Goal: Task Accomplishment & Management: Manage account settings

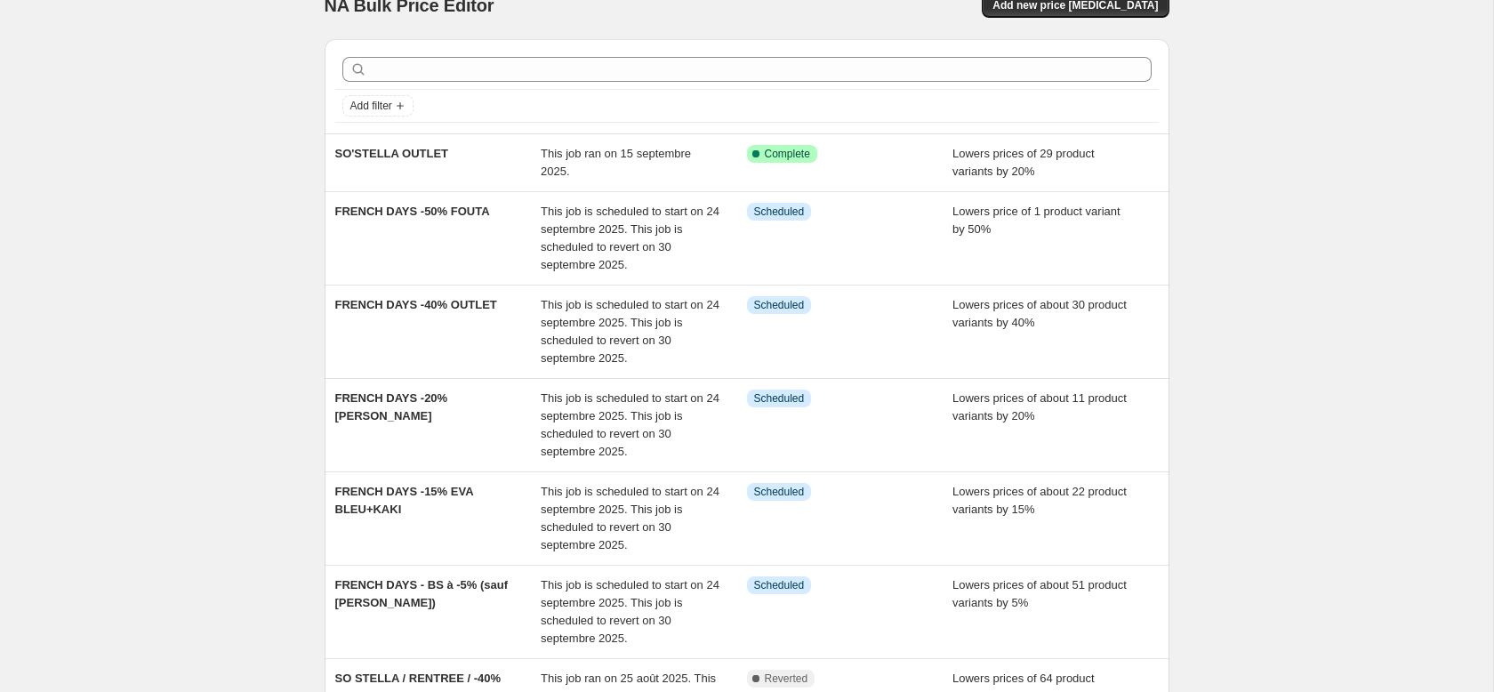
scroll to position [33, 0]
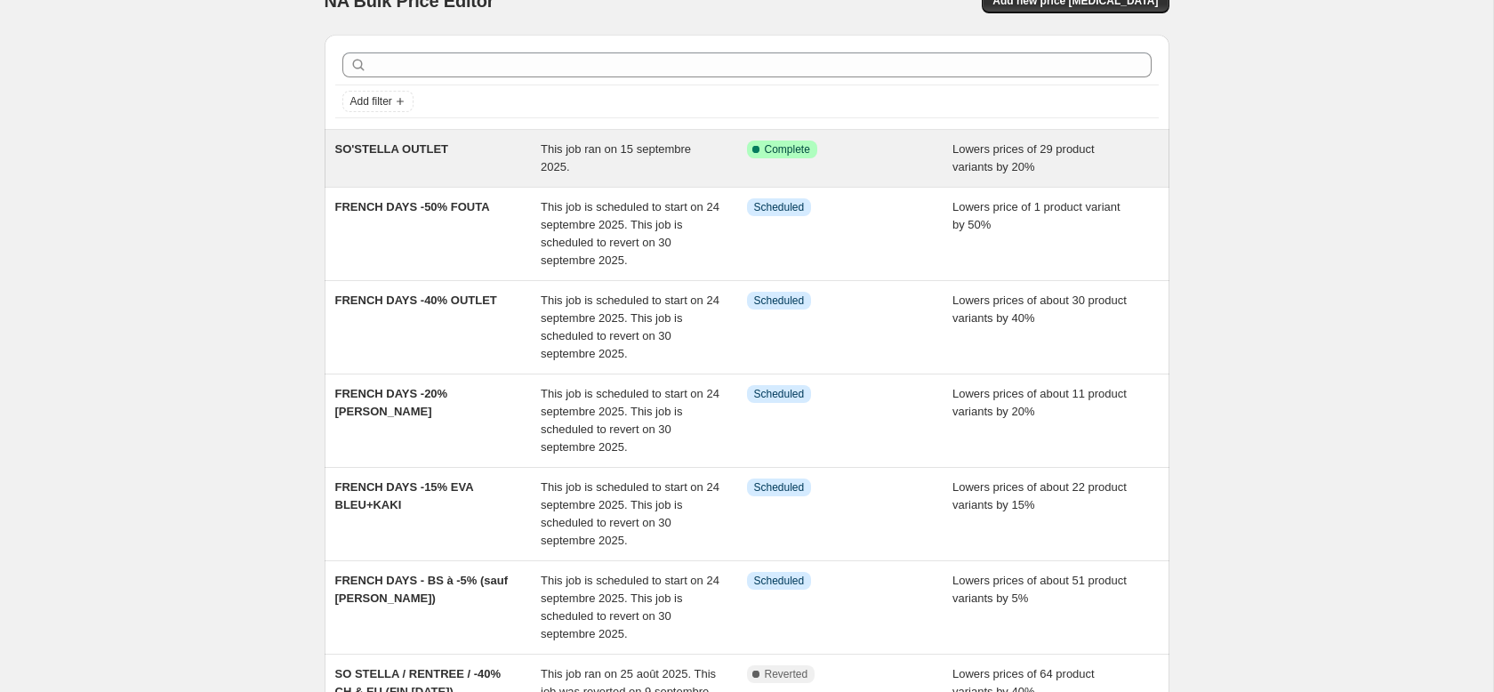
click at [512, 154] on div "SO'STELLA OUTLET" at bounding box center [438, 159] width 206 height 36
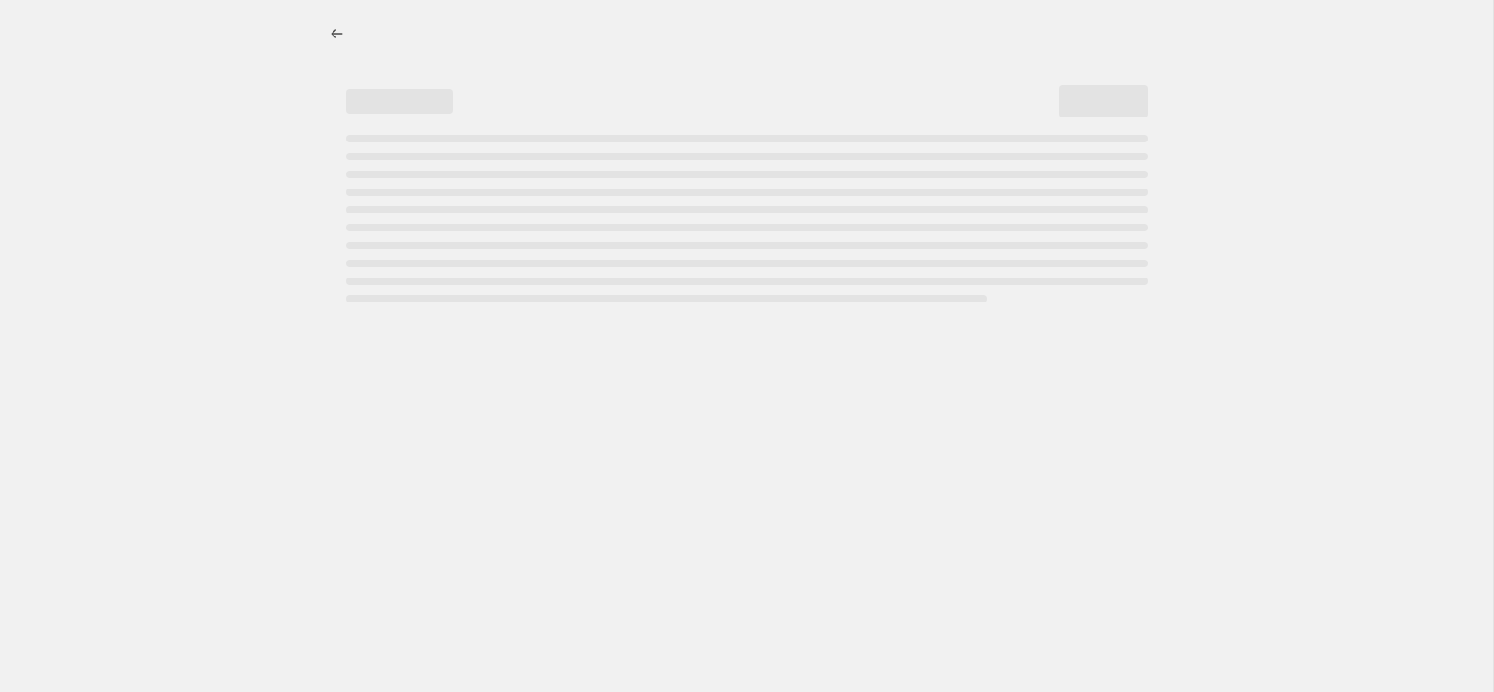
select select "percentage"
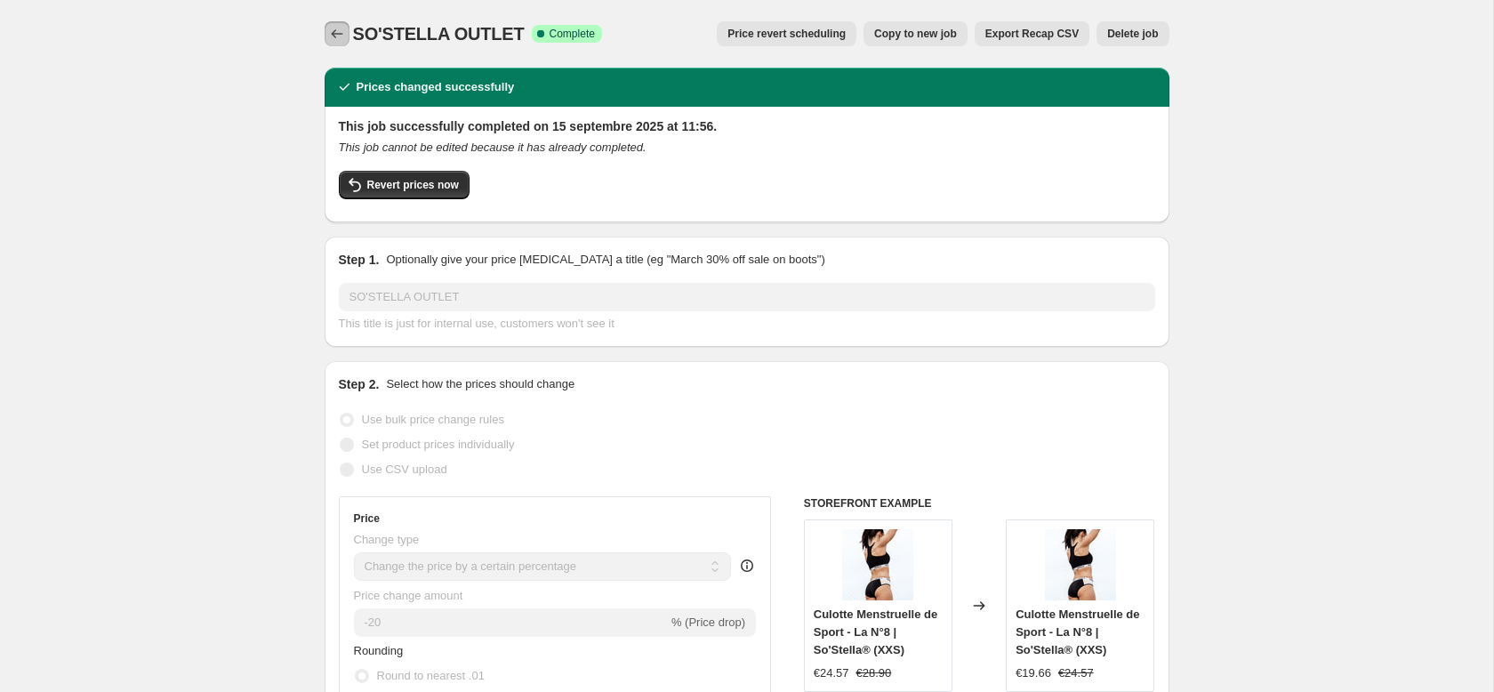
click at [337, 31] on icon "Price change jobs" at bounding box center [337, 34] width 18 height 18
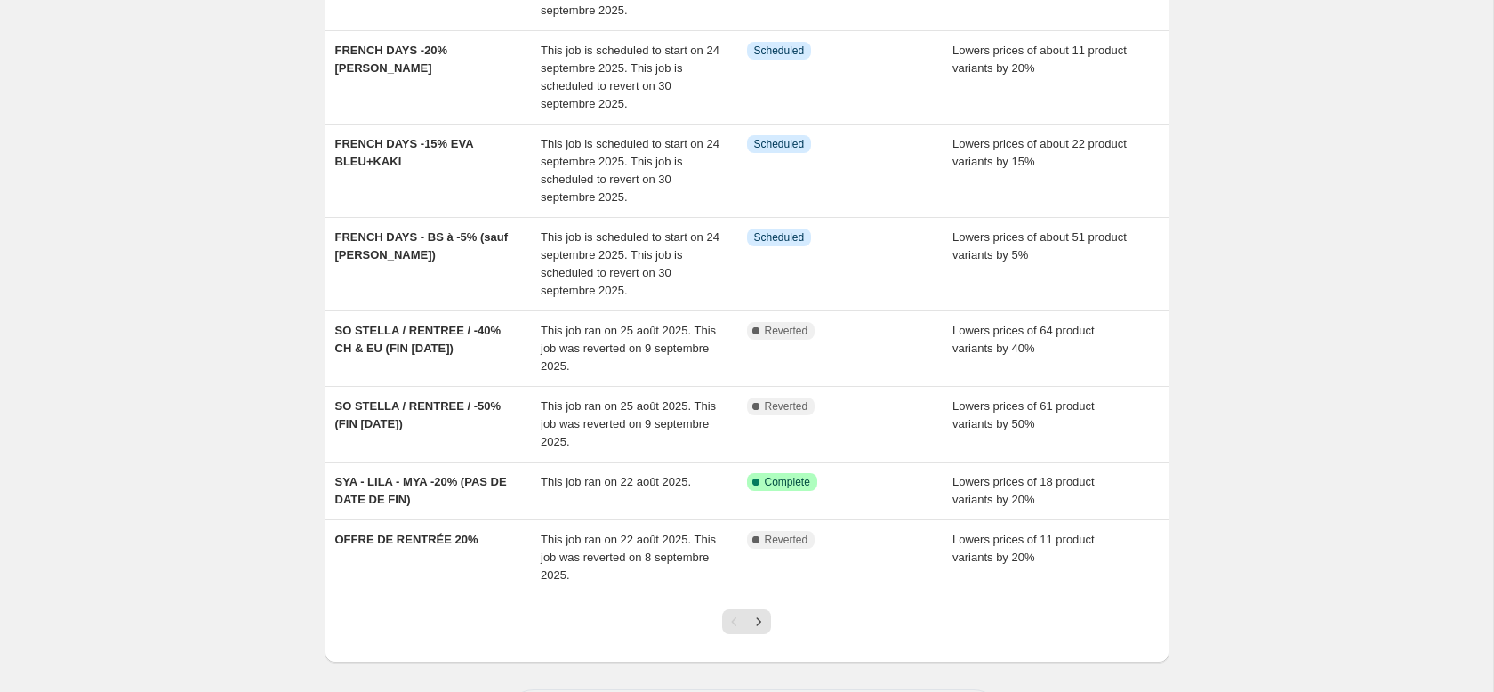
scroll to position [389, 0]
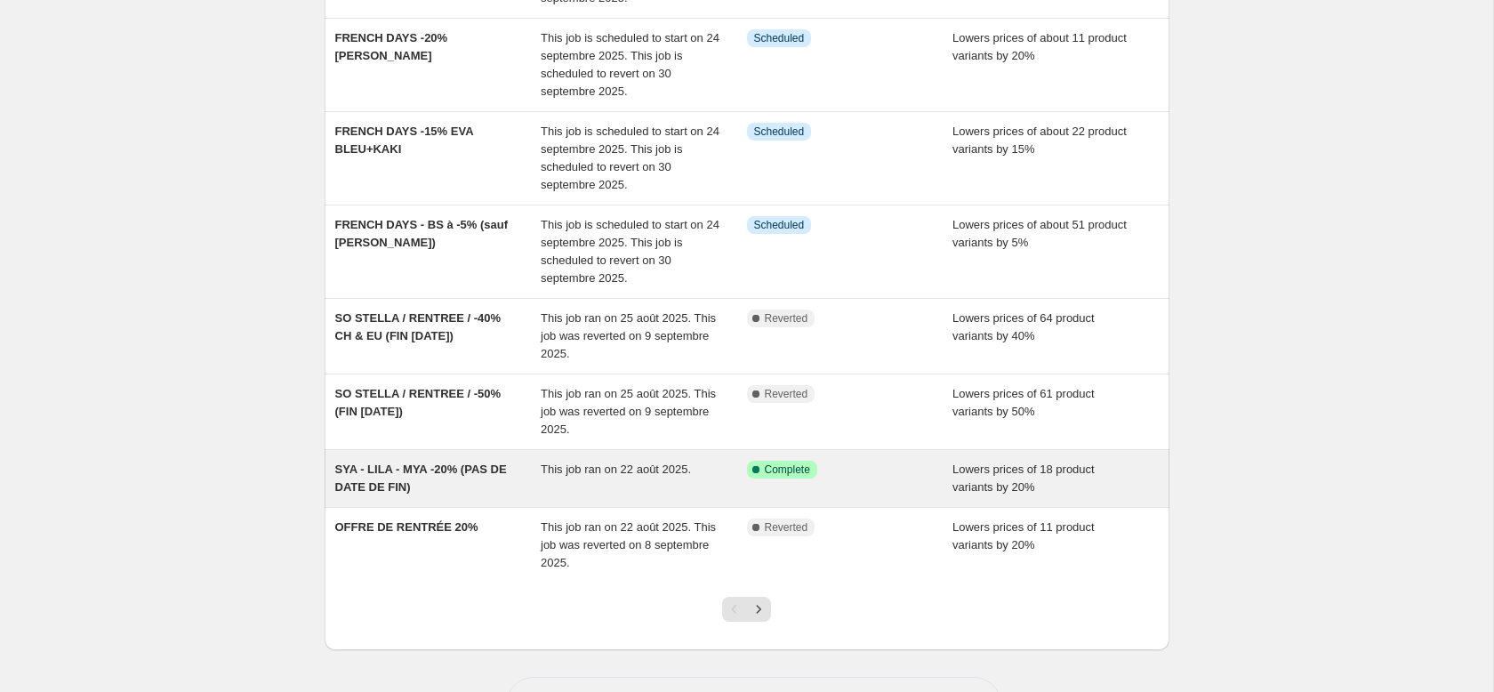
click at [502, 486] on div "SYA - LILA - MYA -20% (PAS DE DATE DE FIN)" at bounding box center [438, 479] width 206 height 36
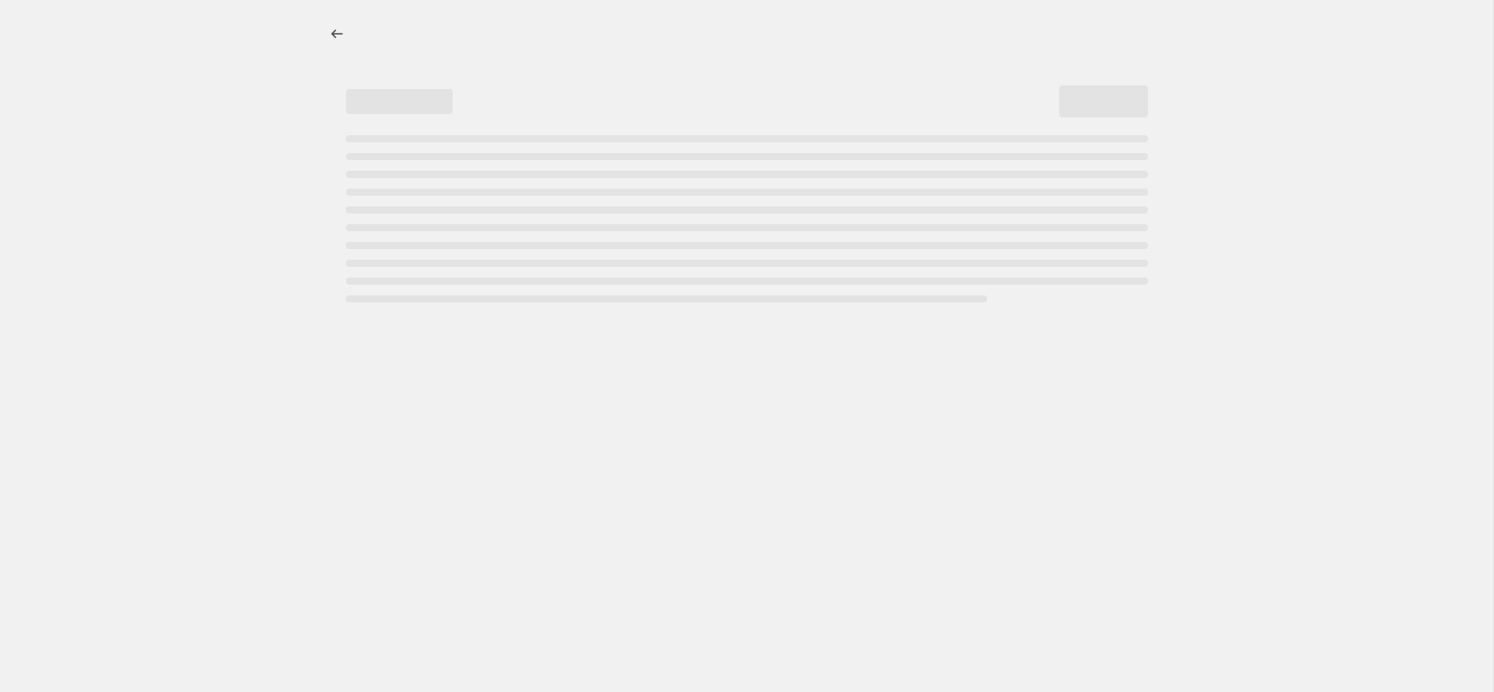
select select "percentage"
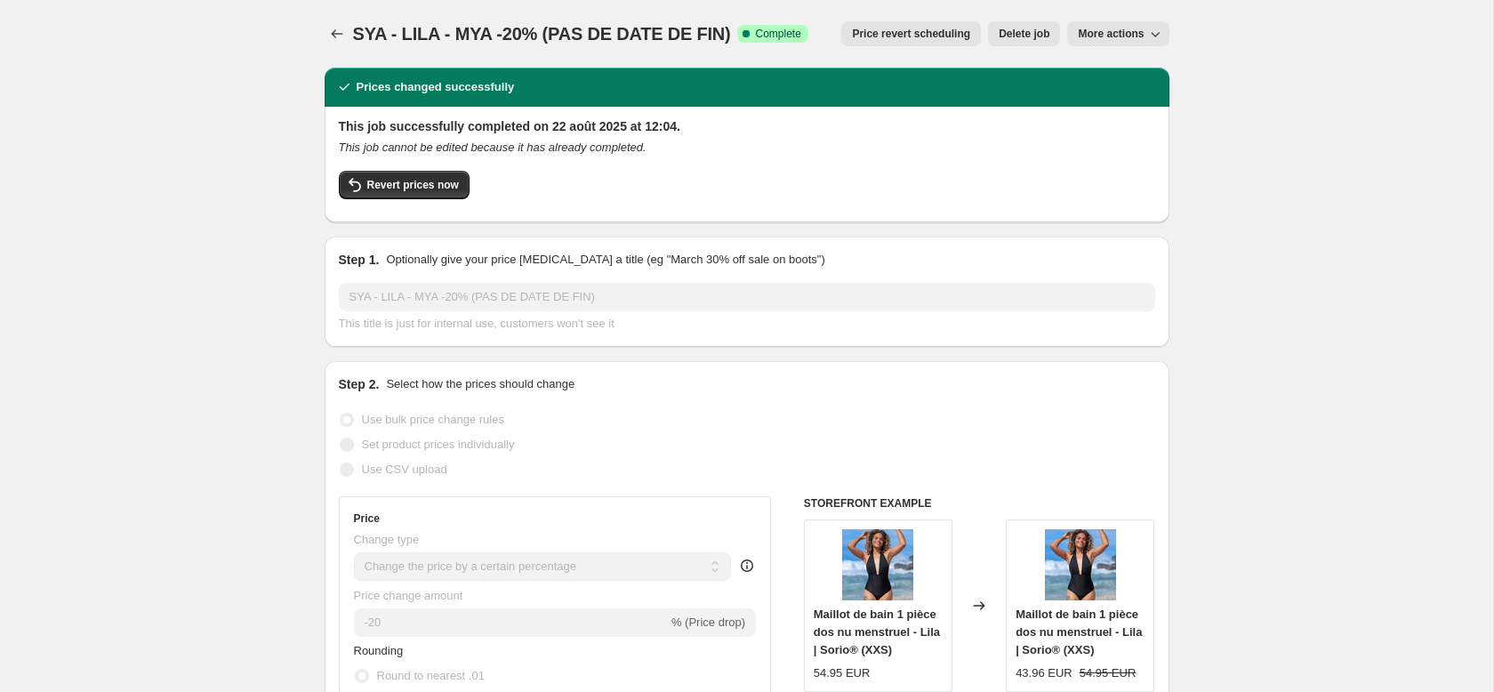
click at [1124, 36] on span "More actions" at bounding box center [1111, 34] width 66 height 14
click at [1015, 31] on span "Delete job" at bounding box center [1024, 34] width 51 height 14
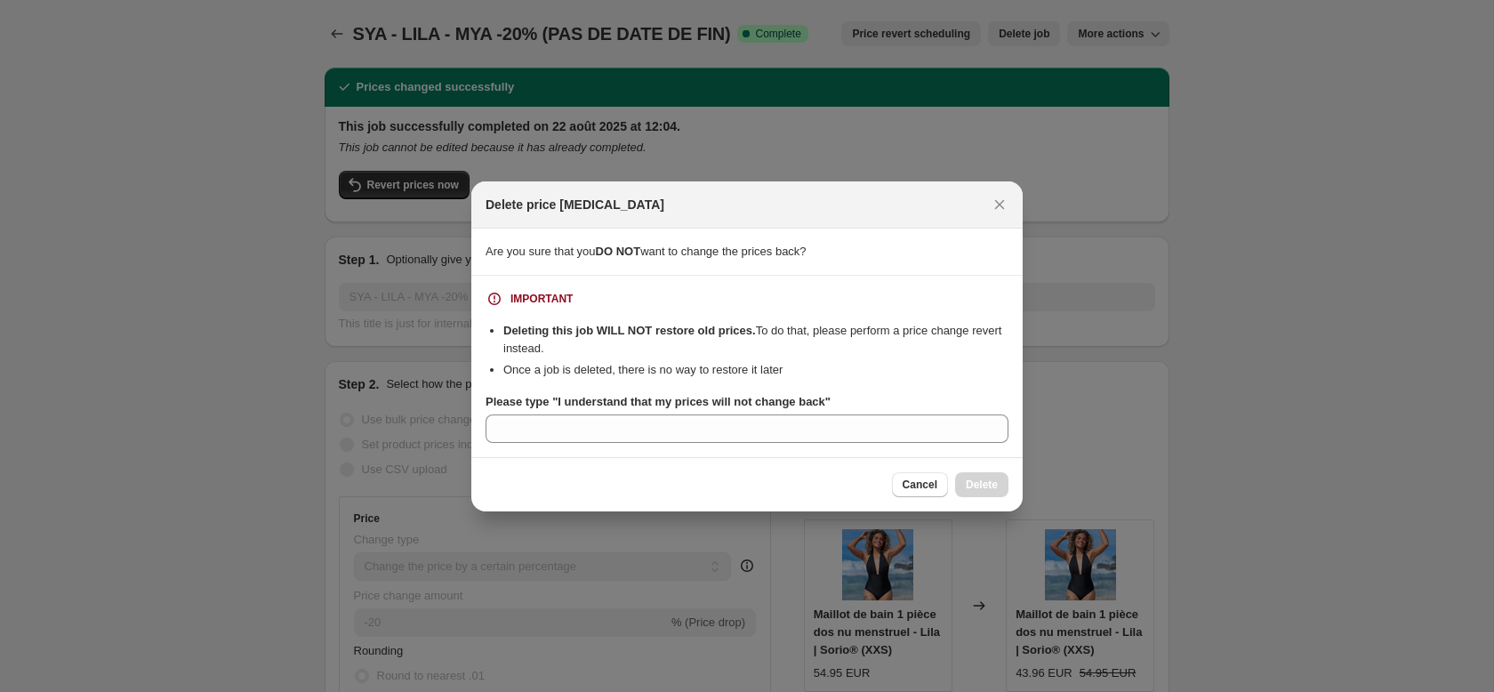
click at [907, 481] on span "Cancel" at bounding box center [920, 485] width 35 height 14
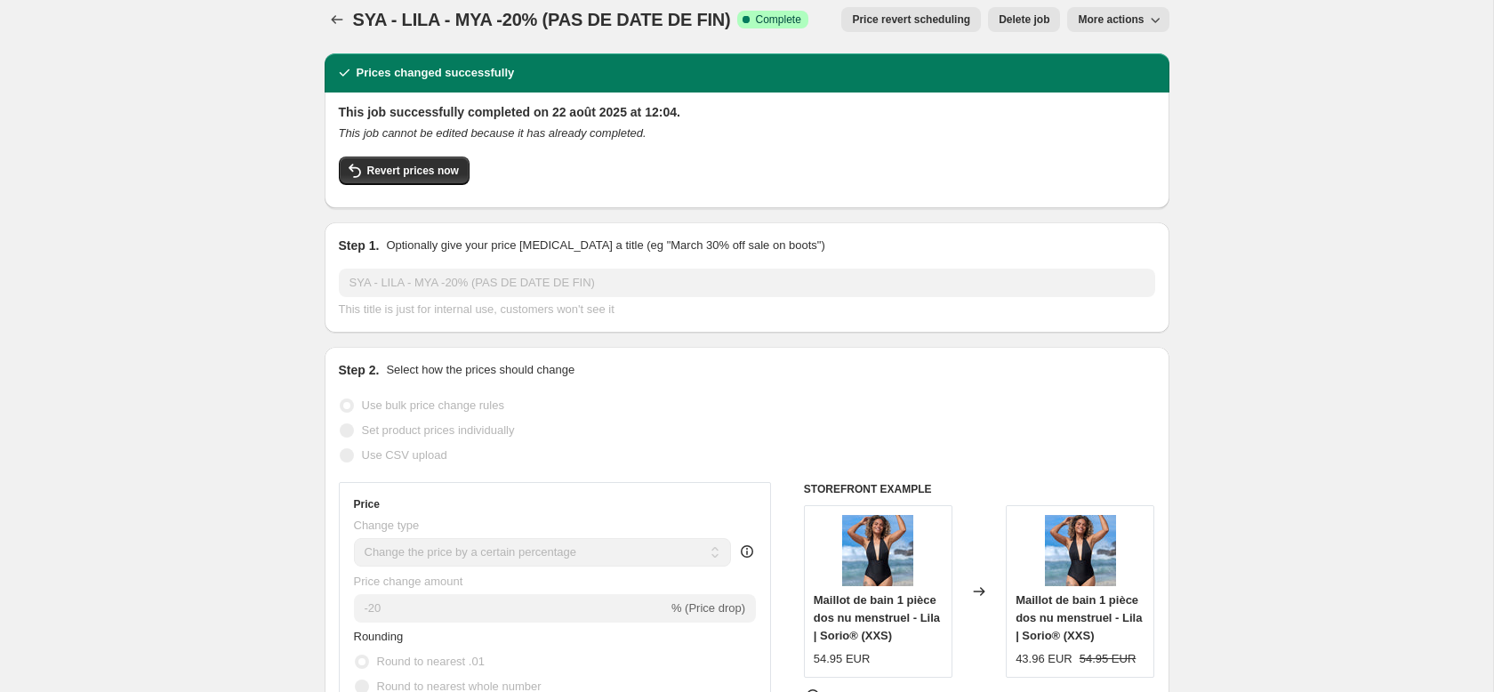
scroll to position [16, 0]
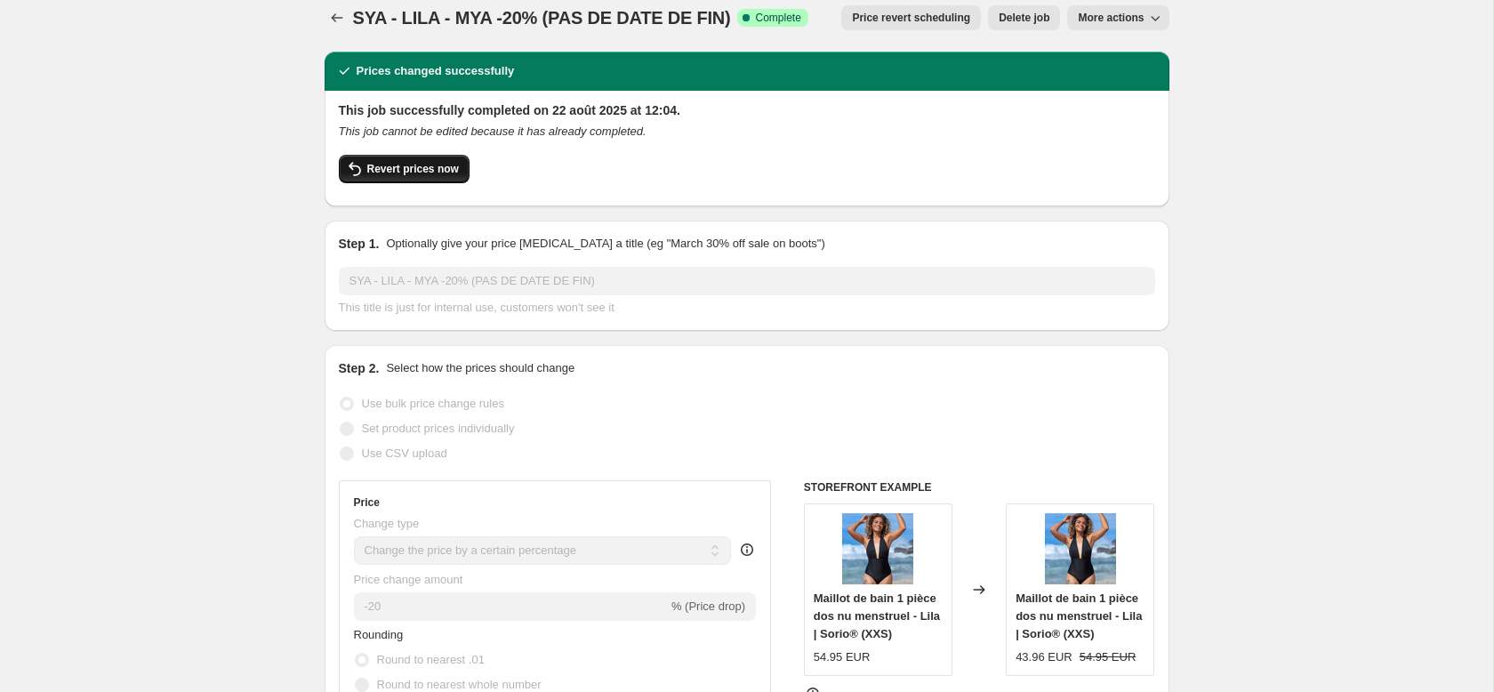
click at [430, 165] on span "Revert prices now" at bounding box center [413, 169] width 92 height 14
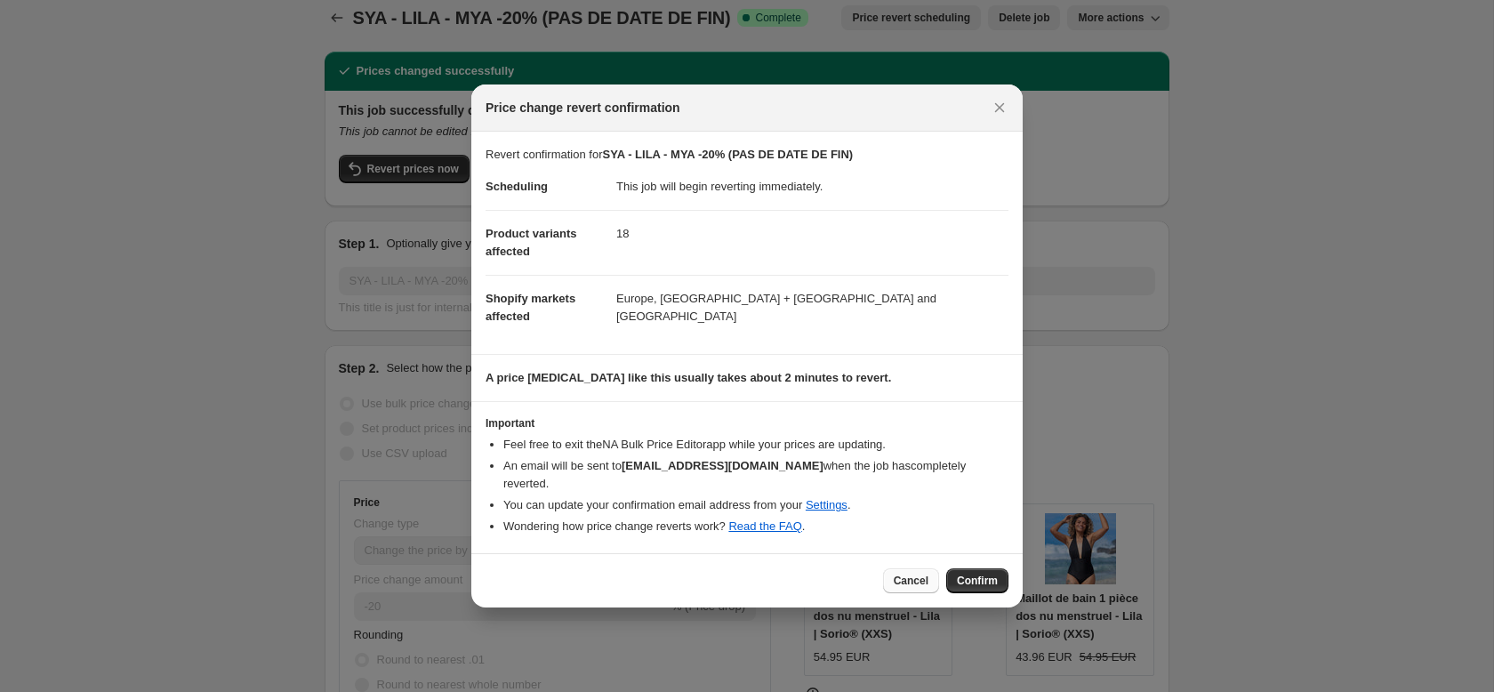
click at [887, 575] on button "Cancel" at bounding box center [911, 580] width 56 height 25
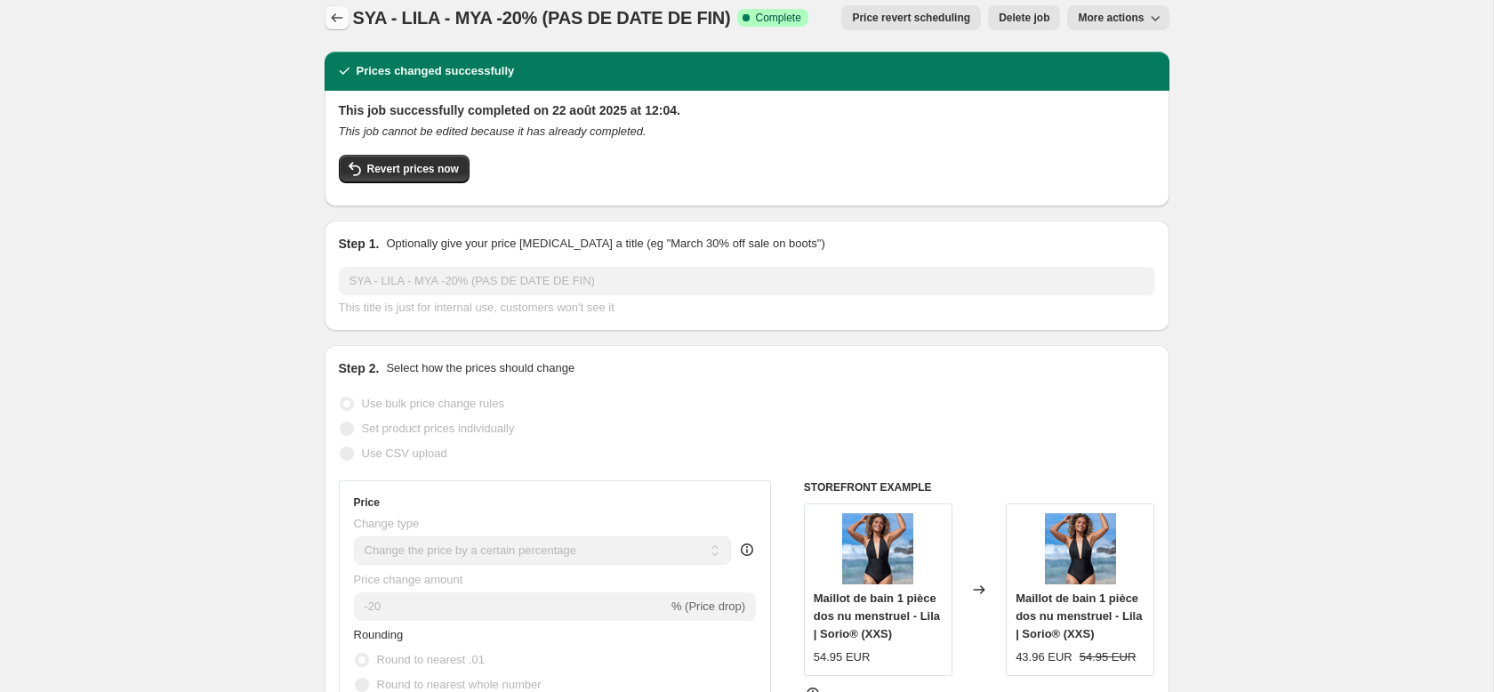
click at [334, 17] on icon "Price change jobs" at bounding box center [337, 18] width 18 height 18
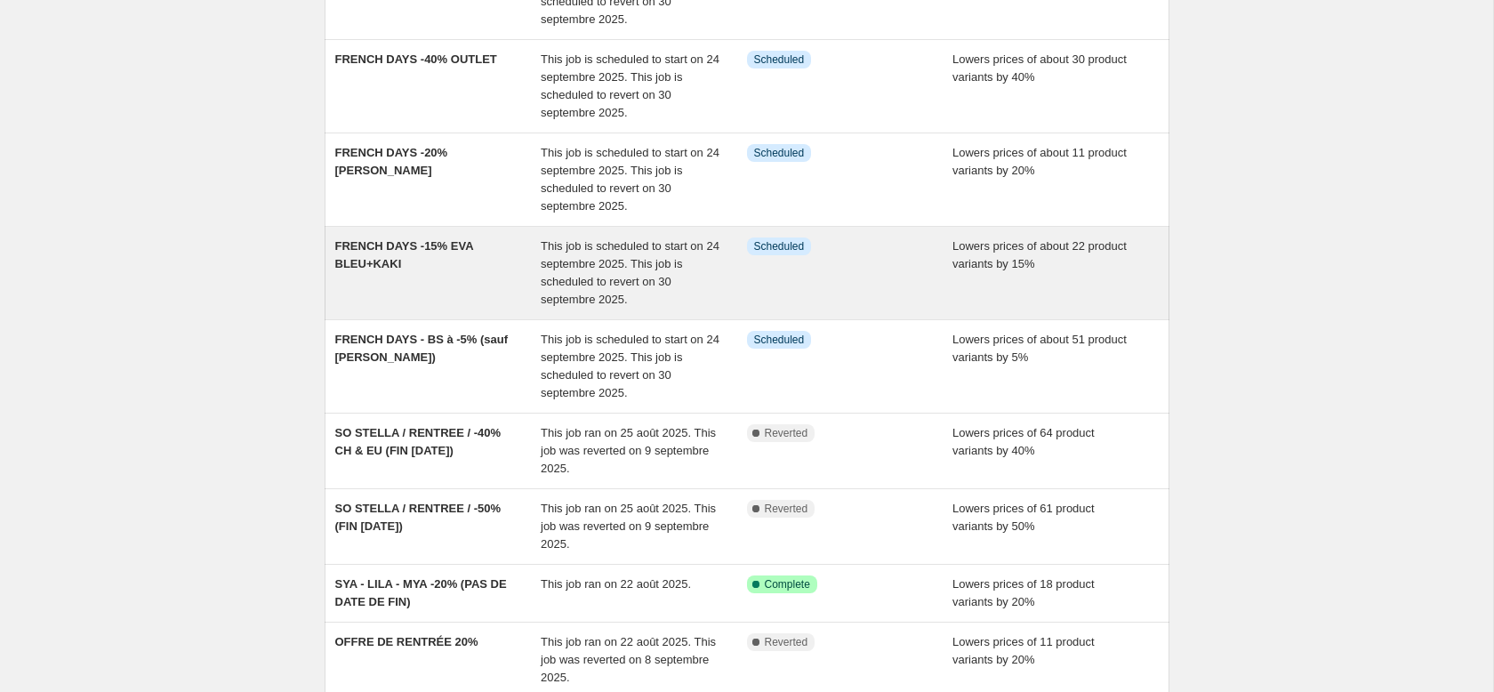
scroll to position [455, 0]
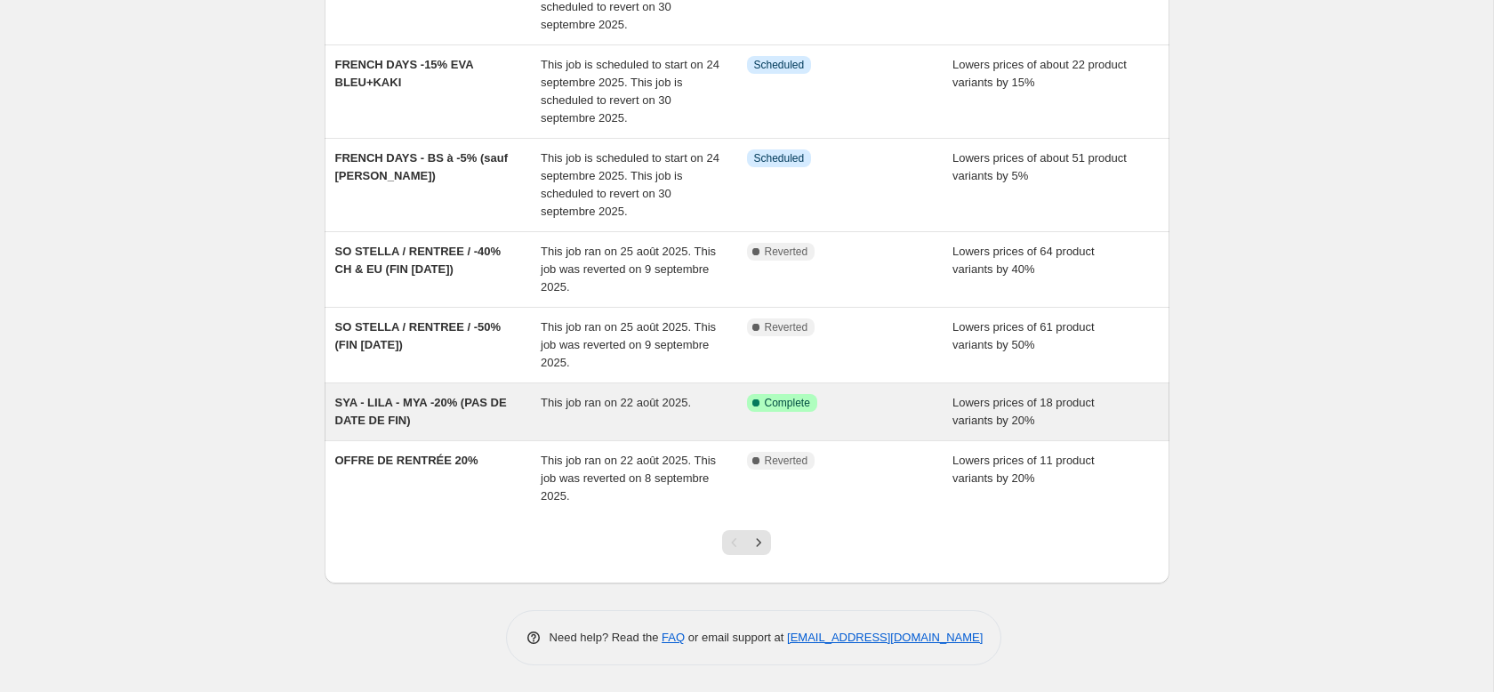
click at [525, 410] on div "SYA - LILA - MYA -20% (PAS DE DATE DE FIN)" at bounding box center [438, 412] width 206 height 36
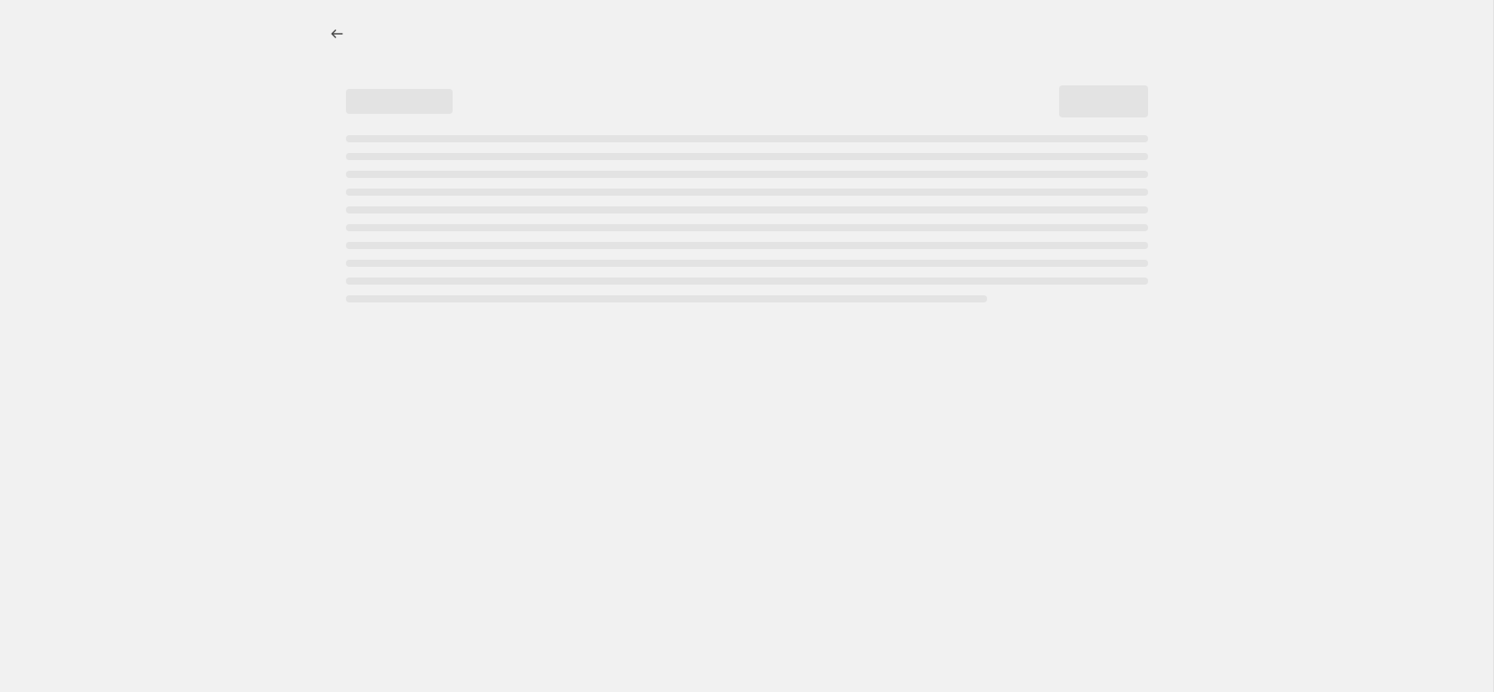
select select "percentage"
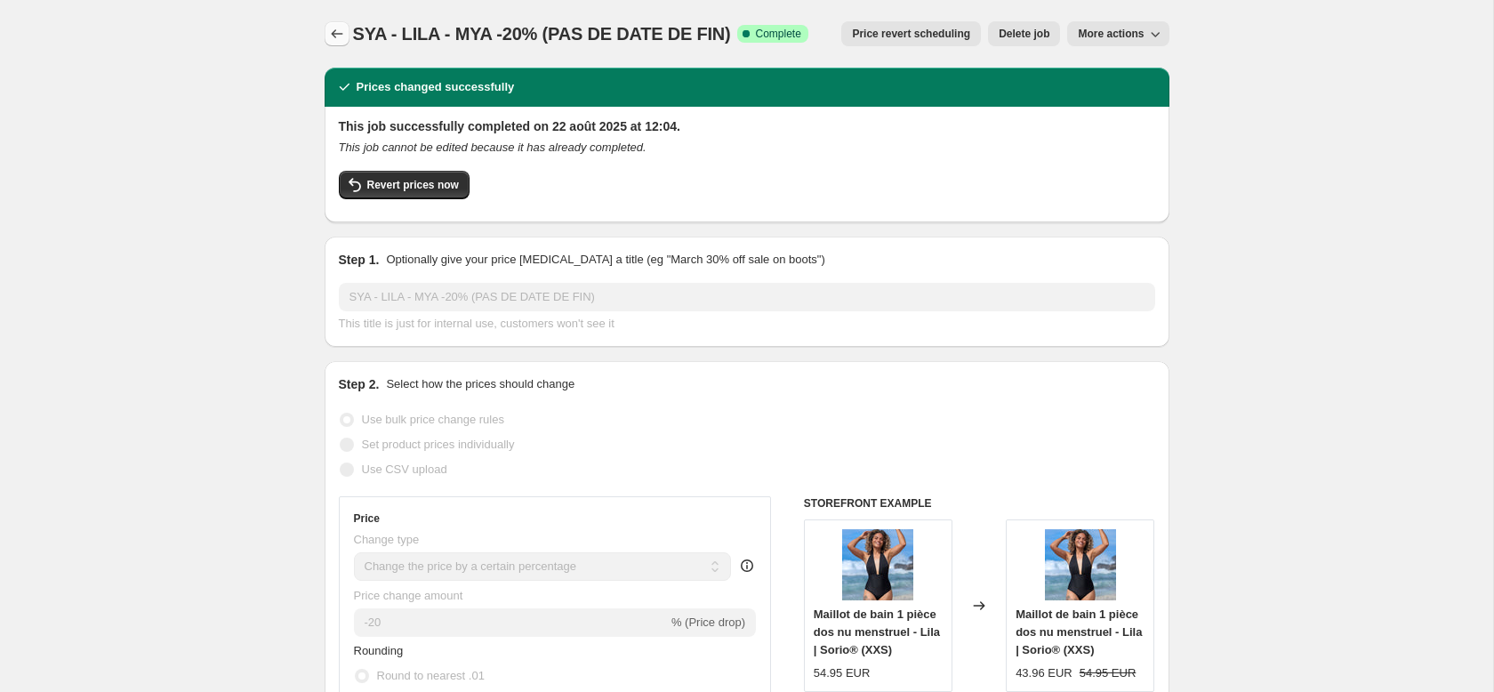
click at [339, 34] on icon "Price change jobs" at bounding box center [337, 34] width 18 height 18
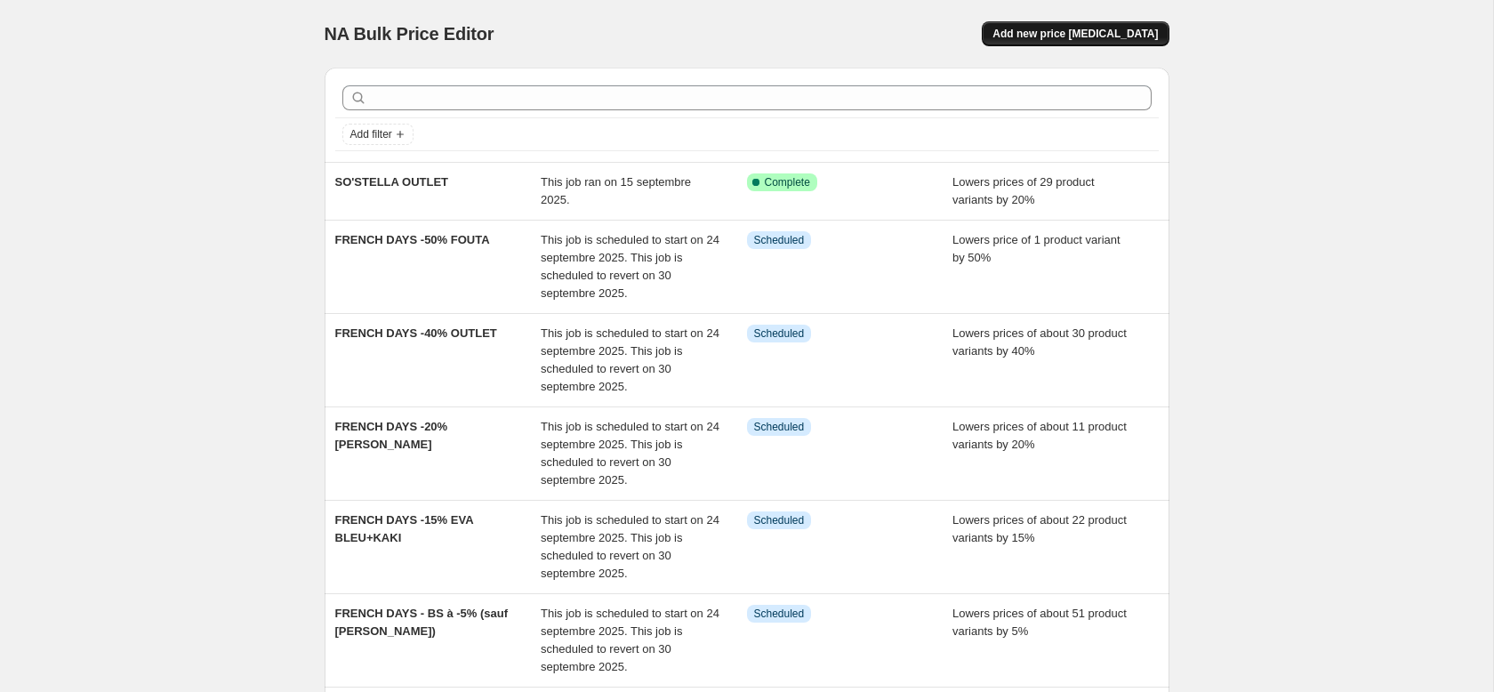
click at [1092, 24] on button "Add new price [MEDICAL_DATA]" at bounding box center [1075, 33] width 187 height 25
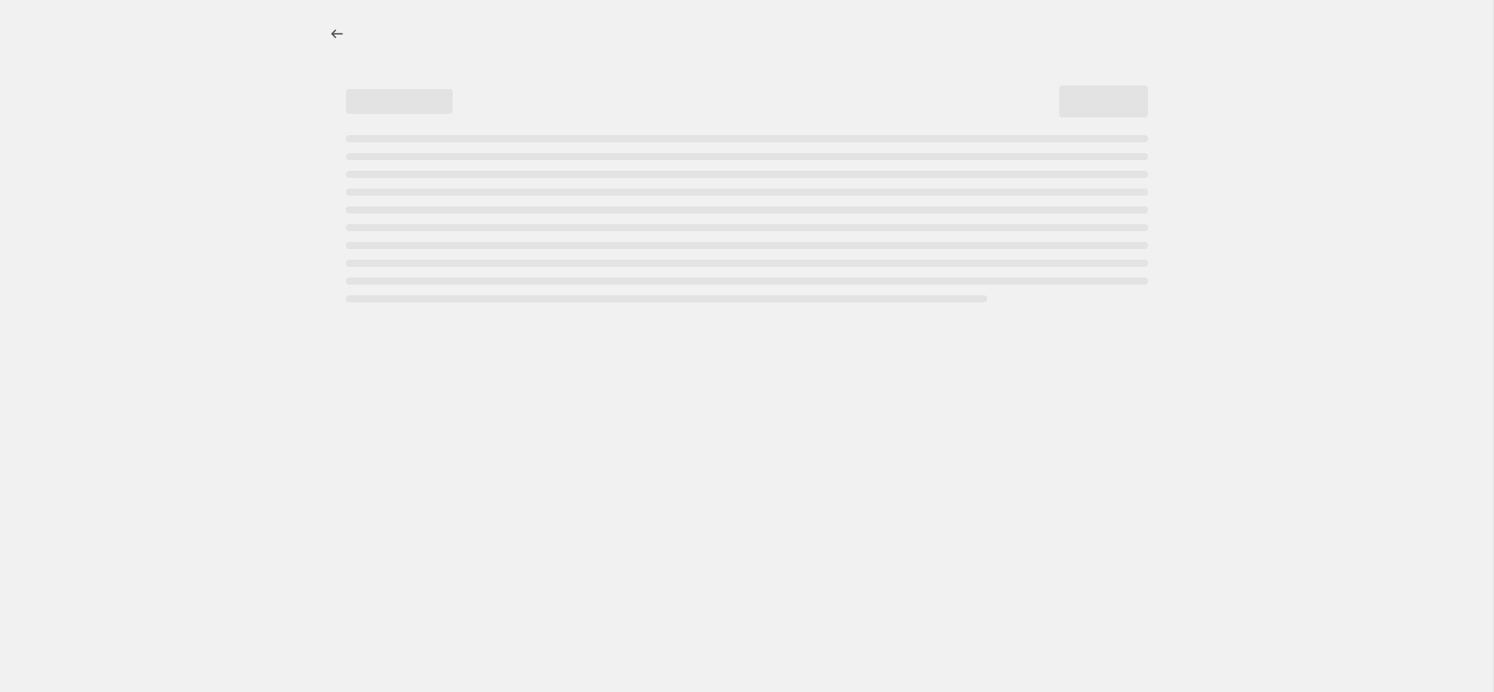
select select "percentage"
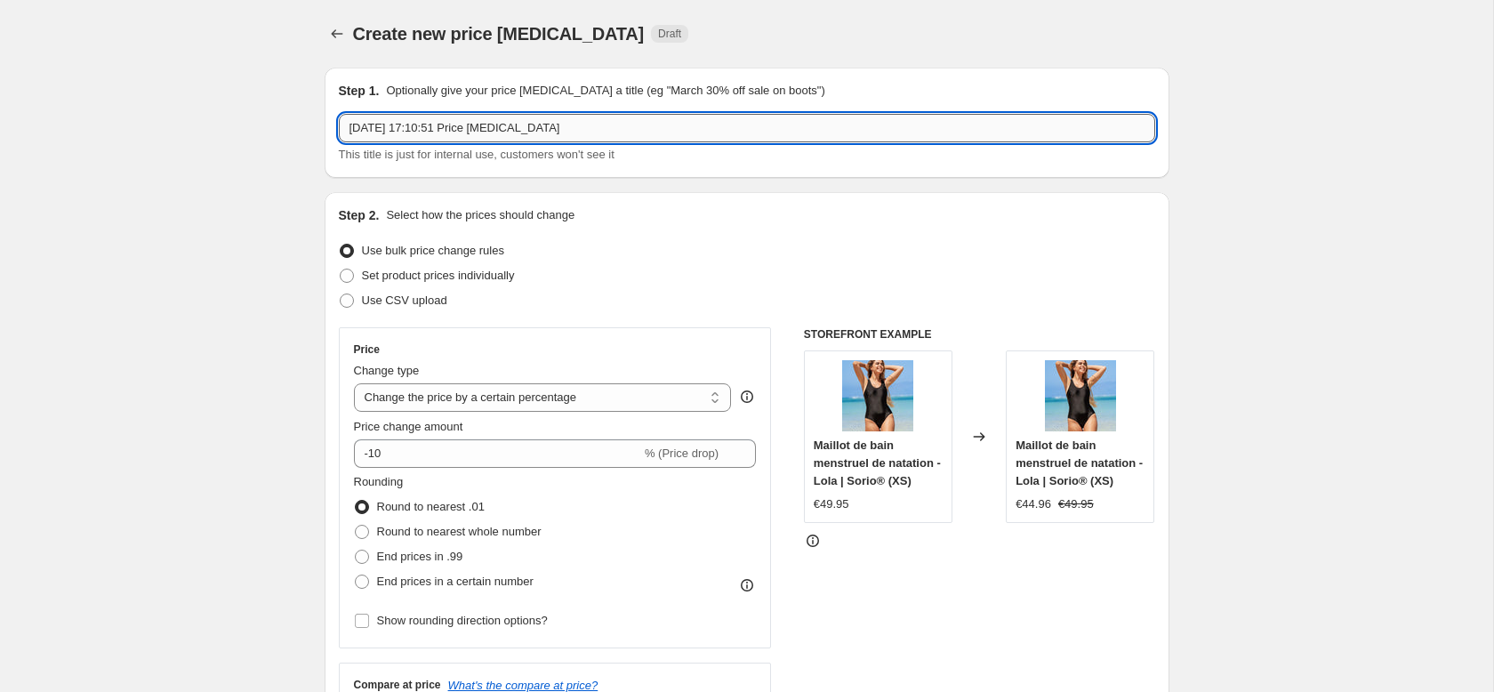
drag, startPoint x: 492, startPoint y: 134, endPoint x: 526, endPoint y: 131, distance: 34.0
click at [492, 134] on input "22 sept. 2025, 17:10:51 Price change job" at bounding box center [747, 128] width 816 height 28
drag, startPoint x: 653, startPoint y: 129, endPoint x: 278, endPoint y: 120, distance: 375.4
type input "COLLECTION OUTLET -40%"
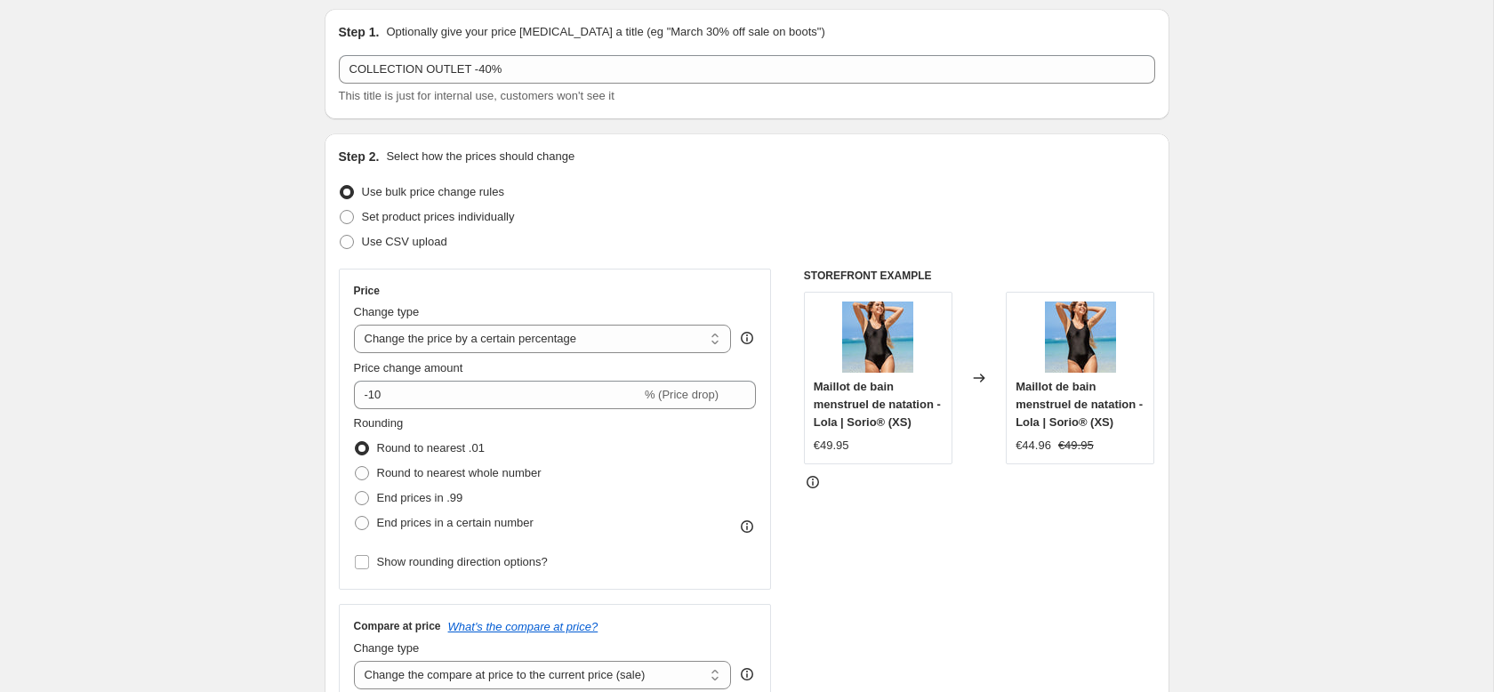
scroll to position [68, 0]
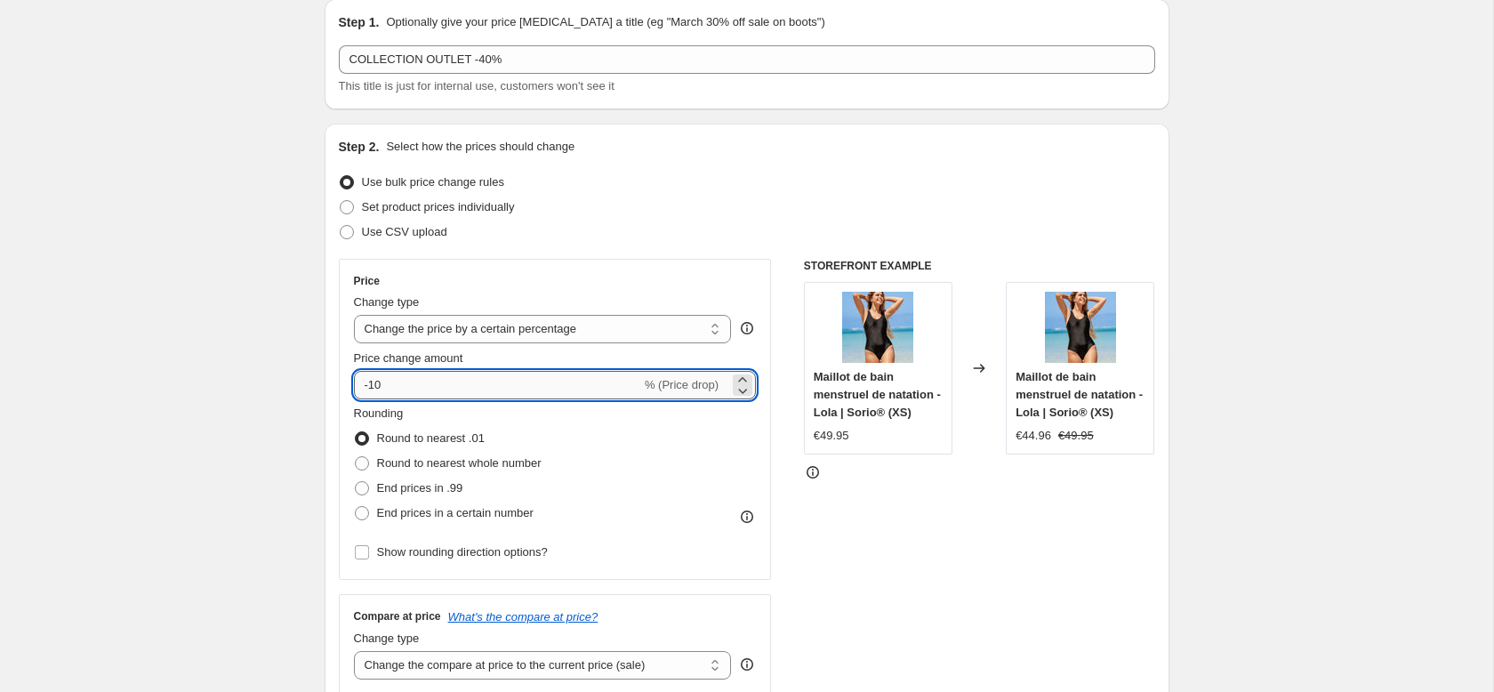
drag, startPoint x: 430, startPoint y: 387, endPoint x: 372, endPoint y: 390, distance: 57.9
click at [372, 390] on input "-10" at bounding box center [497, 385] width 287 height 28
type input "-40"
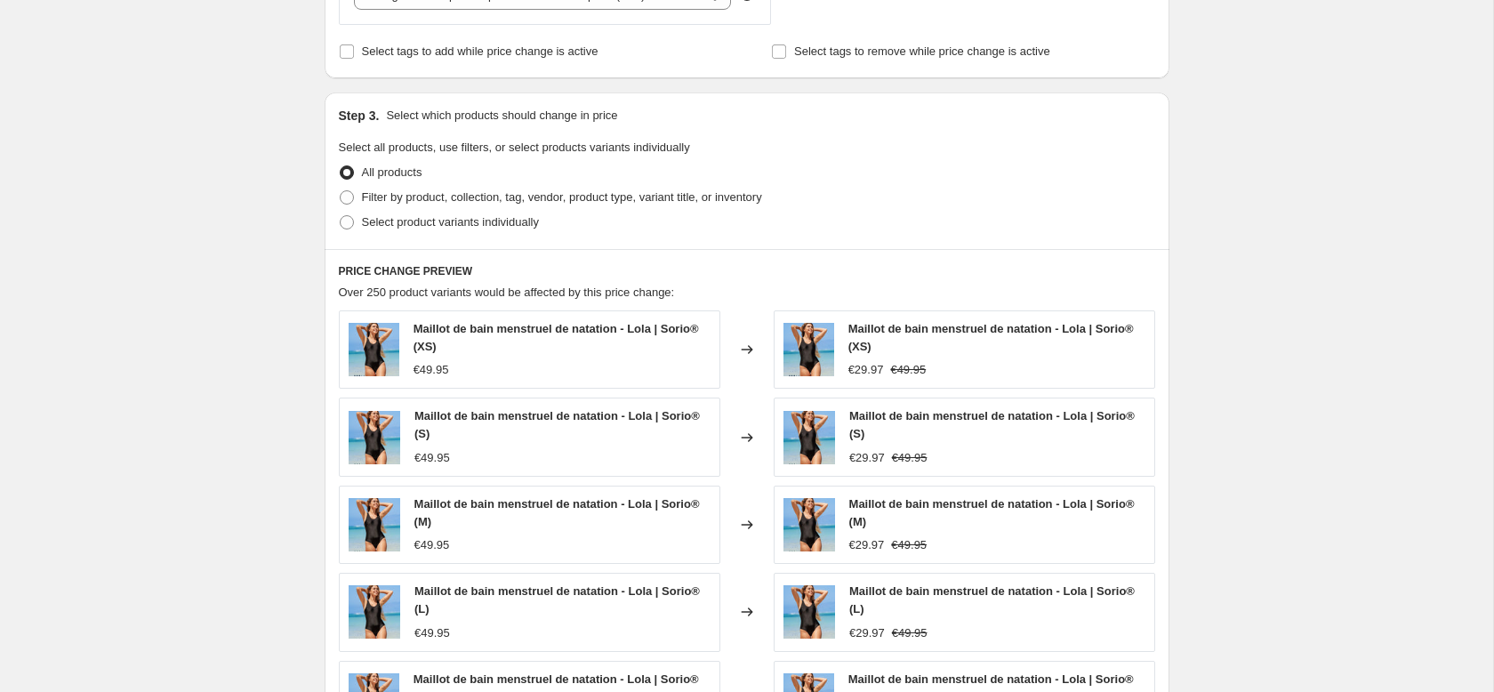
scroll to position [742, 0]
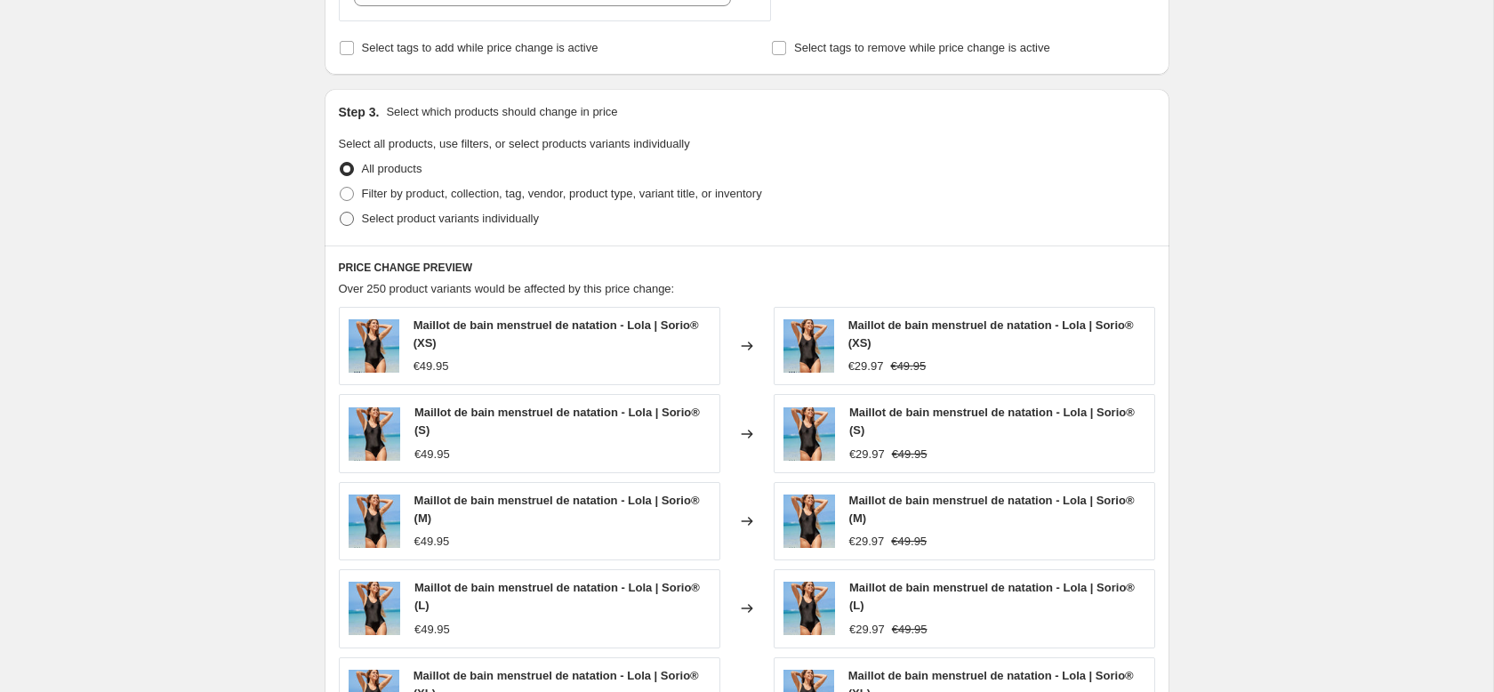
click at [439, 217] on span "Select product variants individually" at bounding box center [450, 218] width 177 height 13
click at [341, 213] on input "Select product variants individually" at bounding box center [340, 212] width 1 height 1
radio input "true"
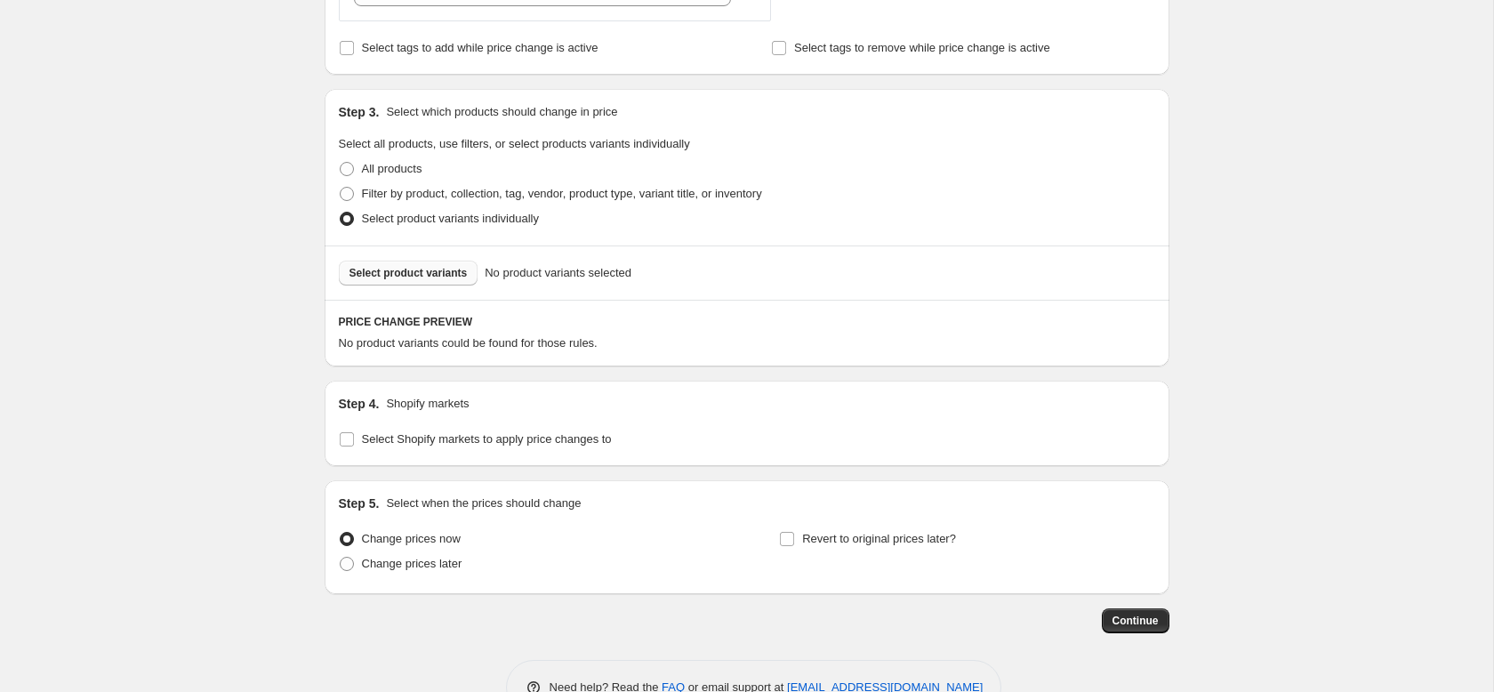
click at [404, 283] on button "Select product variants" at bounding box center [409, 273] width 140 height 25
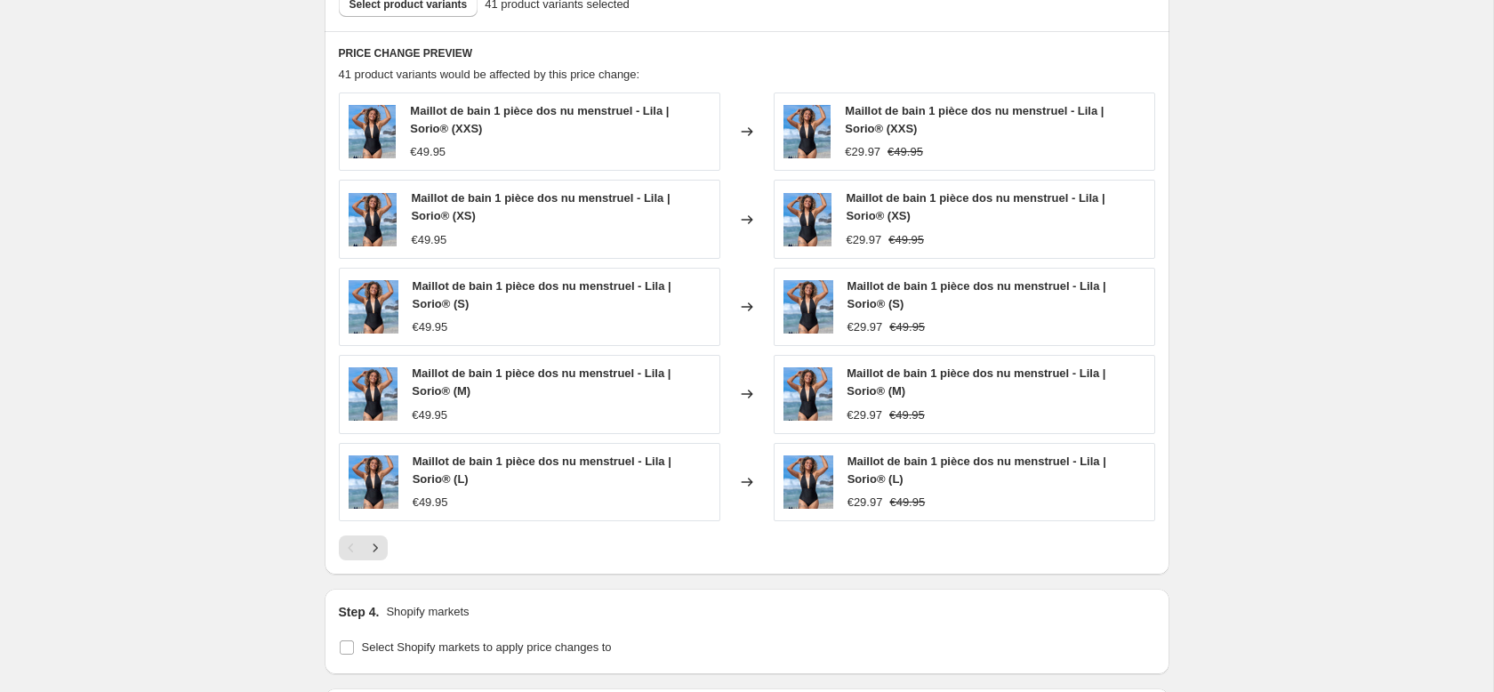
scroll to position [1011, 0]
click at [382, 545] on icon "Next" at bounding box center [375, 547] width 18 height 18
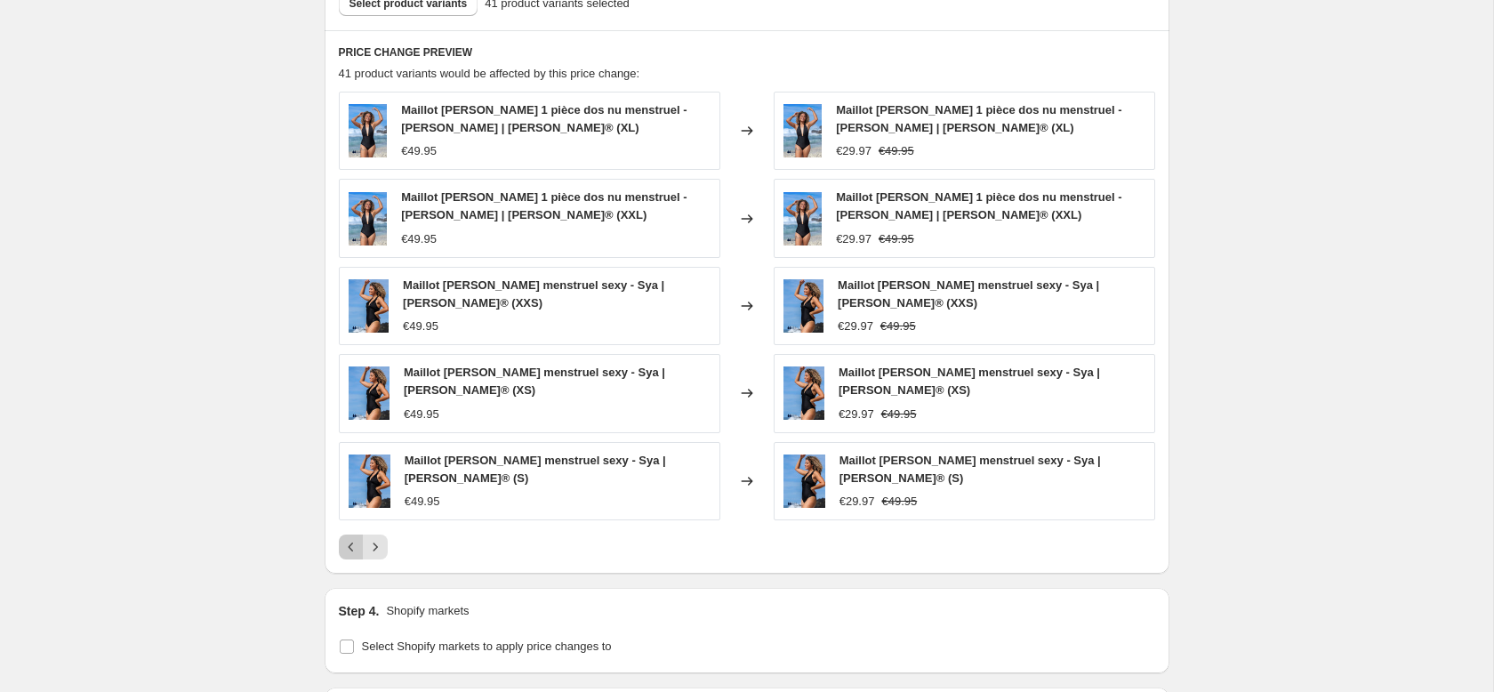
click at [351, 538] on icon "Previous" at bounding box center [351, 547] width 18 height 18
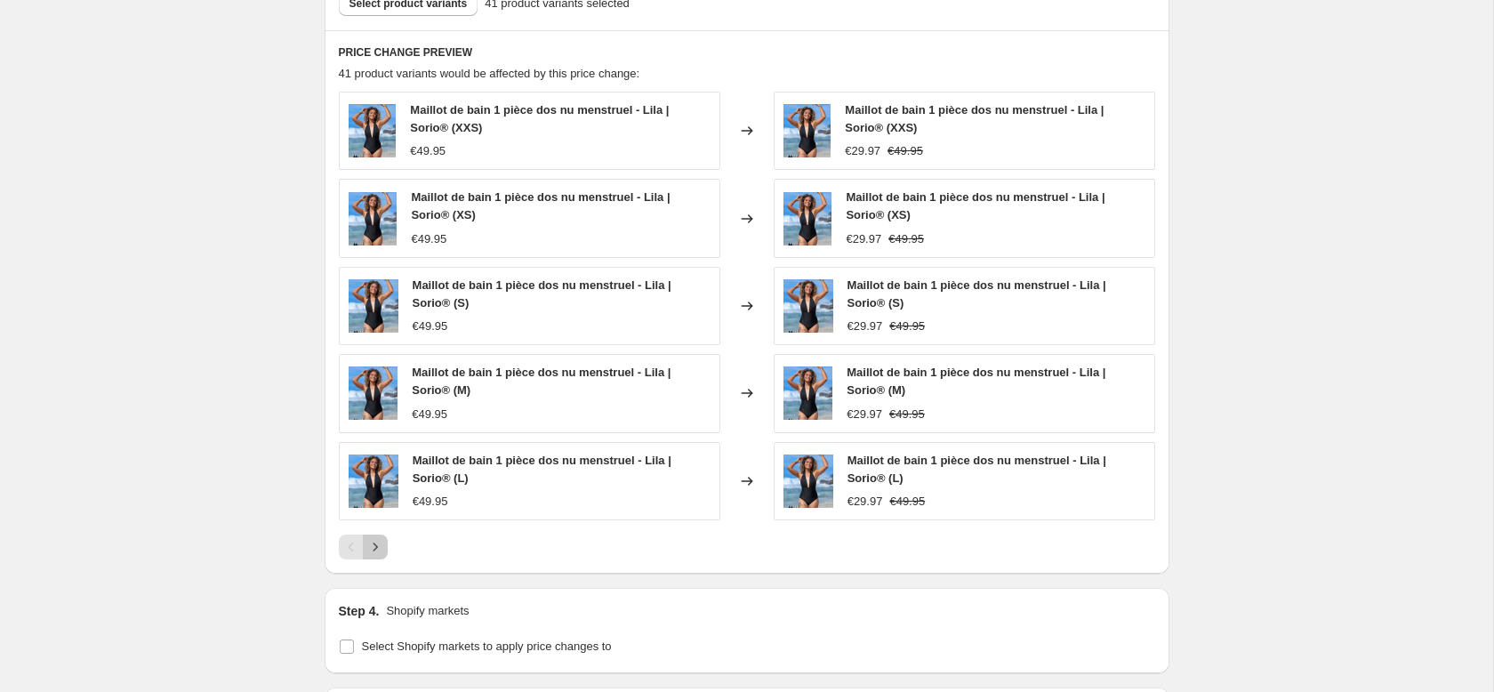
click at [379, 548] on icon "Next" at bounding box center [375, 547] width 18 height 18
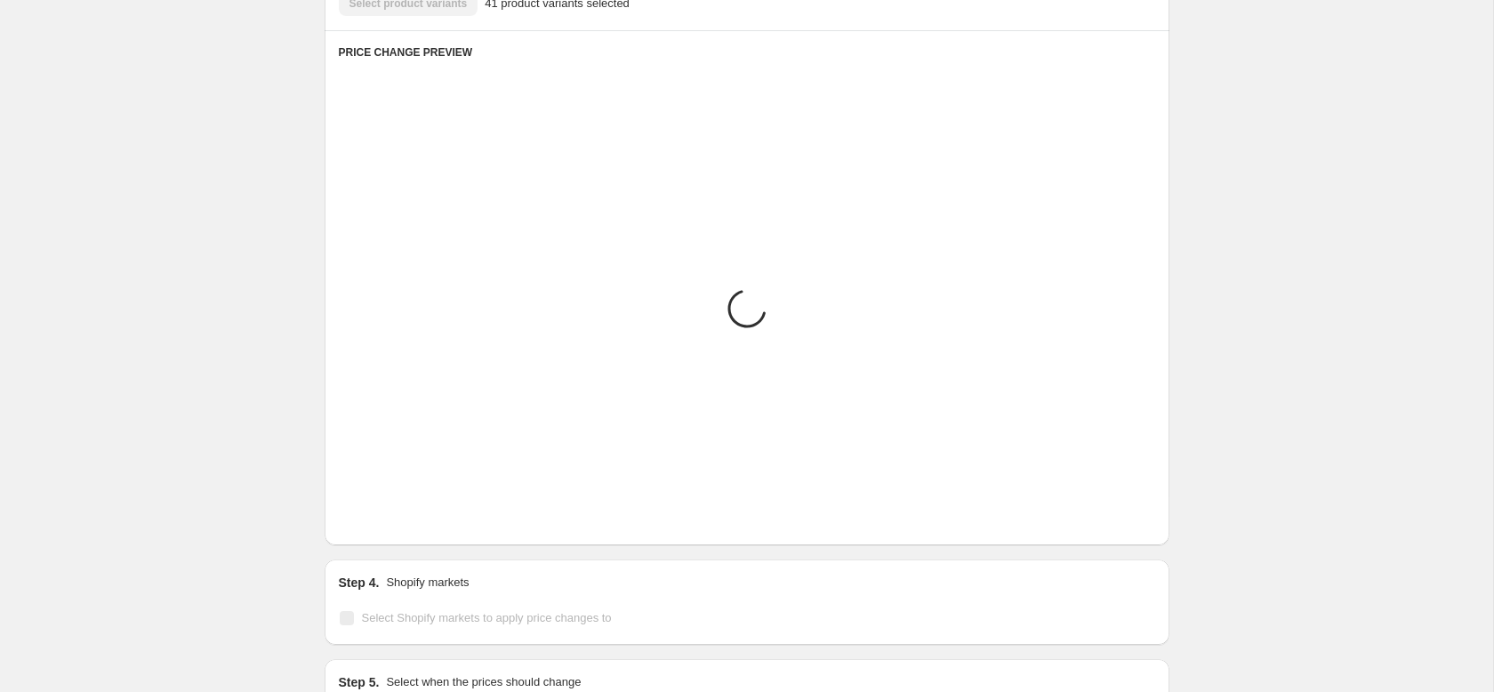
scroll to position [1010, 0]
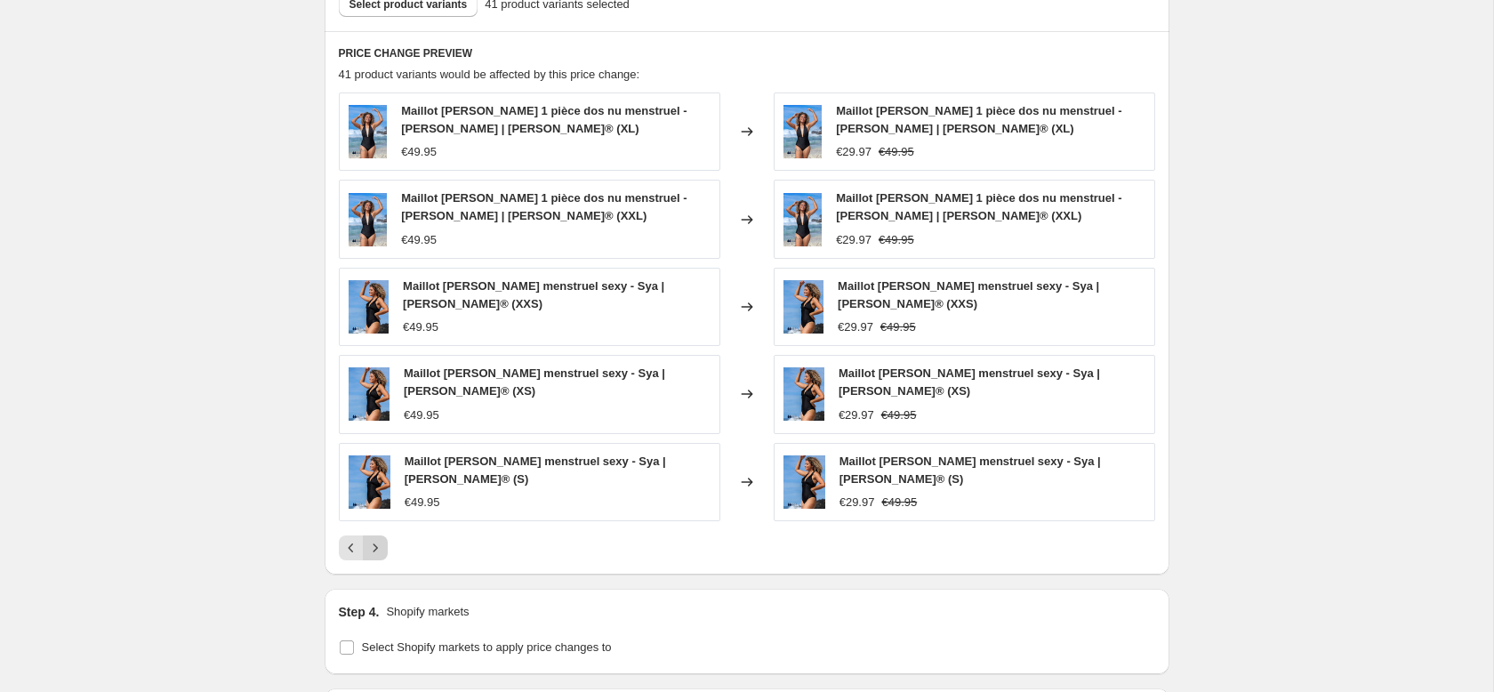
click at [382, 539] on icon "Next" at bounding box center [375, 548] width 18 height 18
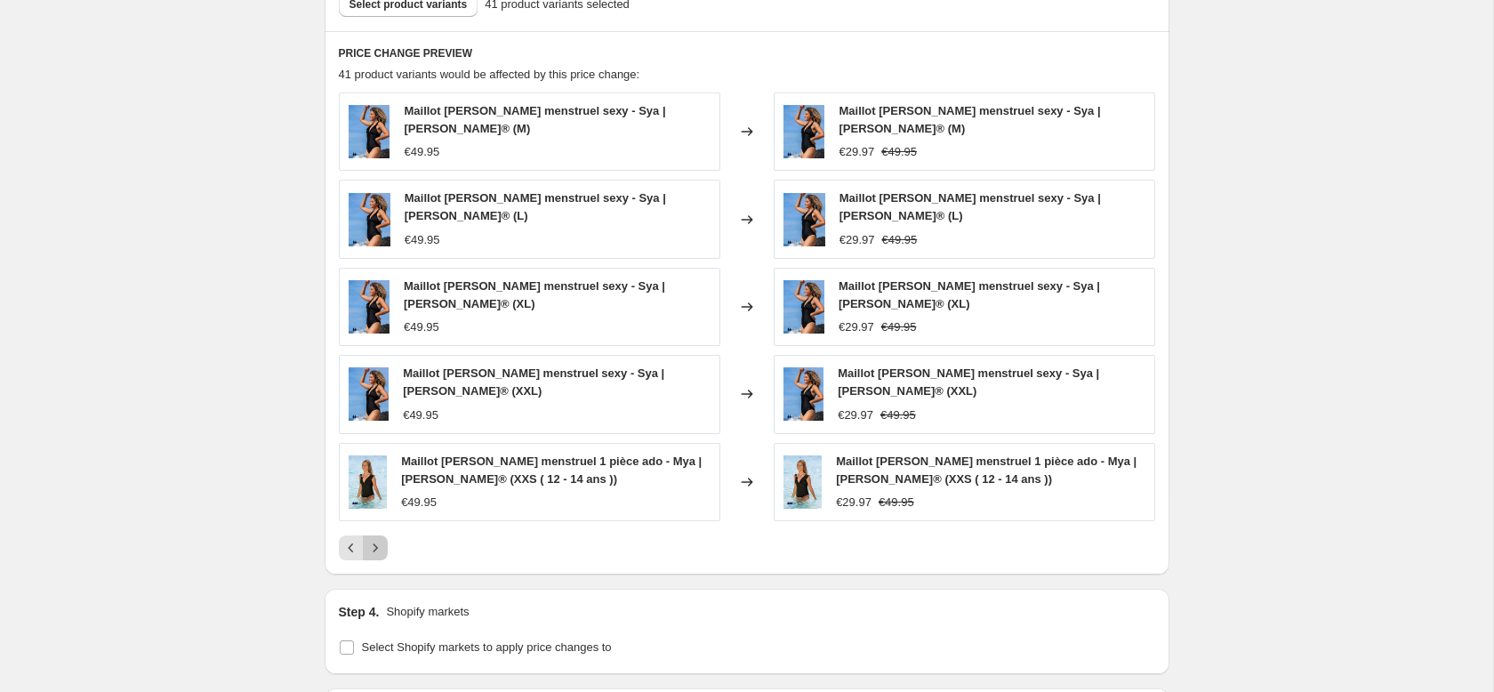
click at [378, 539] on icon "Next" at bounding box center [375, 548] width 18 height 18
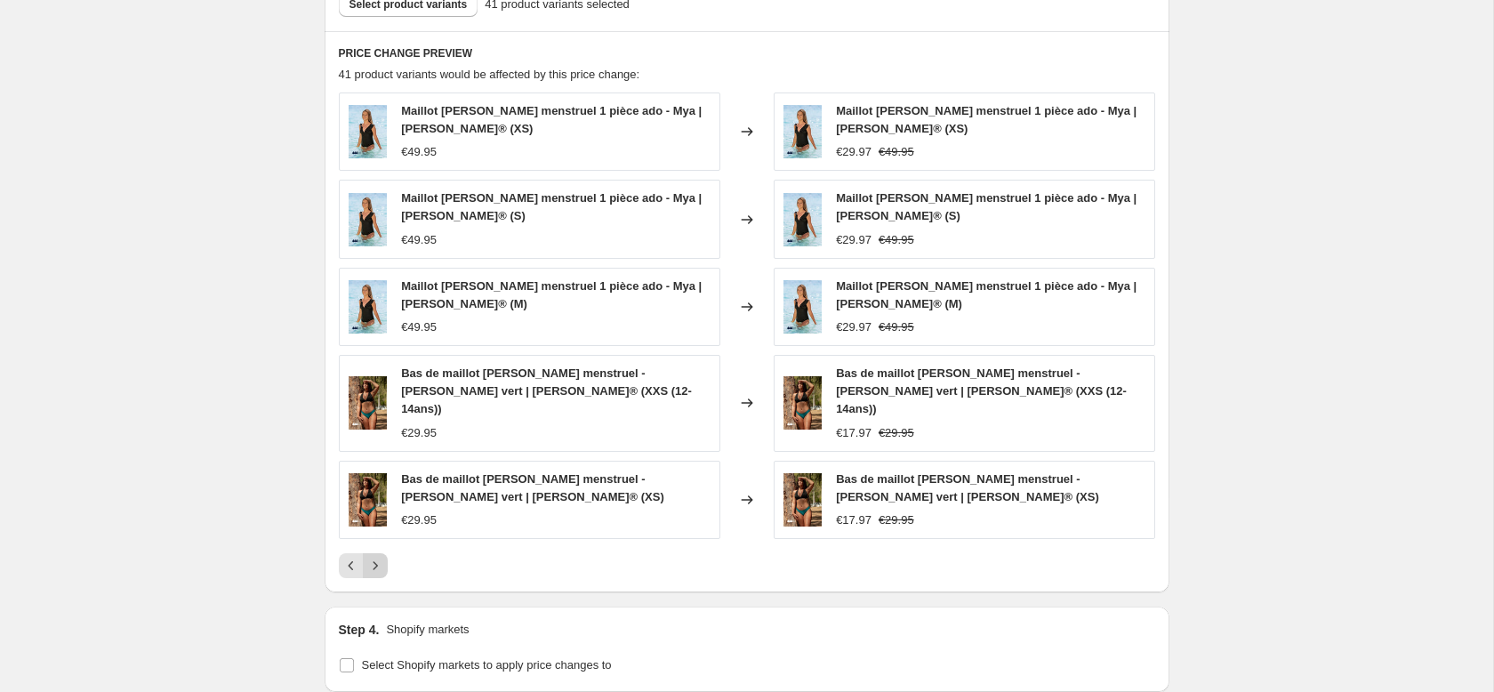
click at [378, 557] on icon "Next" at bounding box center [375, 566] width 18 height 18
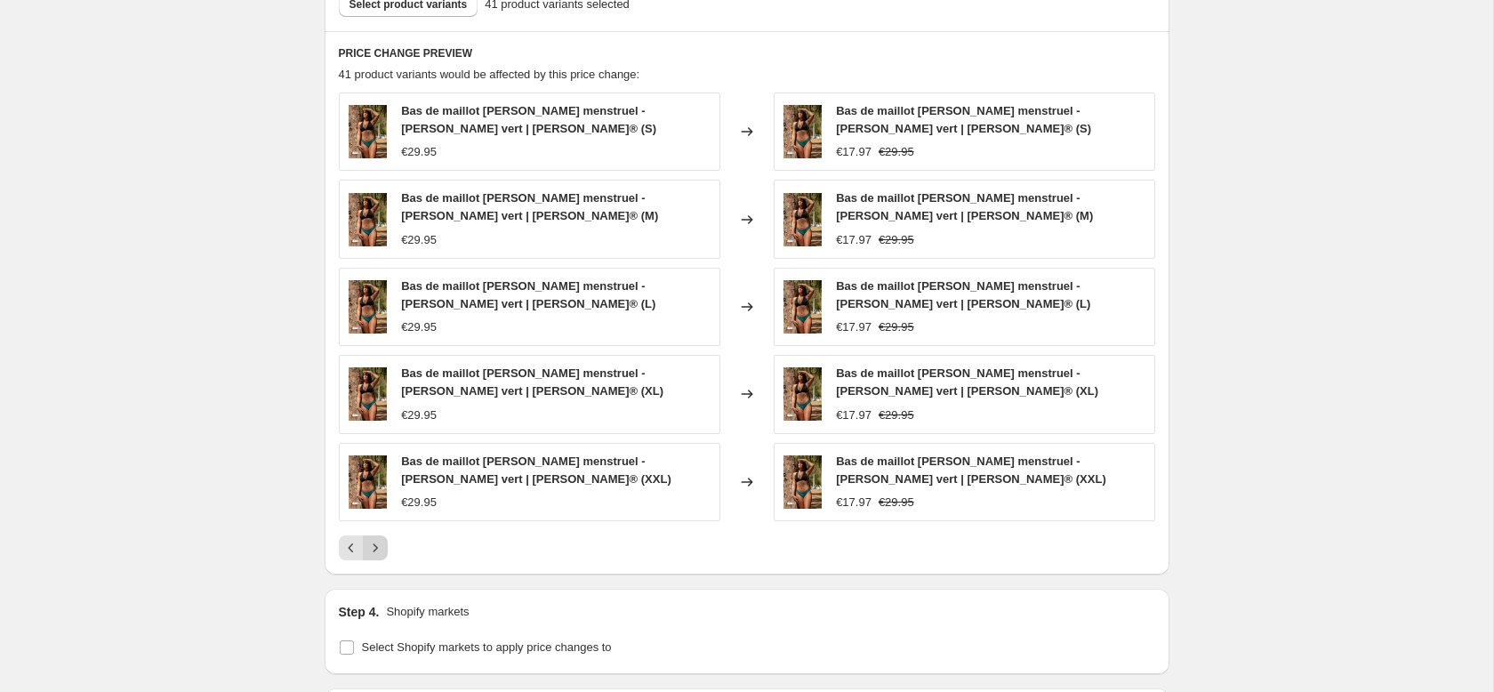
click at [378, 547] on icon "Next" at bounding box center [375, 548] width 18 height 18
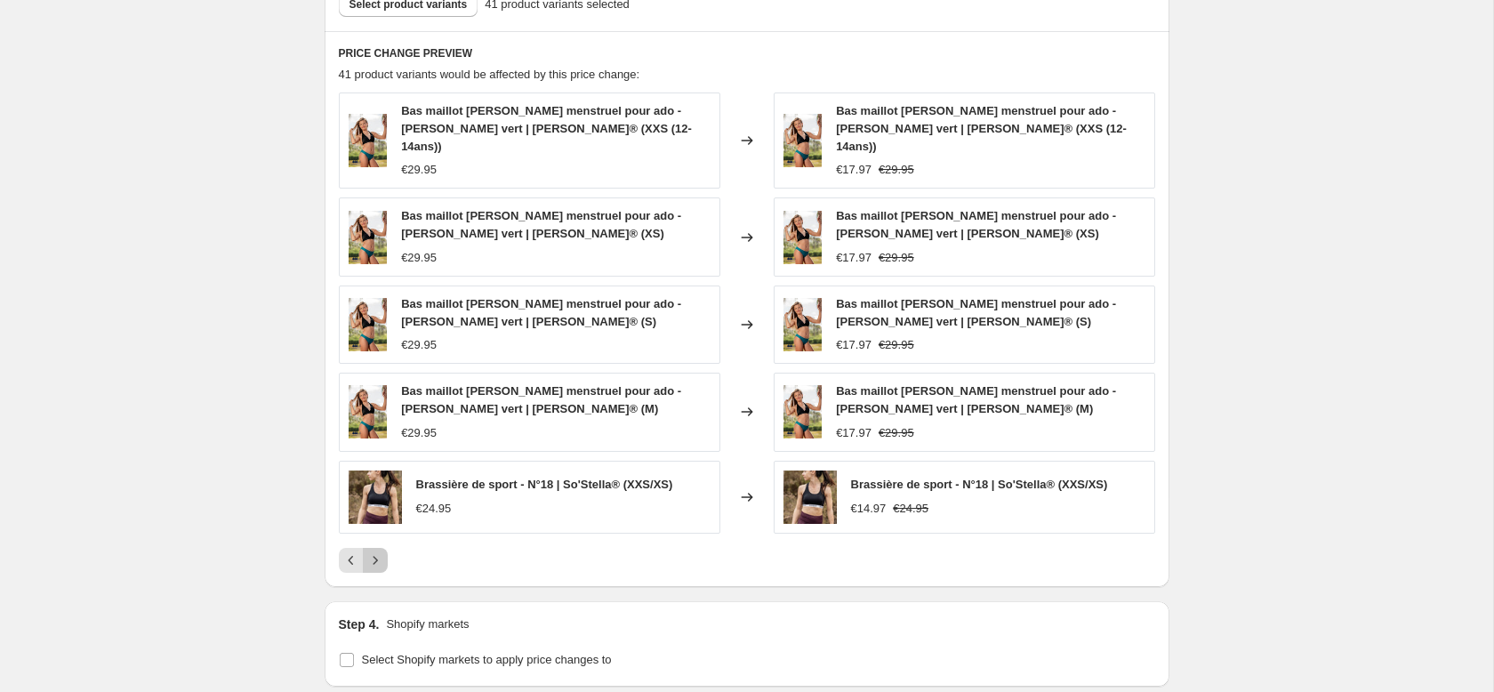
click at [378, 551] on icon "Next" at bounding box center [375, 560] width 18 height 18
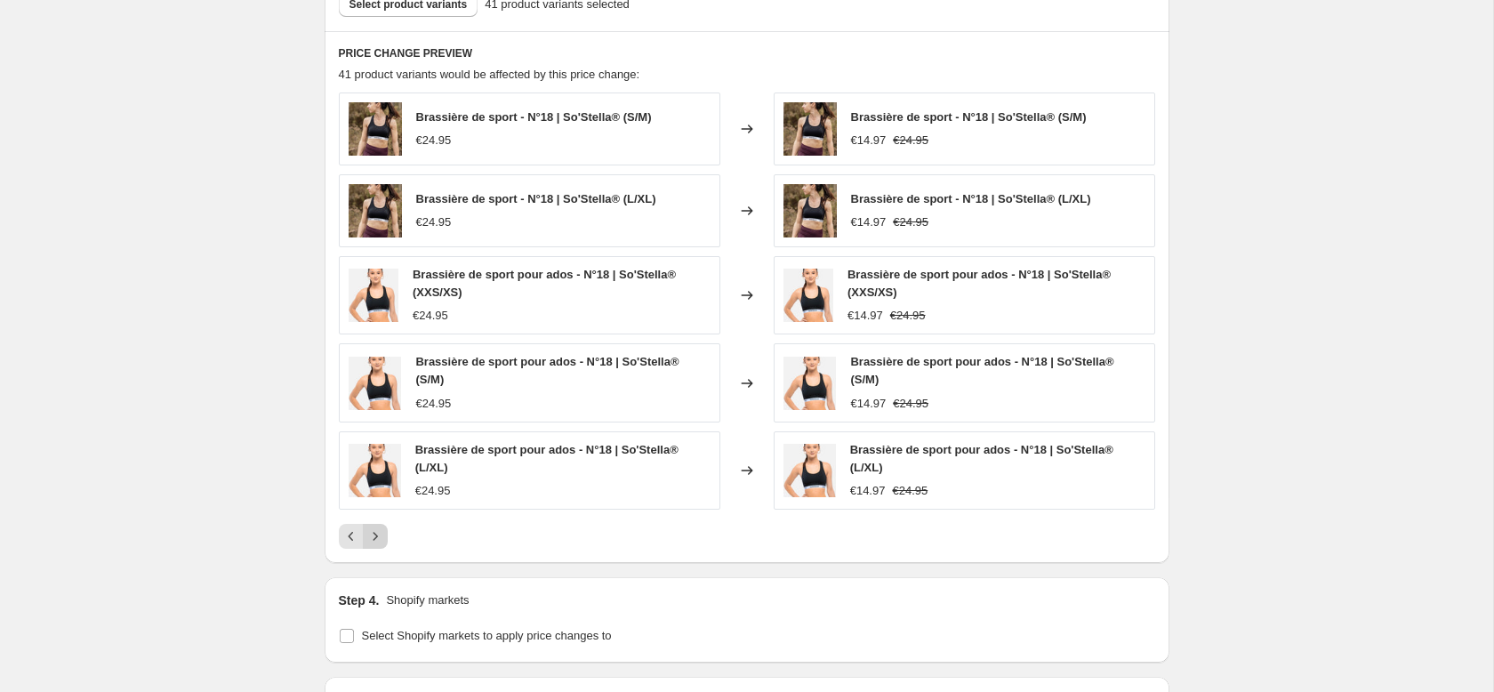
click at [381, 537] on icon "Next" at bounding box center [375, 536] width 18 height 18
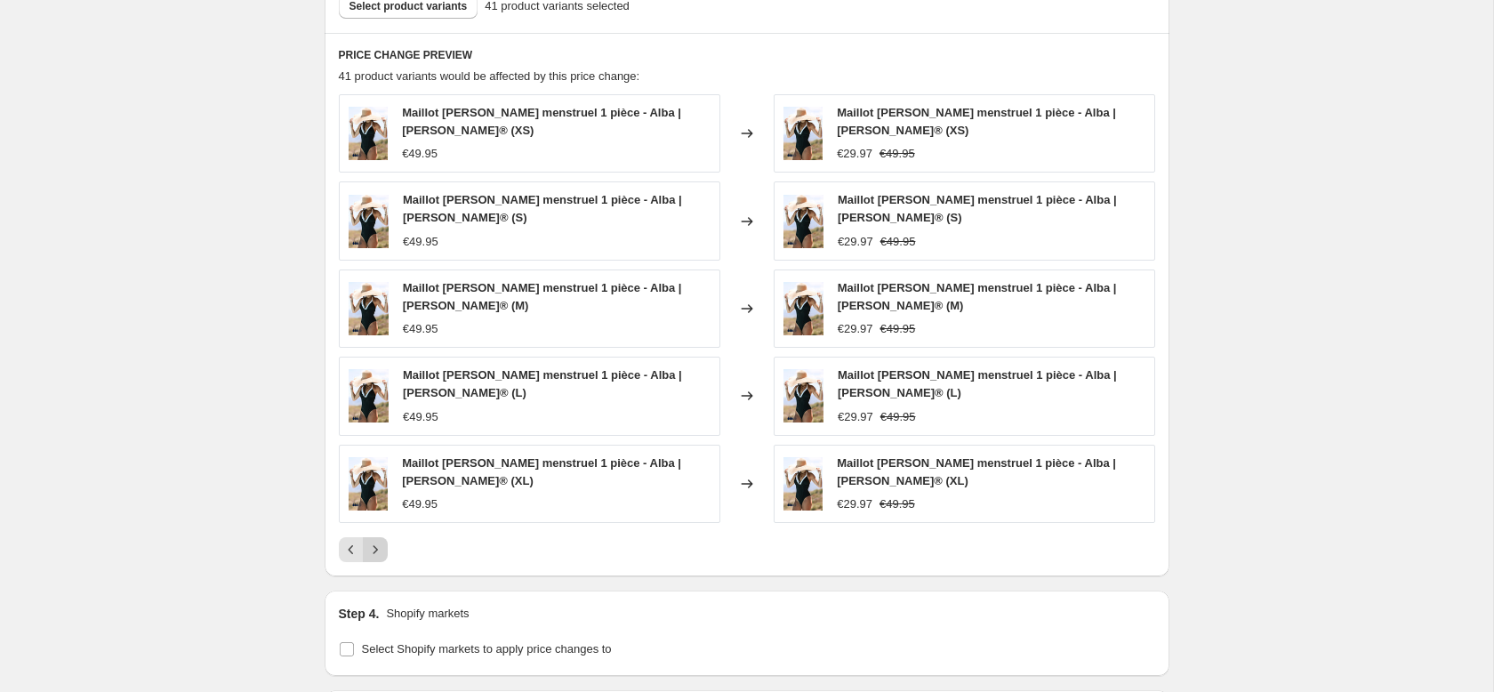
click at [384, 537] on button "Next" at bounding box center [375, 549] width 25 height 25
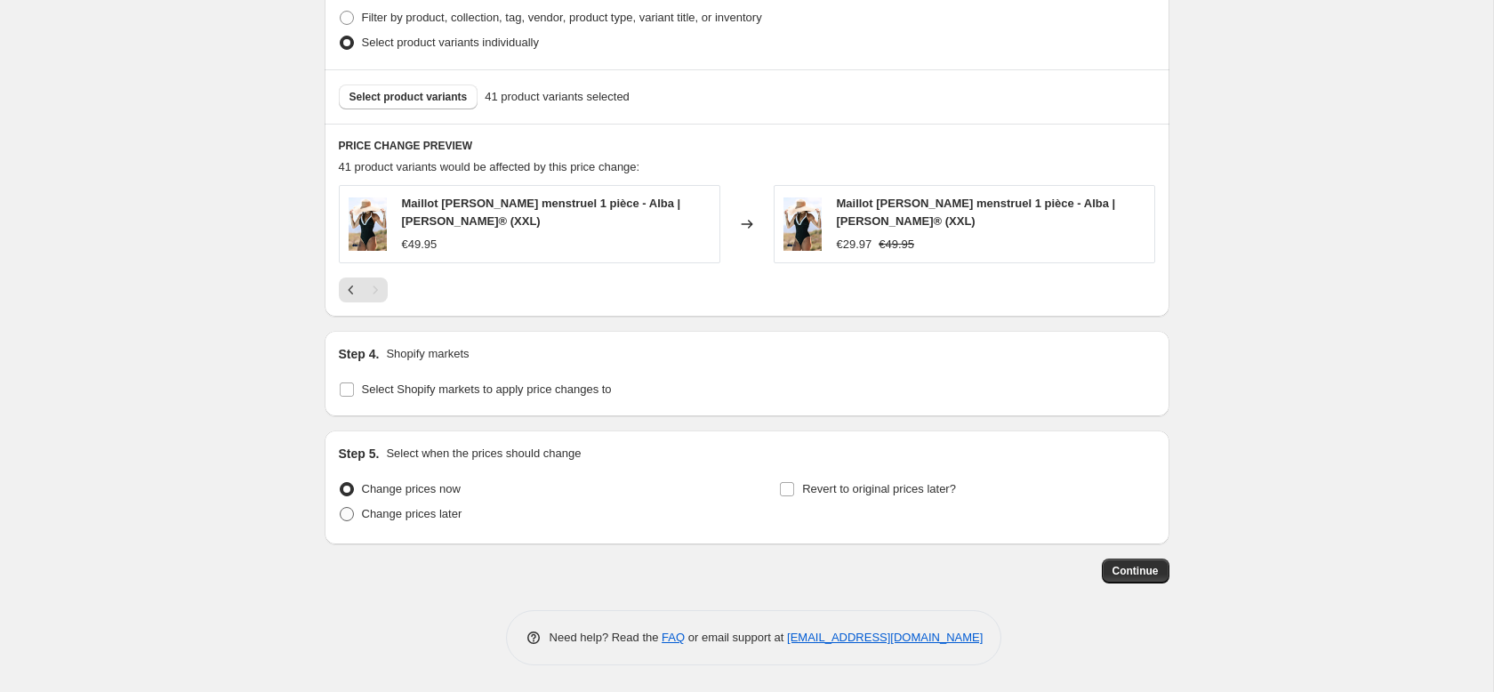
scroll to position [918, 0]
click at [380, 383] on span "Select Shopify markets to apply price changes to" at bounding box center [487, 388] width 250 height 13
click at [354, 383] on input "Select Shopify markets to apply price changes to" at bounding box center [347, 389] width 14 height 14
checkbox input "true"
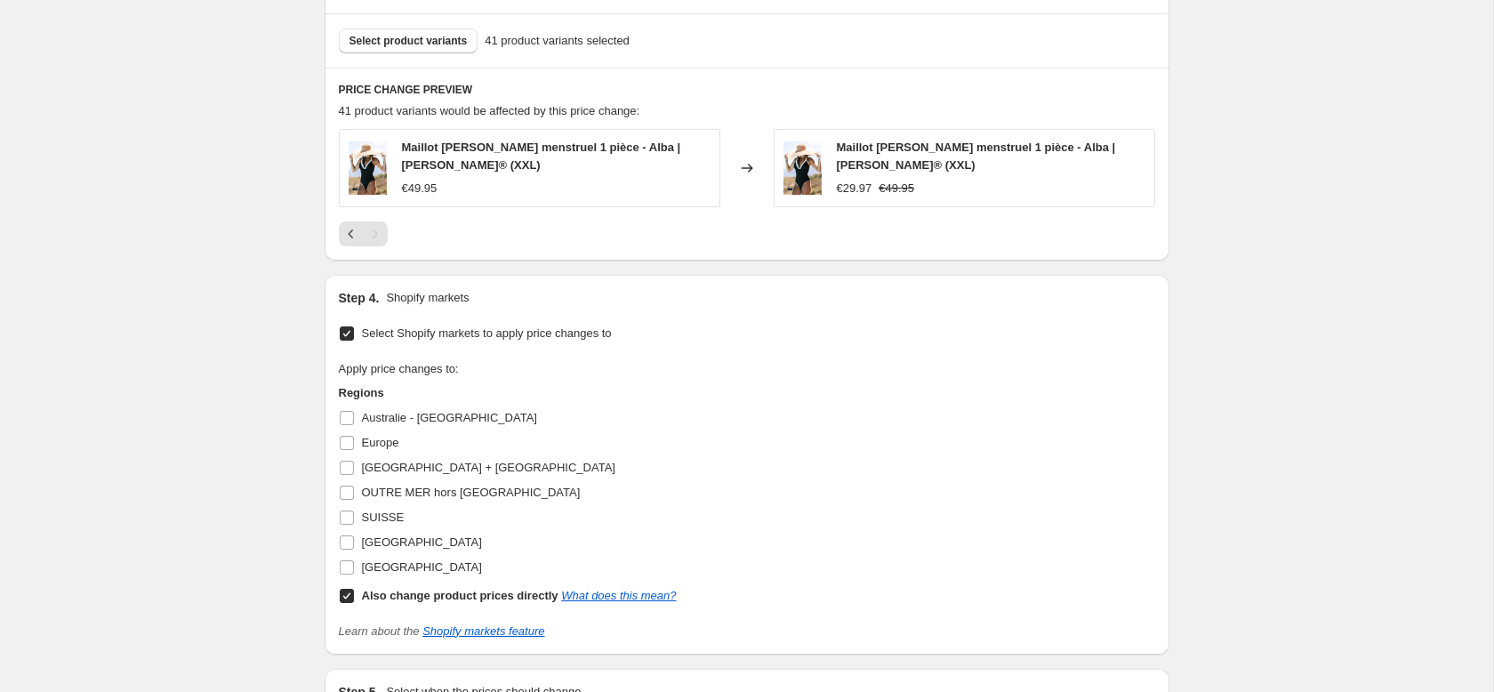
scroll to position [1013, 0]
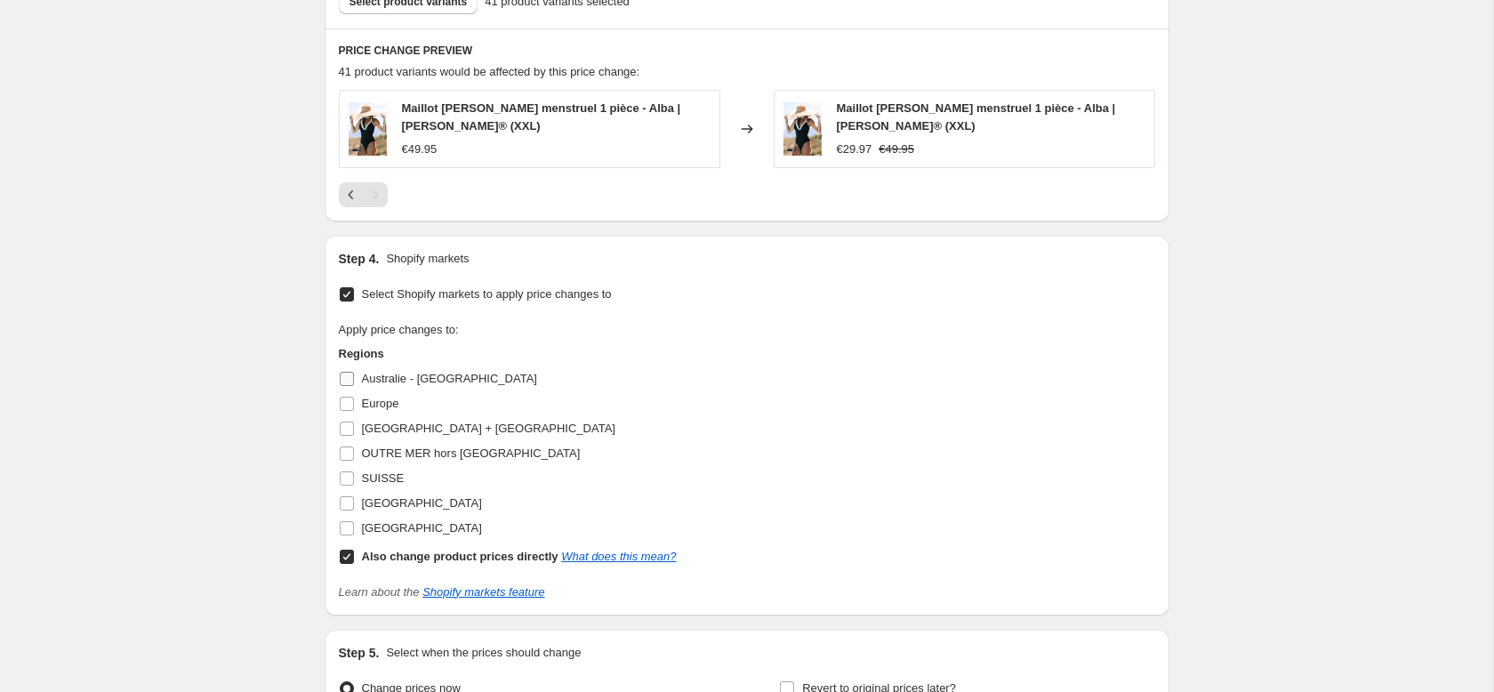
drag, startPoint x: 346, startPoint y: 401, endPoint x: 347, endPoint y: 411, distance: 9.8
click at [346, 401] on input "Europe" at bounding box center [347, 404] width 14 height 14
checkbox input "true"
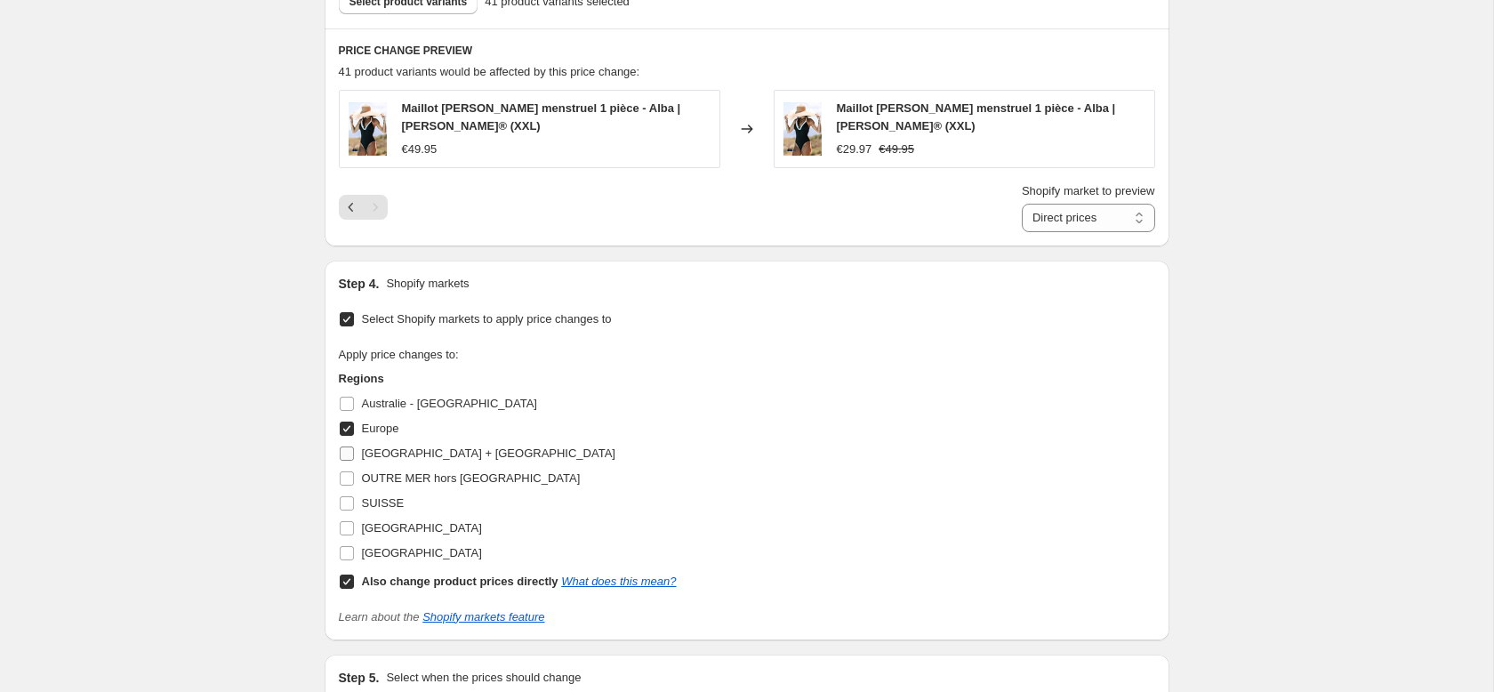
click at [346, 456] on input "[GEOGRAPHIC_DATA] + [GEOGRAPHIC_DATA]" at bounding box center [347, 453] width 14 height 14
checkbox input "true"
drag, startPoint x: 390, startPoint y: 507, endPoint x: 448, endPoint y: 503, distance: 58.9
click at [390, 507] on span "SUISSE" at bounding box center [383, 502] width 43 height 13
click at [354, 507] on input "SUISSE" at bounding box center [347, 503] width 14 height 14
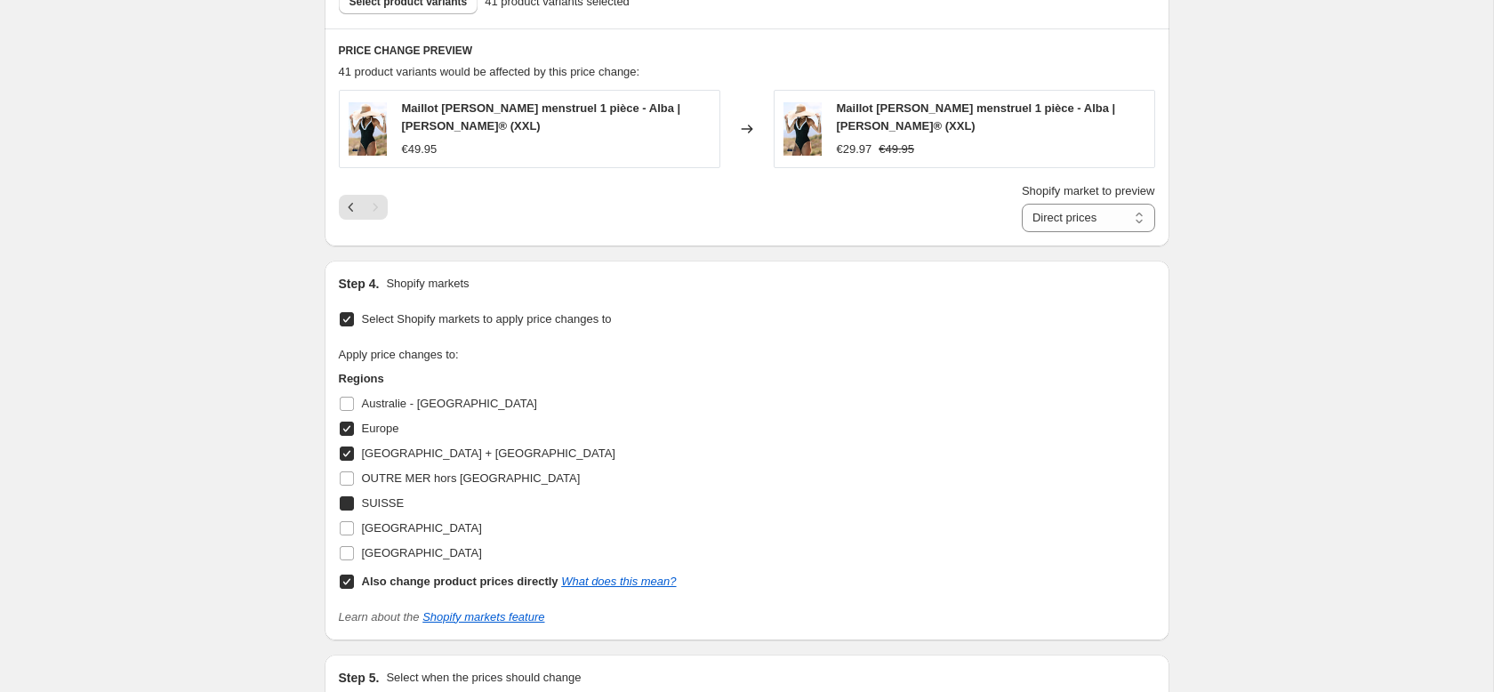
checkbox input "true"
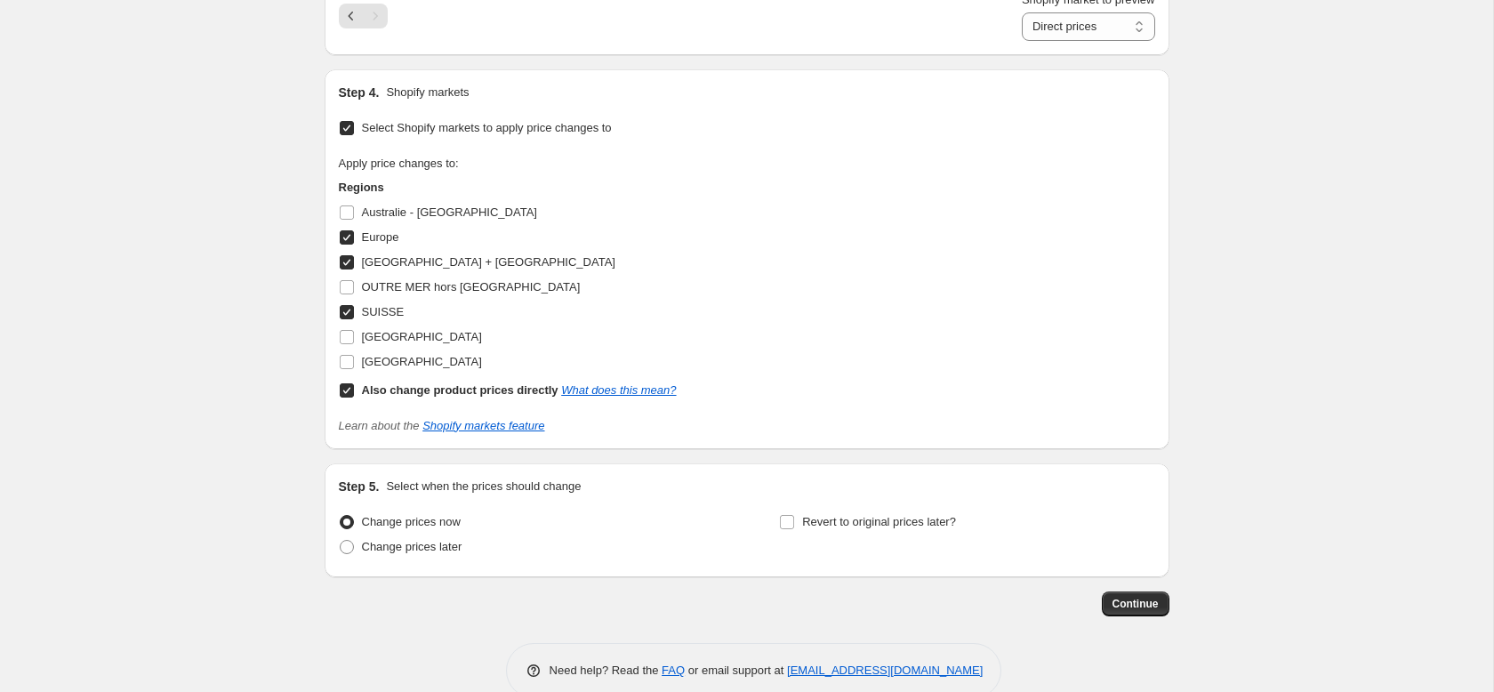
scroll to position [1237, 0]
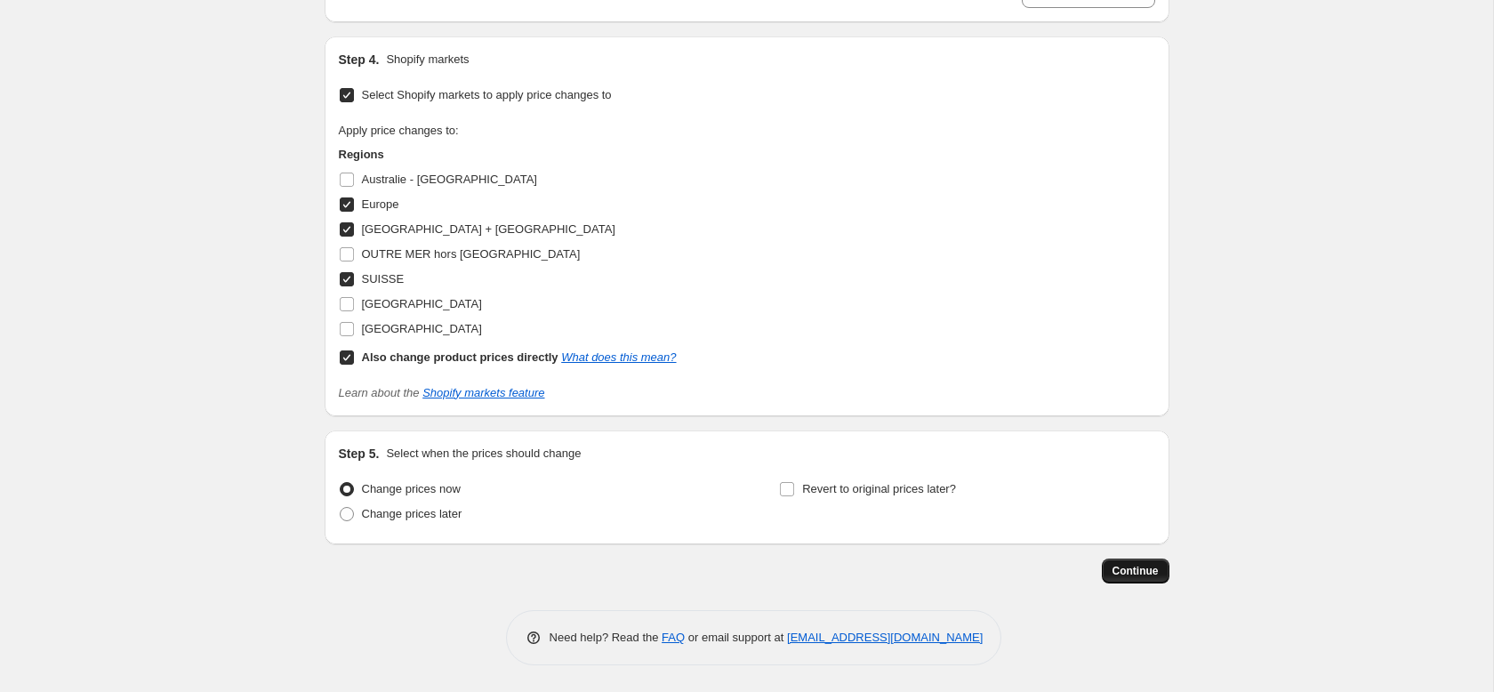
click at [1143, 567] on span "Continue" at bounding box center [1136, 571] width 46 height 14
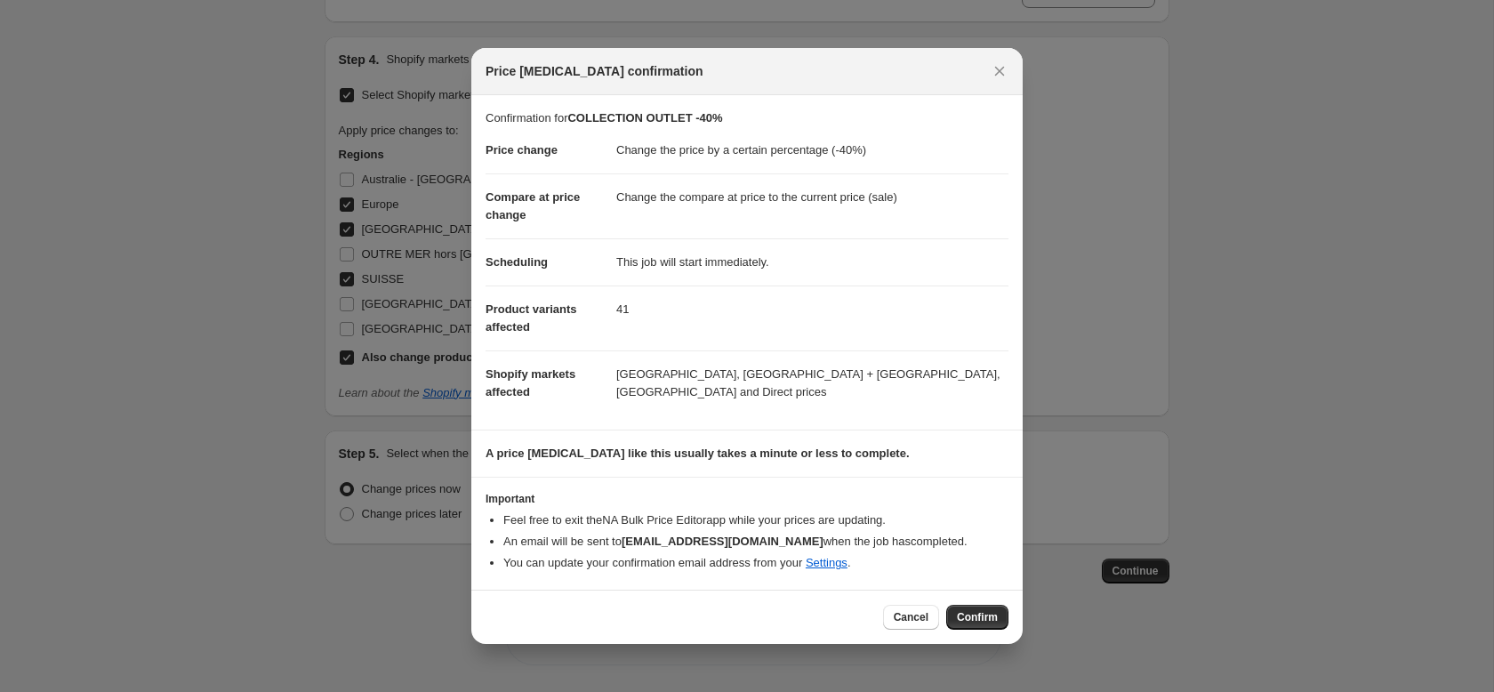
click at [973, 626] on button "Confirm" at bounding box center [977, 617] width 62 height 25
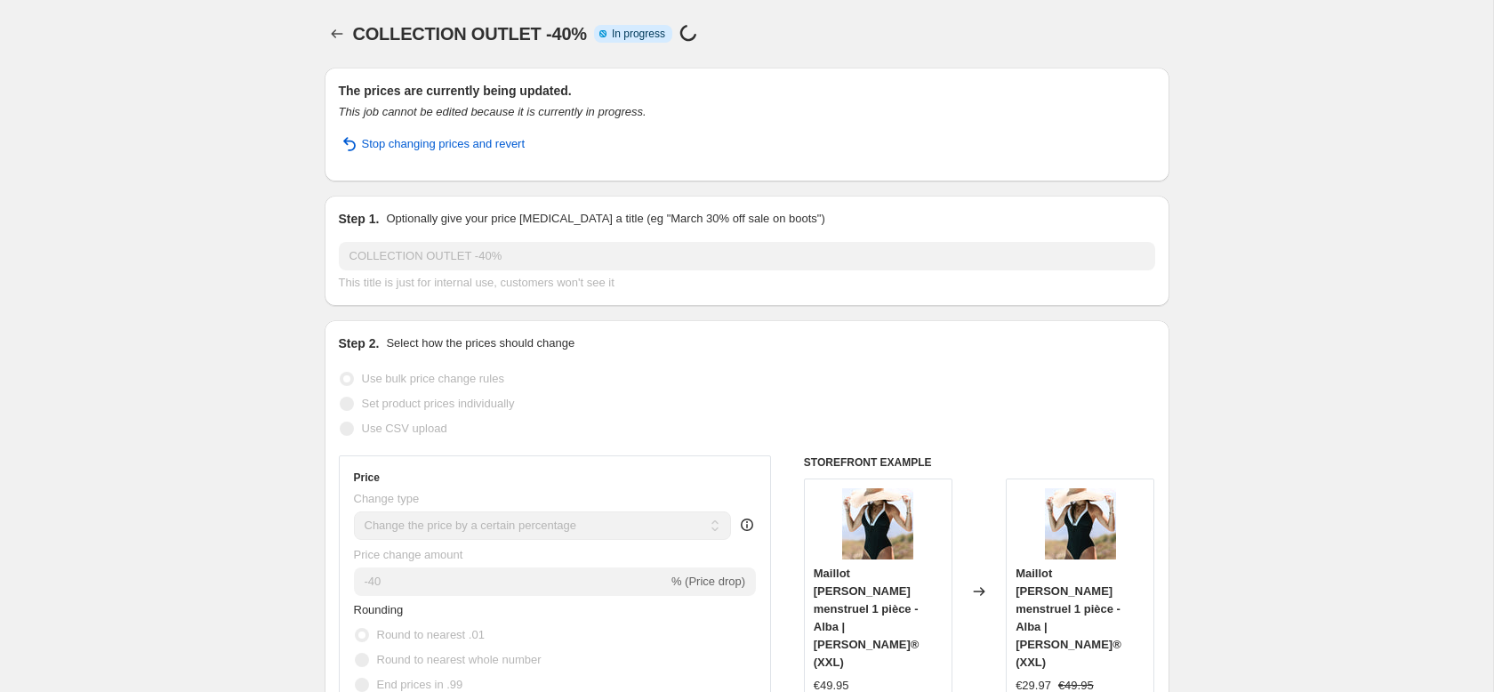
select select "percentage"
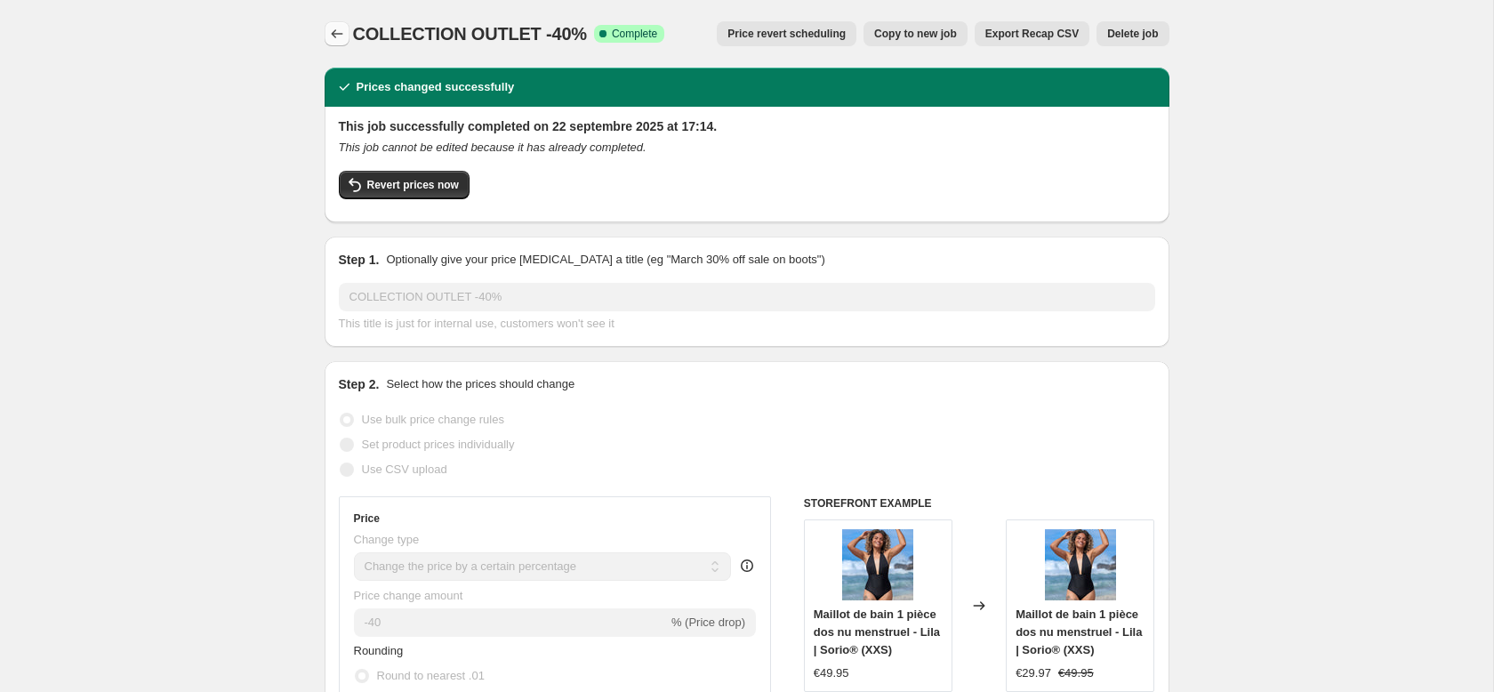
click at [331, 33] on icon "Price change jobs" at bounding box center [337, 34] width 18 height 18
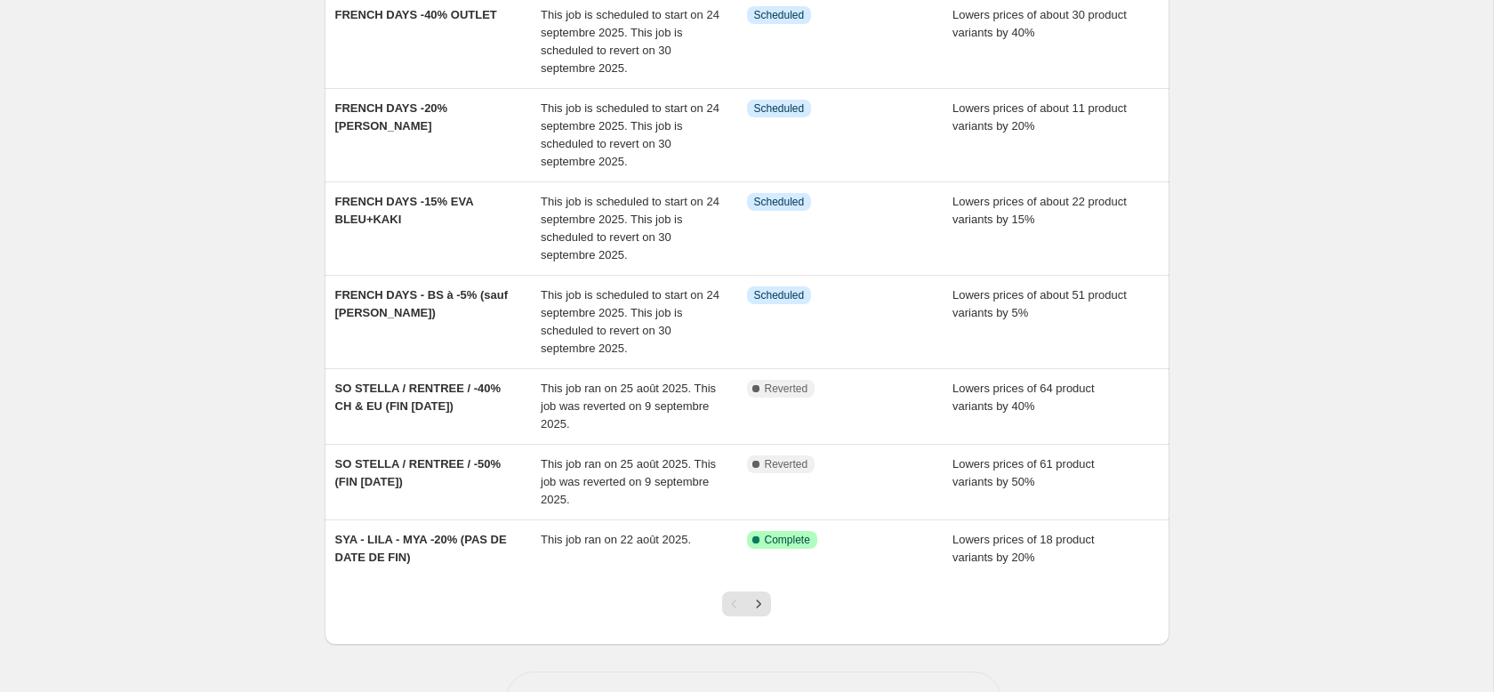
scroll to position [438, 0]
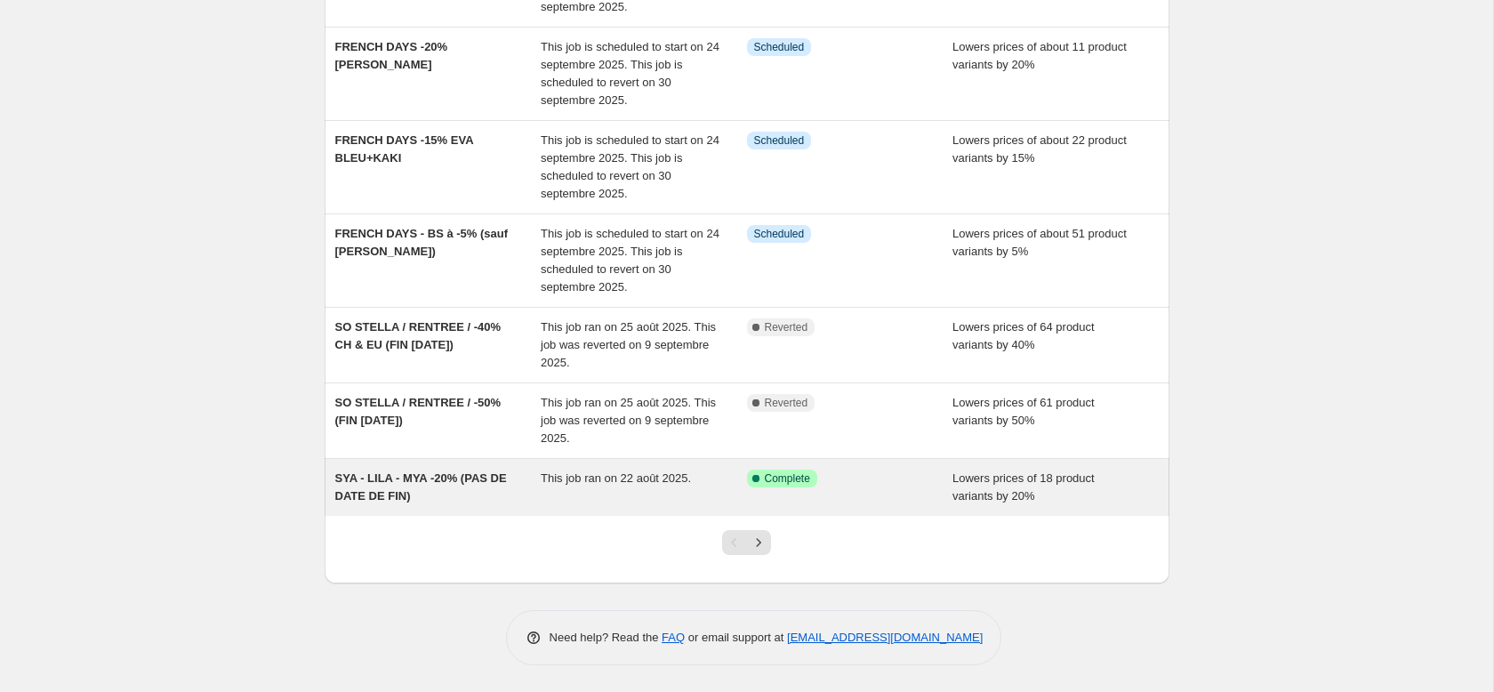
click at [616, 487] on div "This job ran on 22 août 2025." at bounding box center [644, 488] width 206 height 36
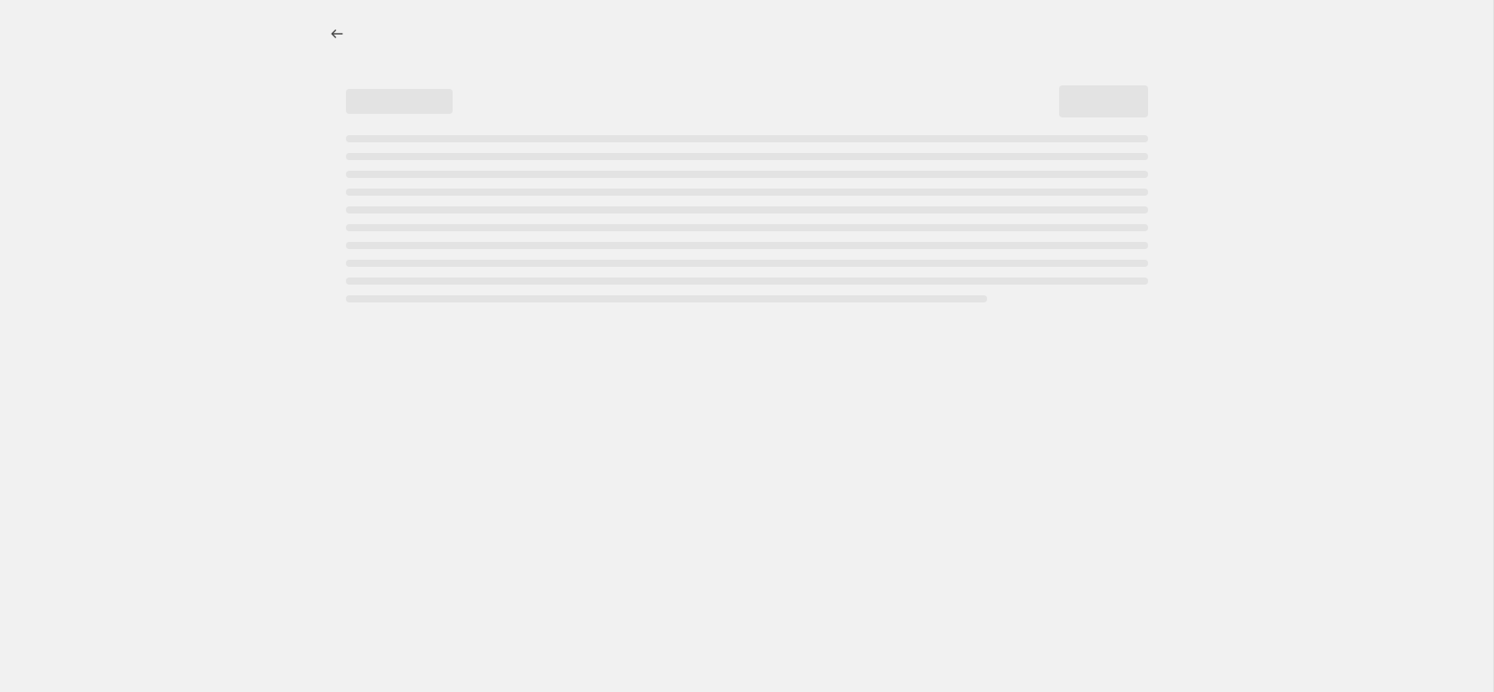
select select "percentage"
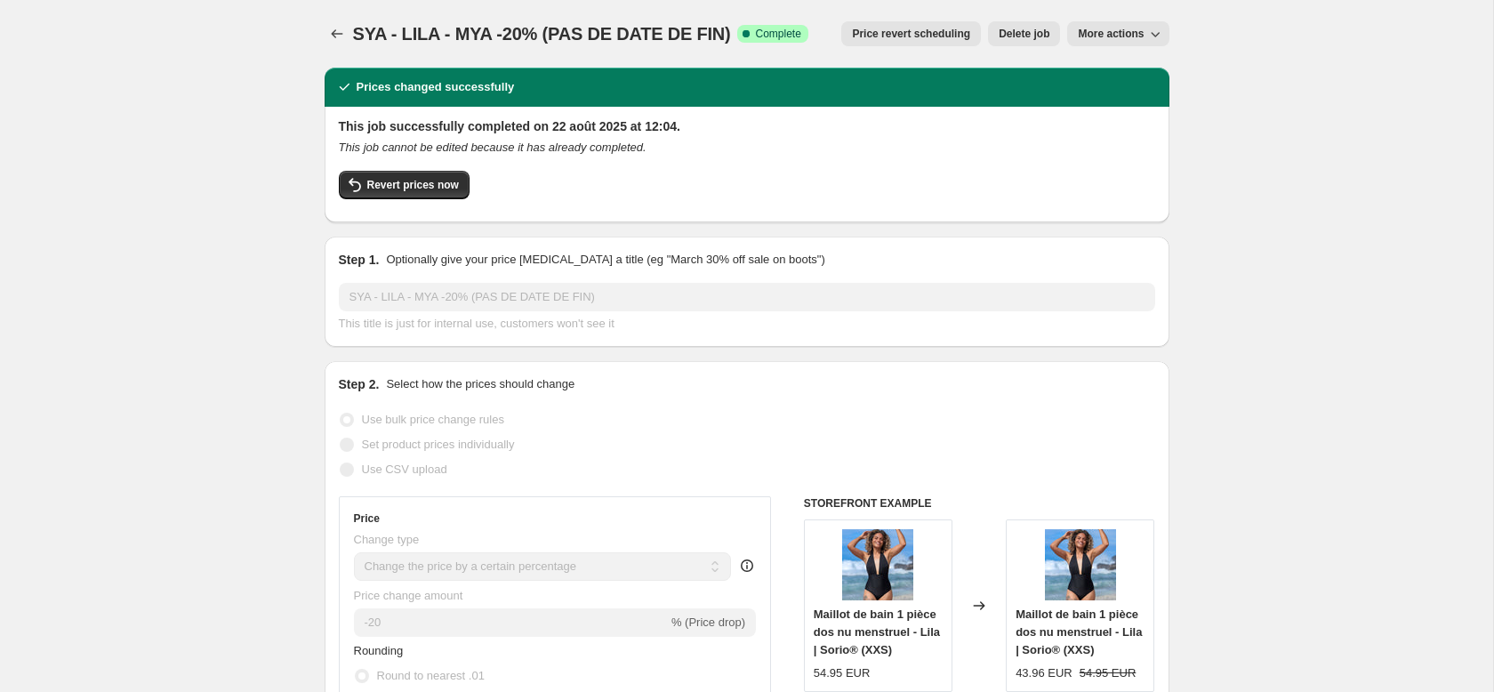
click at [1048, 37] on button "Delete job" at bounding box center [1024, 33] width 72 height 25
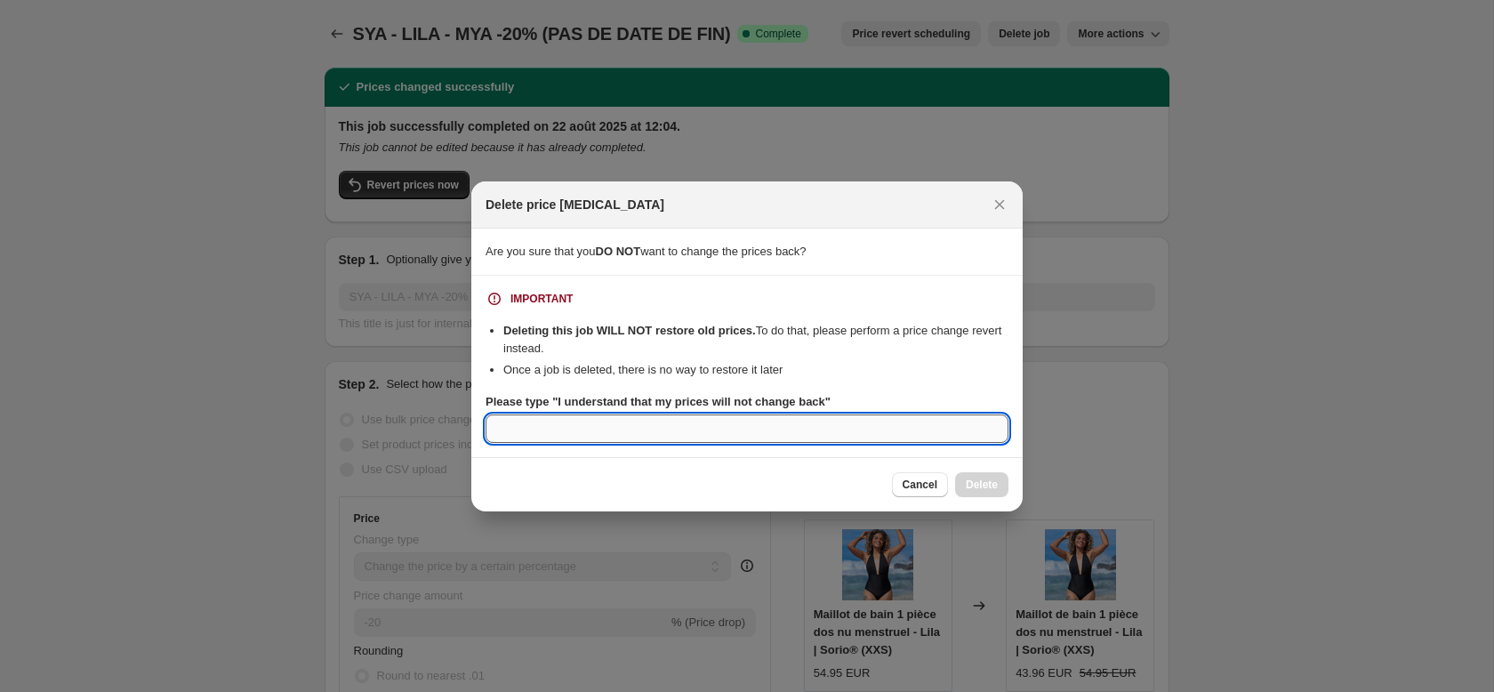
click at [818, 430] on input "Please type "I understand that my prices will not change back"" at bounding box center [747, 428] width 523 height 28
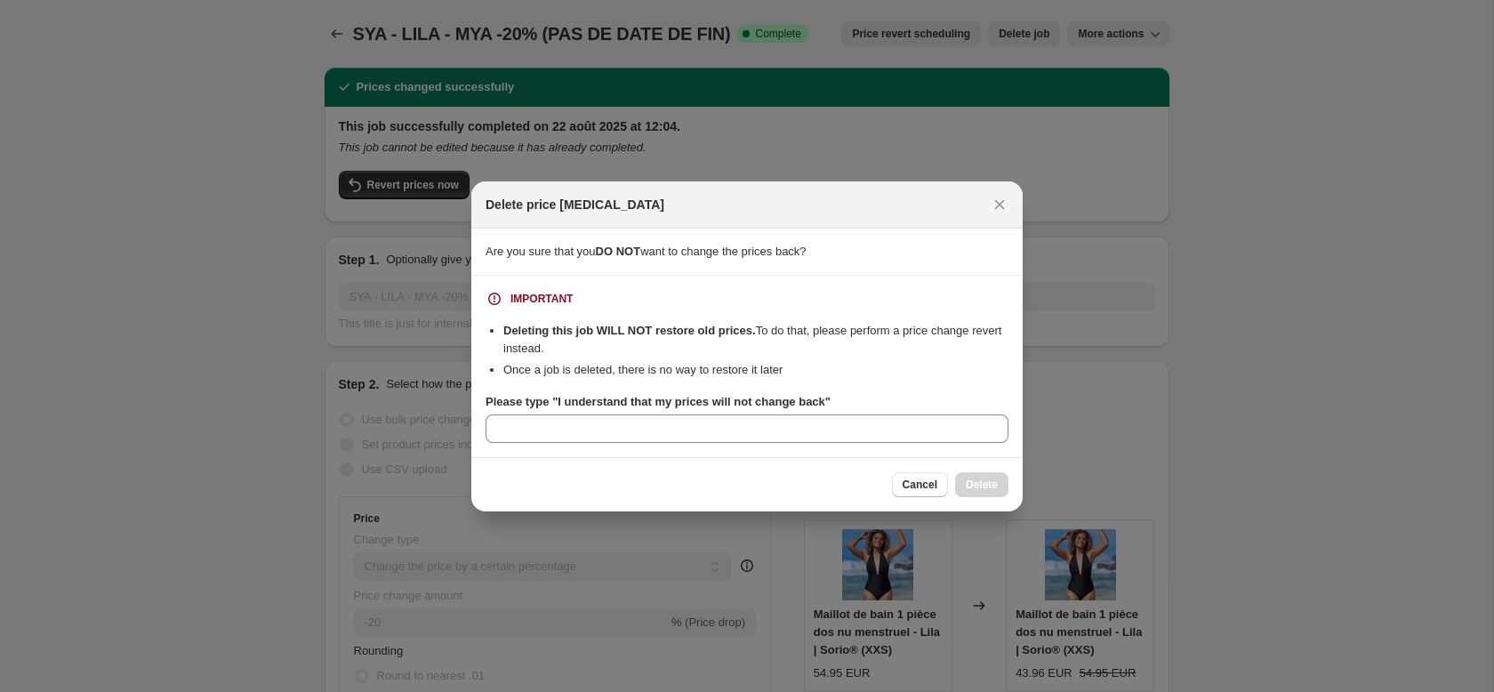
drag, startPoint x: 559, startPoint y: 400, endPoint x: 764, endPoint y: 406, distance: 205.6
click at [745, 407] on b "Please type "I understand that my prices will not change back"" at bounding box center [658, 401] width 345 height 13
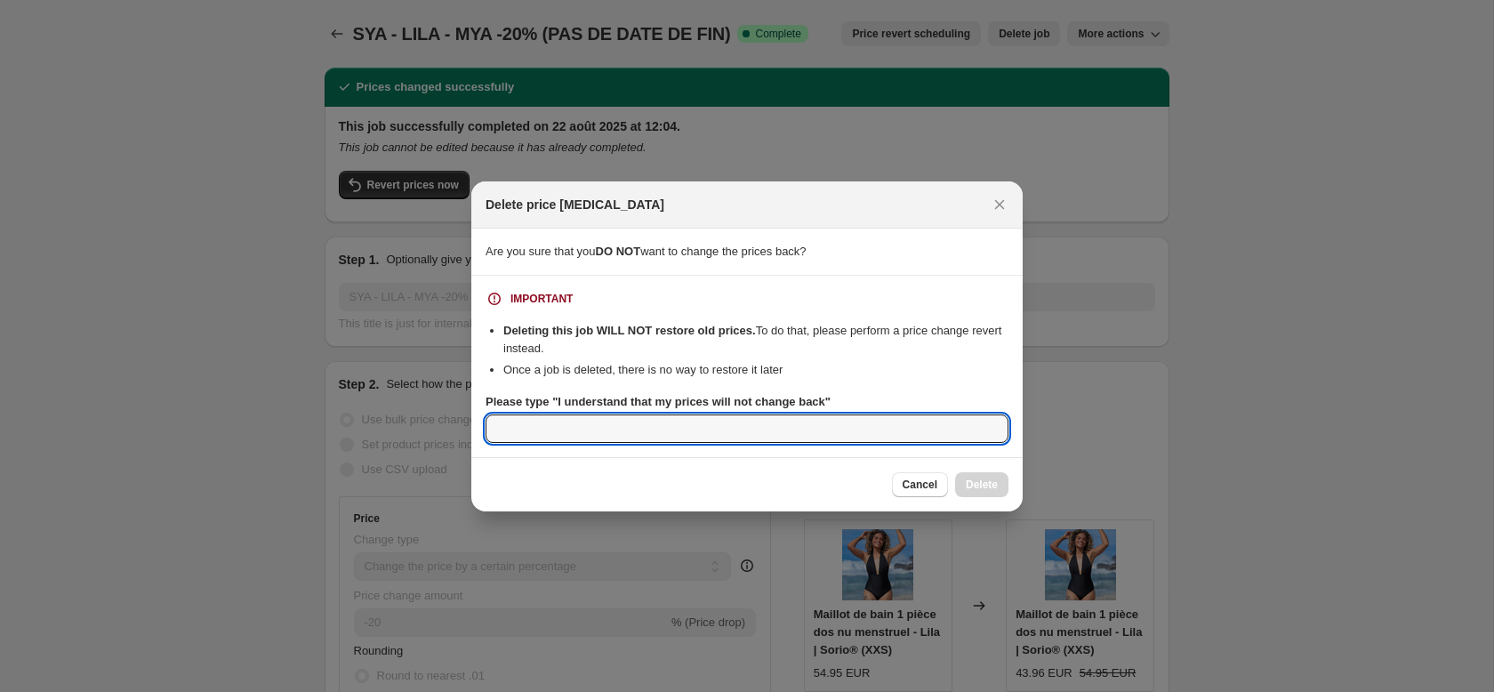
click at [745, 414] on input "Please type "I understand that my prices will not change back"" at bounding box center [747, 428] width 523 height 28
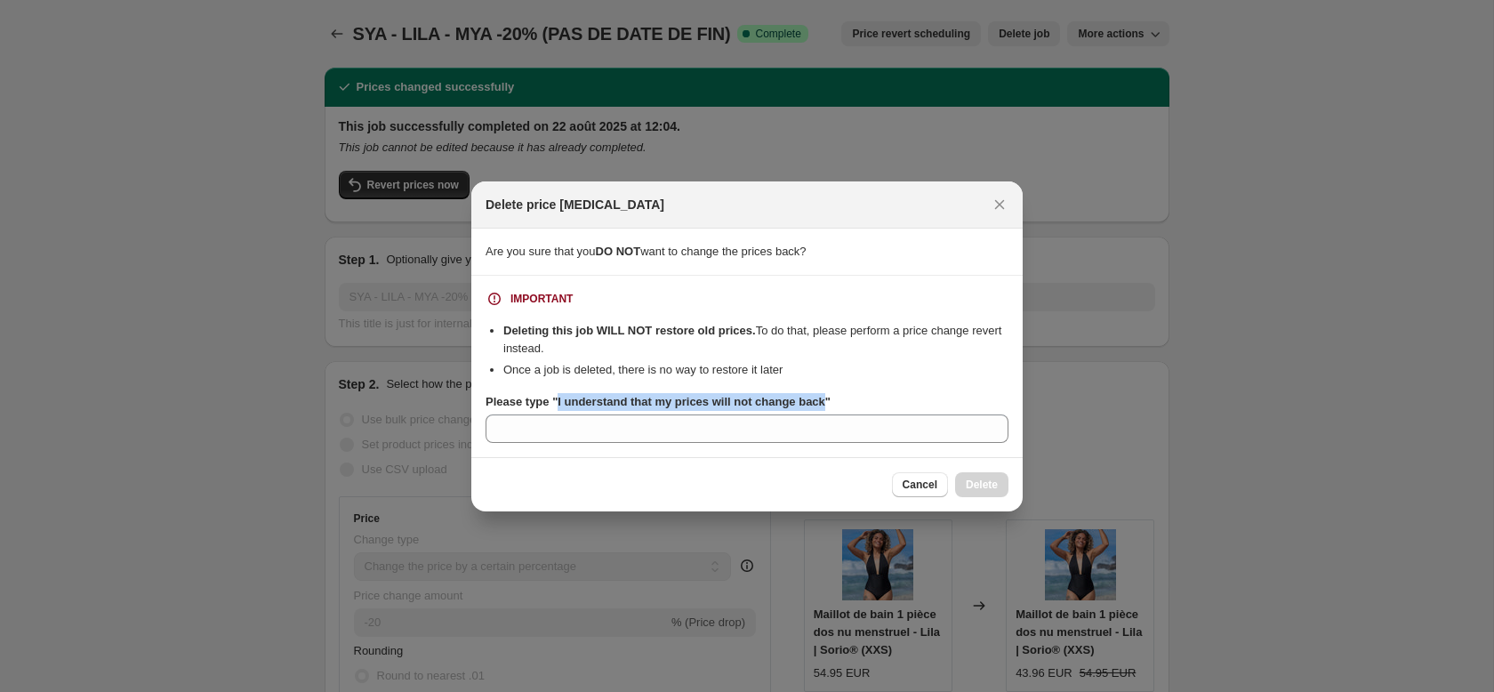
drag, startPoint x: 838, startPoint y: 400, endPoint x: 561, endPoint y: 403, distance: 276.6
click at [561, 403] on b "Please type "I understand that my prices will not change back"" at bounding box center [658, 401] width 345 height 13
copy b "I understand that my prices will not change back"
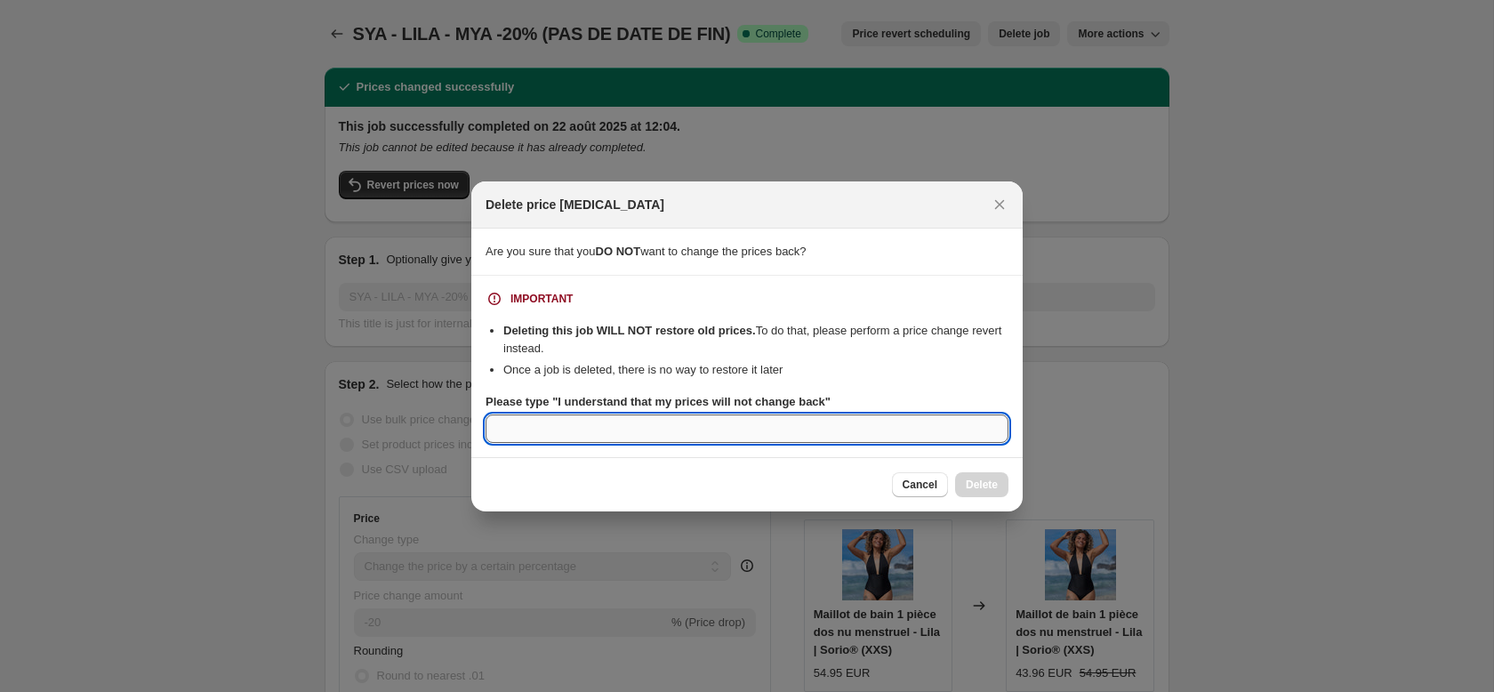
click at [552, 429] on input "Please type "I understand that my prices will not change back"" at bounding box center [747, 428] width 523 height 28
paste input "I understand that my prices will not change back"
type input "I understand that my prices will not change back"
click at [980, 487] on span "Delete" at bounding box center [982, 485] width 32 height 14
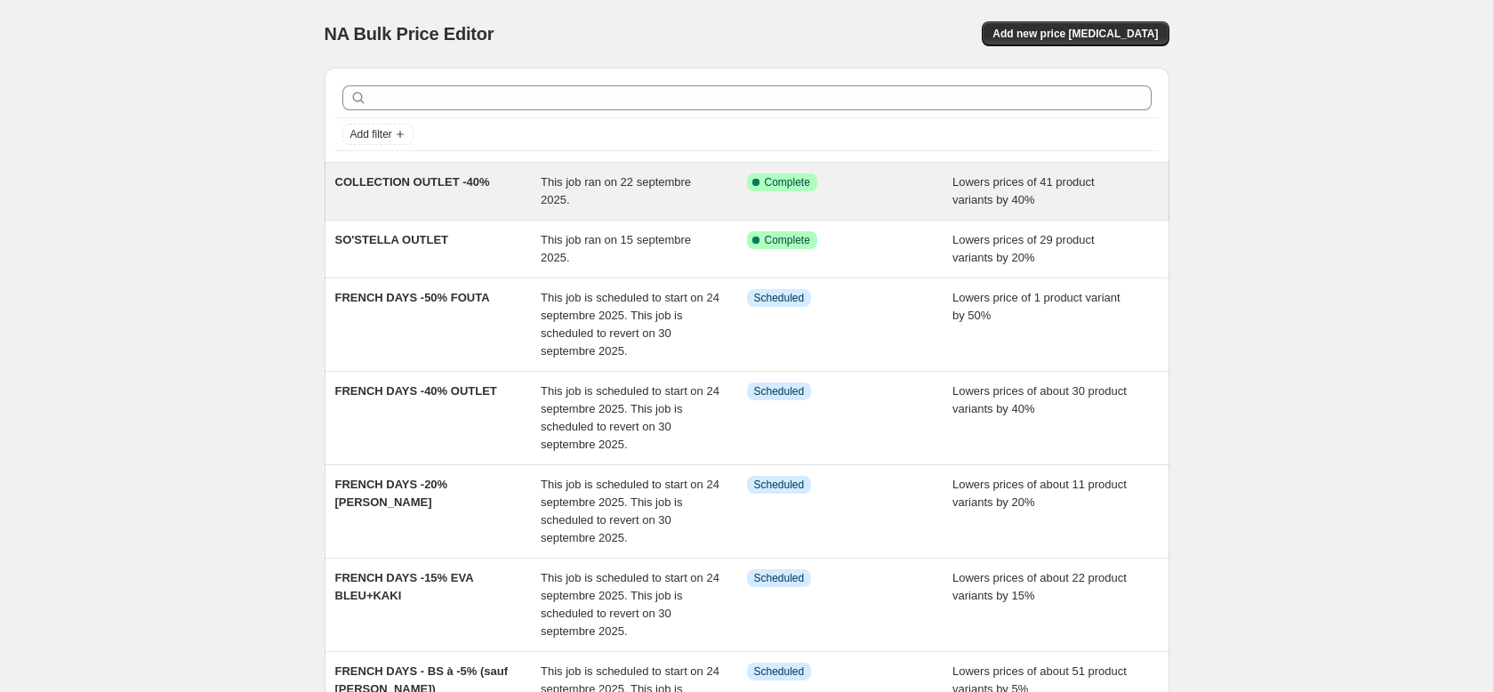
click at [496, 200] on div "COLLECTION OUTLET -40%" at bounding box center [438, 191] width 206 height 36
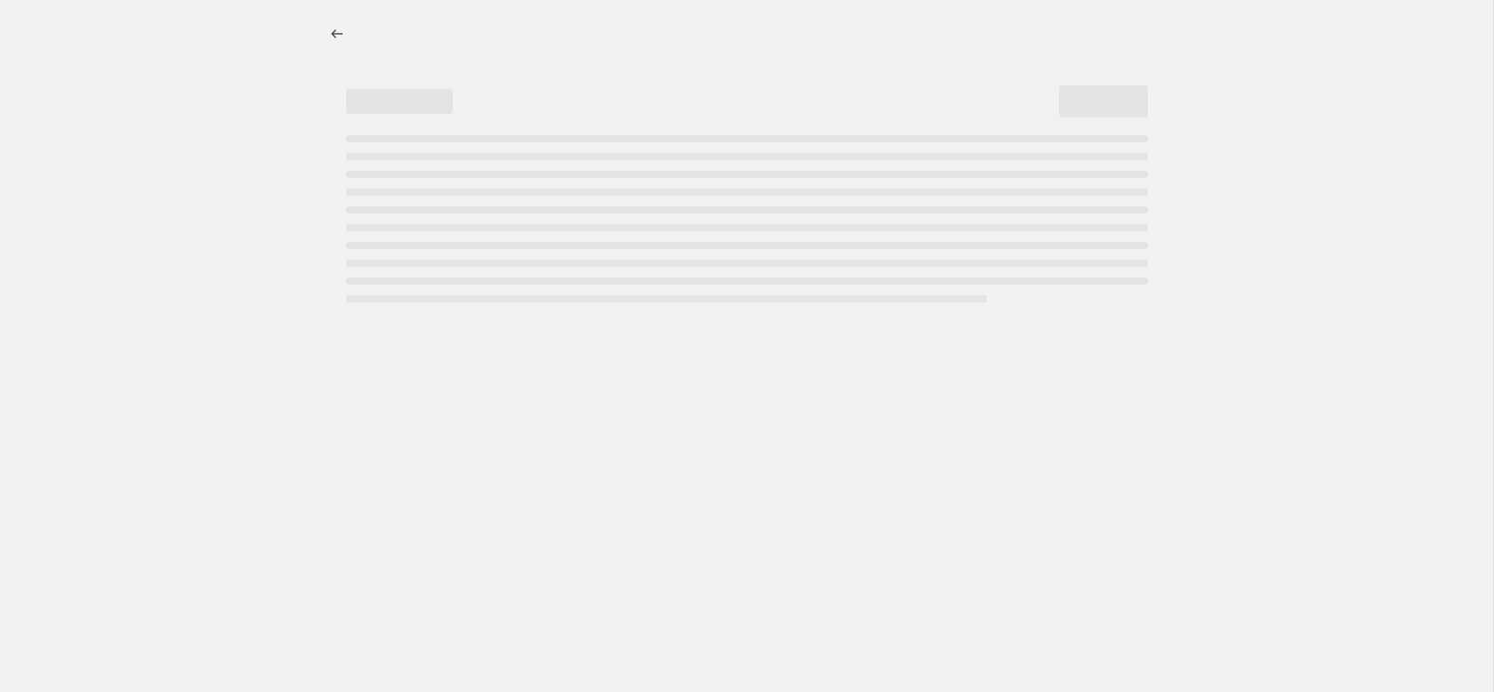
select select "percentage"
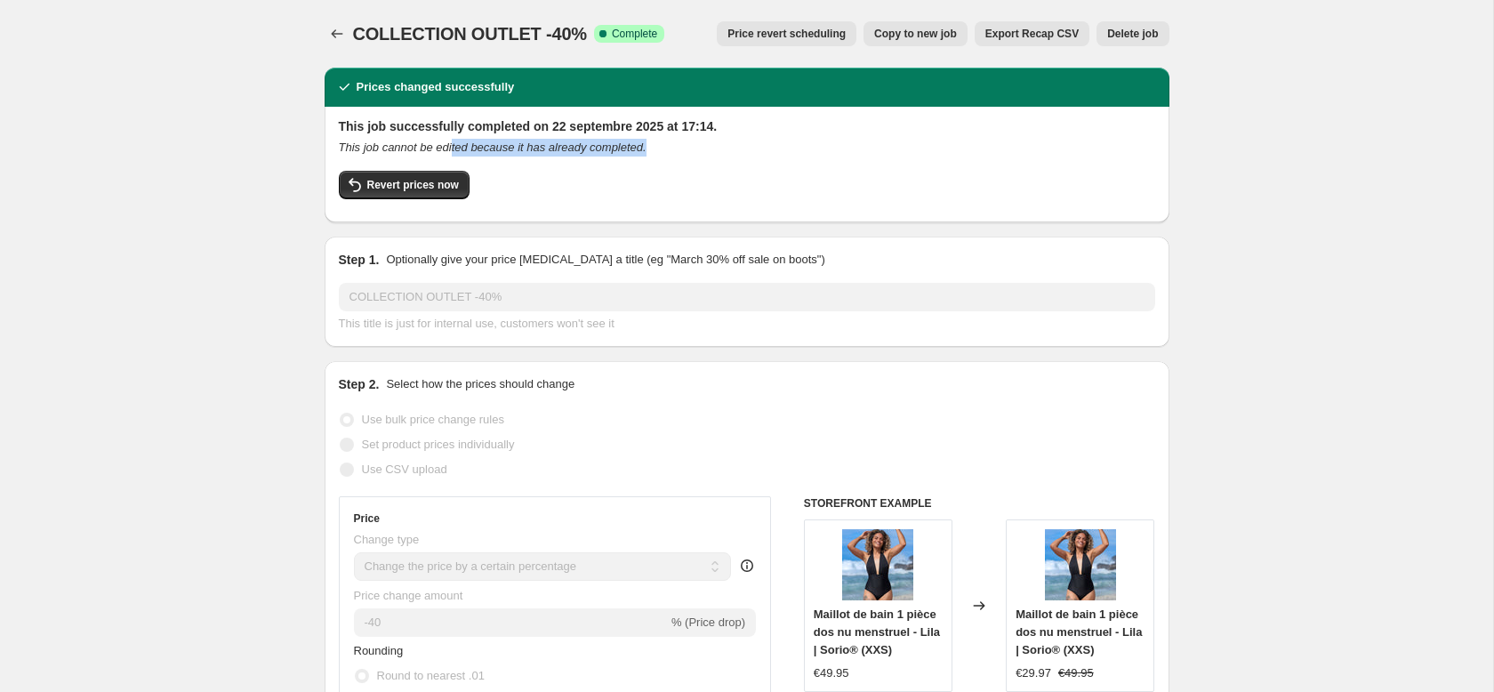
drag, startPoint x: 458, startPoint y: 149, endPoint x: 694, endPoint y: 148, distance: 235.7
click at [694, 148] on div "This job cannot be edited because it has already completed." at bounding box center [747, 148] width 816 height 18
drag, startPoint x: 381, startPoint y: 152, endPoint x: 651, endPoint y: 150, distance: 270.4
click at [647, 150] on icon "This job cannot be edited because it has already completed." at bounding box center [493, 147] width 308 height 13
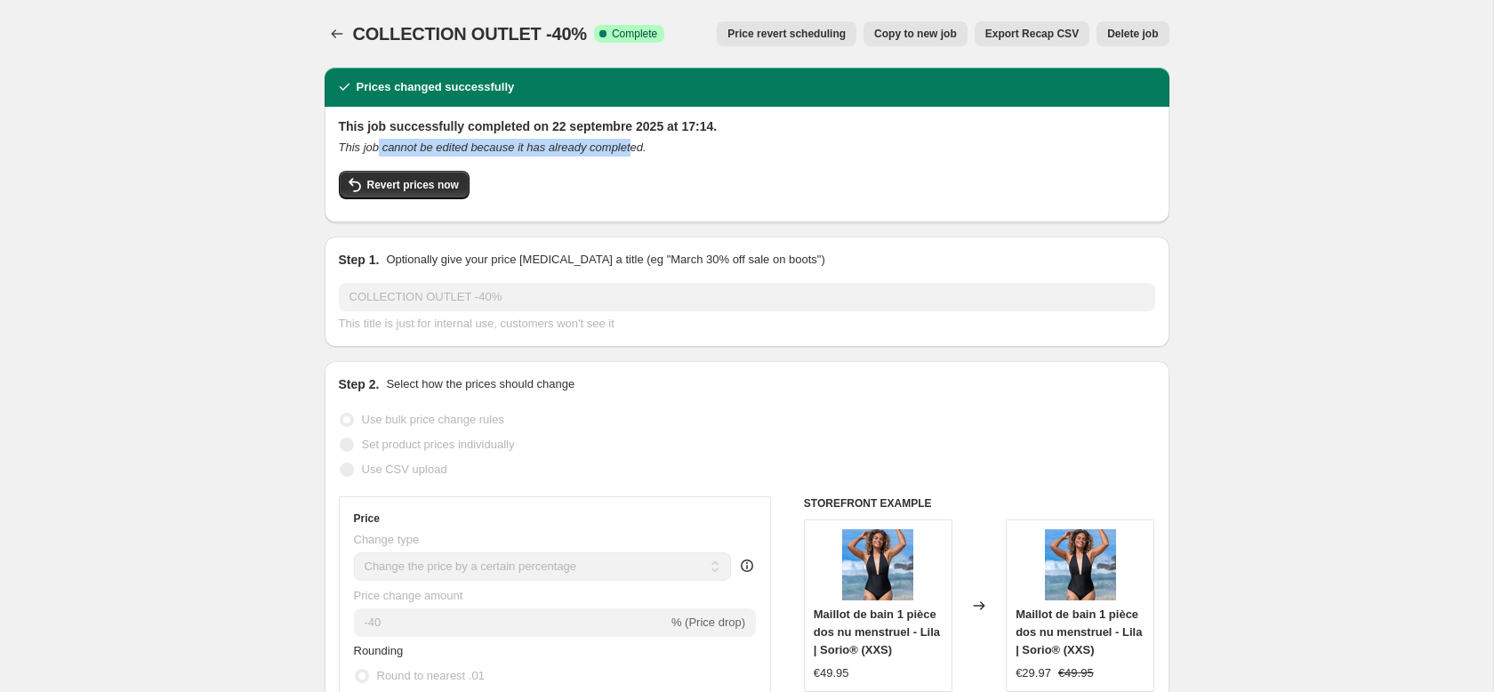
click at [647, 150] on icon "This job cannot be edited because it has already completed." at bounding box center [493, 147] width 308 height 13
click at [1120, 27] on span "Delete job" at bounding box center [1132, 34] width 51 height 14
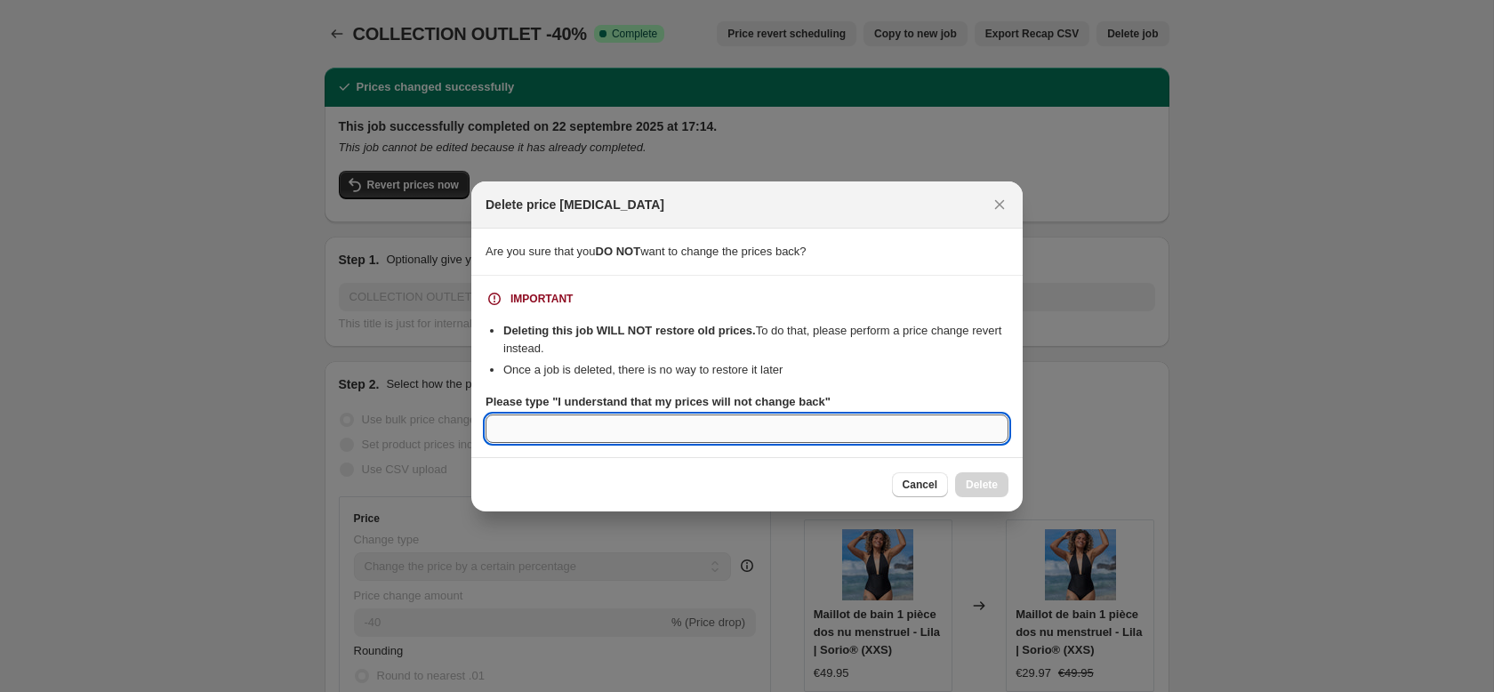
click at [771, 424] on input "Please type "I understand that my prices will not change back"" at bounding box center [747, 428] width 523 height 28
paste input "I understand that my prices will not change back"
type input "I understand that my prices will not change back"
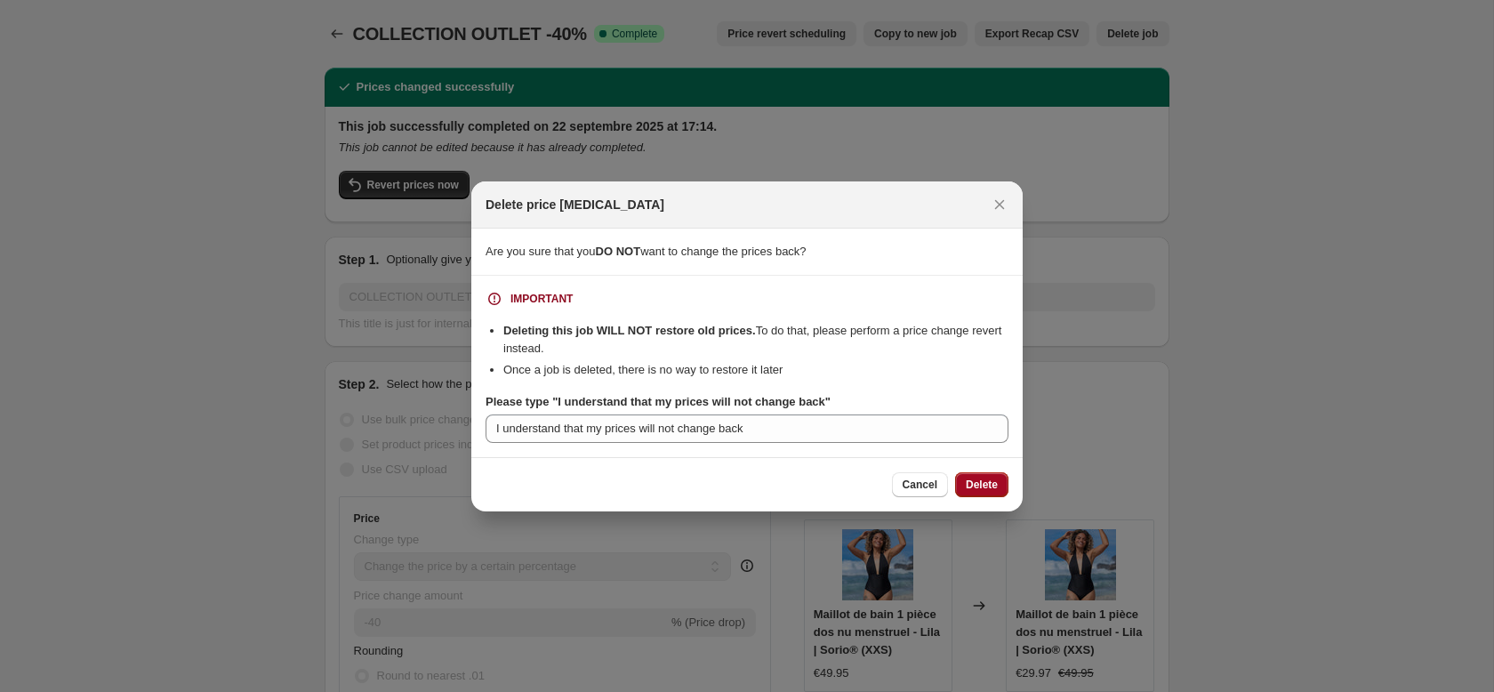
click at [967, 480] on span "Delete" at bounding box center [982, 485] width 32 height 14
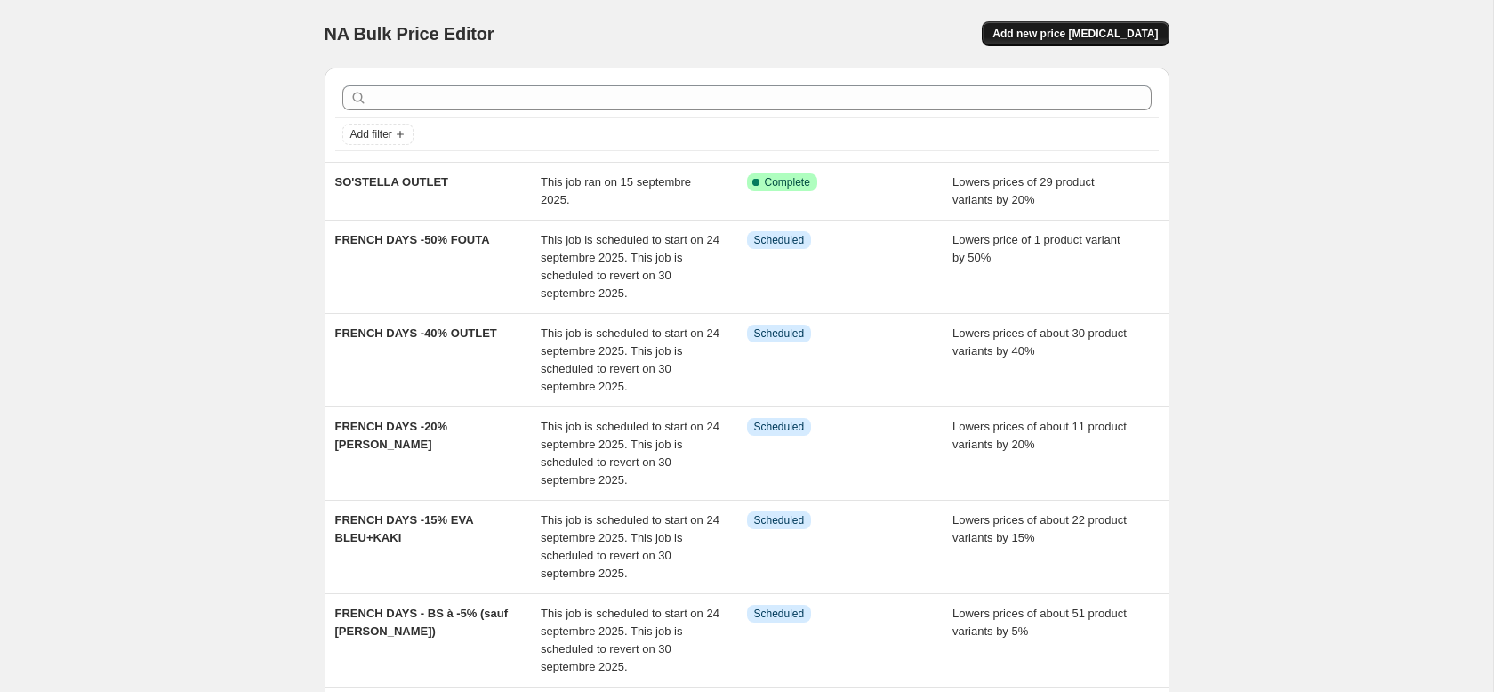
click at [1084, 40] on span "Add new price [MEDICAL_DATA]" at bounding box center [1075, 34] width 165 height 14
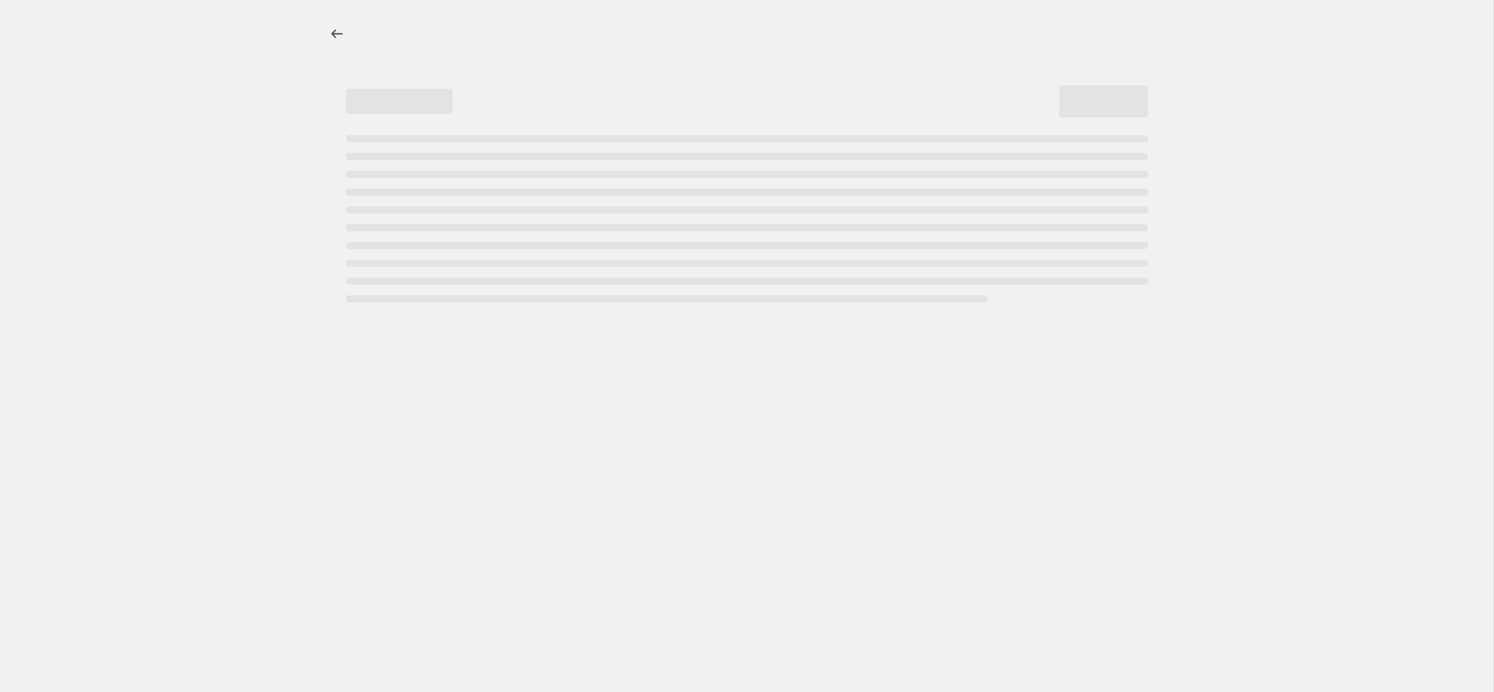
select select "percentage"
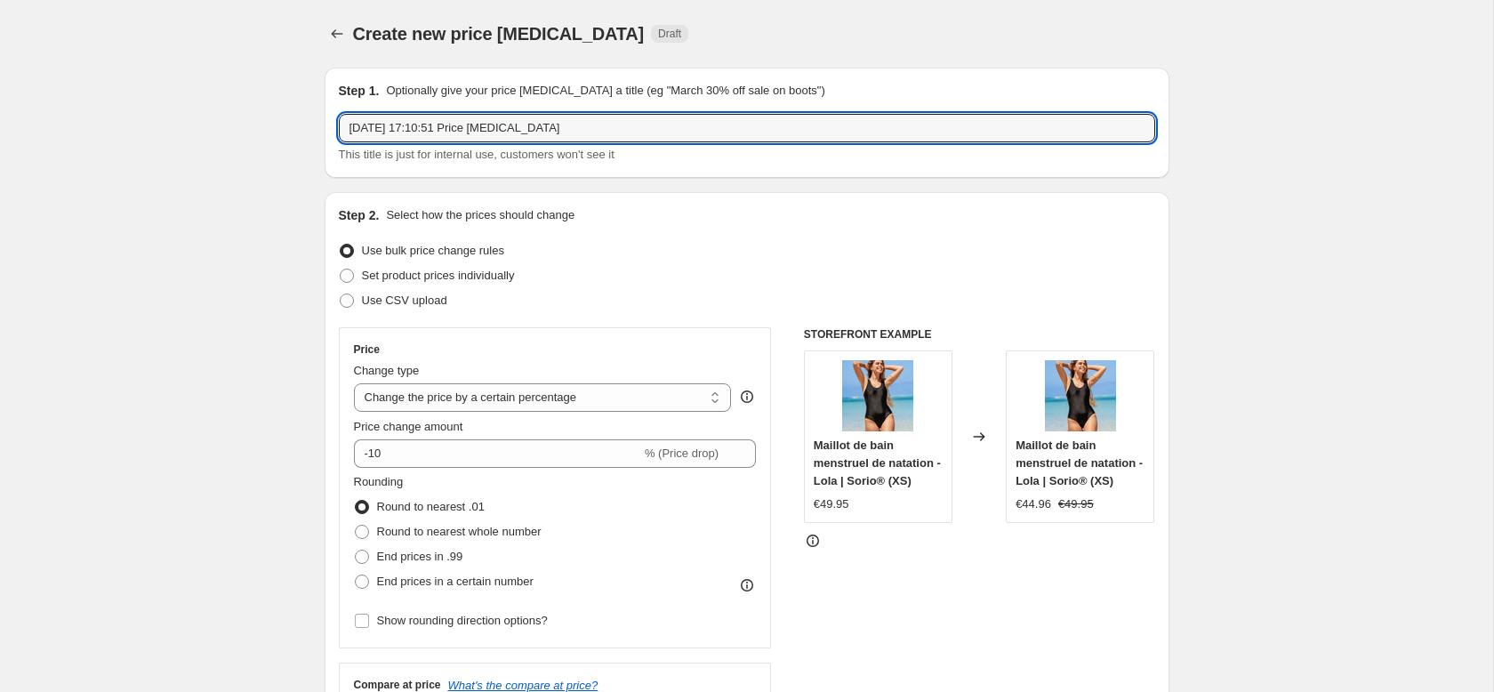
drag, startPoint x: 608, startPoint y: 133, endPoint x: 265, endPoint y: 124, distance: 343.5
type input "COLLECTION OUTLET -40%"
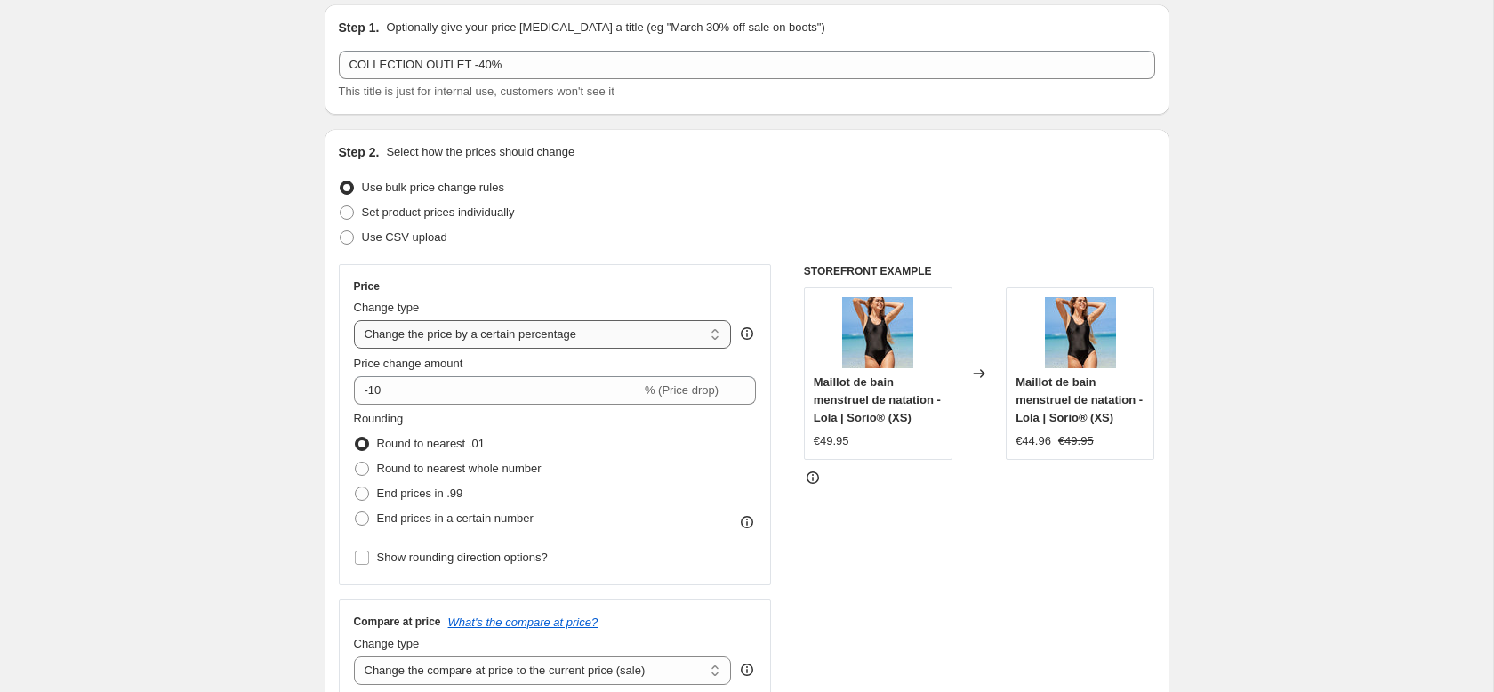
scroll to position [78, 0]
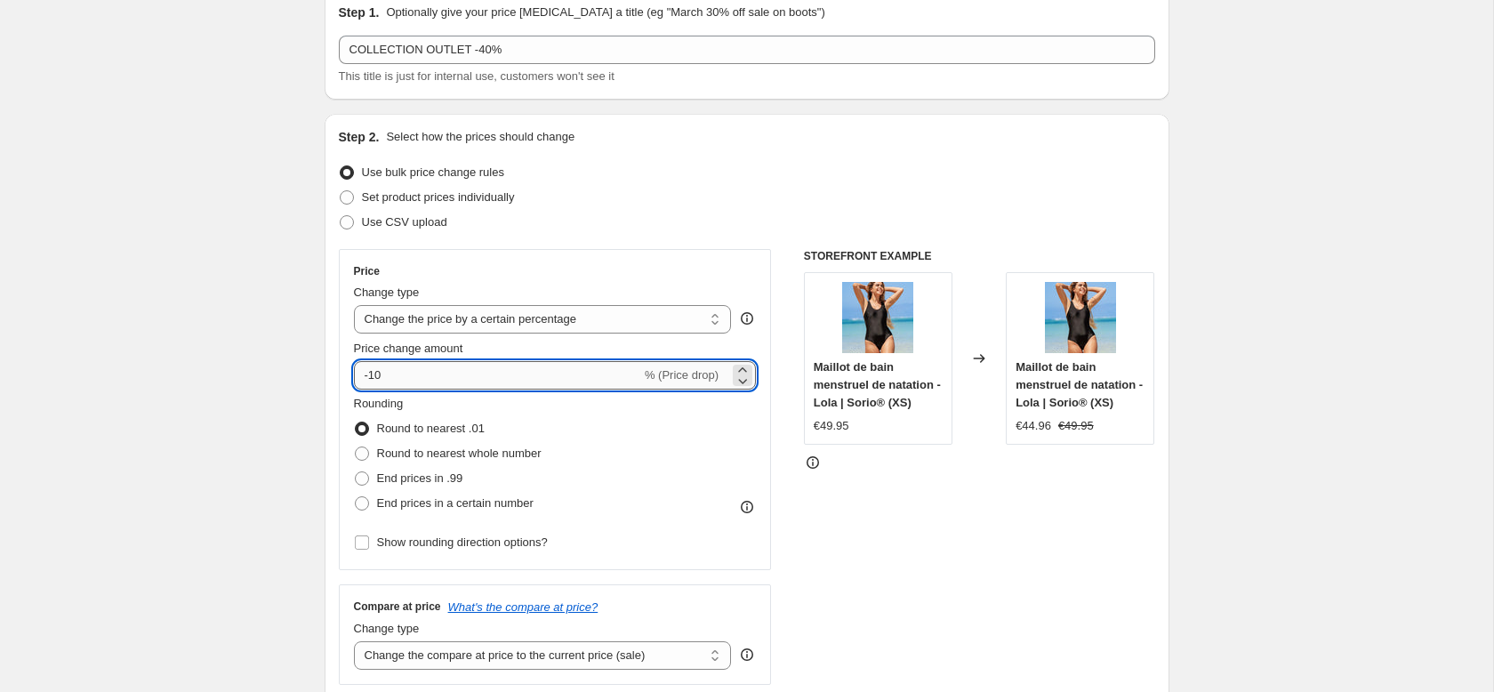
click at [400, 374] on input "-10" at bounding box center [497, 375] width 287 height 28
type input "-1"
type input "-40"
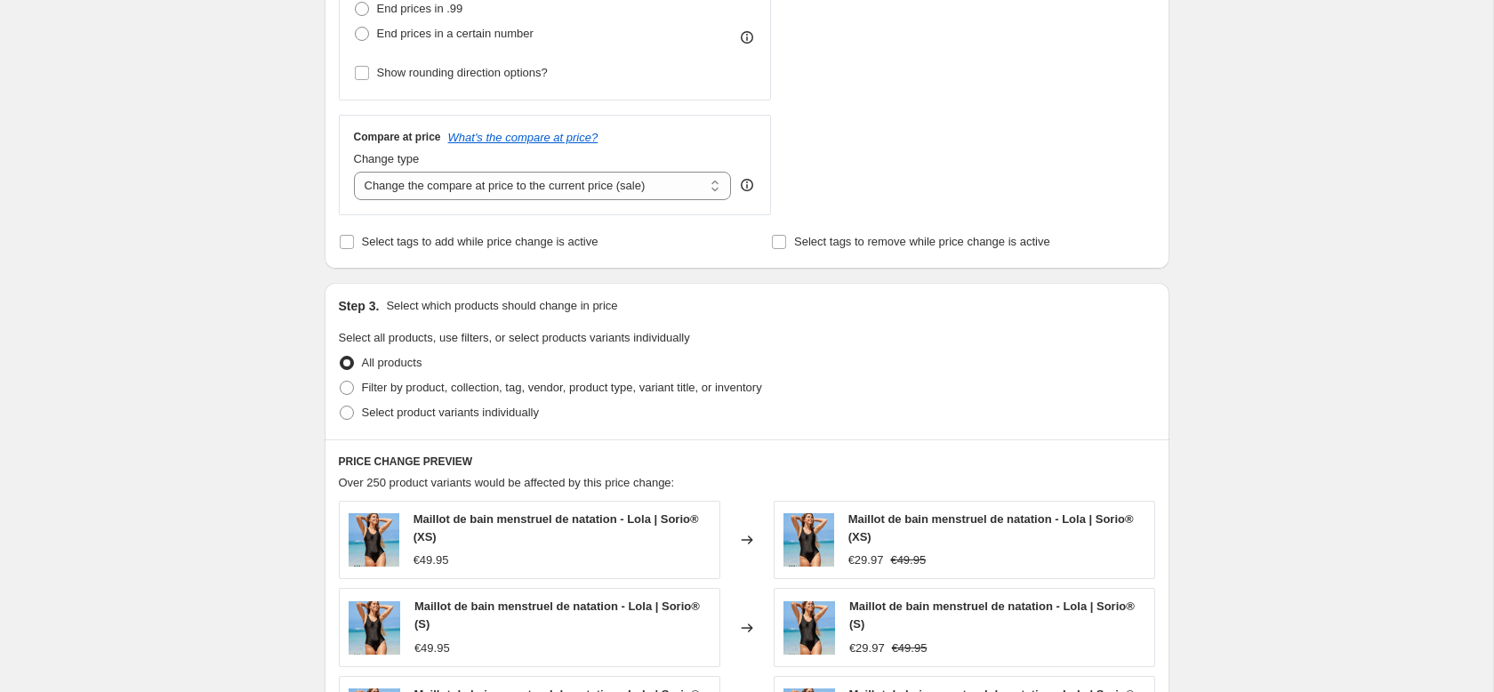
scroll to position [550, 0]
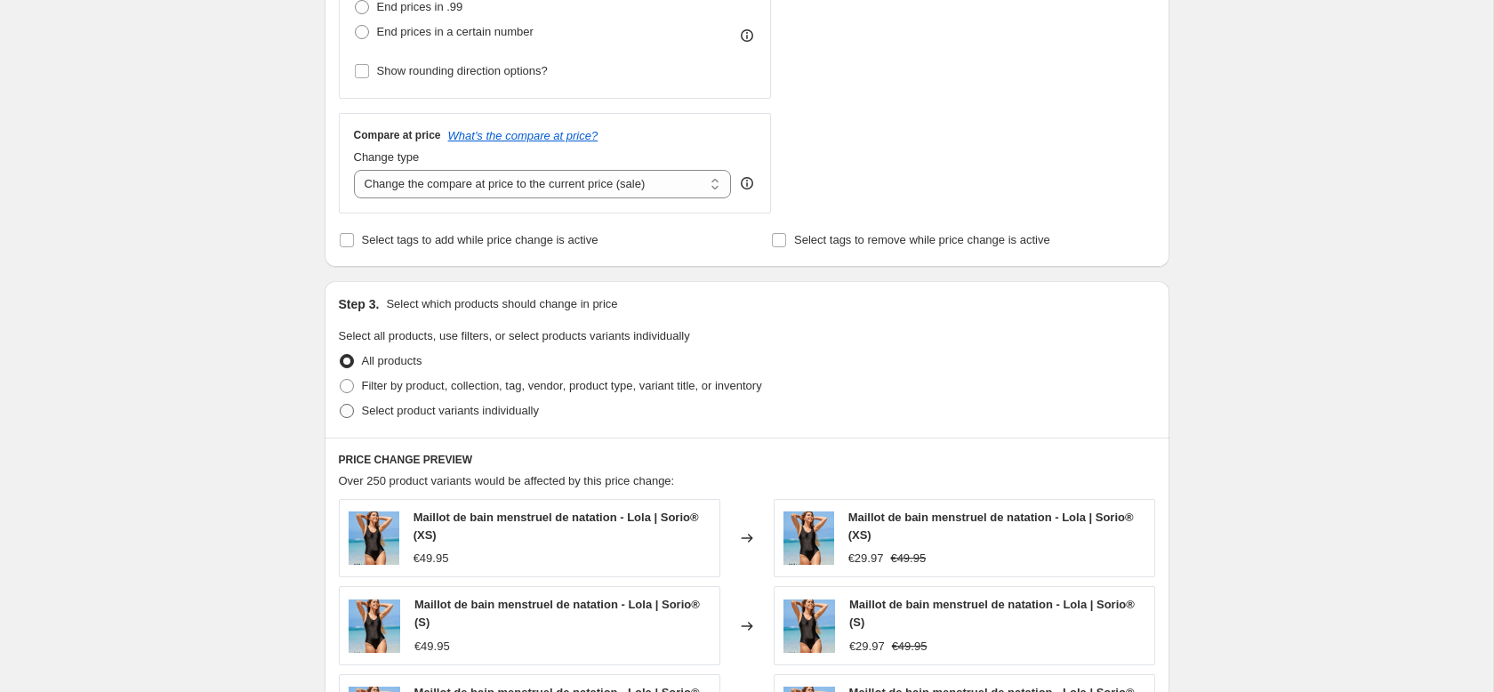
click at [397, 406] on span "Select product variants individually" at bounding box center [450, 410] width 177 height 13
click at [341, 405] on input "Select product variants individually" at bounding box center [340, 404] width 1 height 1
radio input "true"
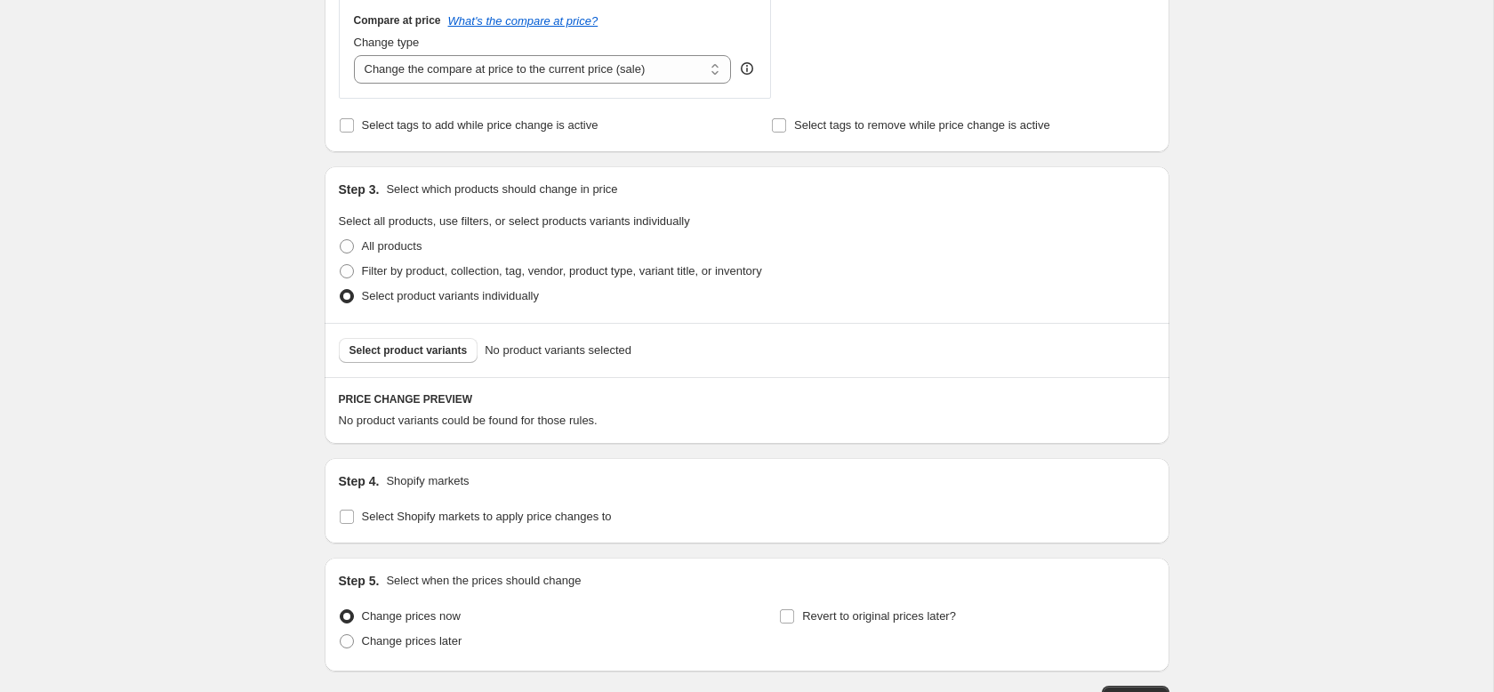
scroll to position [673, 0]
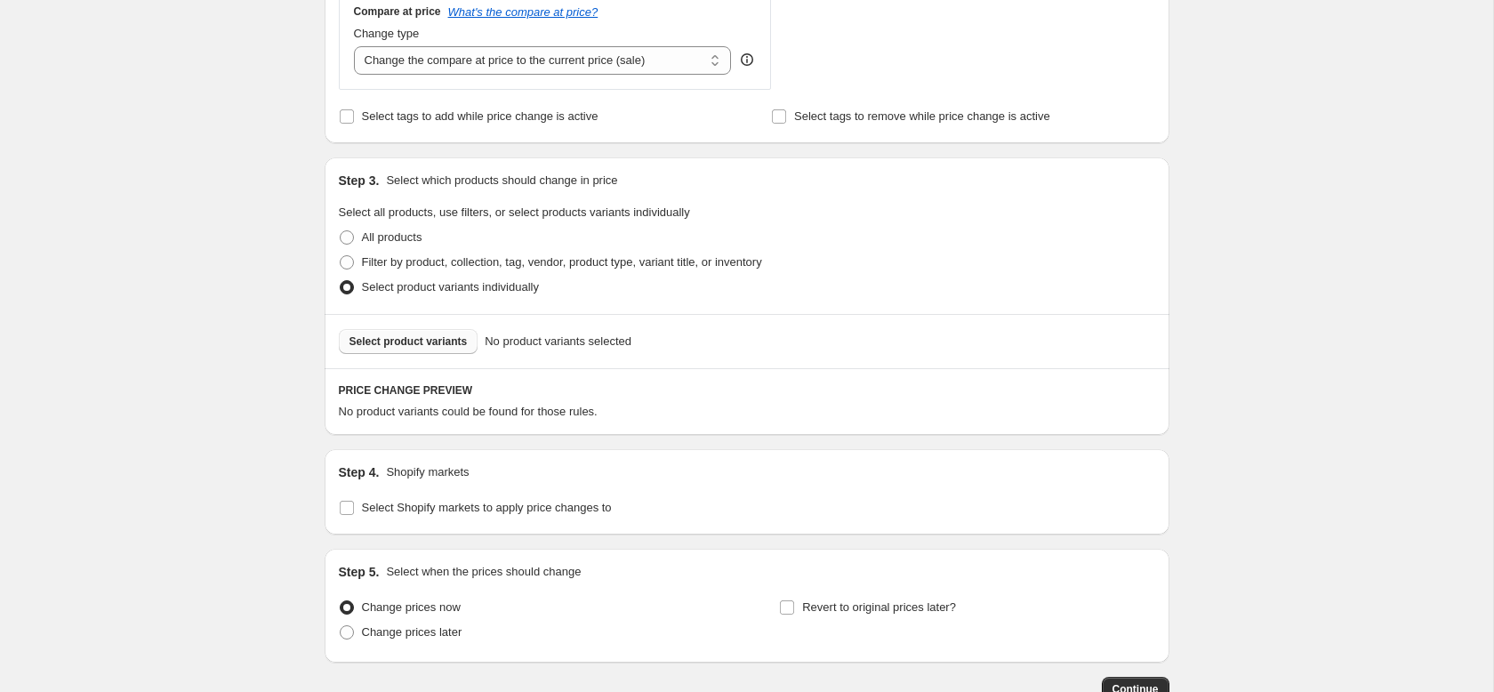
click at [410, 347] on span "Select product variants" at bounding box center [409, 341] width 118 height 14
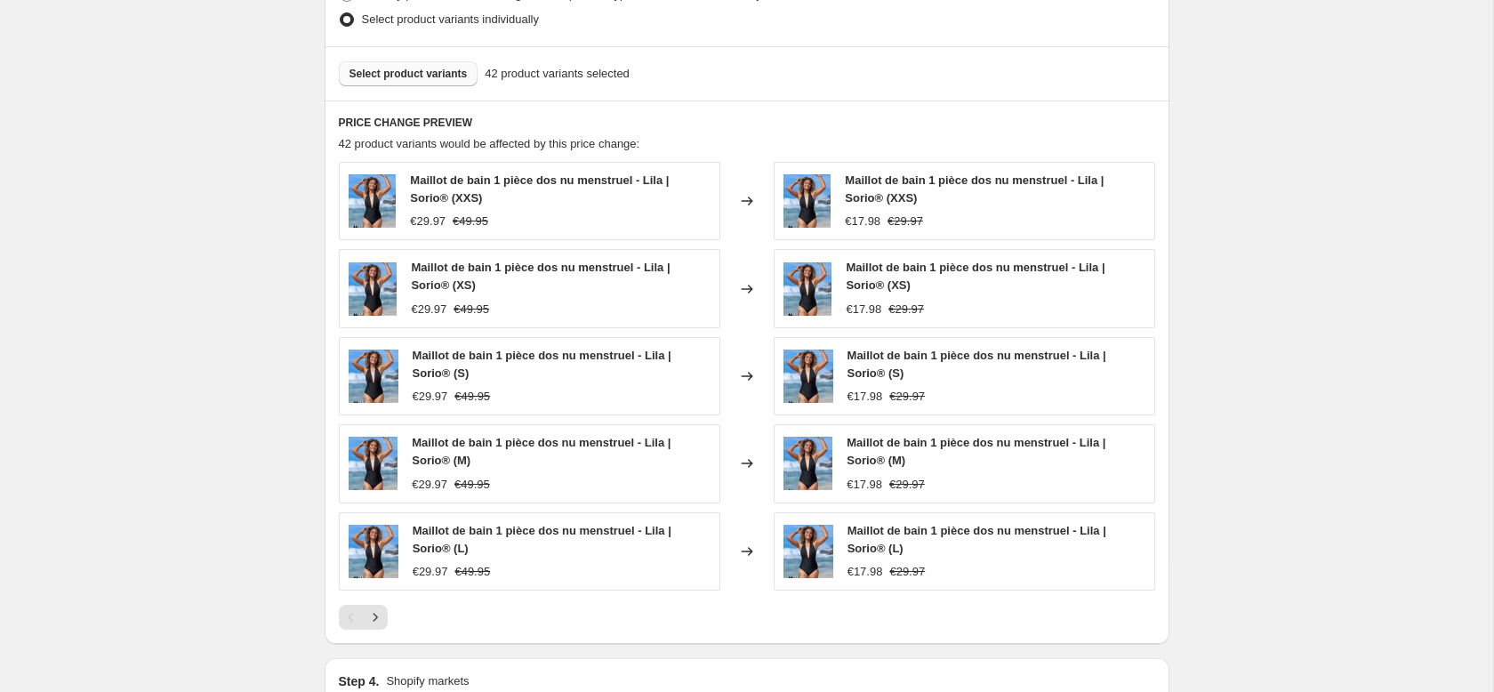
scroll to position [939, 0]
click at [376, 616] on icon "Next" at bounding box center [375, 619] width 18 height 18
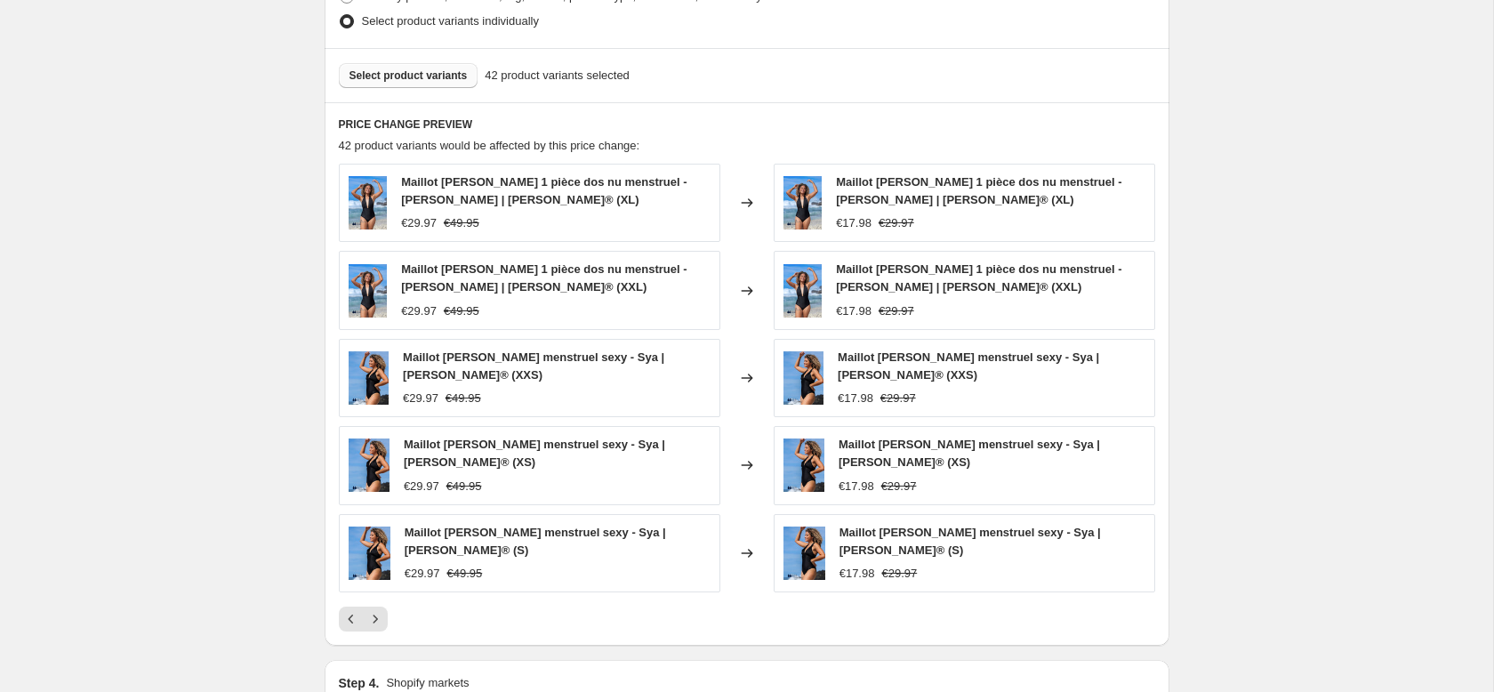
scroll to position [0, 0]
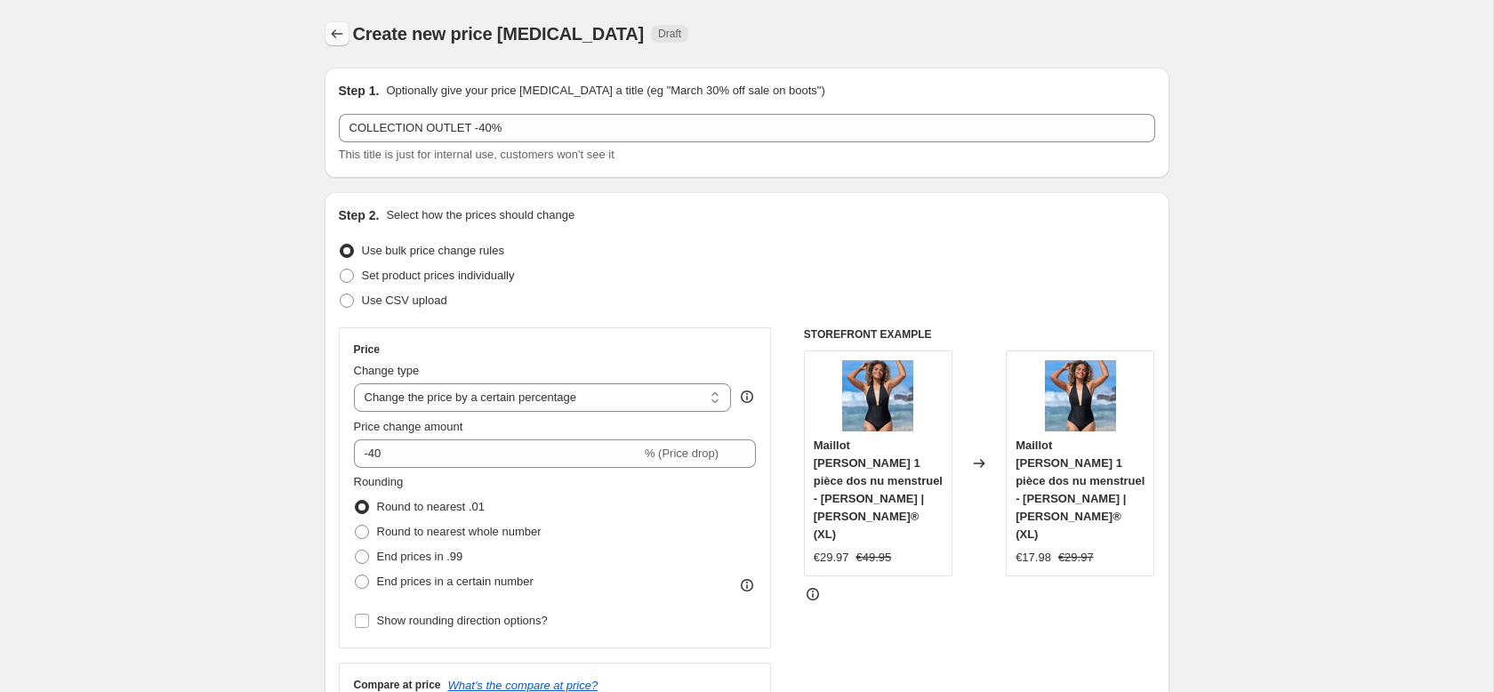
click at [337, 34] on icon "Price change jobs" at bounding box center [337, 33] width 12 height 9
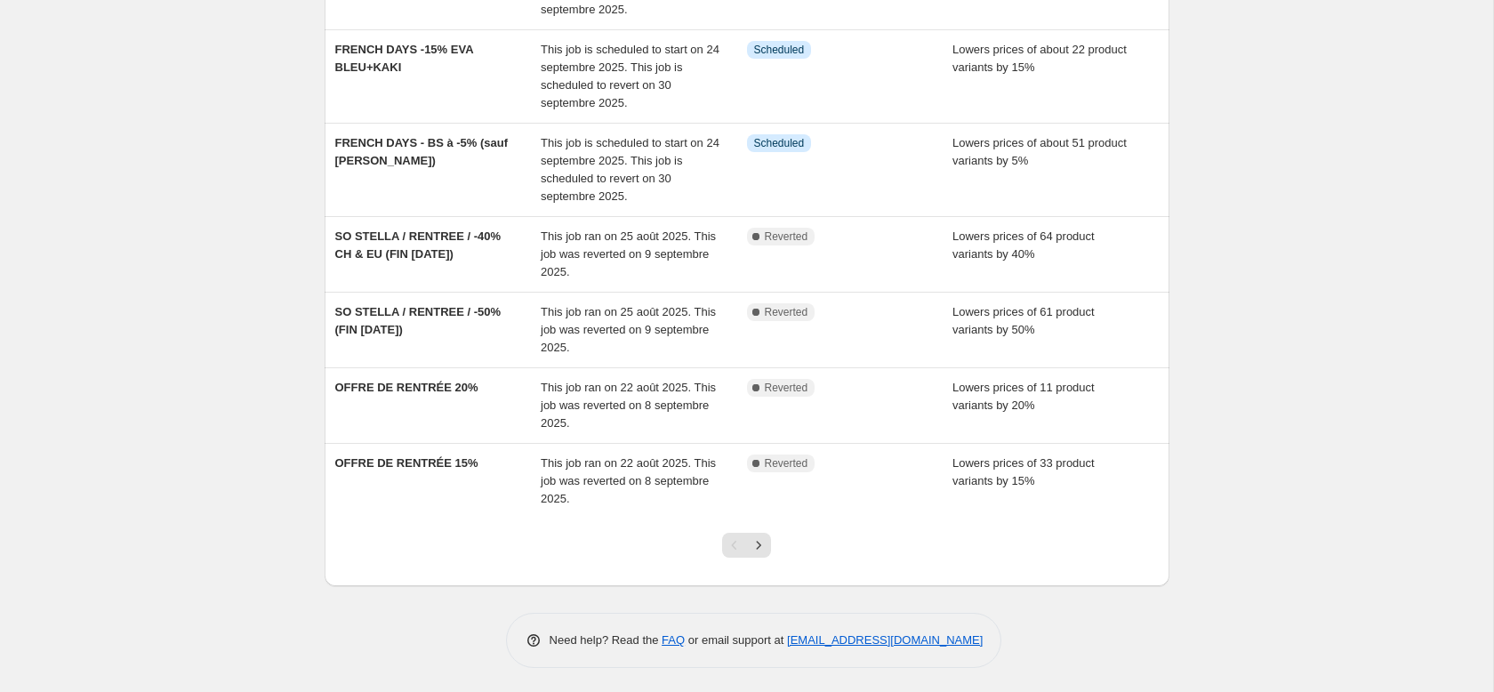
scroll to position [473, 0]
click at [755, 543] on icon "Next" at bounding box center [759, 543] width 18 height 18
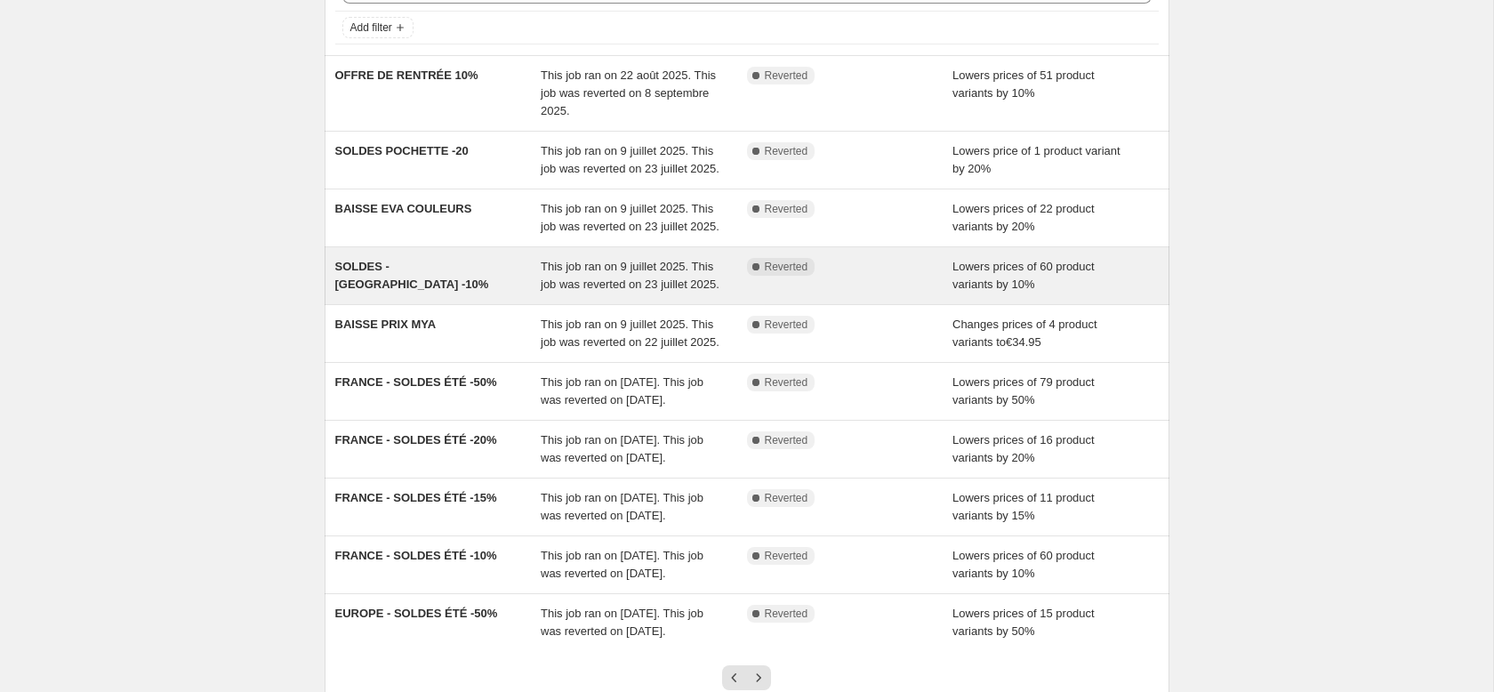
scroll to position [132, 0]
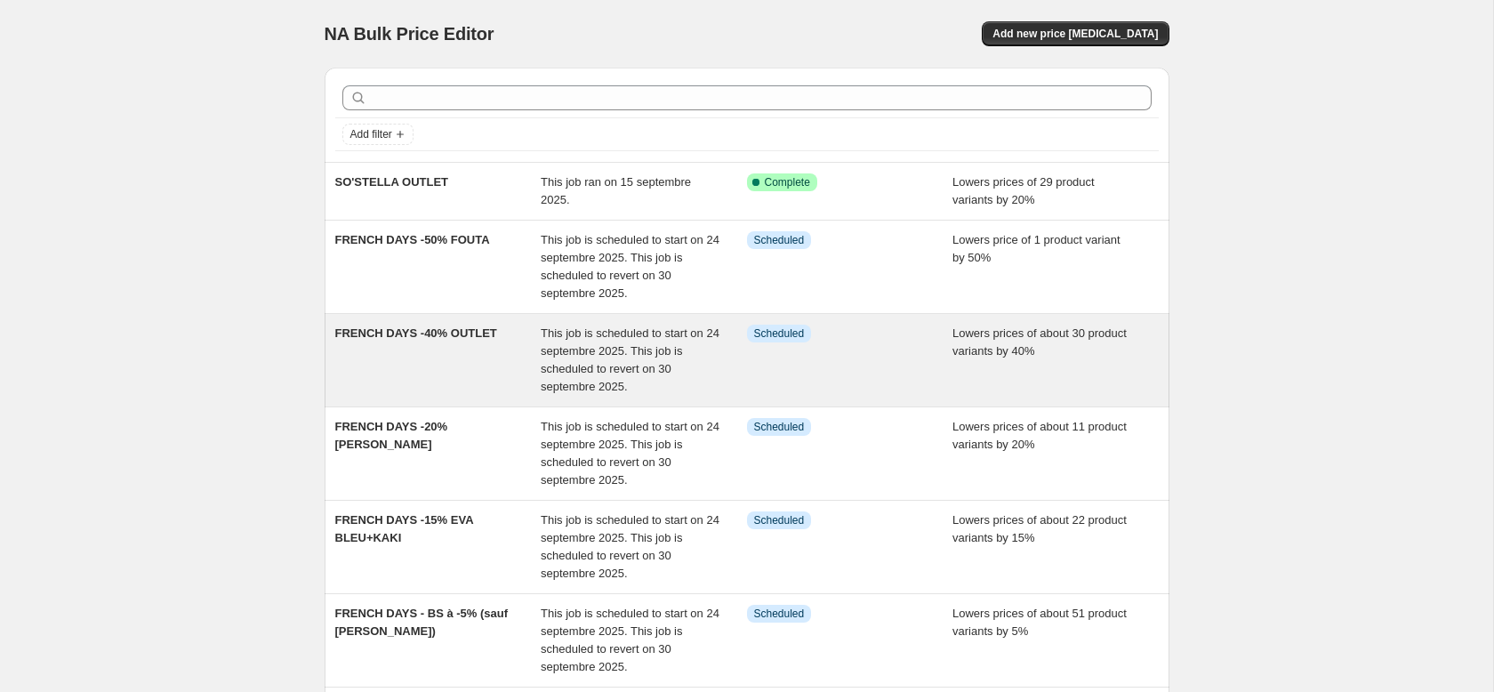
scroll to position [5, 0]
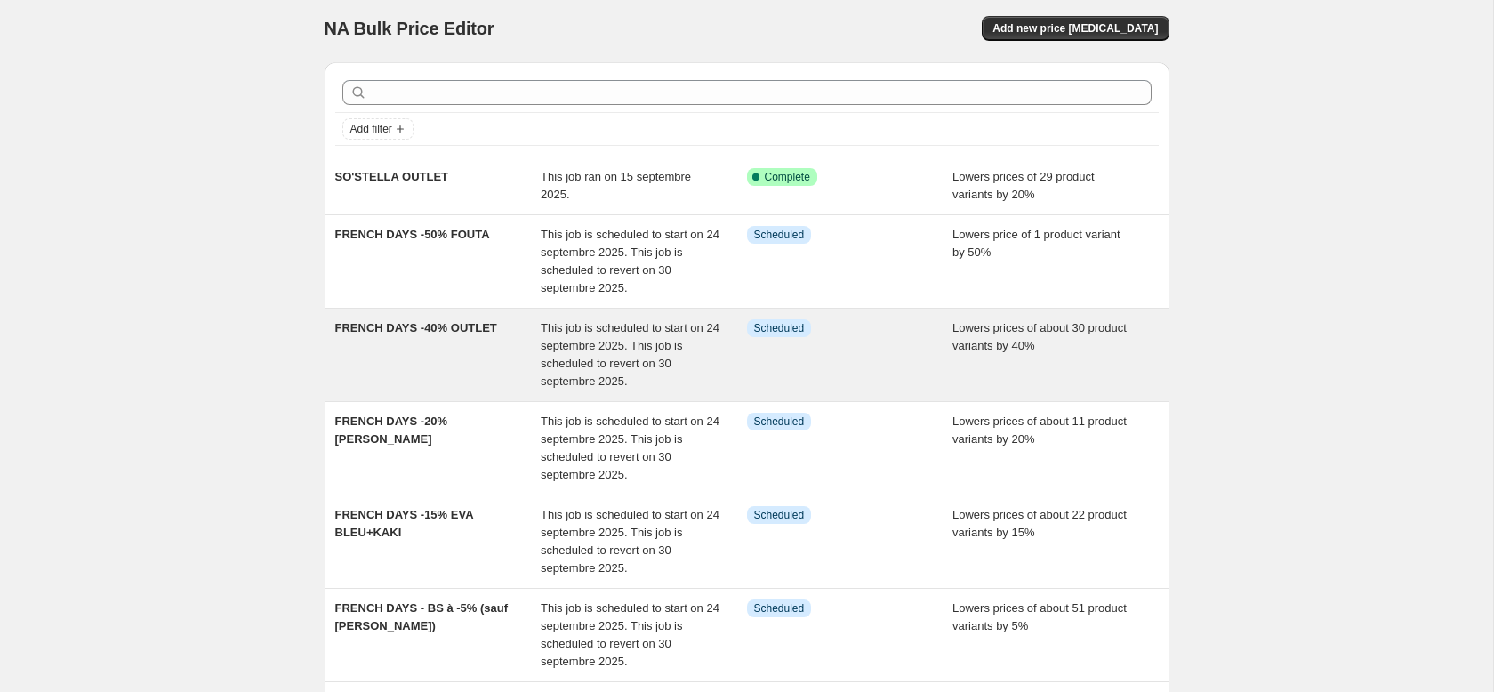
click at [431, 350] on div "FRENCH DAYS -40% OUTLET" at bounding box center [438, 354] width 206 height 71
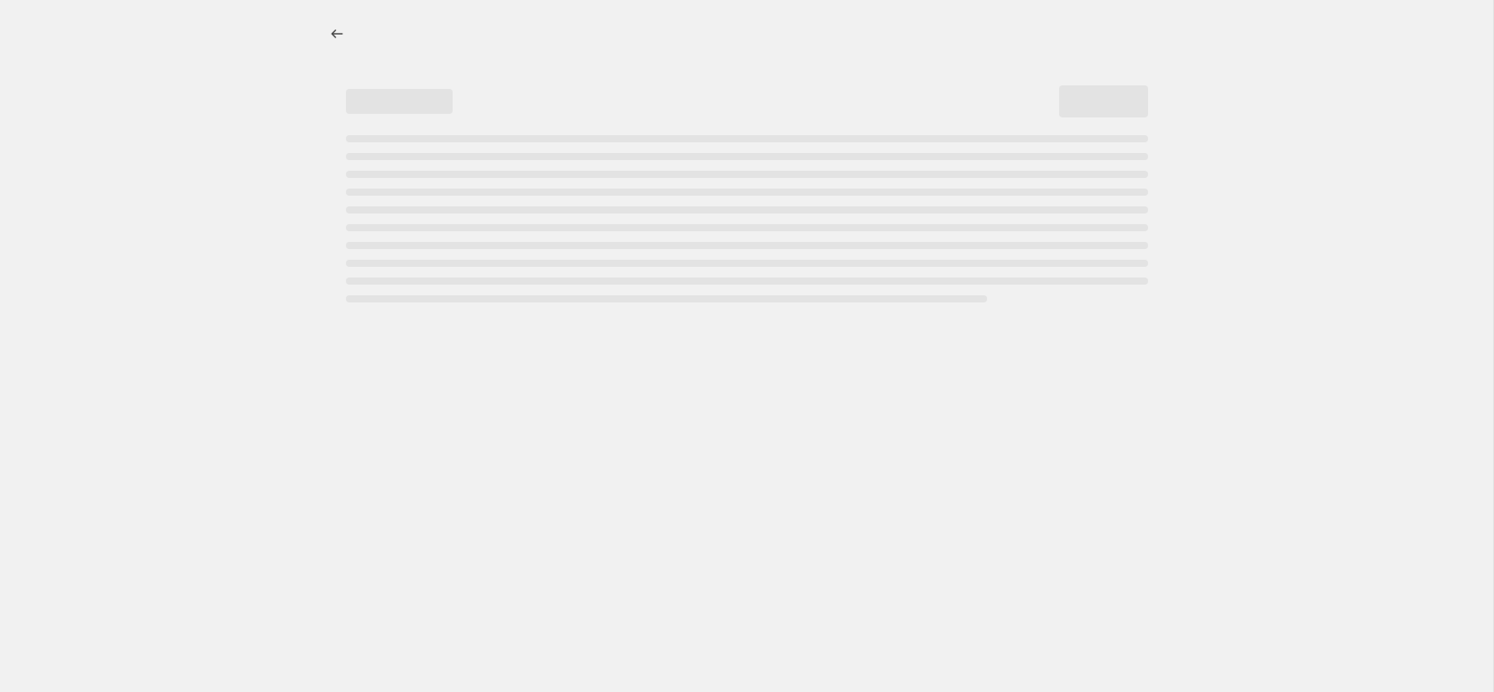
select select "percentage"
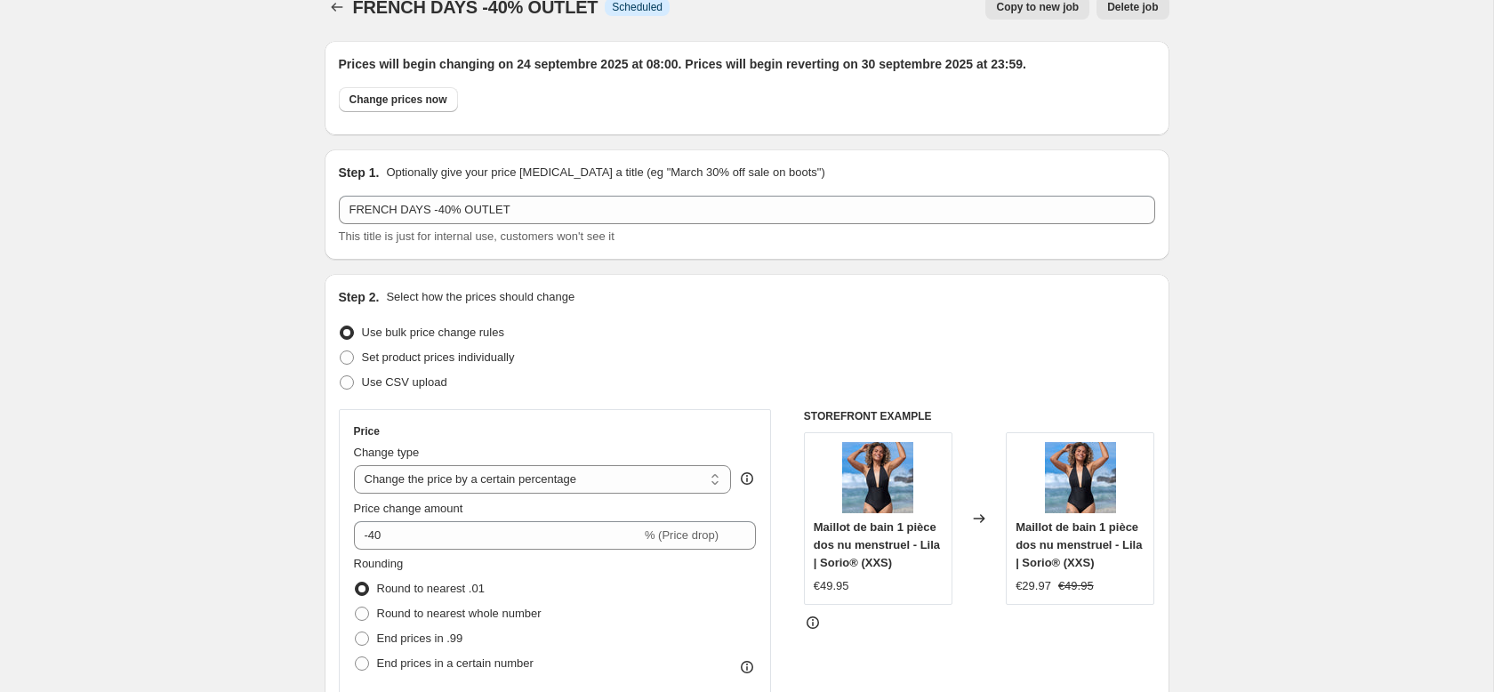
scroll to position [2, 0]
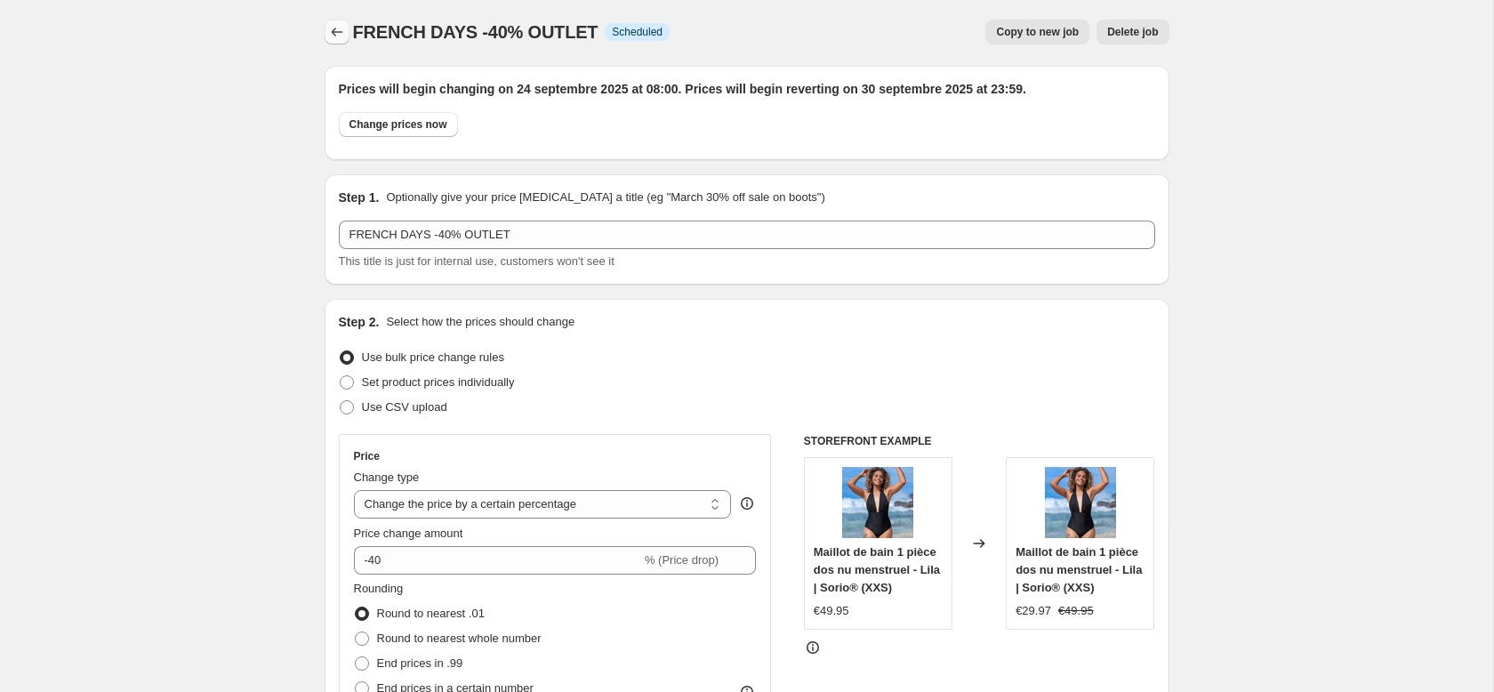
click at [338, 35] on icon "Price change jobs" at bounding box center [337, 32] width 18 height 18
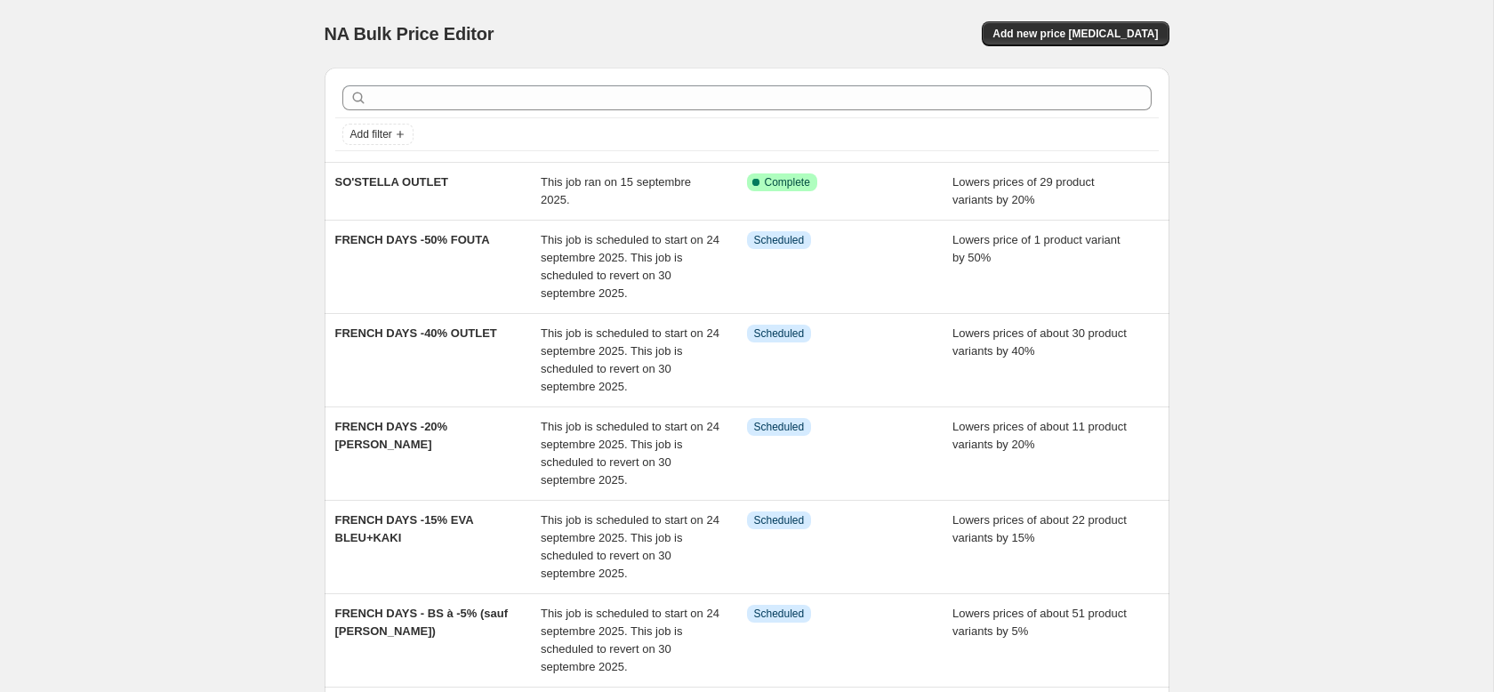
click at [224, 389] on div "NA Bulk Price Editor. This page is ready NA Bulk Price Editor Add new price cha…" at bounding box center [746, 582] width 1493 height 1165
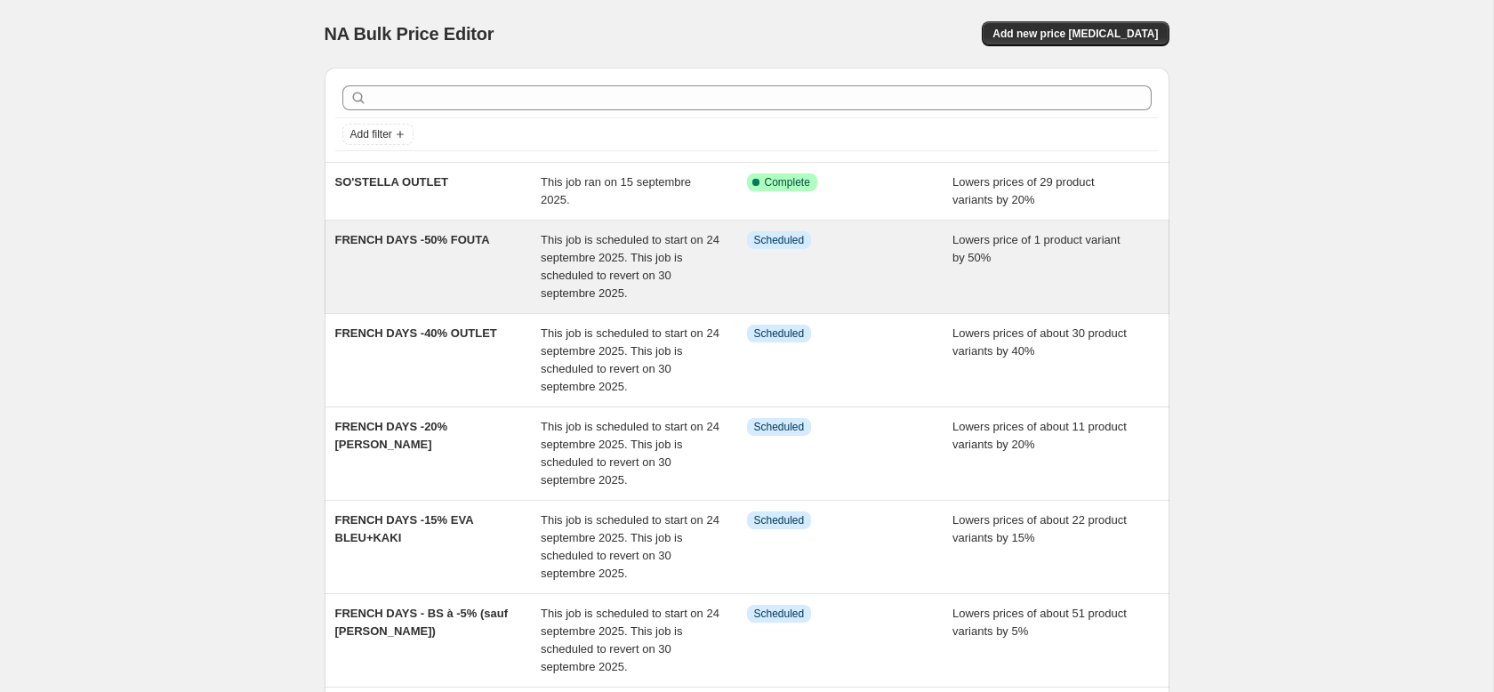
click at [924, 272] on div "Info Scheduled" at bounding box center [850, 266] width 206 height 71
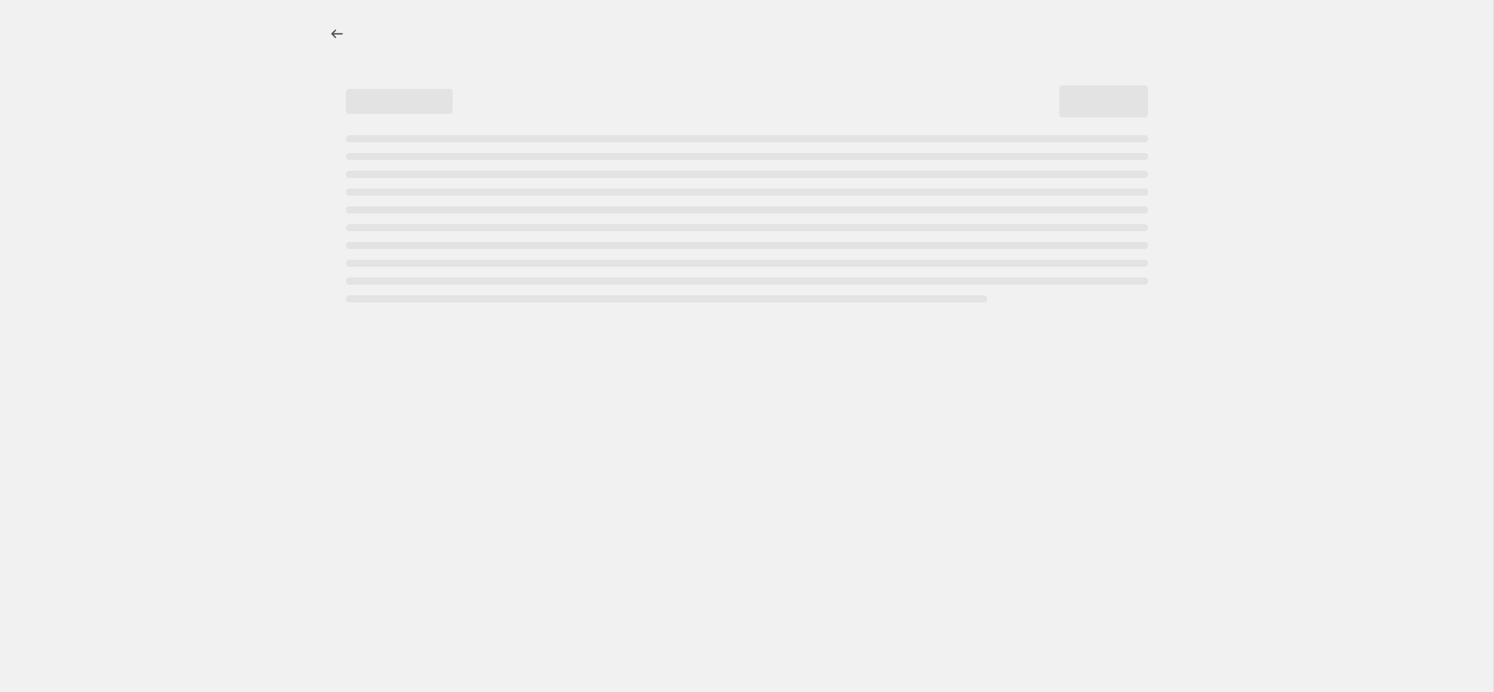
select select "percentage"
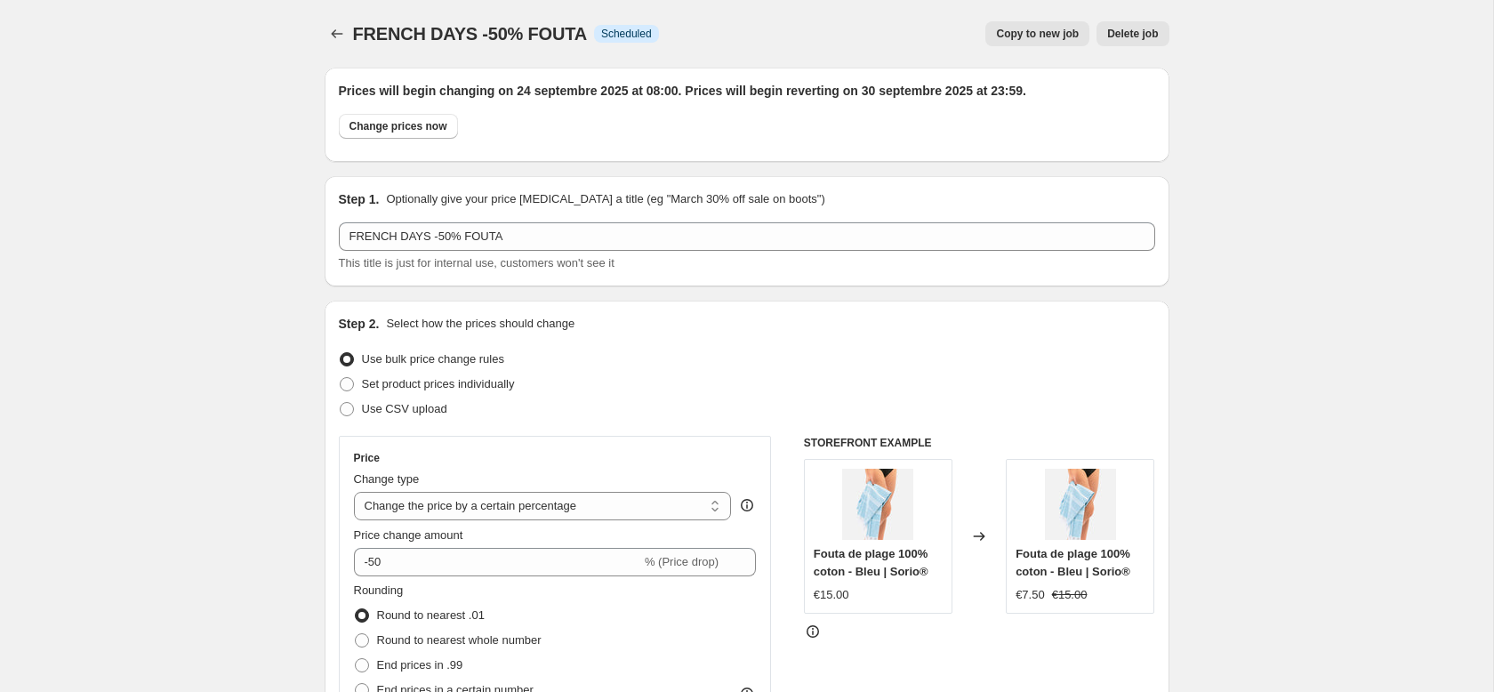
click at [1146, 33] on span "Delete job" at bounding box center [1132, 34] width 51 height 14
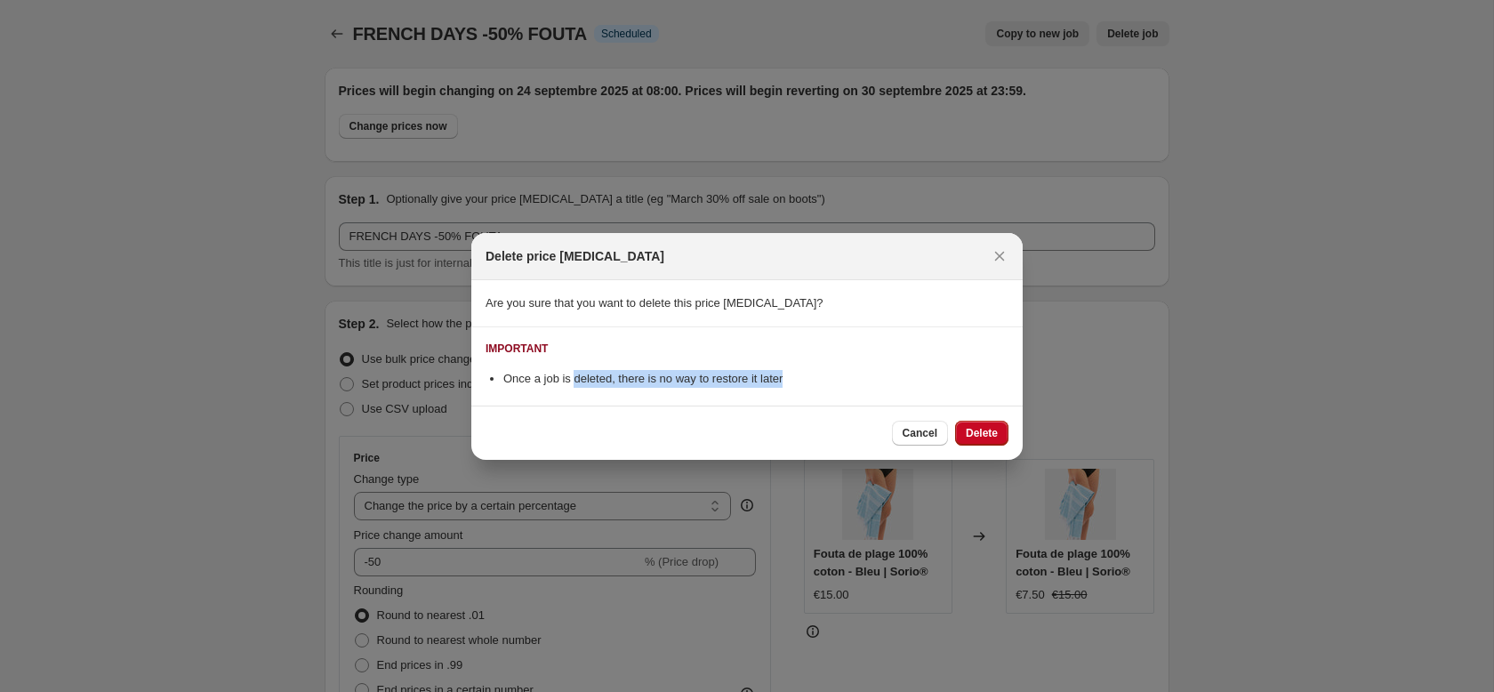
drag, startPoint x: 579, startPoint y: 382, endPoint x: 935, endPoint y: 387, distance: 355.8
click at [911, 383] on li "Once a job is deleted, there is no way to restore it later" at bounding box center [755, 379] width 505 height 18
click at [969, 429] on span "Delete" at bounding box center [982, 433] width 32 height 14
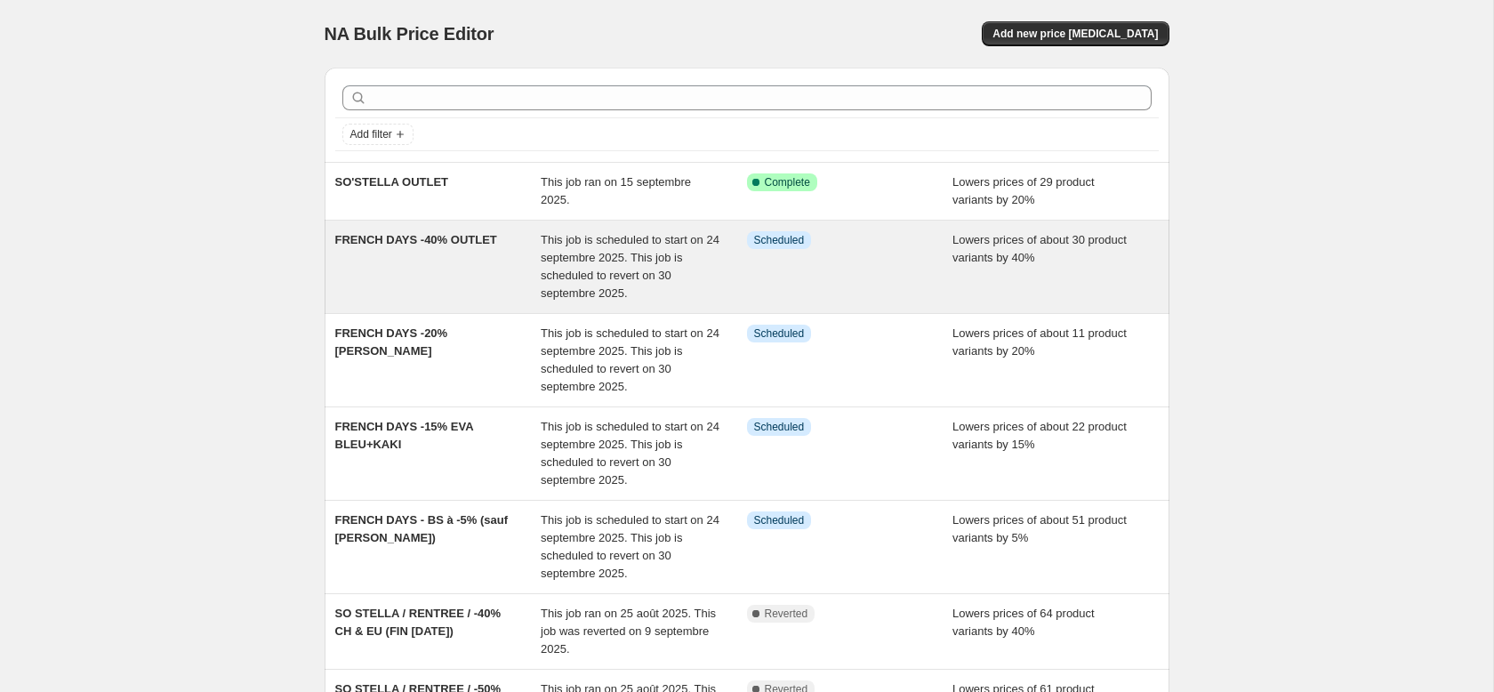
click at [482, 259] on div "FRENCH DAYS -40% OUTLET" at bounding box center [438, 266] width 206 height 71
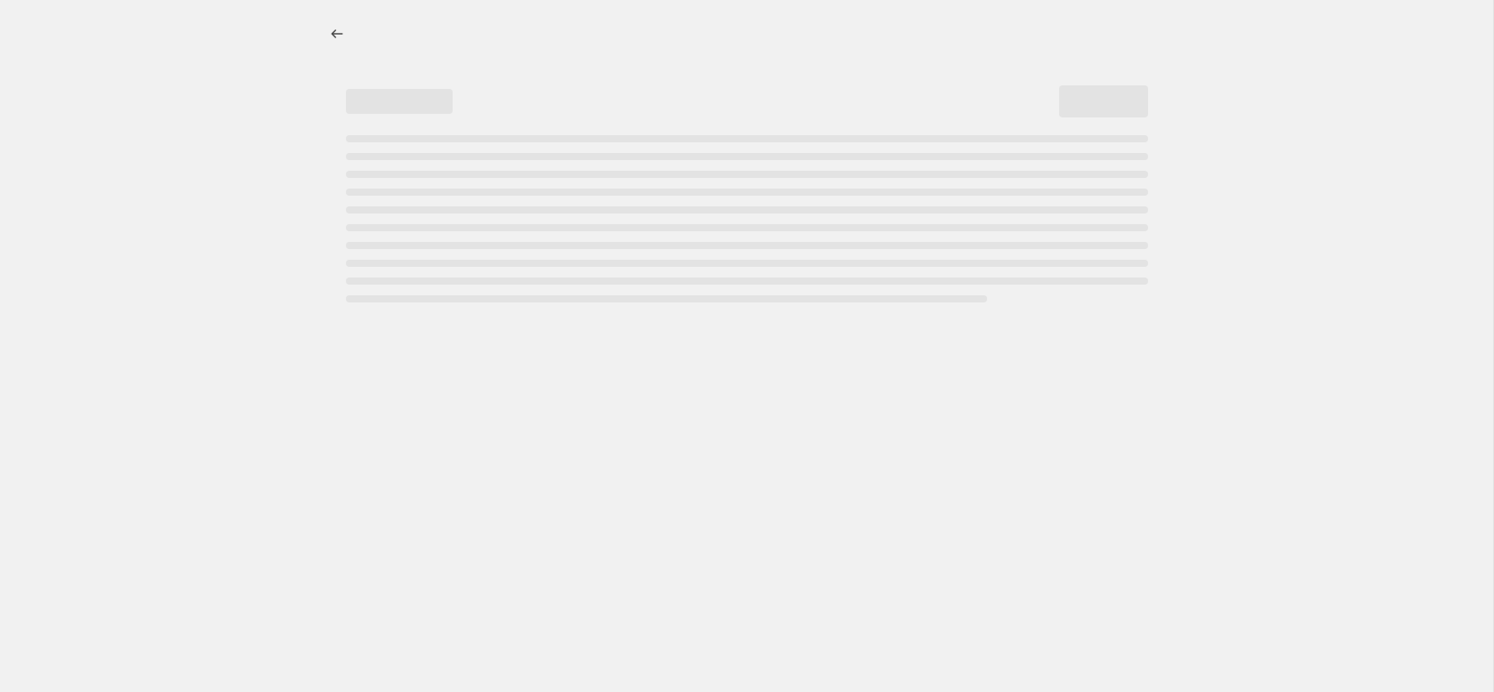
select select "percentage"
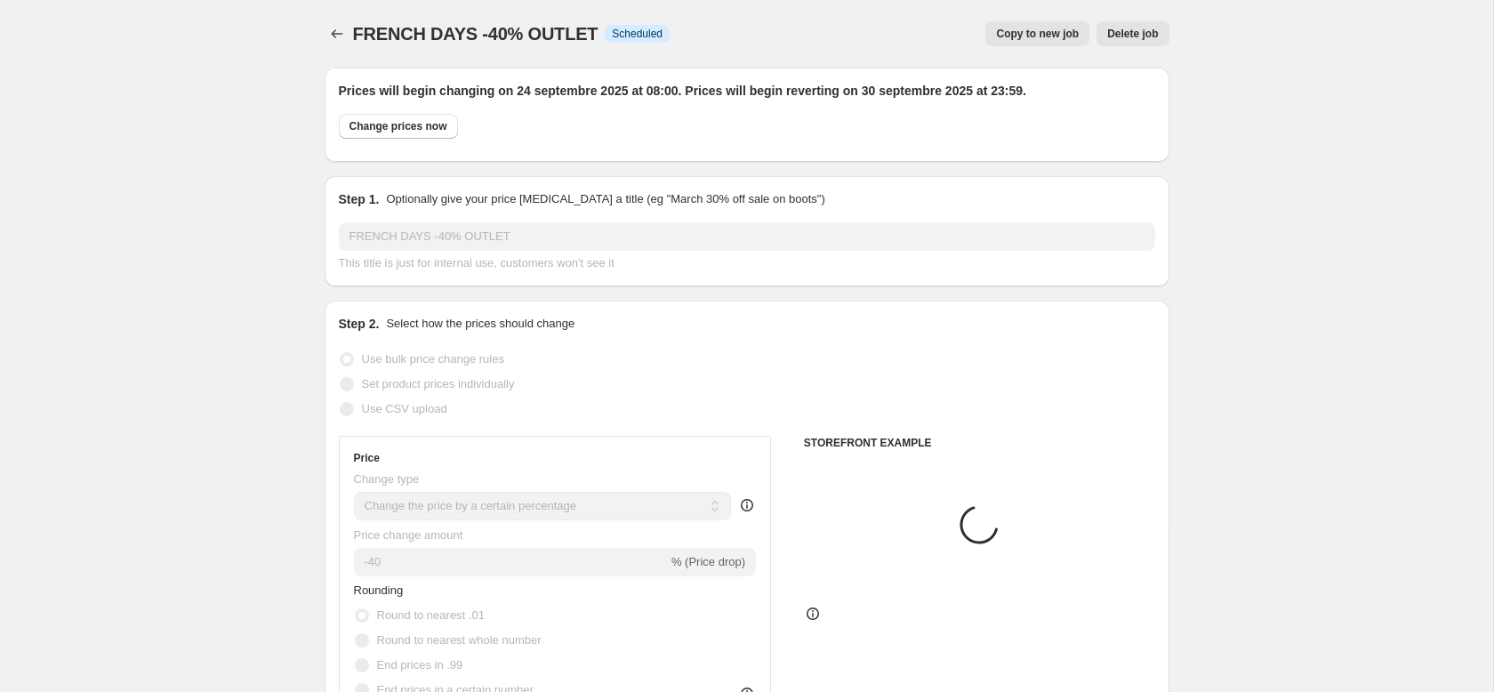
click at [1132, 31] on span "Delete job" at bounding box center [1132, 34] width 51 height 14
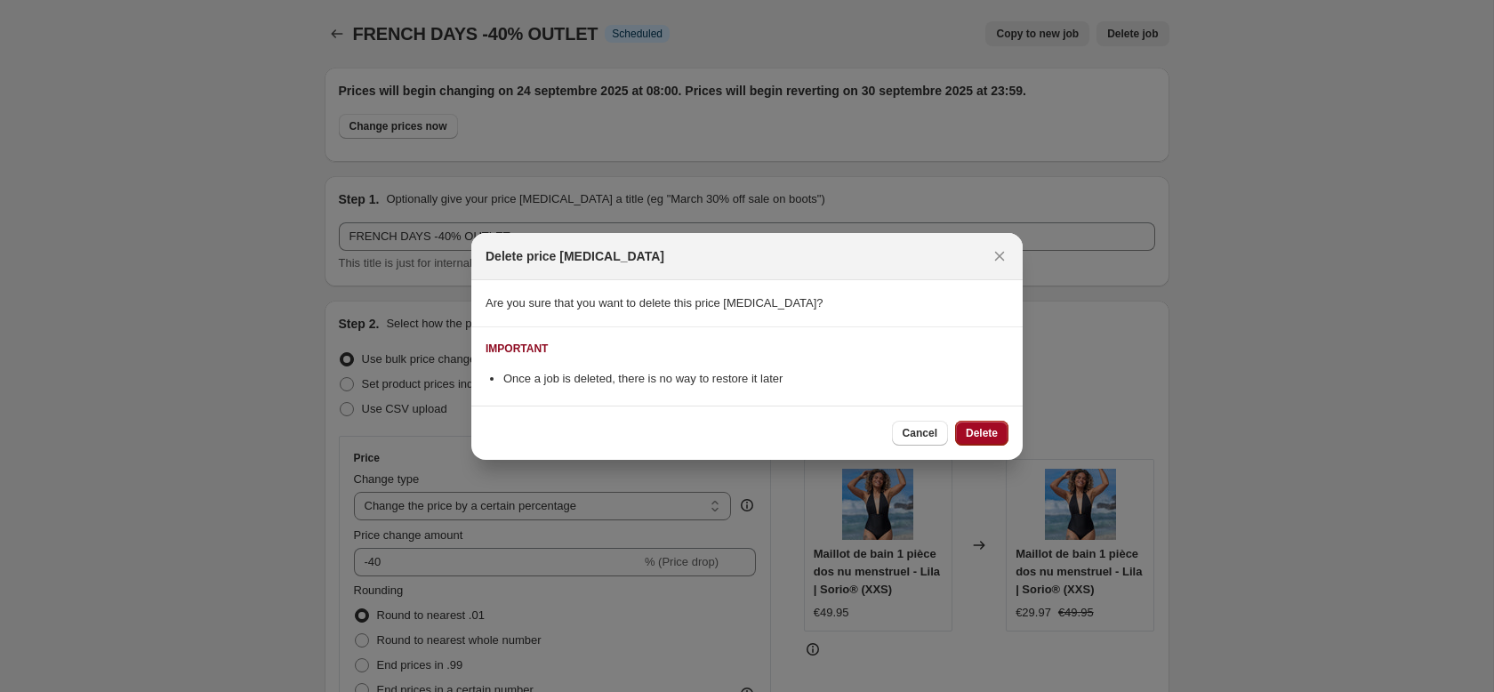
click at [979, 438] on span "Delete" at bounding box center [982, 433] width 32 height 14
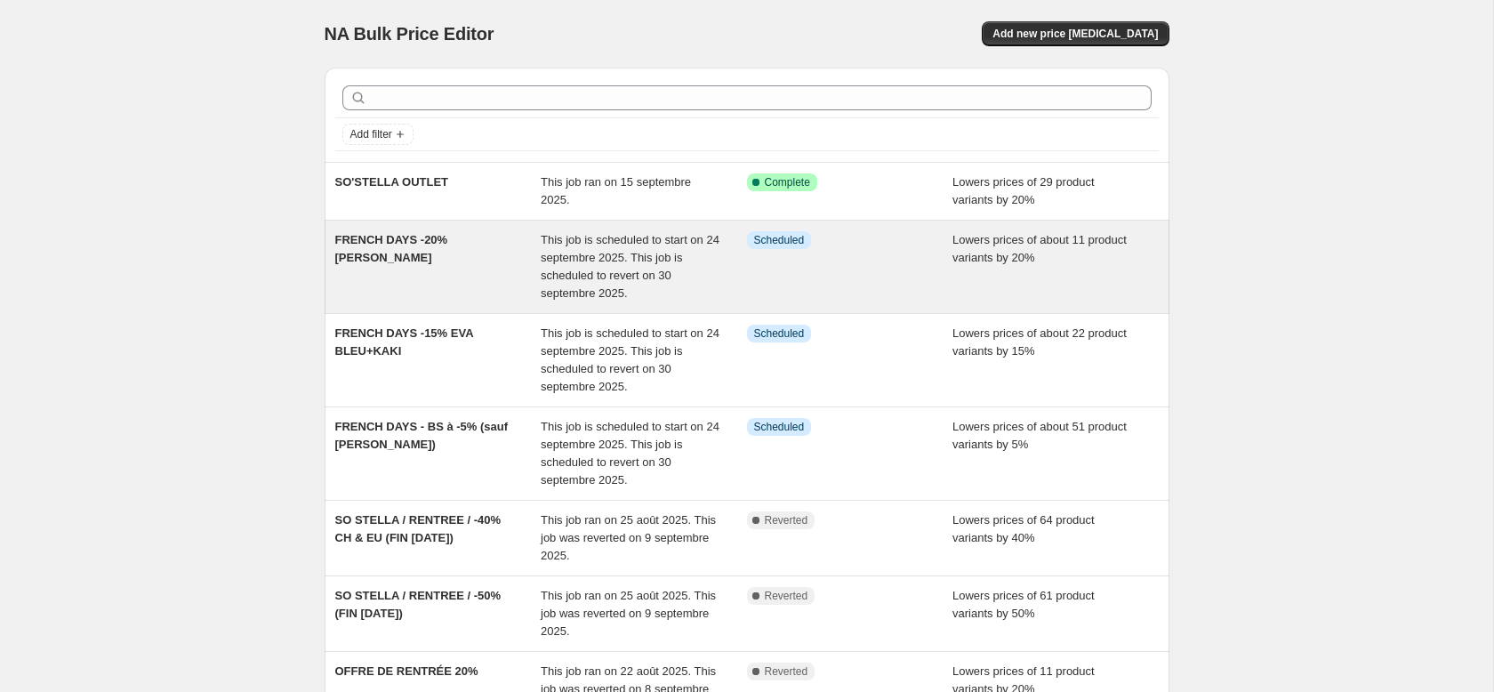
click at [487, 285] on div "FRENCH DAYS -20% EVA VERT" at bounding box center [438, 266] width 206 height 71
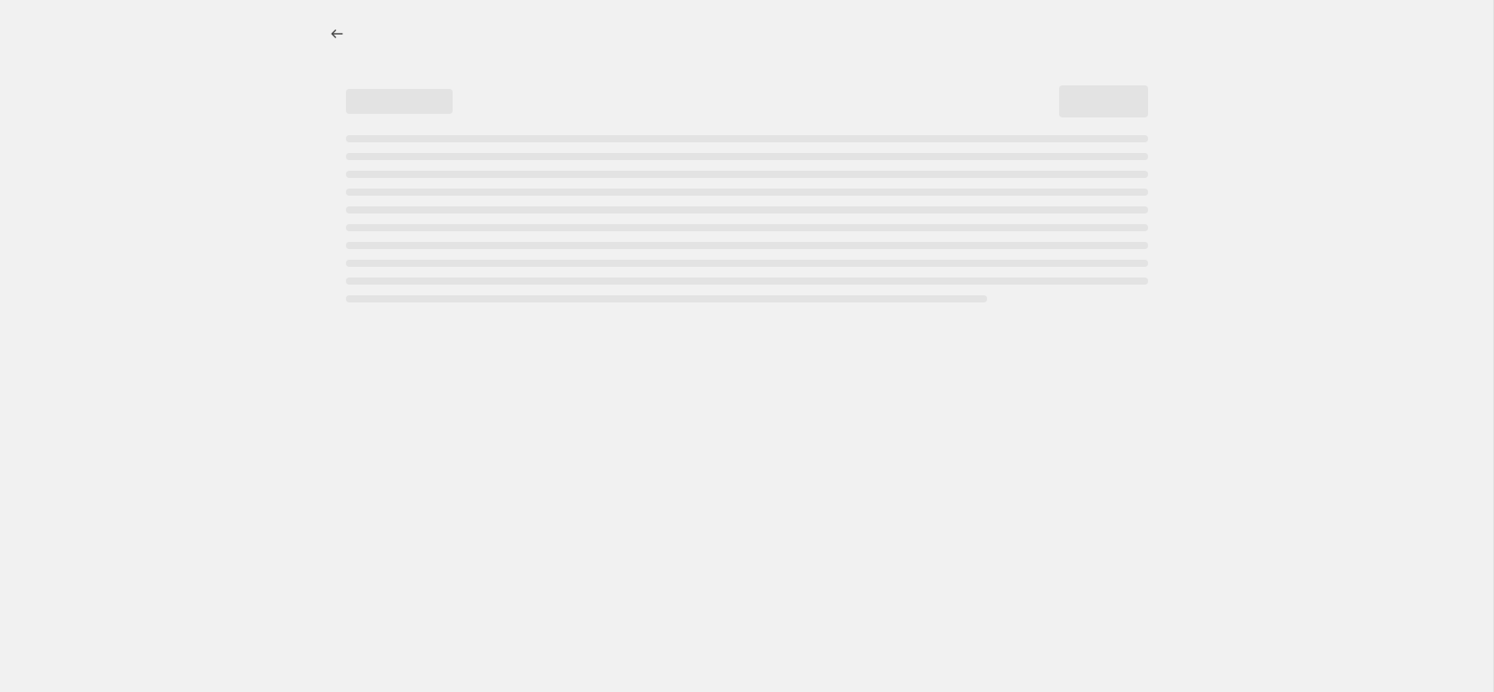
select select "percentage"
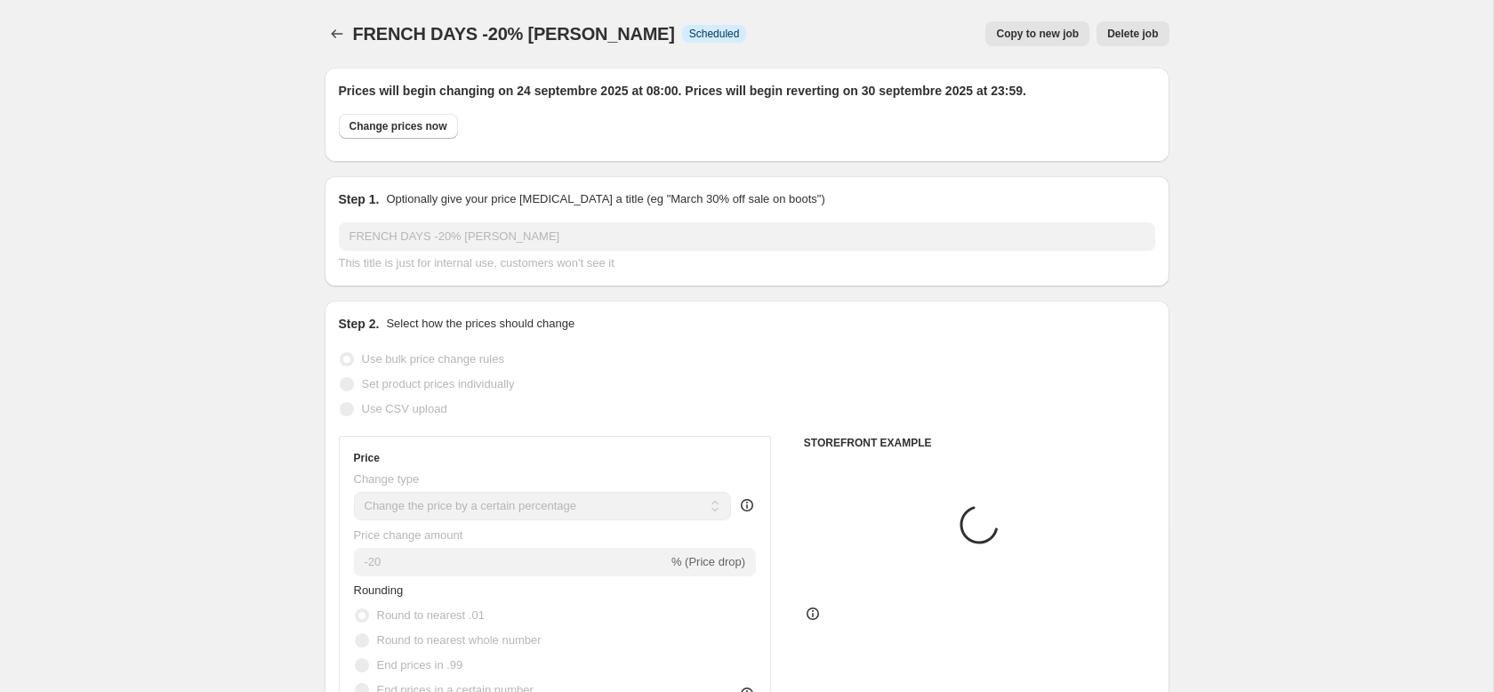
click at [1142, 25] on button "Delete job" at bounding box center [1133, 33] width 72 height 25
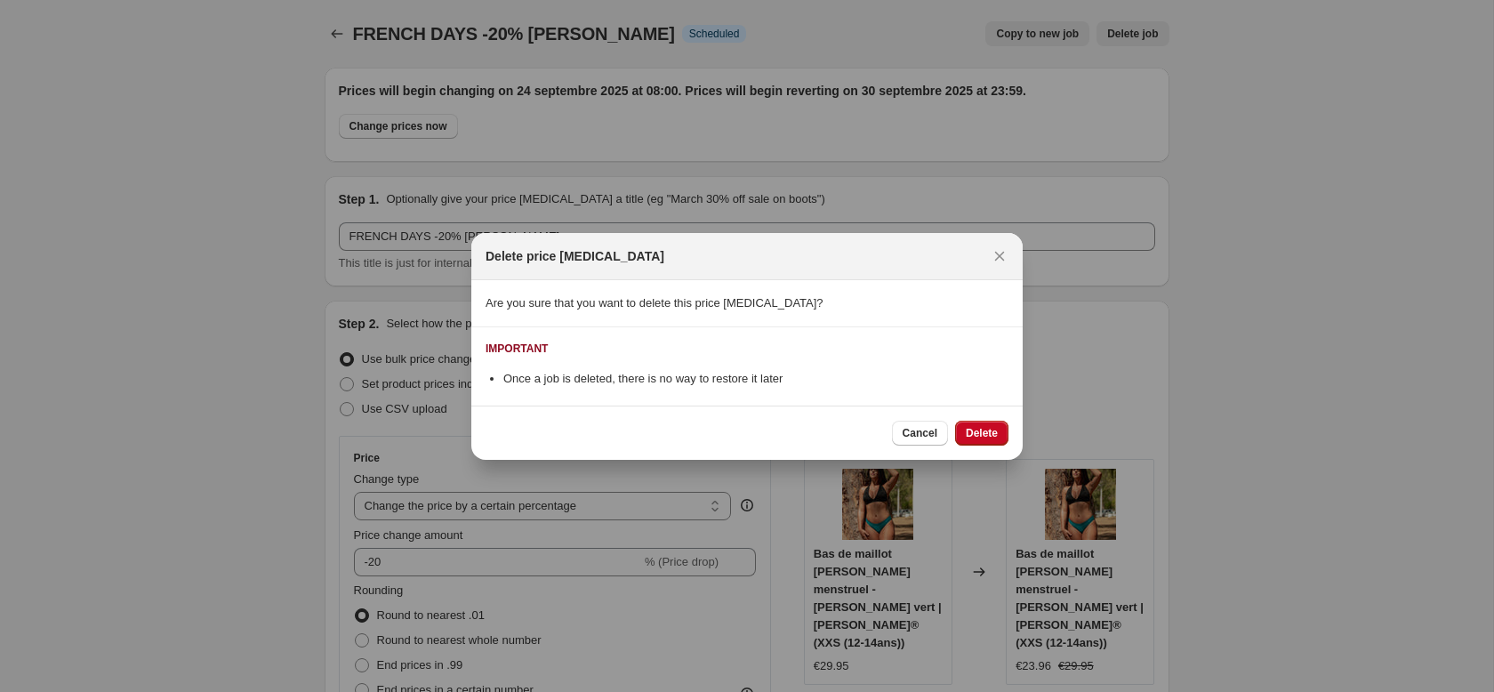
click at [977, 433] on span "Delete" at bounding box center [982, 433] width 32 height 14
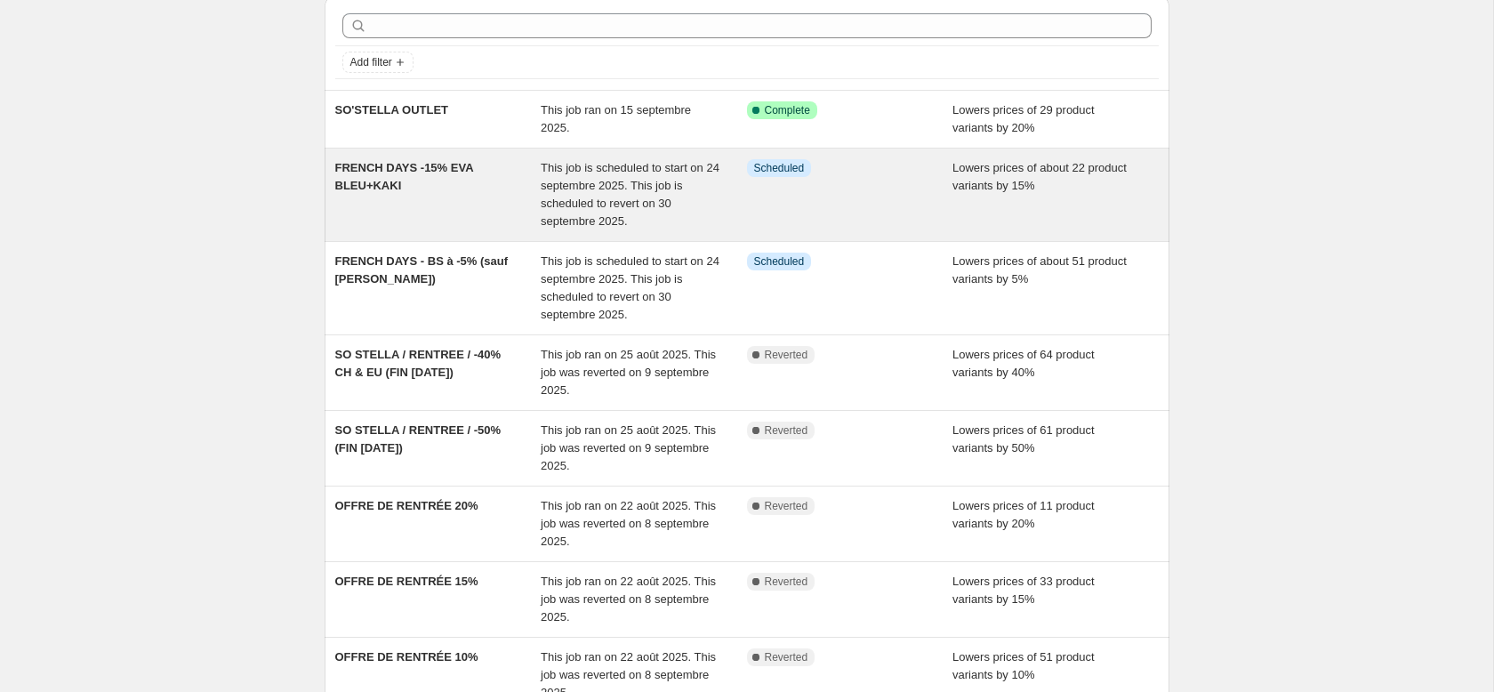
scroll to position [74, 0]
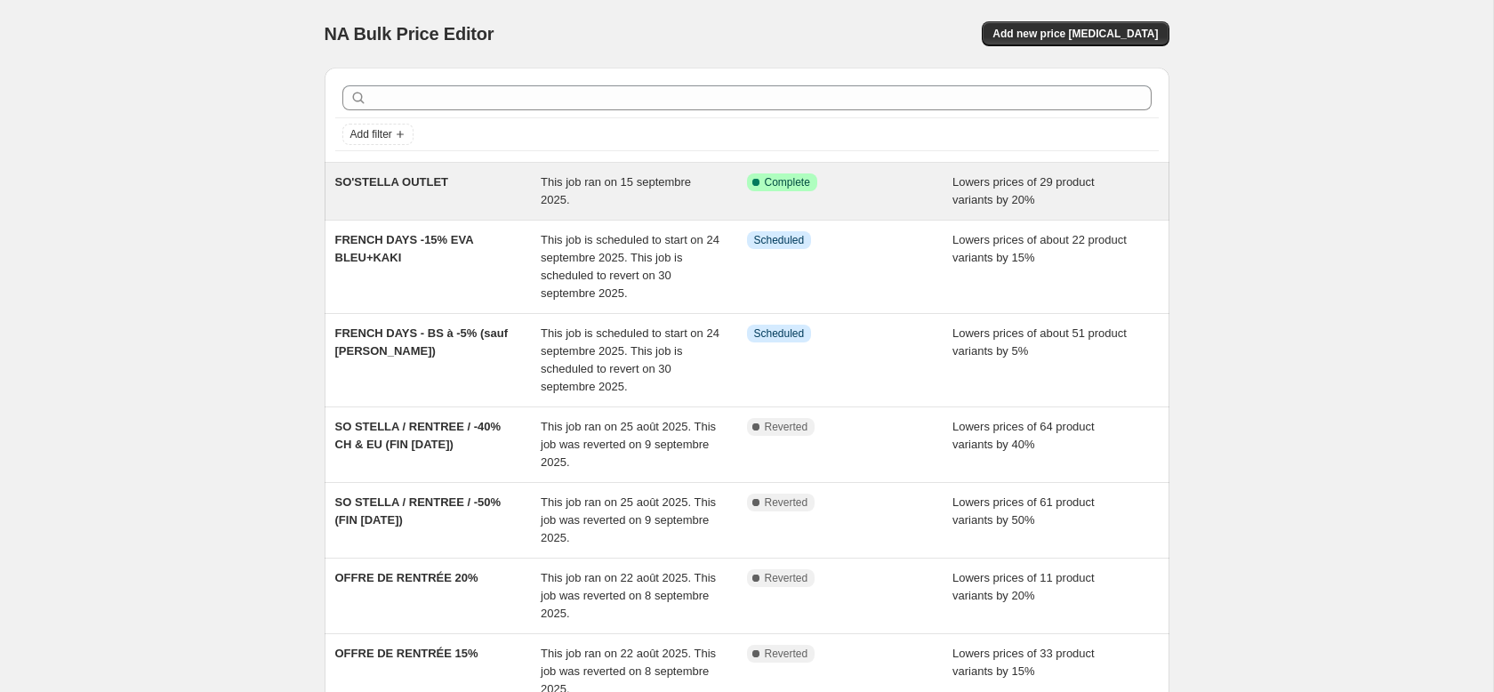
click at [352, 197] on div "SO'STELLA OUTLET" at bounding box center [438, 191] width 206 height 36
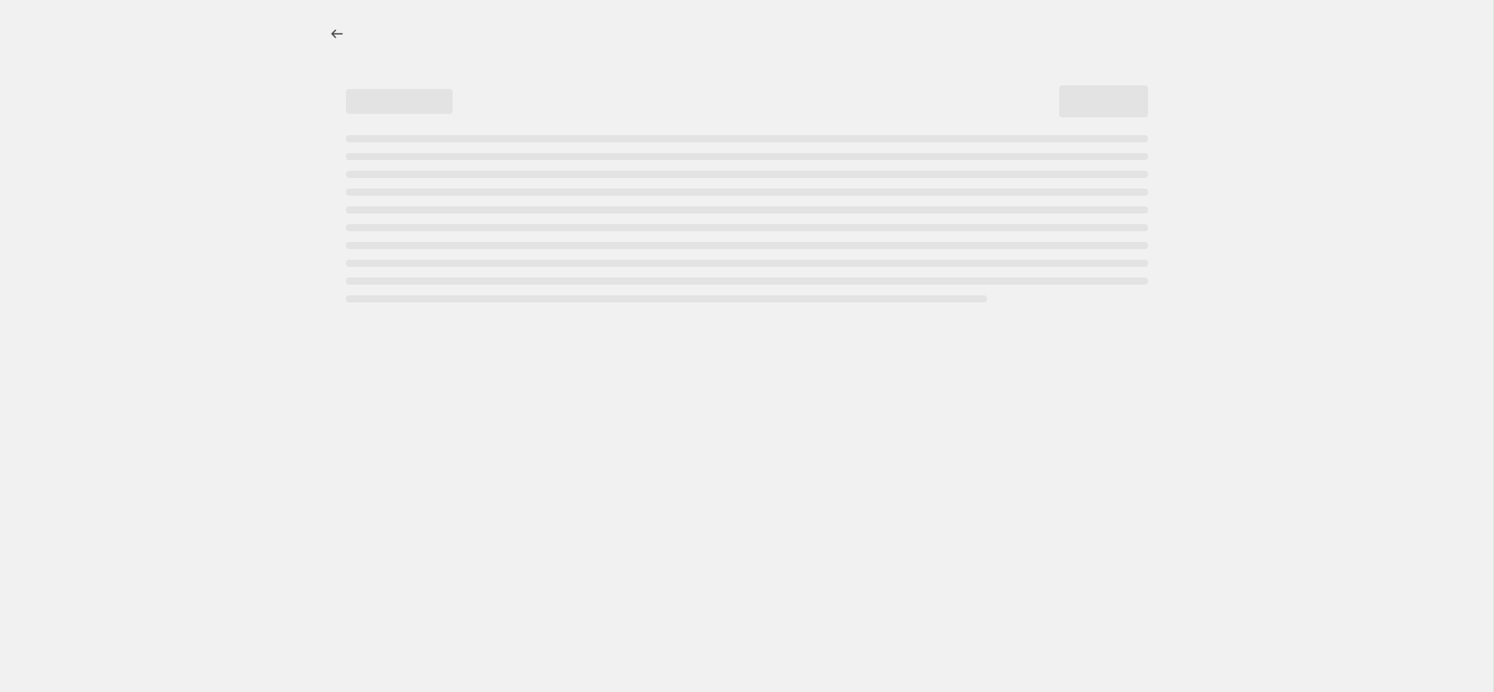
select select "percentage"
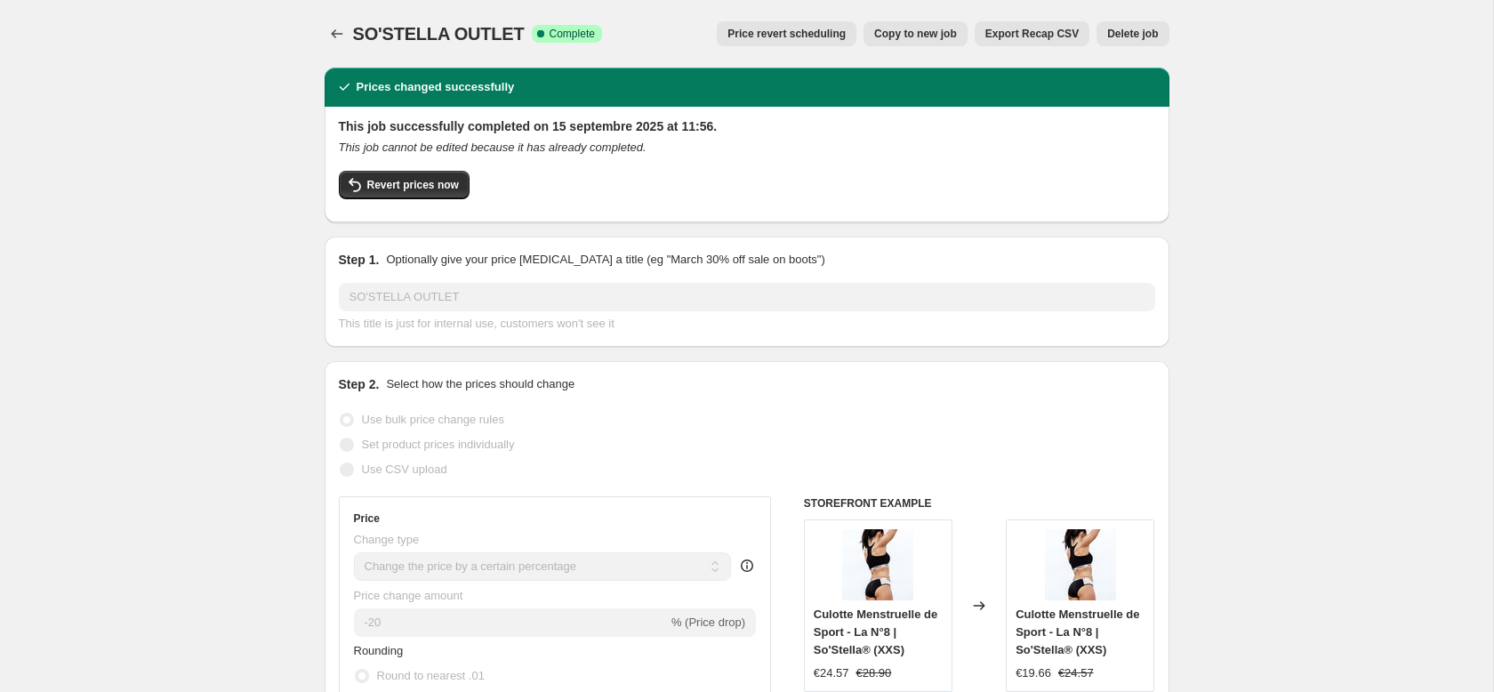
click at [392, 34] on span "SO'STELLA OUTLET" at bounding box center [439, 34] width 172 height 20
drag, startPoint x: 353, startPoint y: 28, endPoint x: 259, endPoint y: 149, distance: 154.1
click at [353, 28] on span "SO'STELLA OUTLET" at bounding box center [439, 34] width 172 height 20
click at [329, 34] on icon "Price change jobs" at bounding box center [337, 34] width 18 height 18
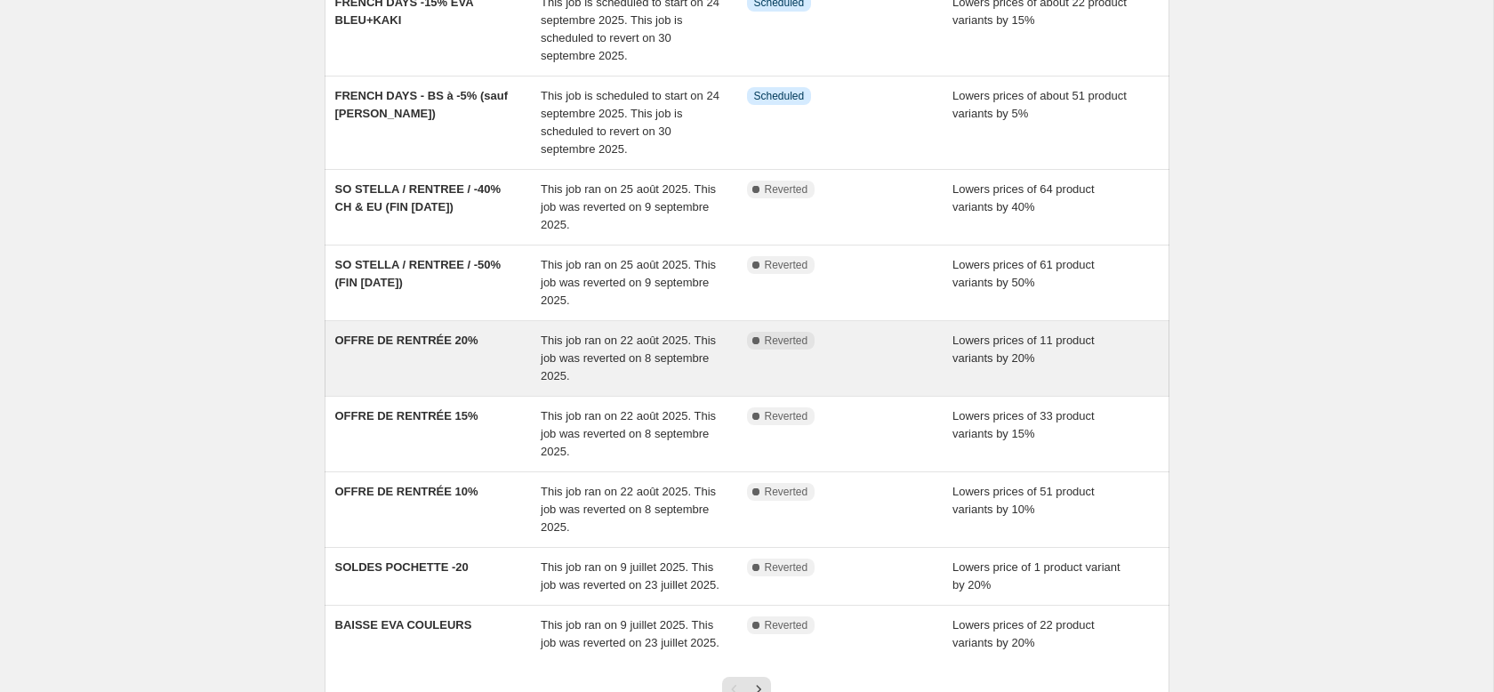
scroll to position [420, 0]
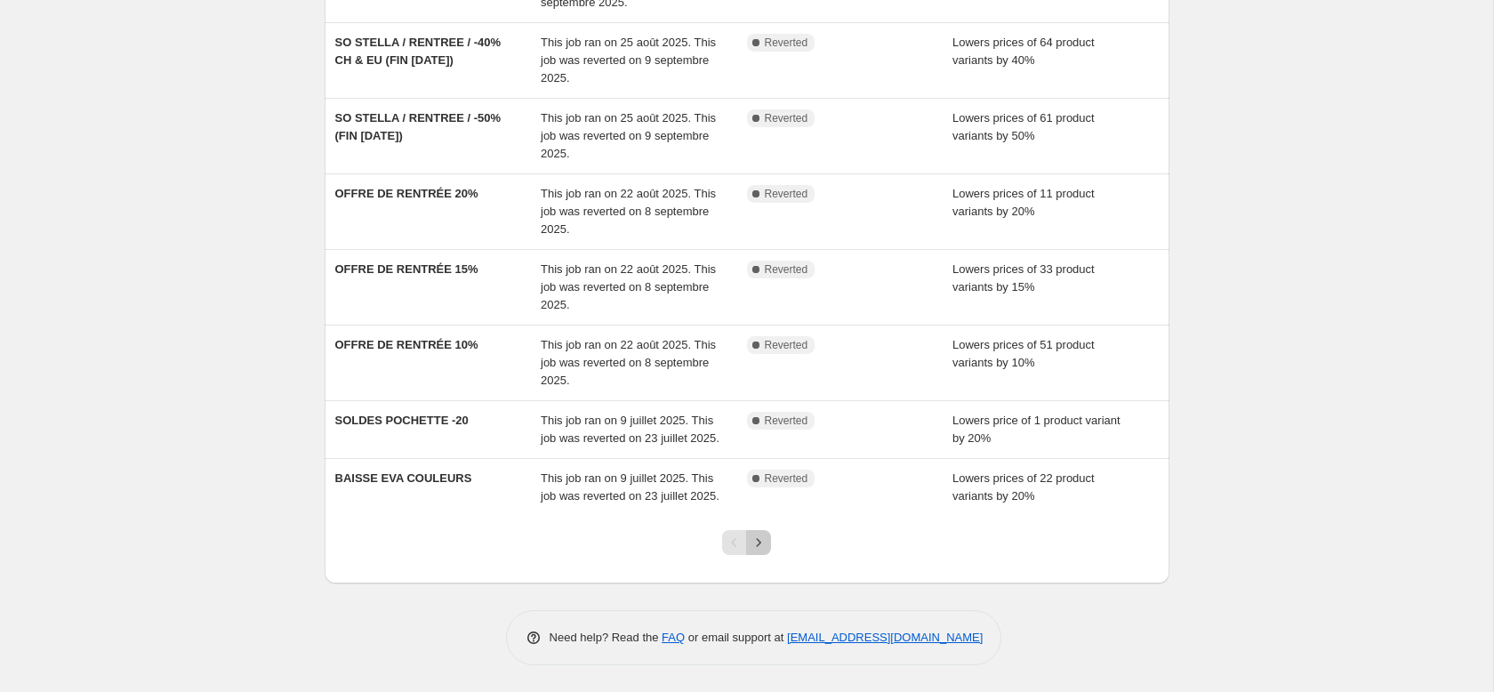
click at [757, 543] on icon "Next" at bounding box center [759, 543] width 18 height 18
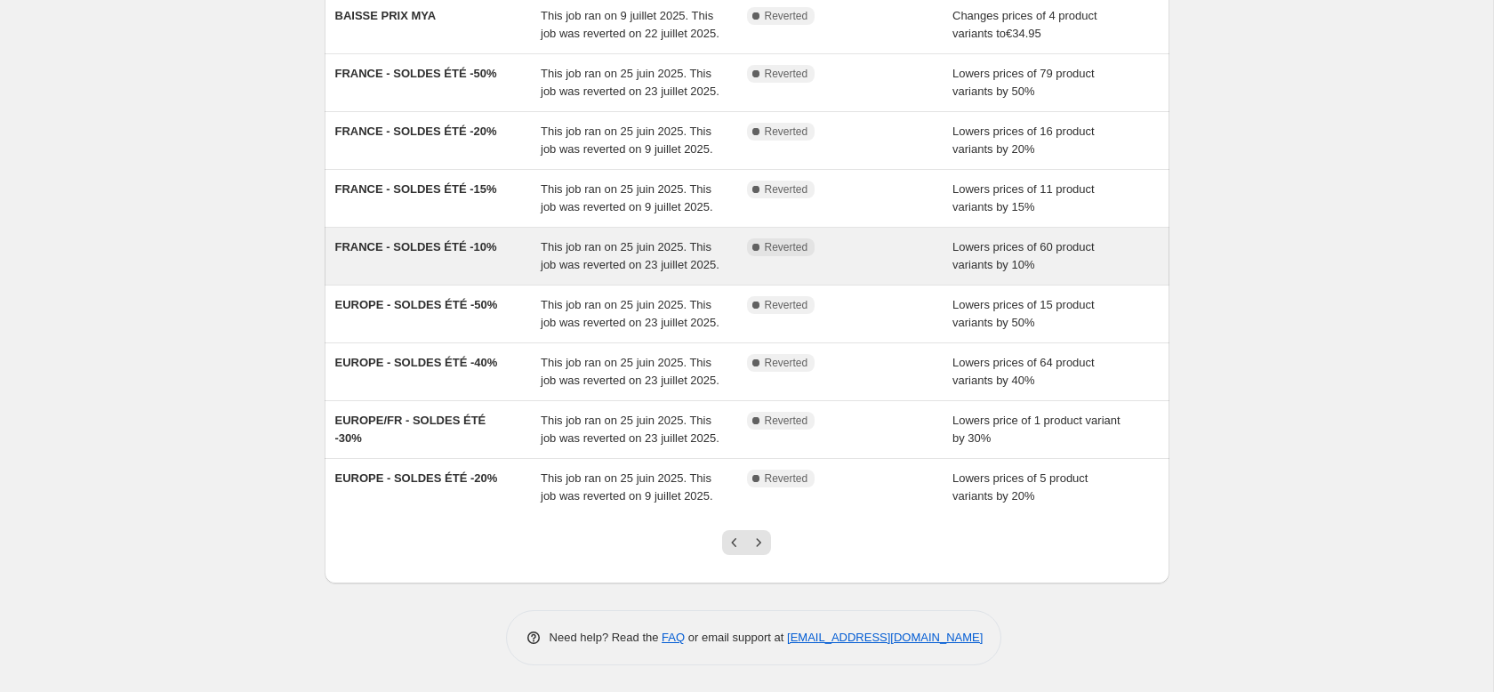
scroll to position [402, 0]
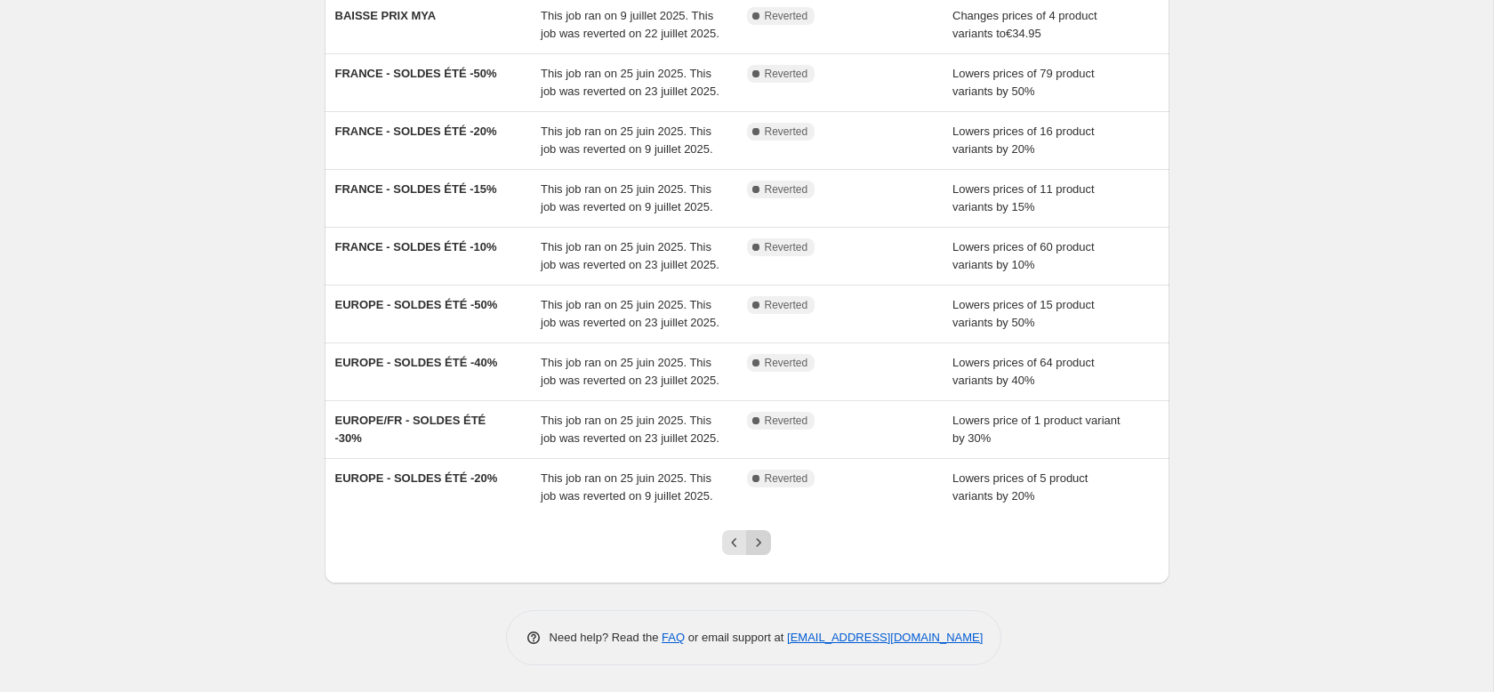
click at [765, 543] on icon "Next" at bounding box center [759, 543] width 18 height 18
click at [764, 558] on div at bounding box center [747, 550] width 72 height 68
drag, startPoint x: 762, startPoint y: 549, endPoint x: 750, endPoint y: 554, distance: 13.5
click at [761, 549] on icon "Next" at bounding box center [759, 543] width 18 height 18
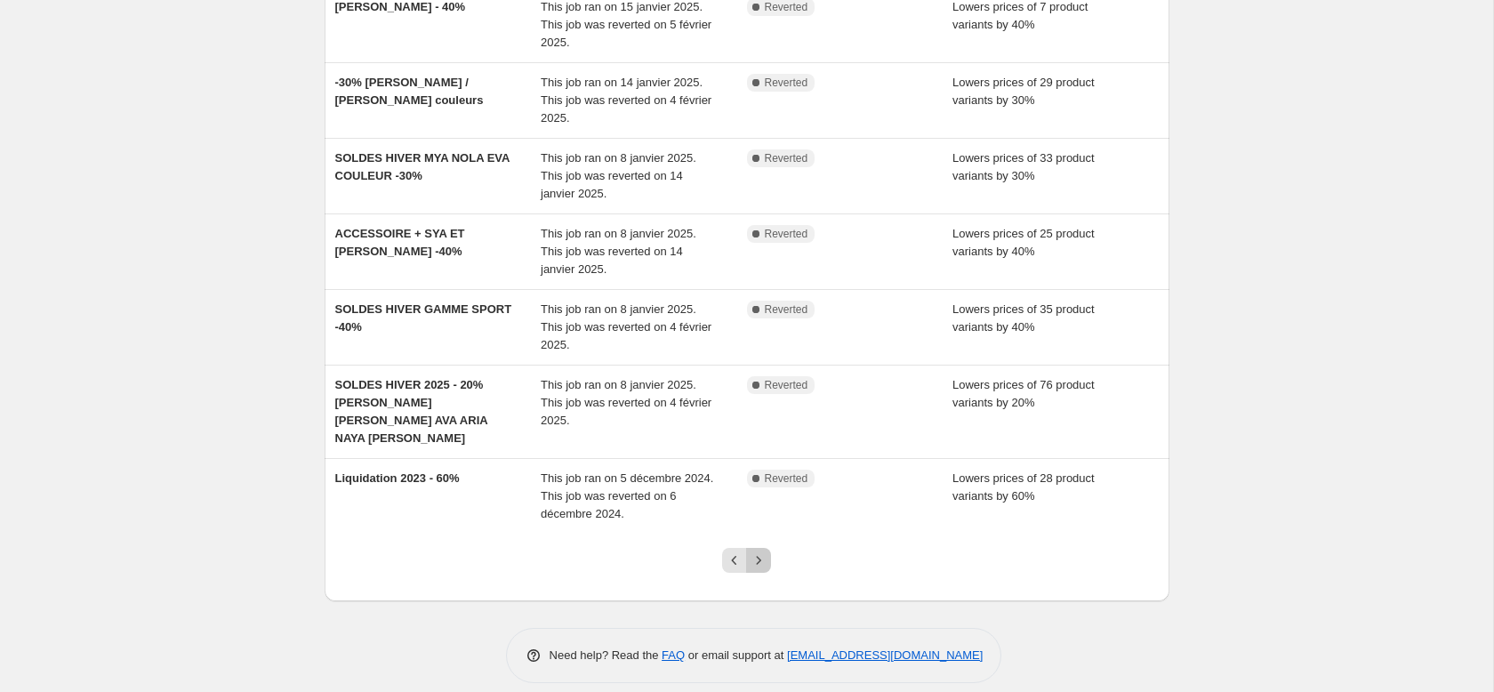
drag, startPoint x: 760, startPoint y: 543, endPoint x: 744, endPoint y: 549, distance: 16.9
click at [759, 556] on icon "Next" at bounding box center [759, 560] width 4 height 8
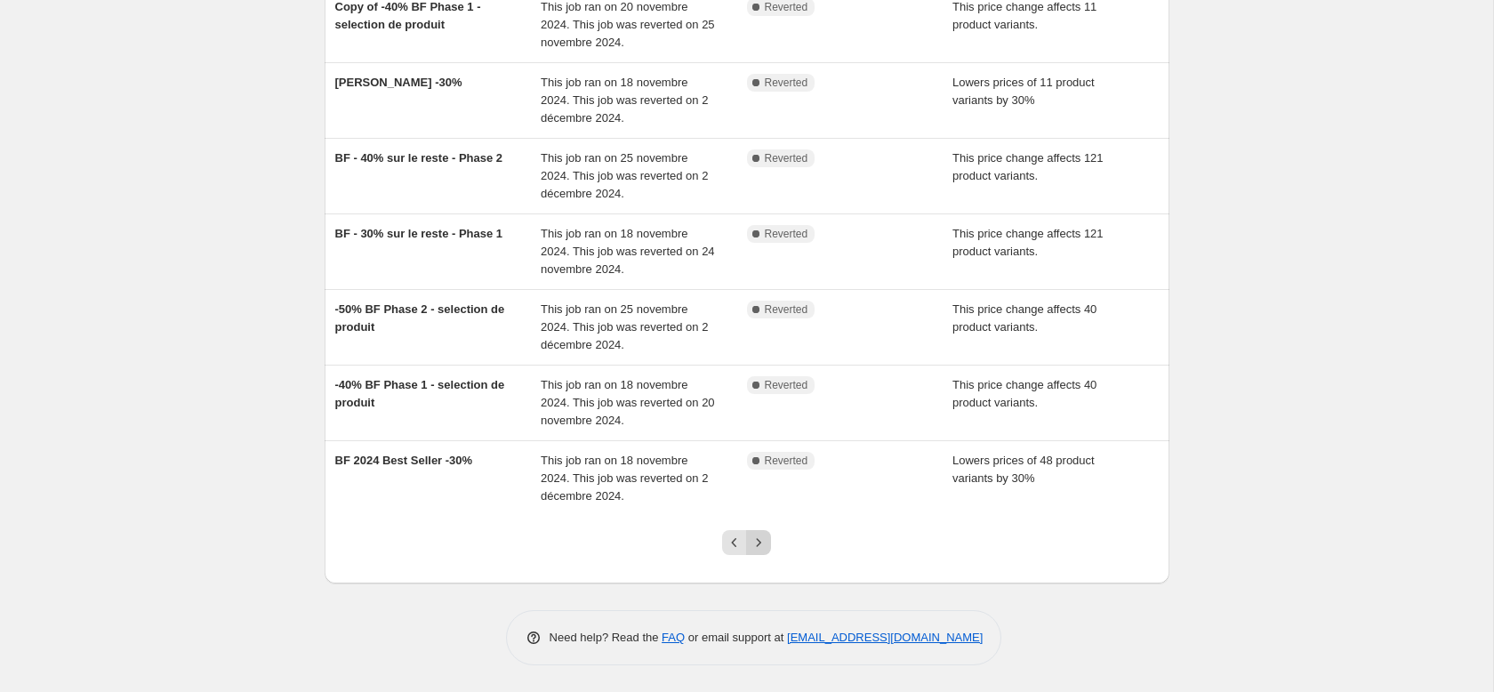
click at [761, 548] on icon "Next" at bounding box center [759, 543] width 18 height 18
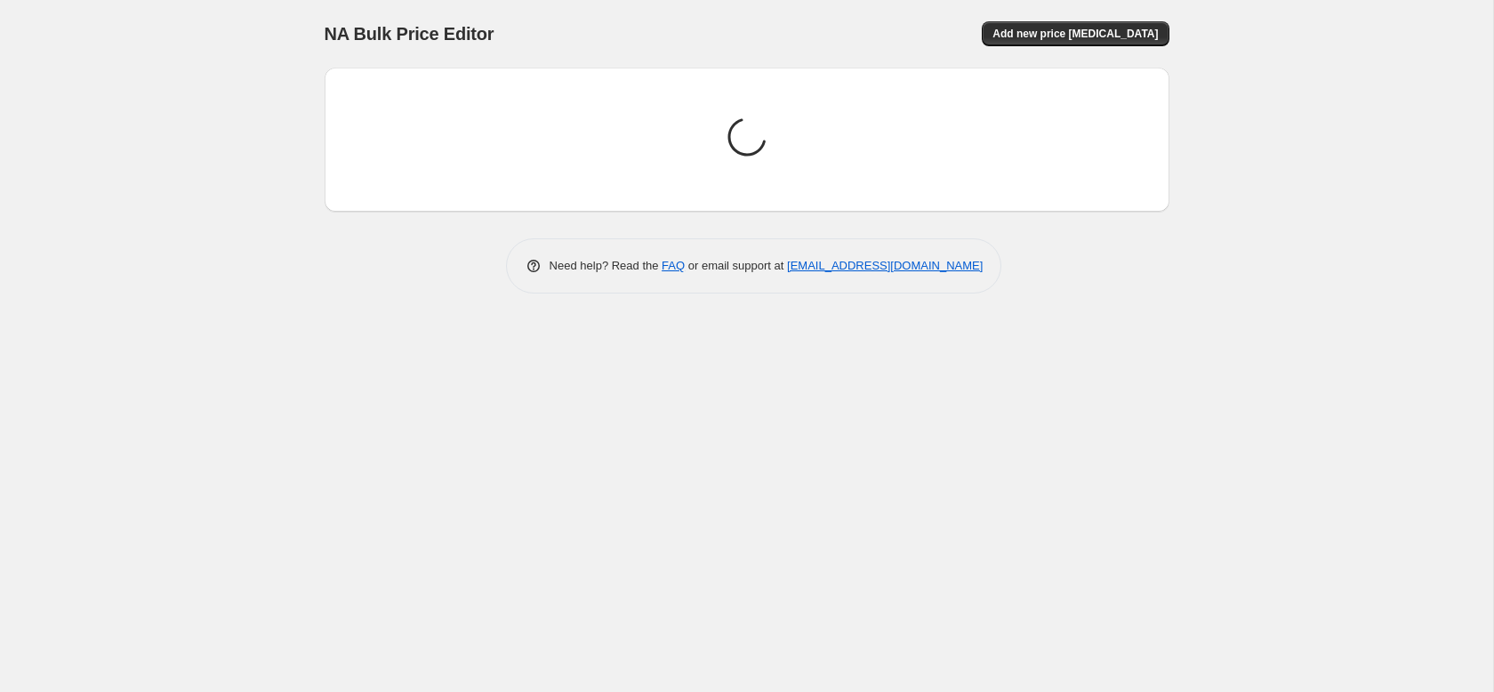
scroll to position [0, 0]
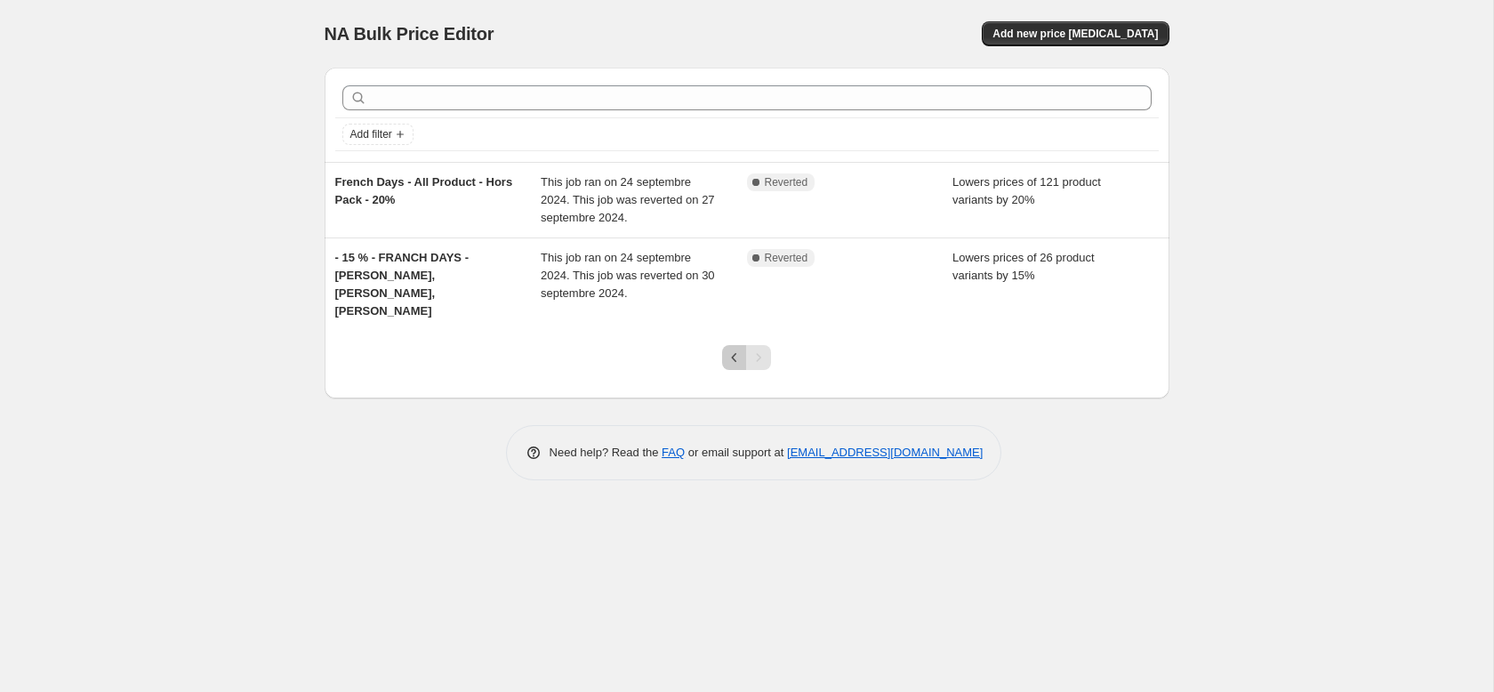
click at [728, 349] on icon "Previous" at bounding box center [735, 358] width 18 height 18
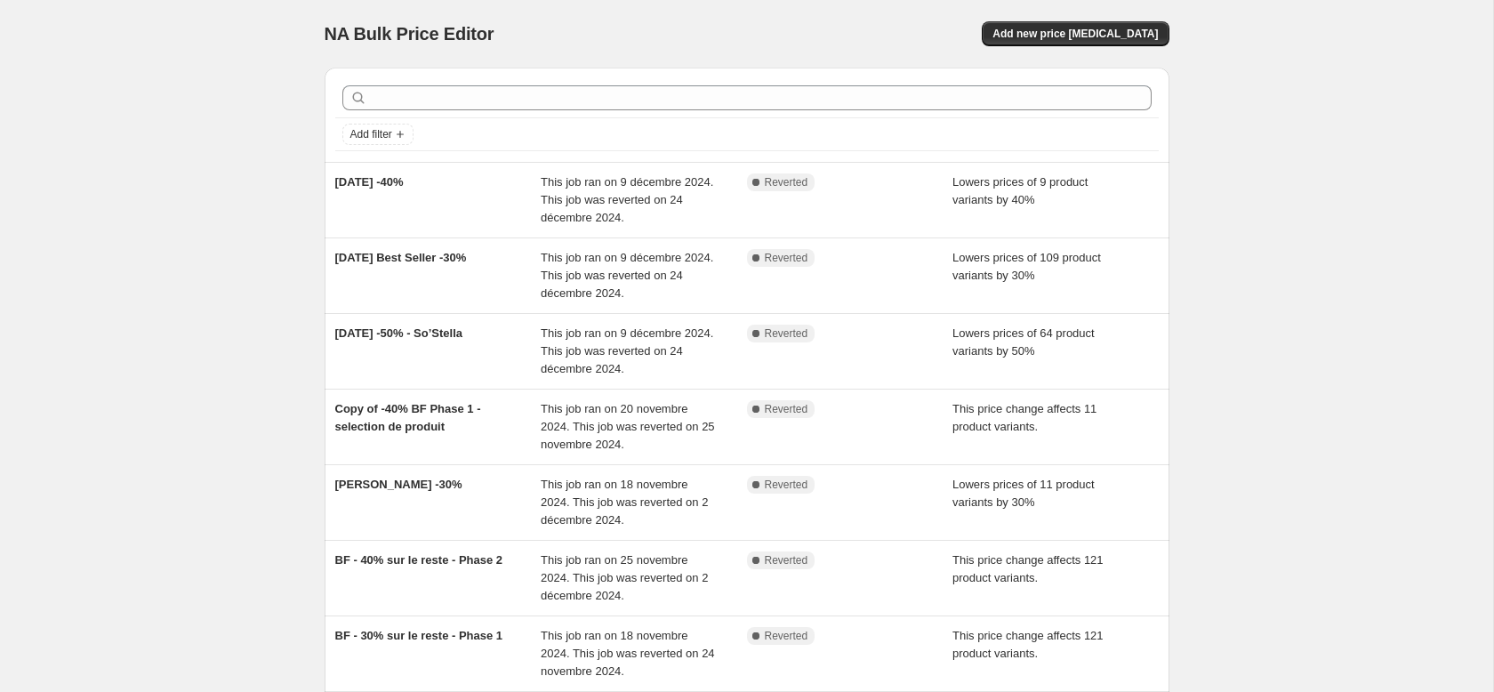
click at [728, 336] on div "This job ran on 9 décembre 2024. This job was reverted on 24 décembre 2024." at bounding box center [644, 351] width 206 height 53
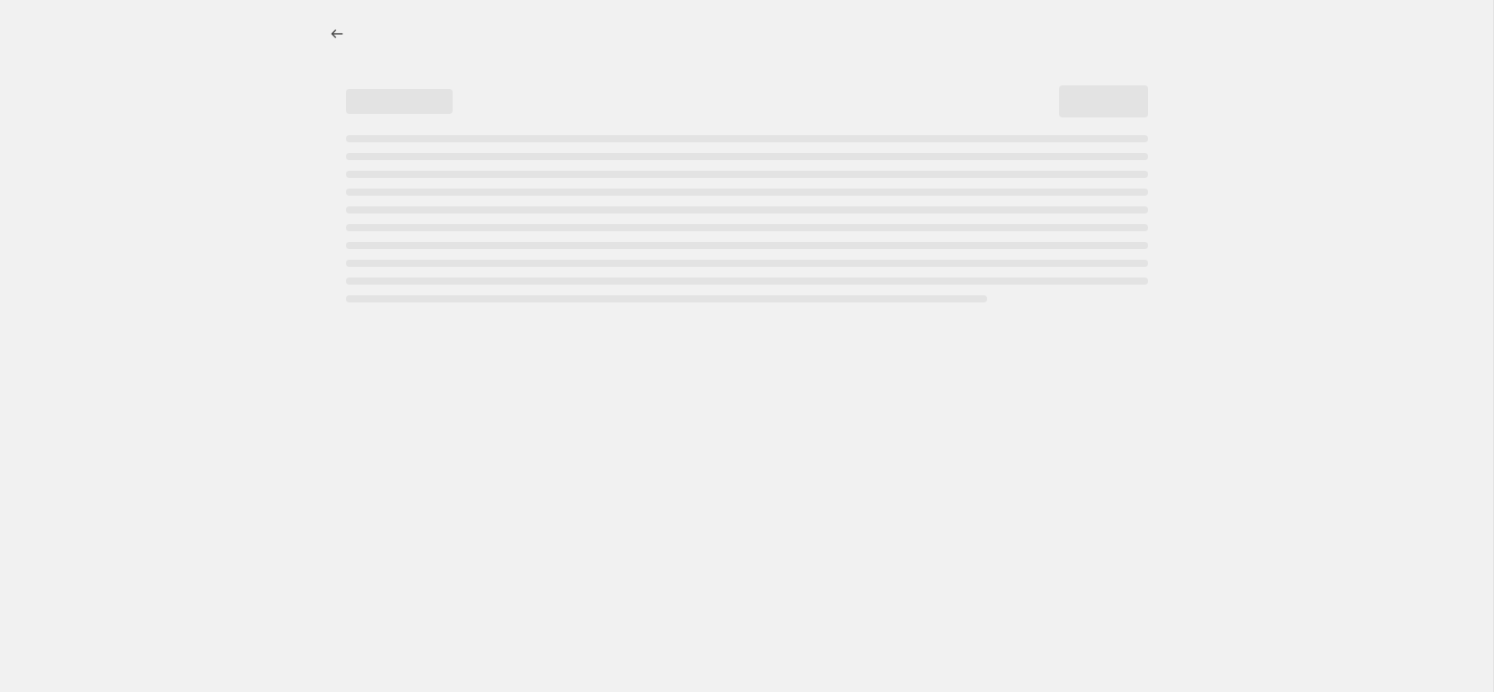
select select "percentage"
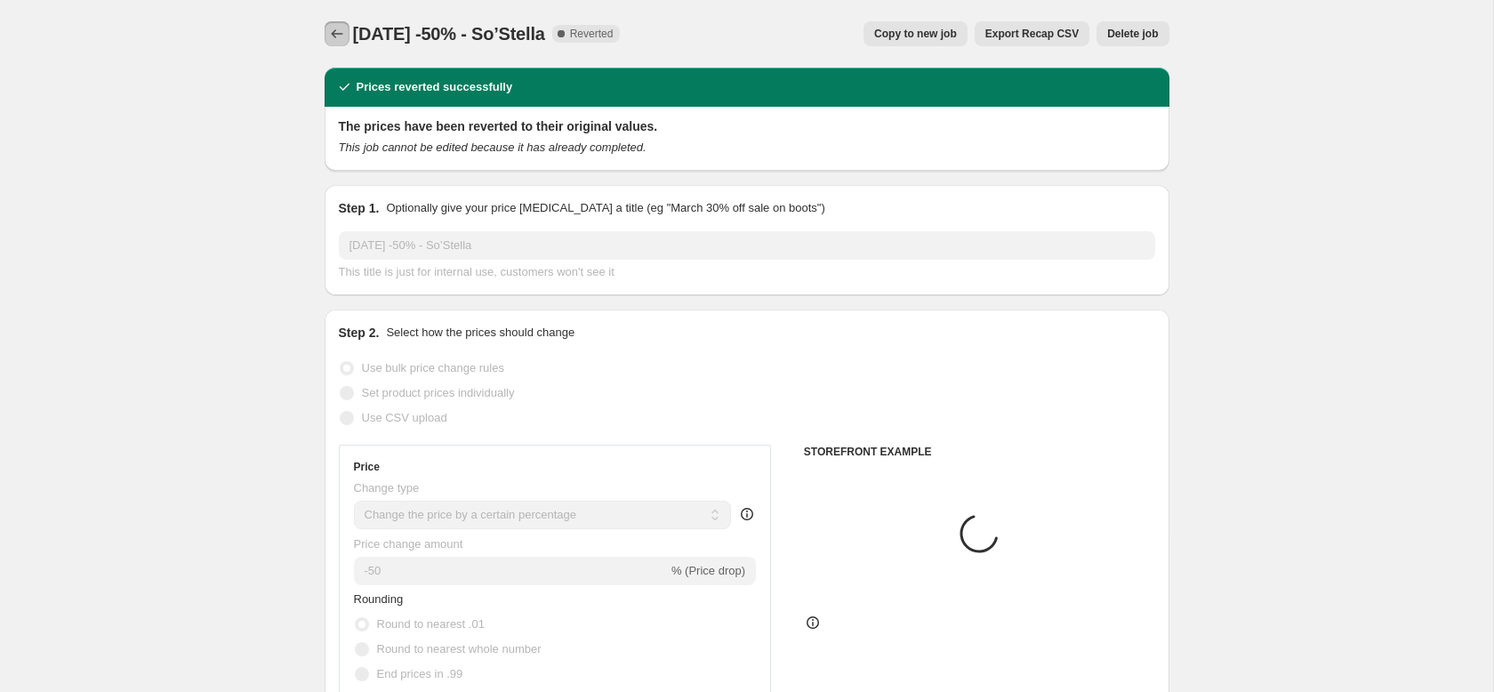
click at [328, 31] on icon "Price change jobs" at bounding box center [337, 34] width 18 height 18
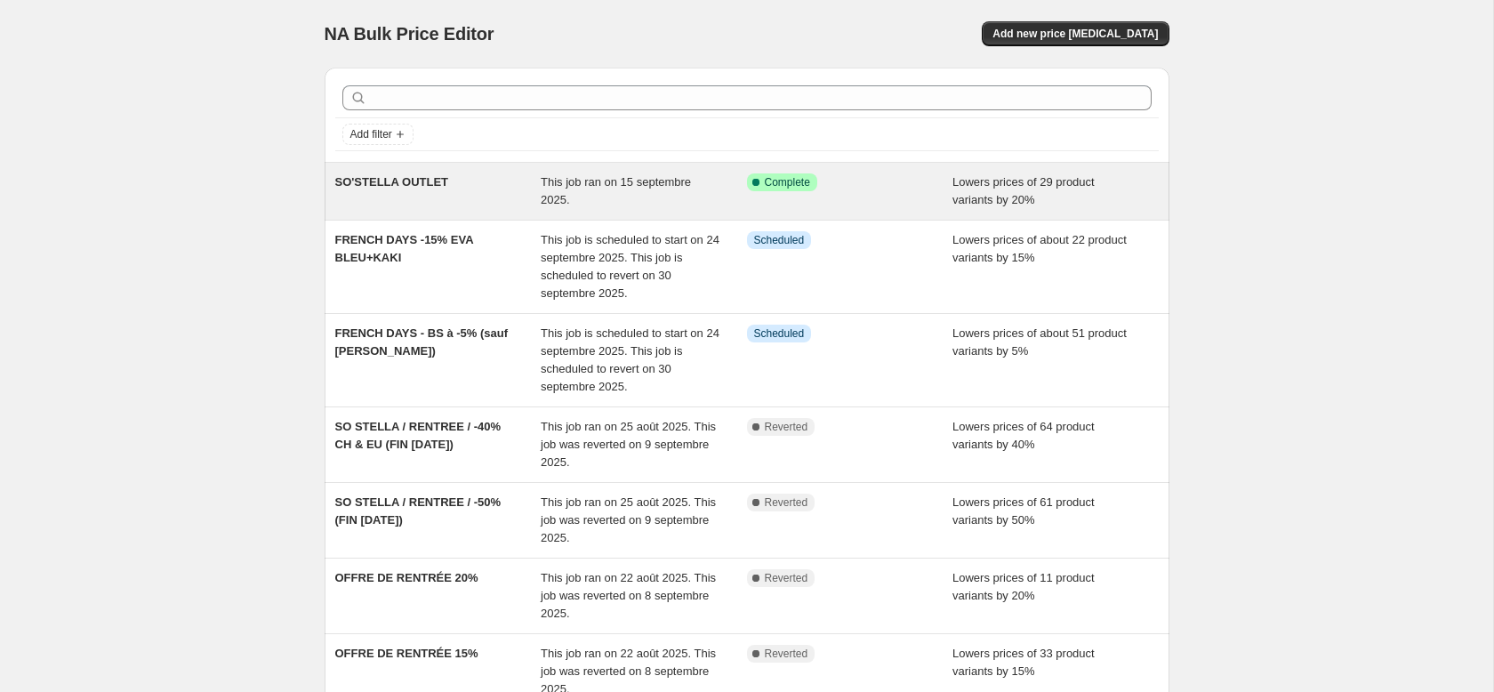
click at [508, 192] on div "SO'STELLA OUTLET" at bounding box center [438, 191] width 206 height 36
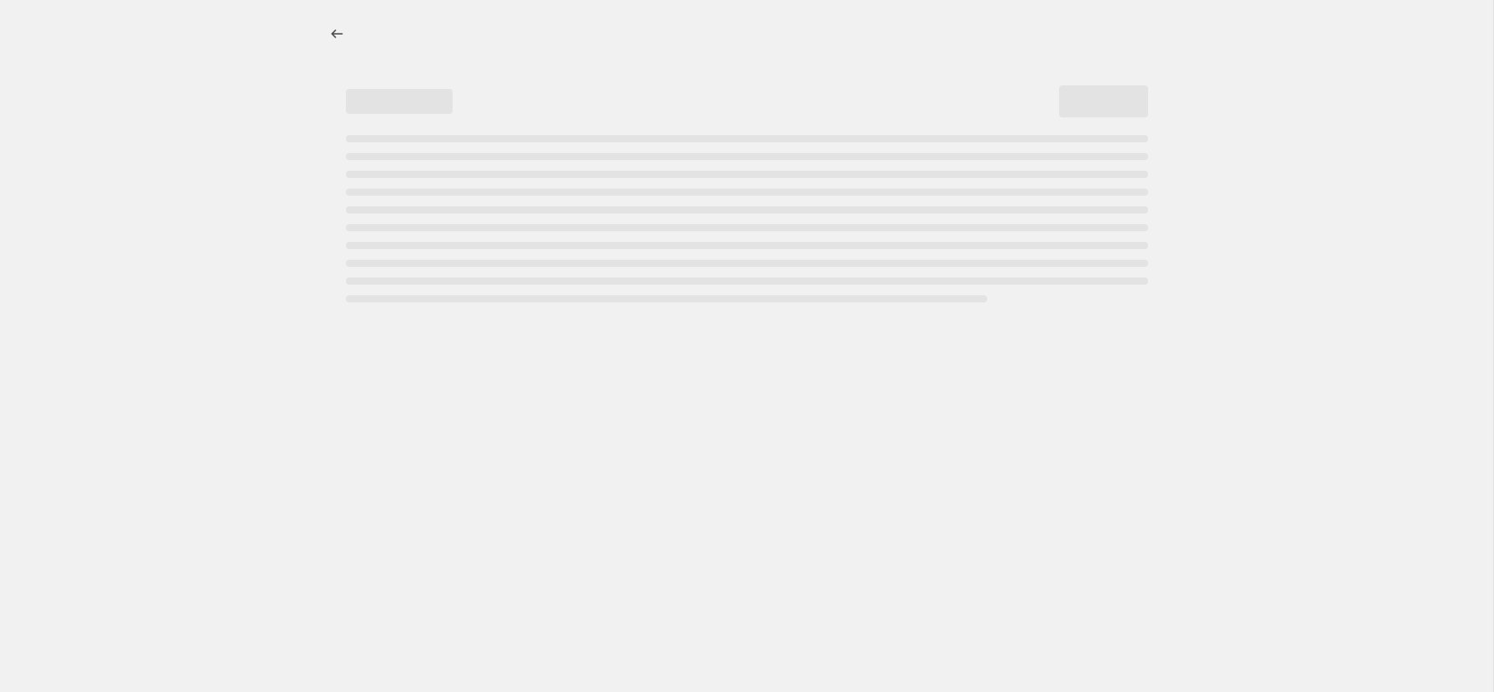
select select "percentage"
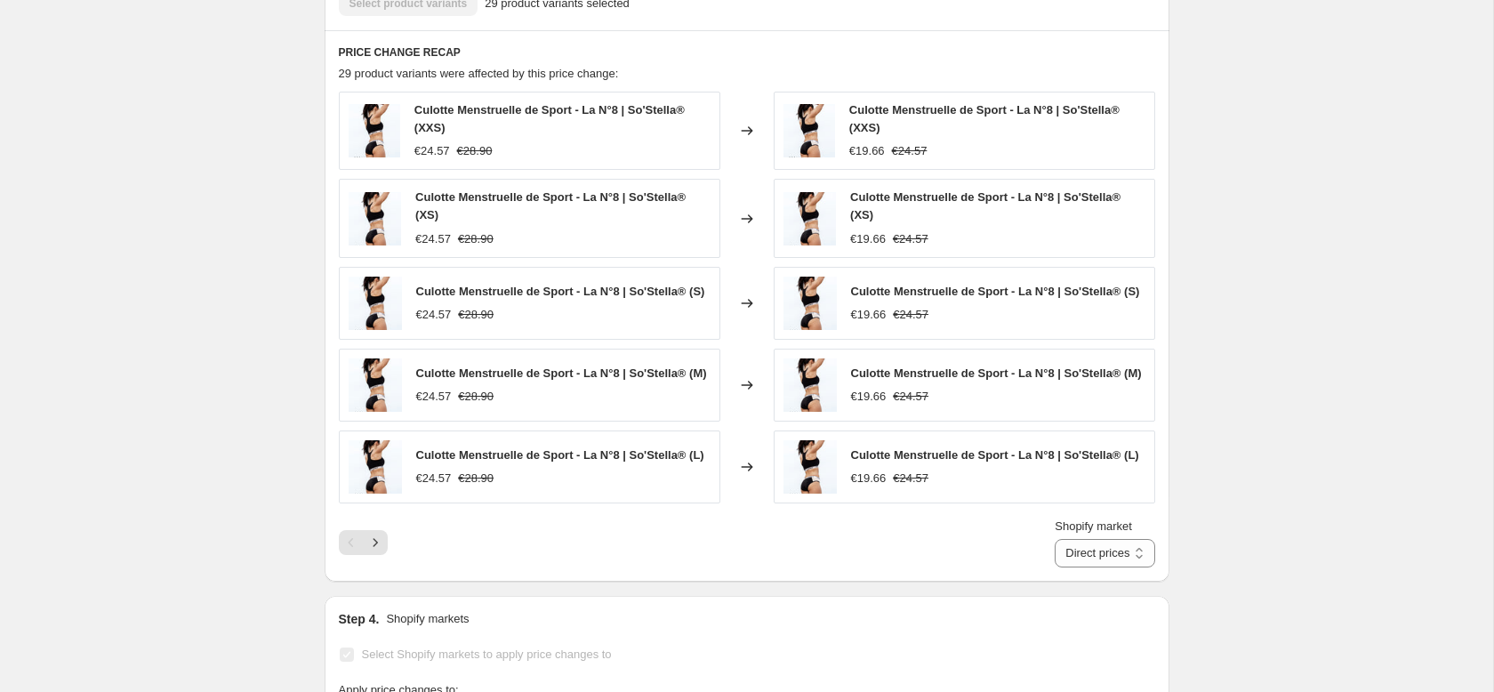
scroll to position [1233, 0]
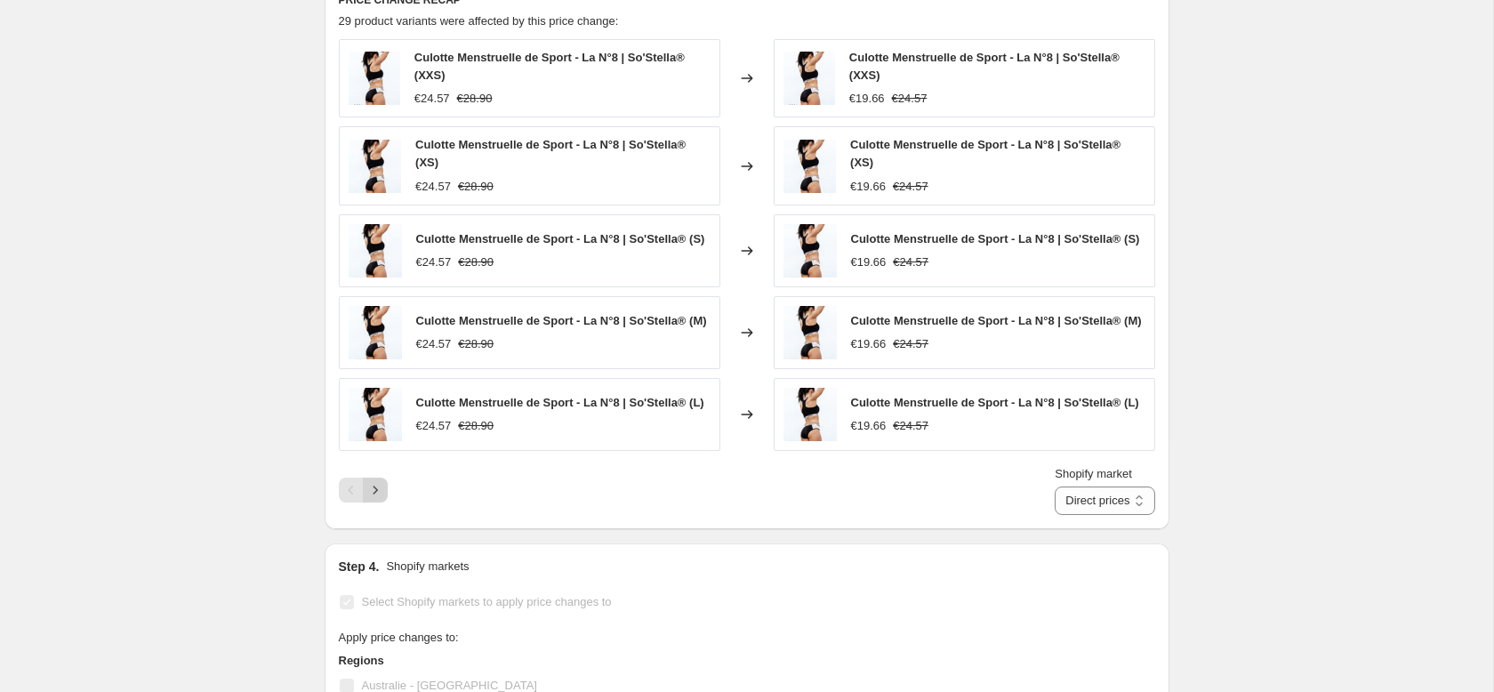
click at [374, 499] on icon "Next" at bounding box center [375, 490] width 18 height 18
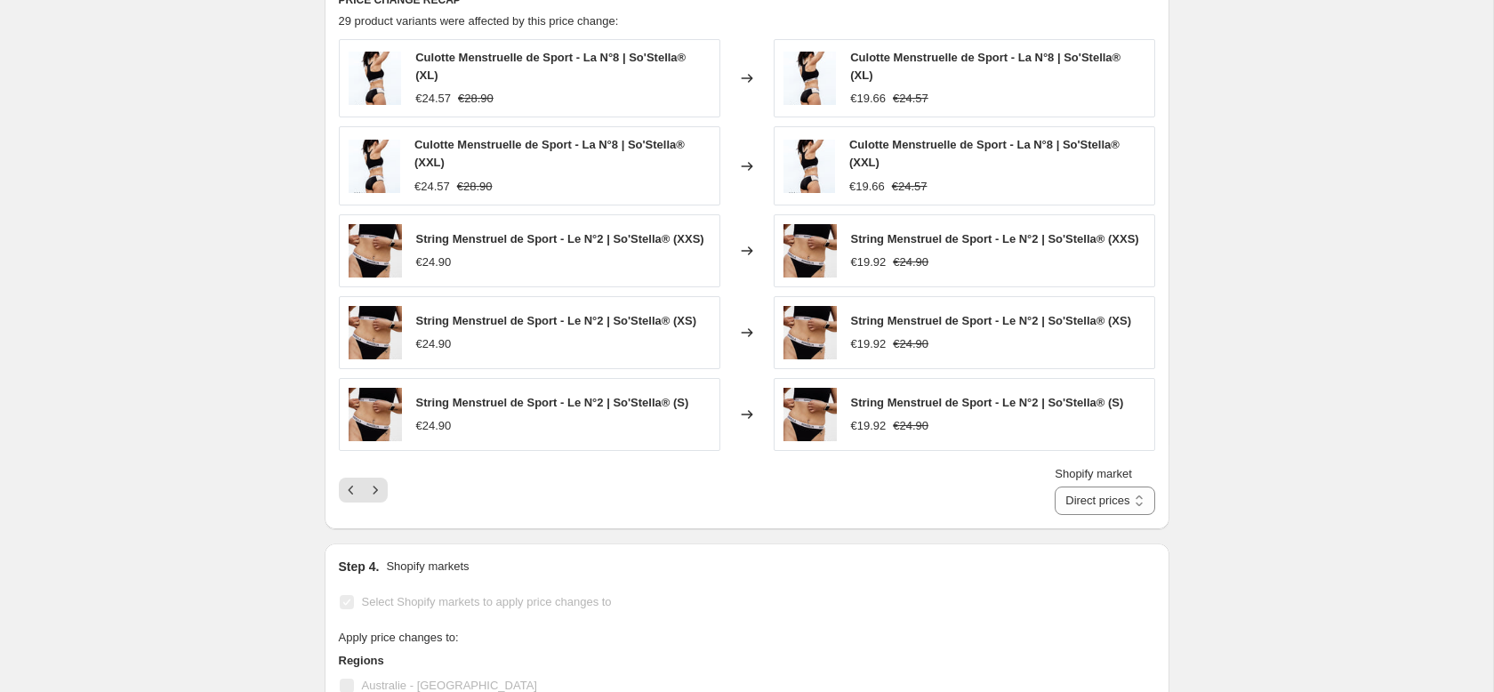
scroll to position [1243, 0]
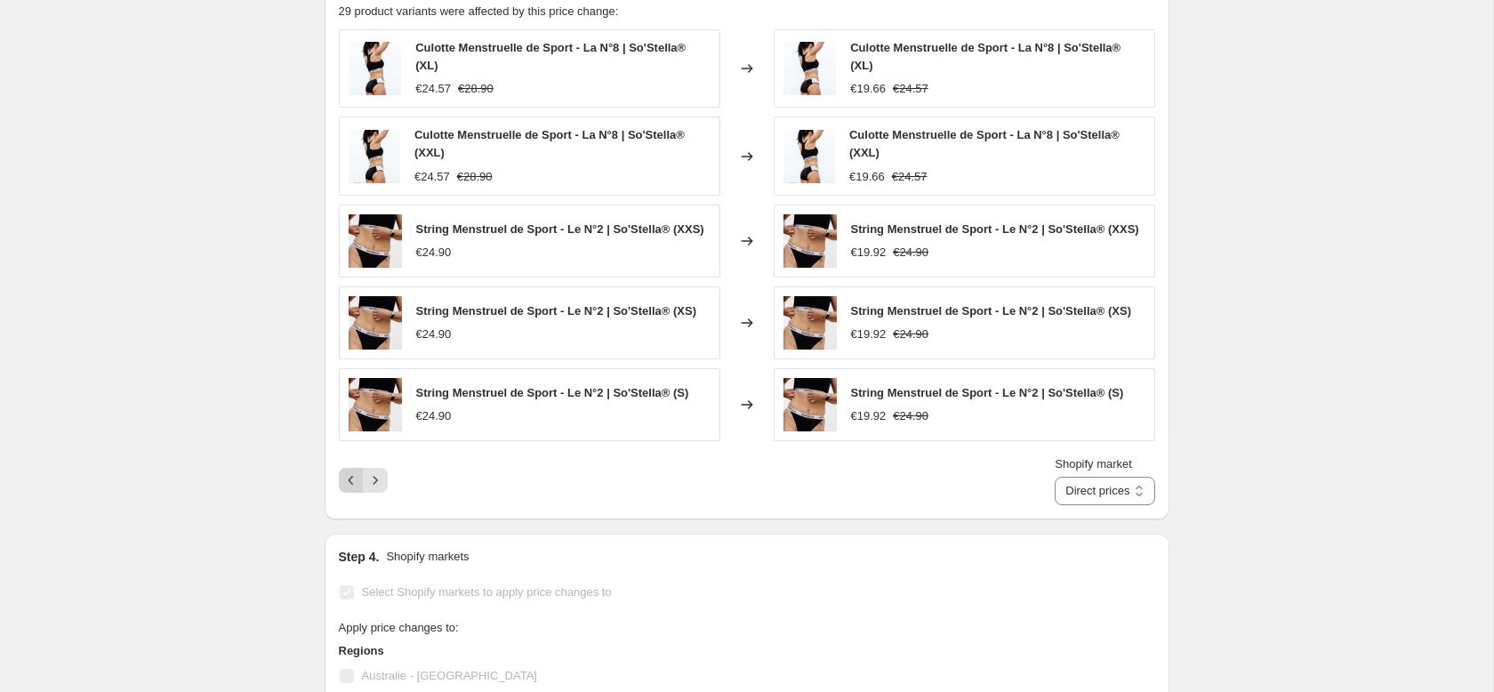
click at [346, 487] on icon "Previous" at bounding box center [351, 480] width 18 height 18
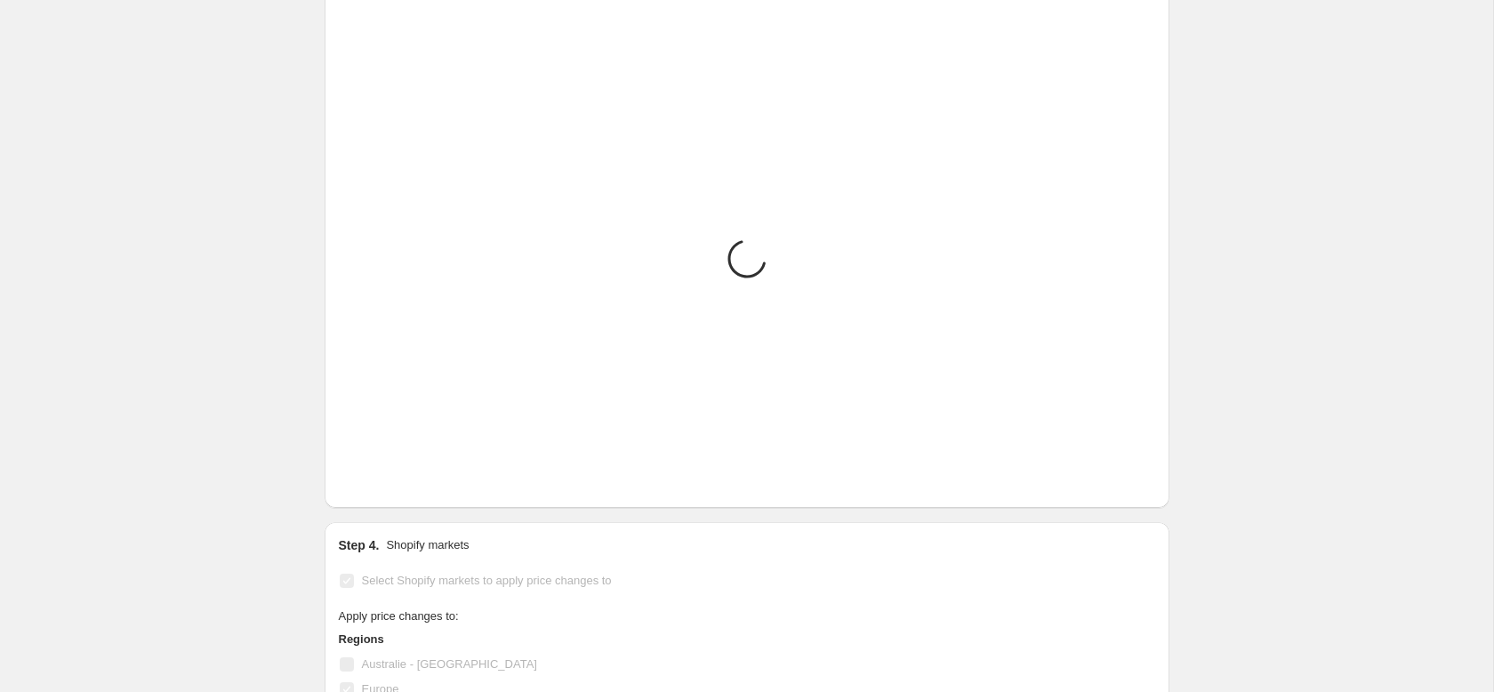
click at [346, 488] on div "Shopify market Direct prices Europe France + La Réunion OUTRE MER hors Réunion …" at bounding box center [747, 469] width 816 height 50
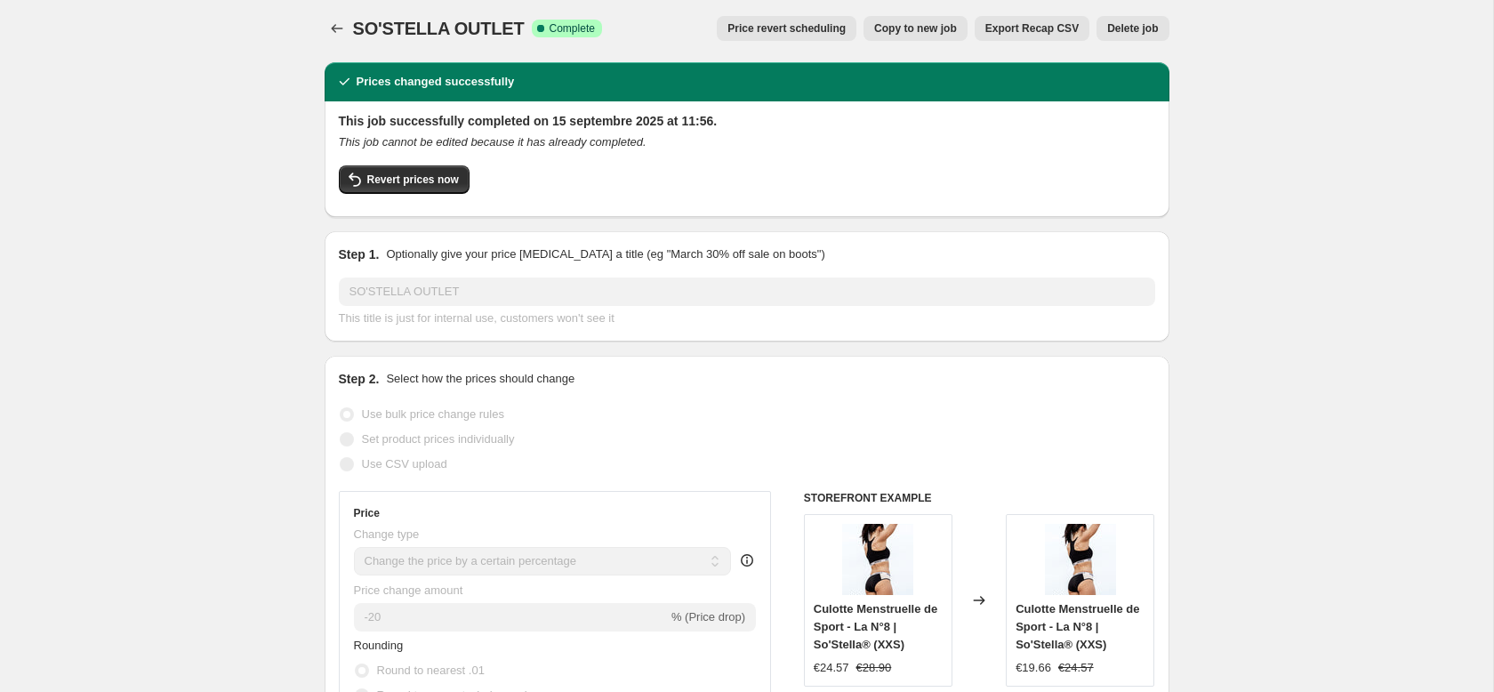
scroll to position [0, 0]
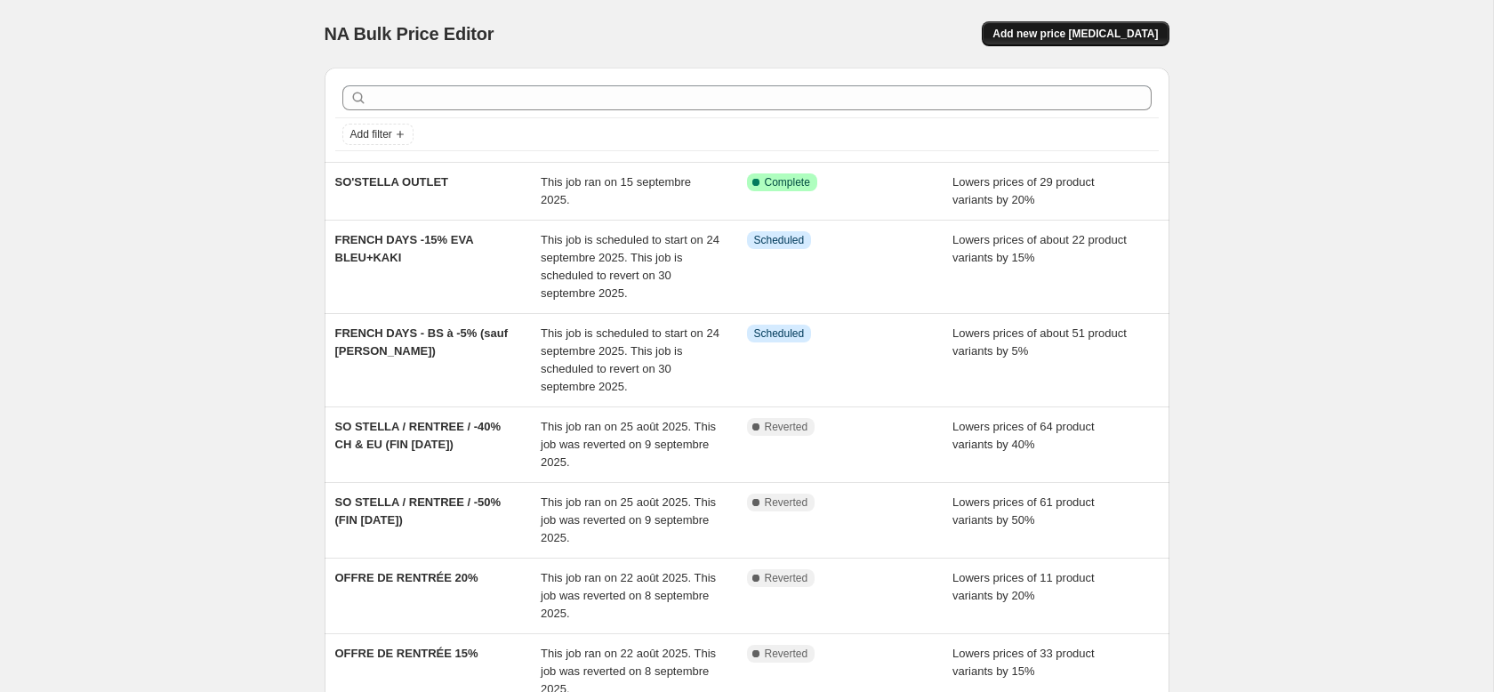
click at [1075, 28] on span "Add new price [MEDICAL_DATA]" at bounding box center [1075, 34] width 165 height 14
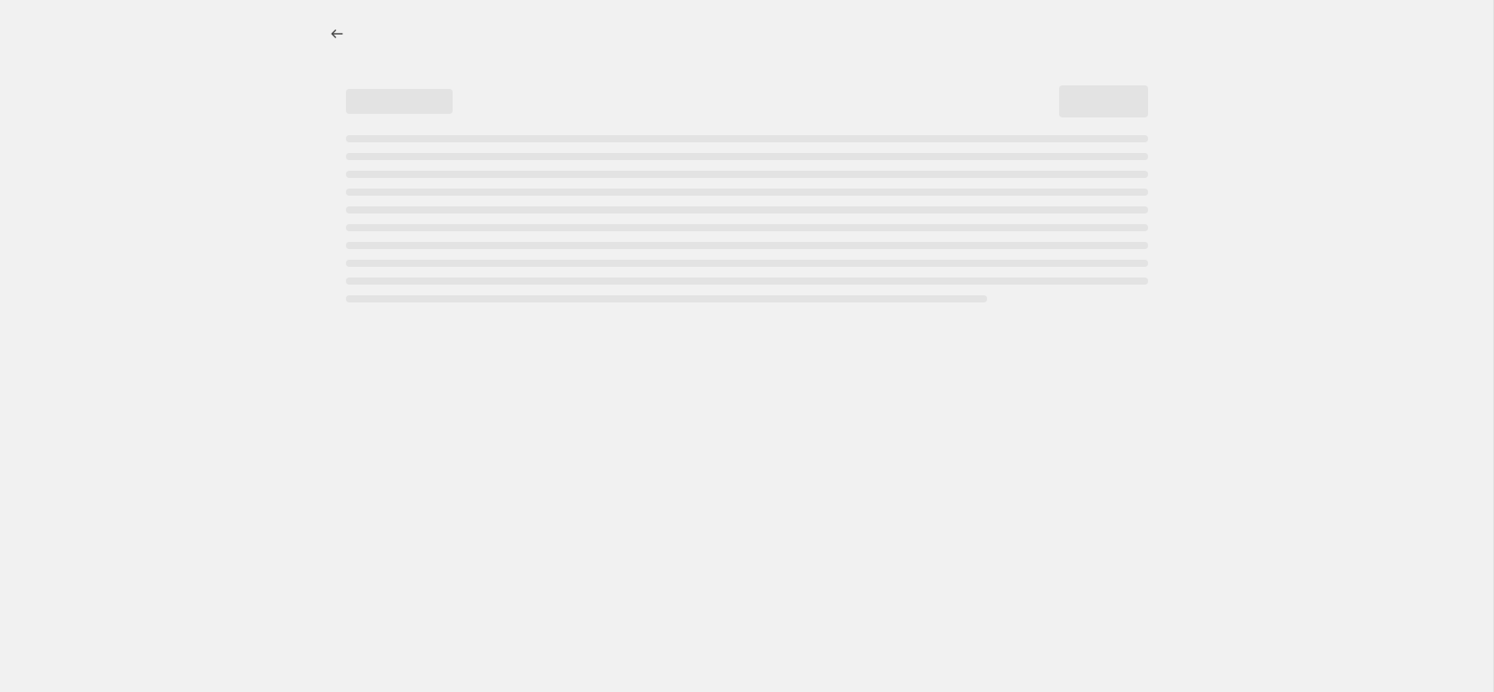
select select "percentage"
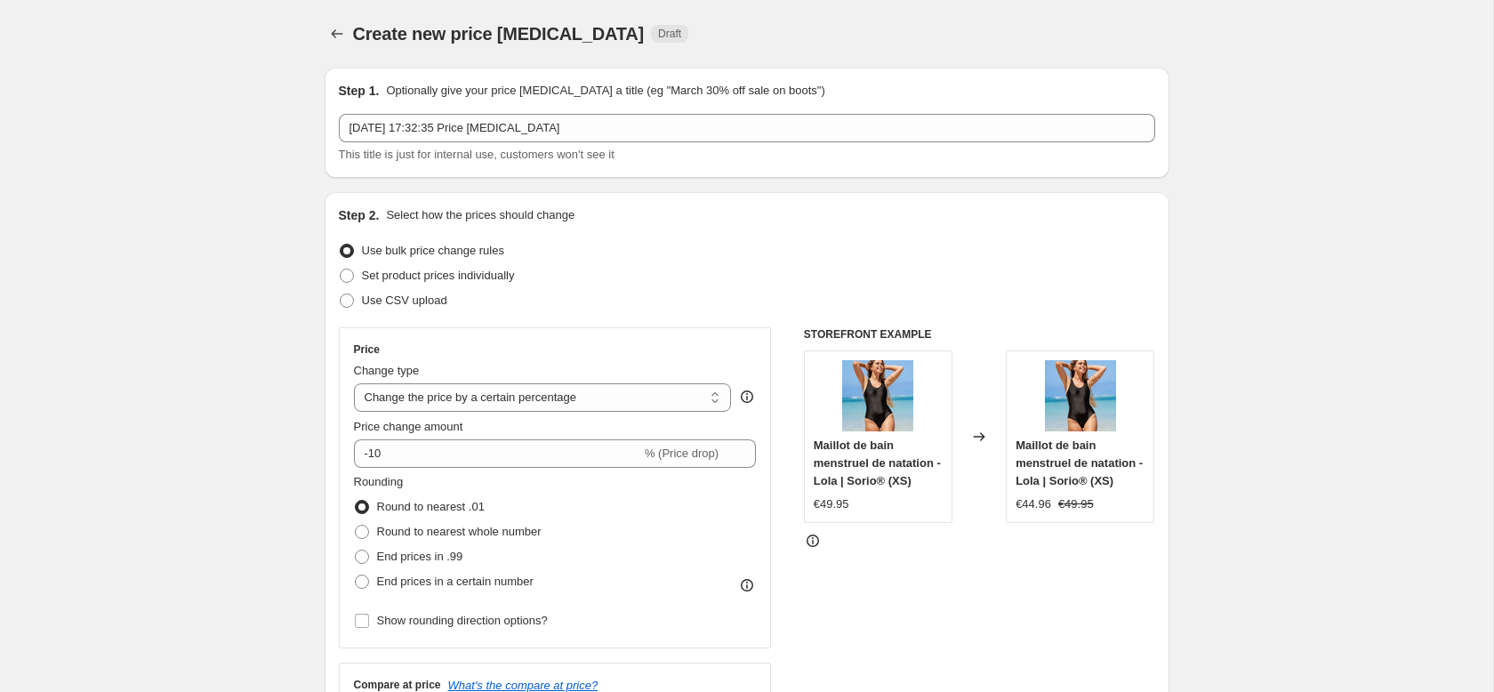
scroll to position [6, 0]
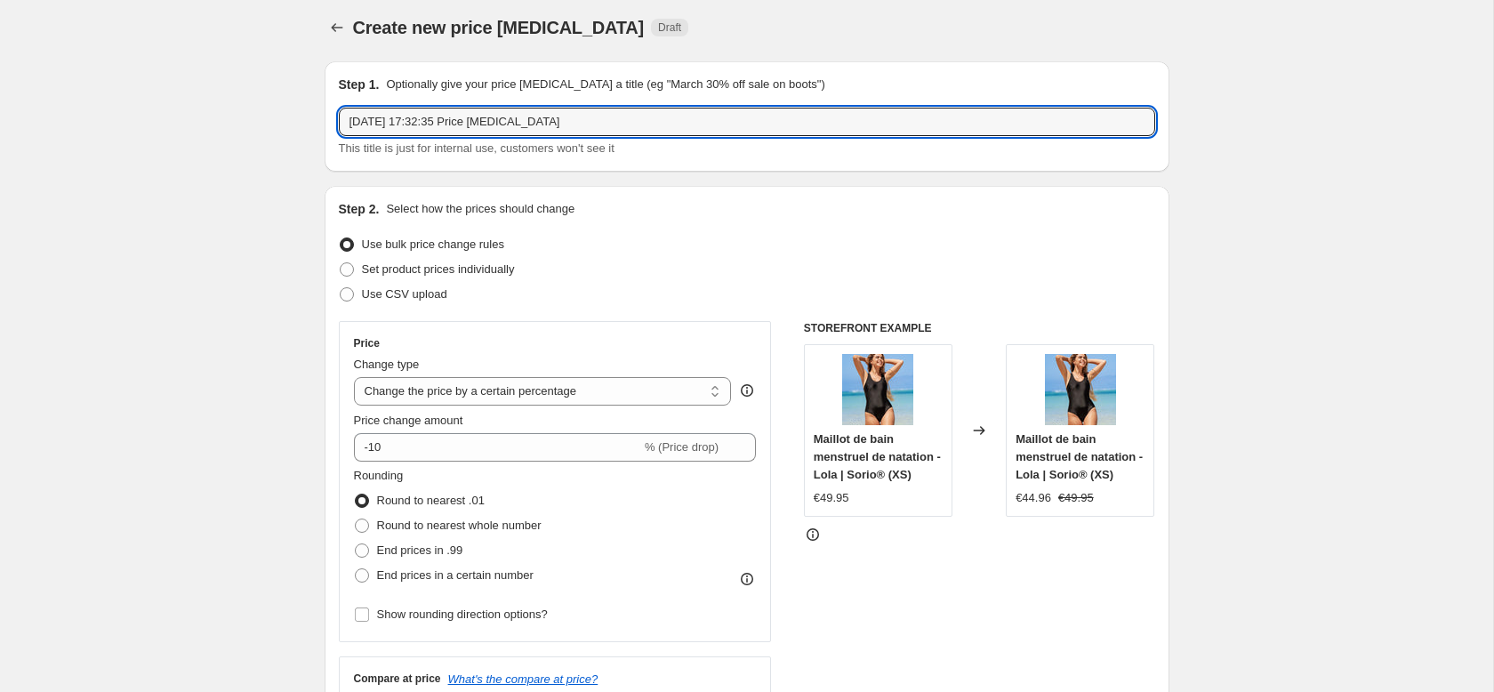
drag, startPoint x: 618, startPoint y: 120, endPoint x: 250, endPoint y: 89, distance: 369.5
type input "COLLECTION OUTLET -40%"
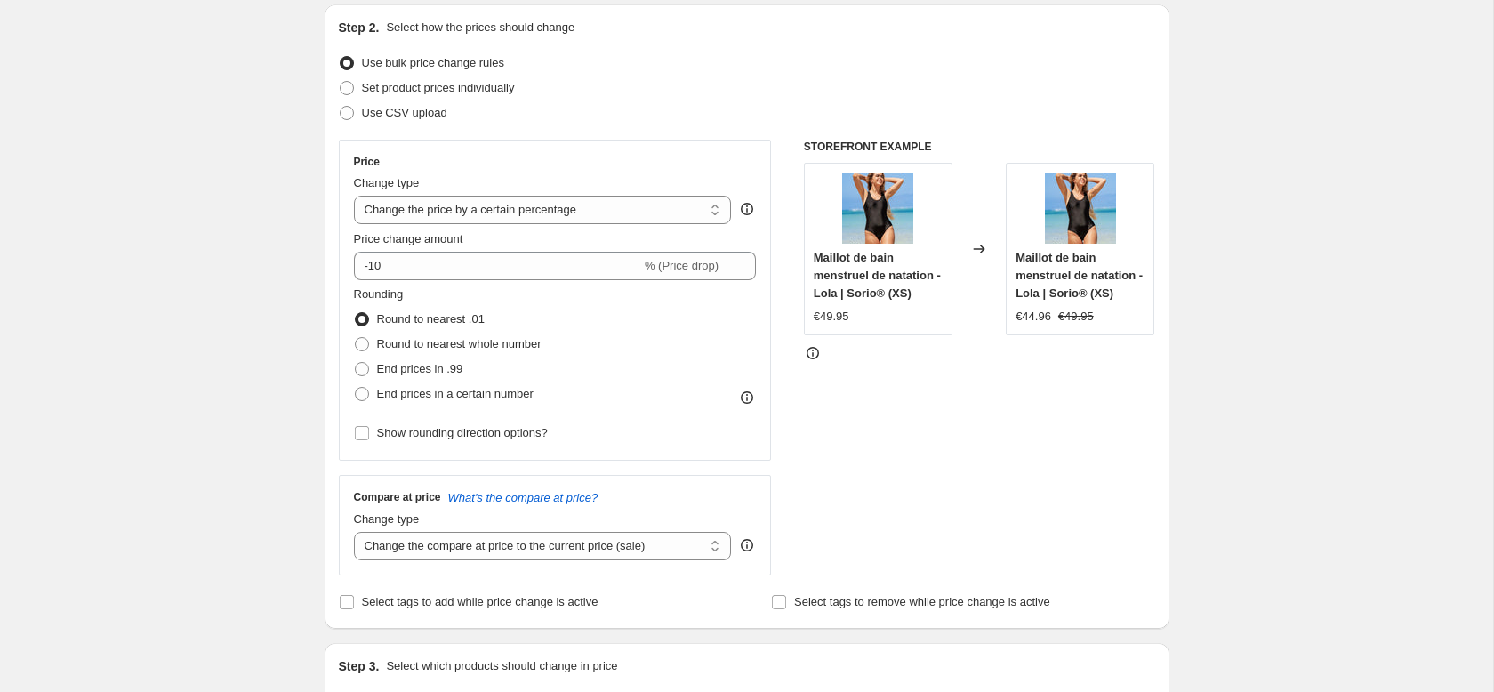
scroll to position [189, 0]
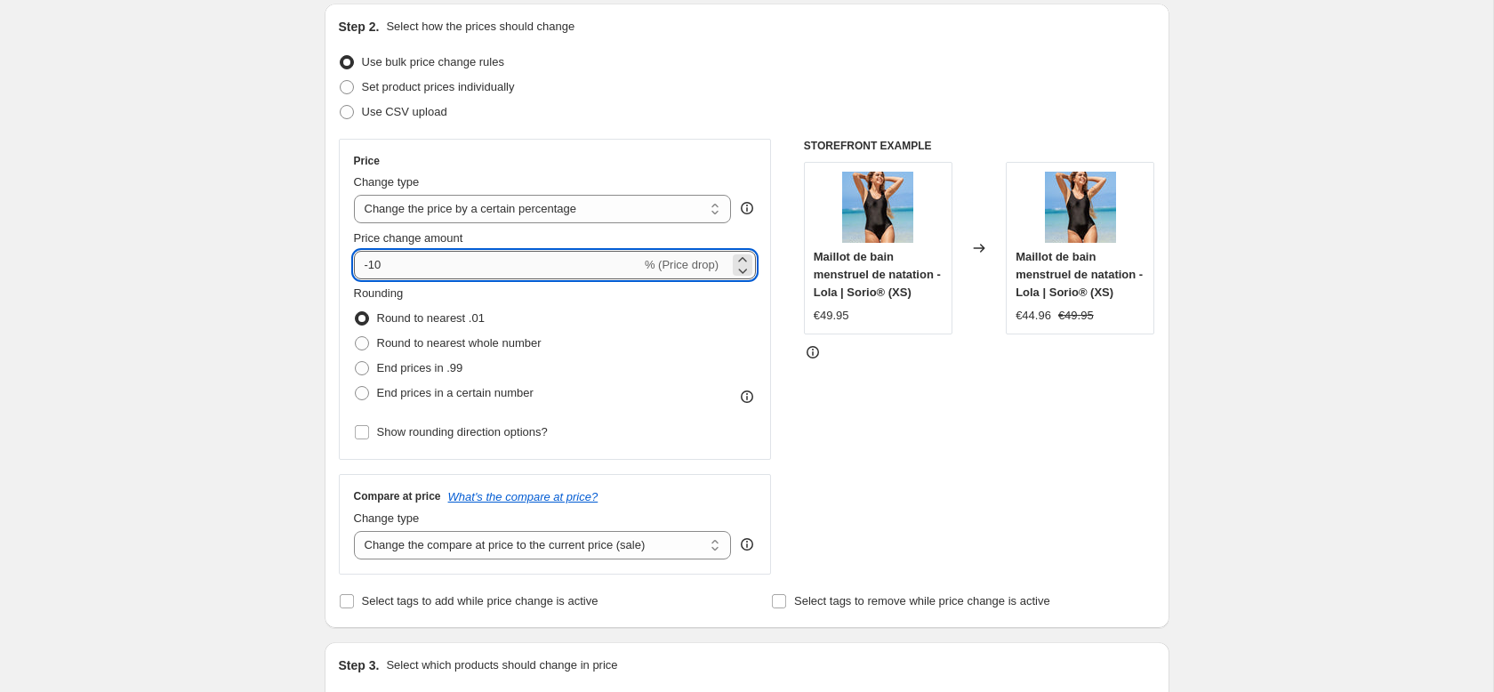
click at [409, 261] on input "-10" at bounding box center [497, 265] width 287 height 28
type input "-1"
type input "-40"
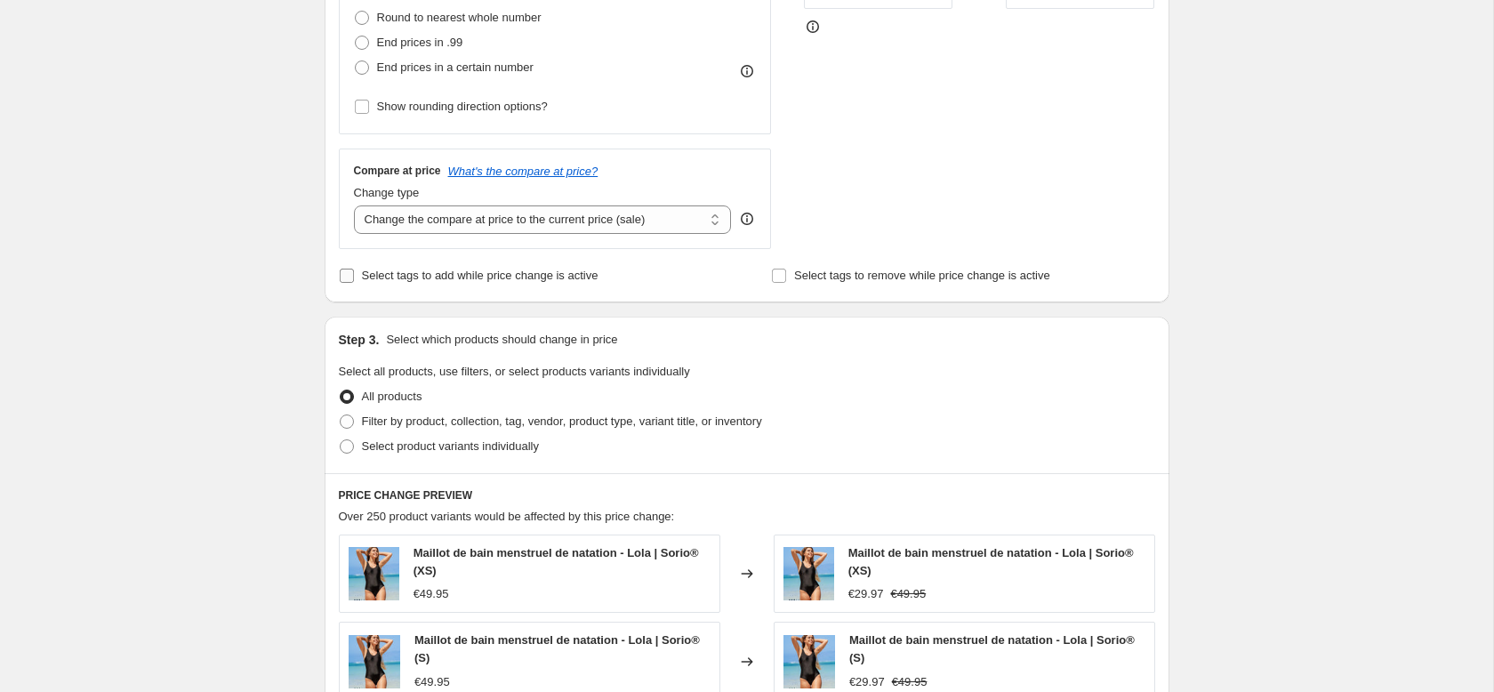
scroll to position [517, 0]
click at [481, 438] on span "Select product variants individually" at bounding box center [450, 443] width 177 height 13
click at [341, 438] on input "Select product variants individually" at bounding box center [340, 437] width 1 height 1
radio input "true"
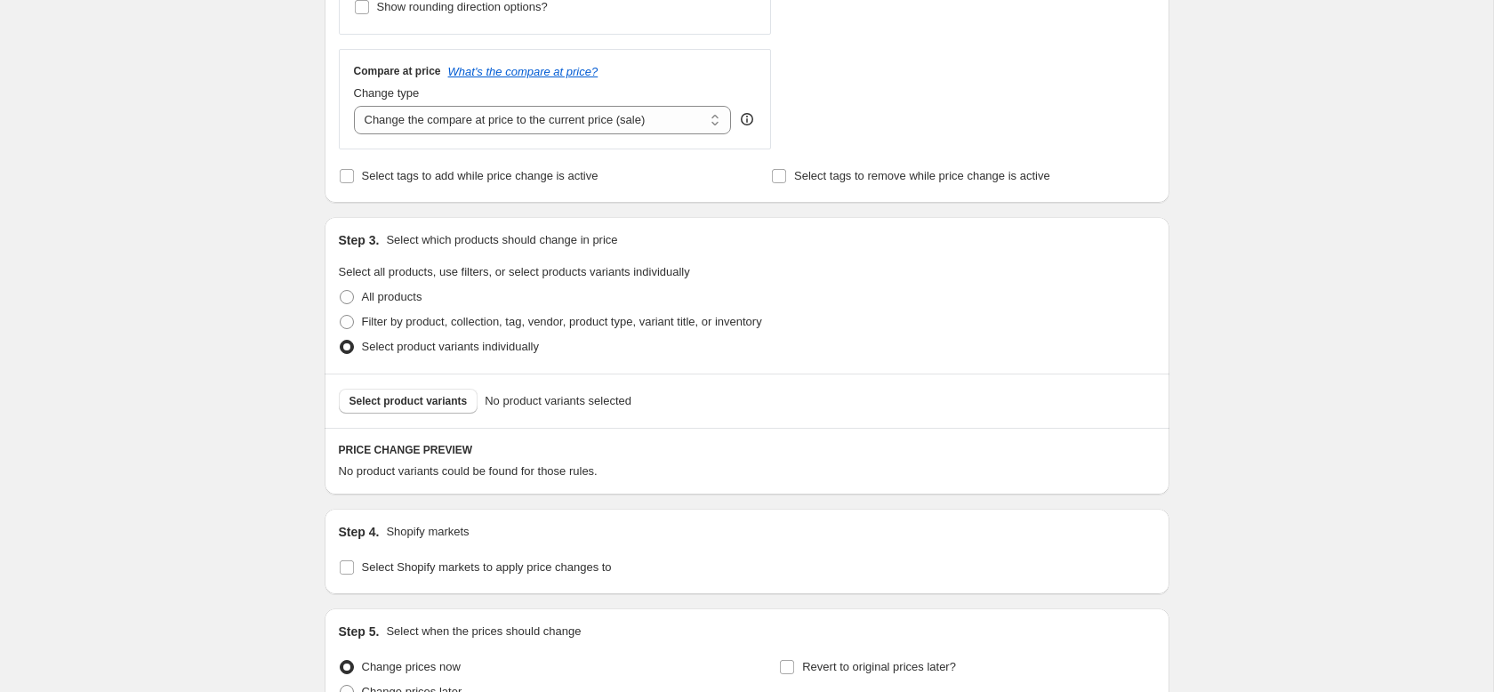
scroll to position [789, 0]
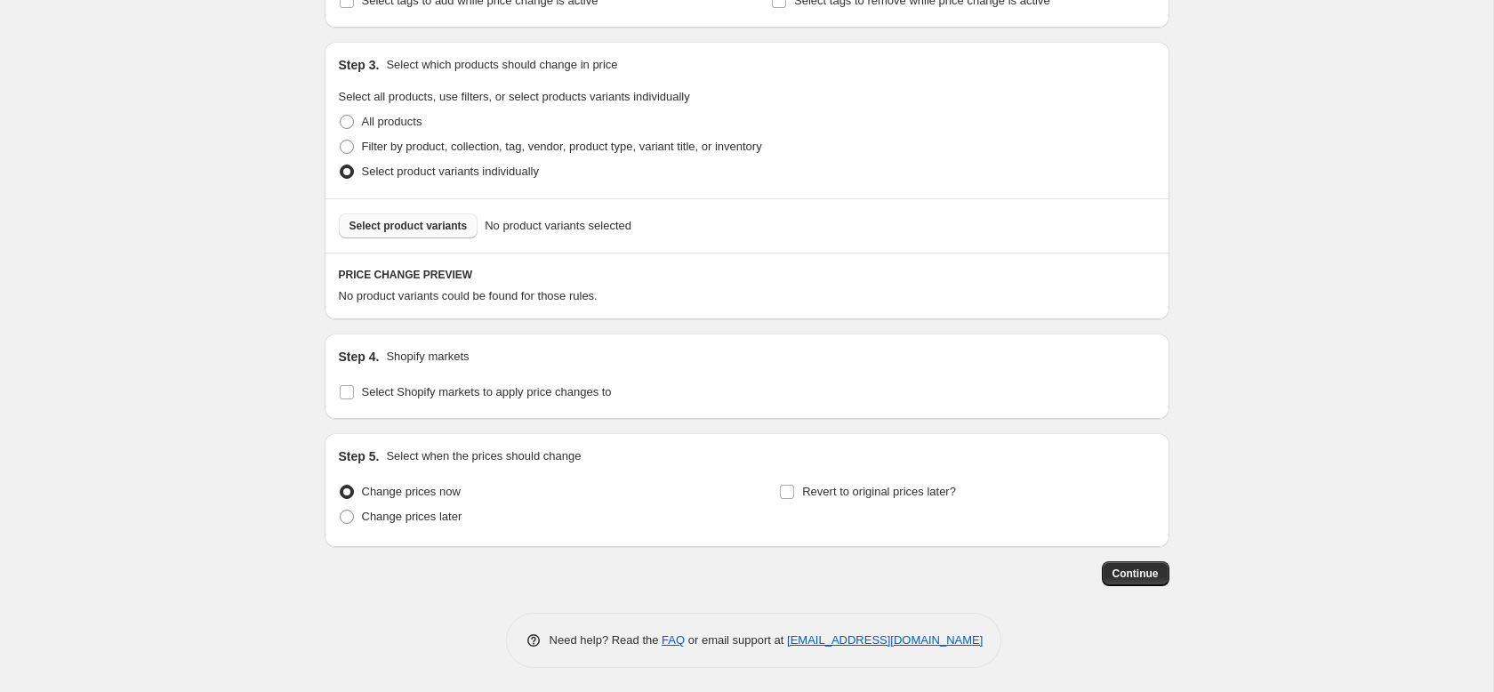
click at [449, 231] on span "Select product variants" at bounding box center [409, 226] width 118 height 14
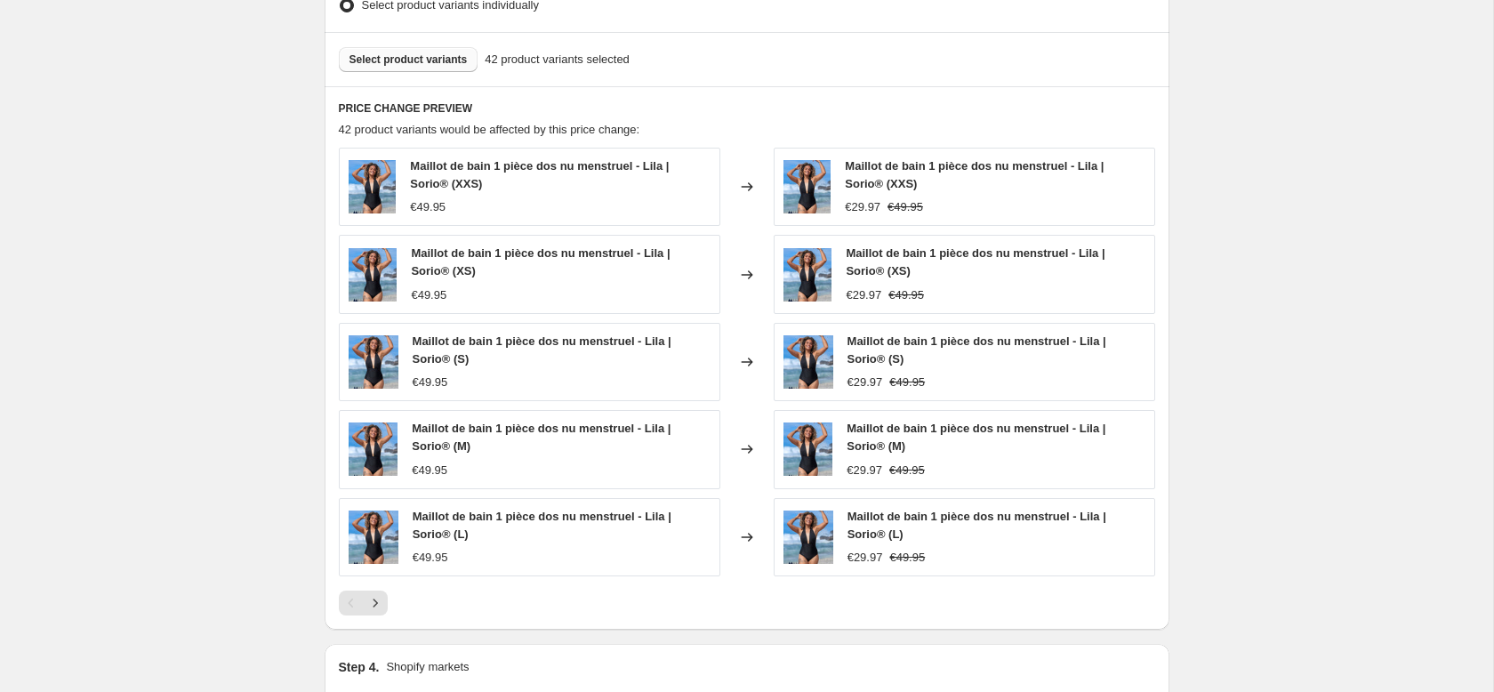
scroll to position [956, 0]
click at [374, 605] on icon "Next" at bounding box center [375, 602] width 4 height 8
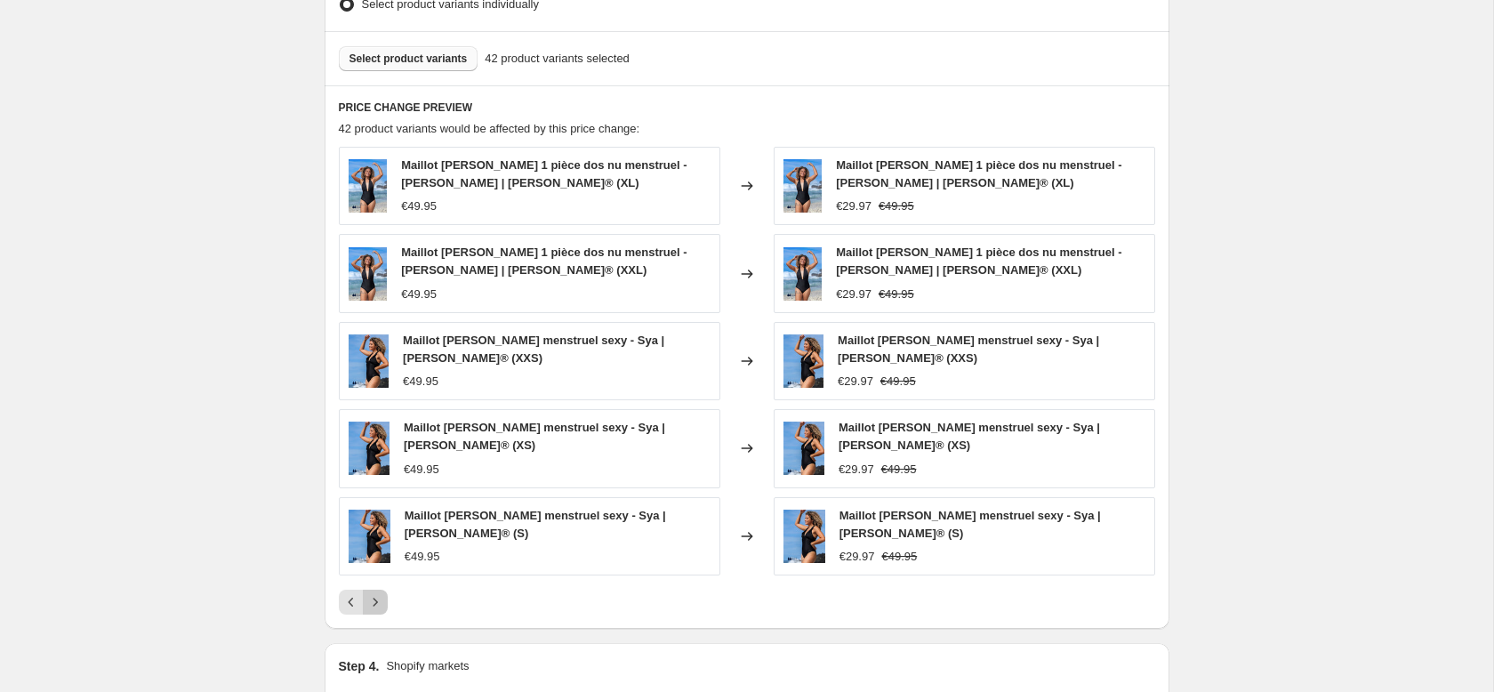
click at [377, 593] on icon "Next" at bounding box center [375, 602] width 18 height 18
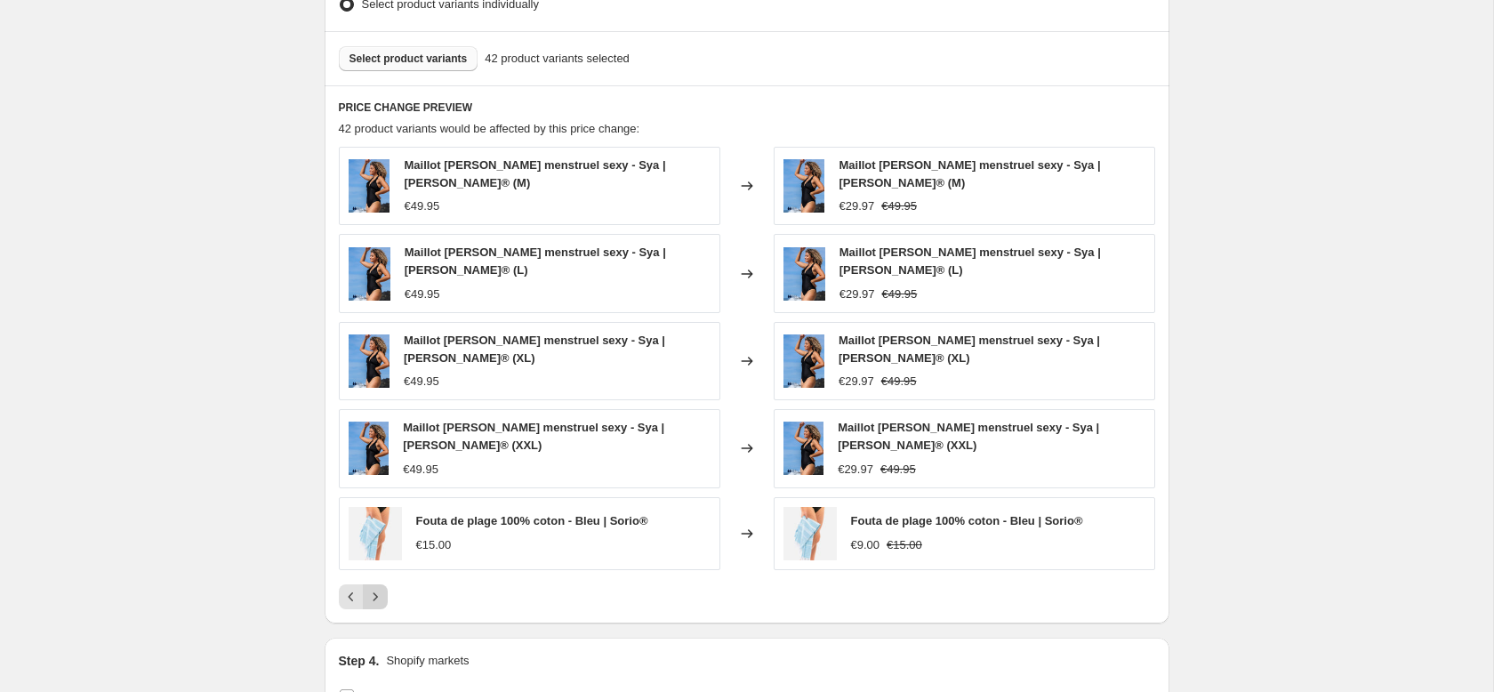
click at [384, 584] on button "Next" at bounding box center [375, 596] width 25 height 25
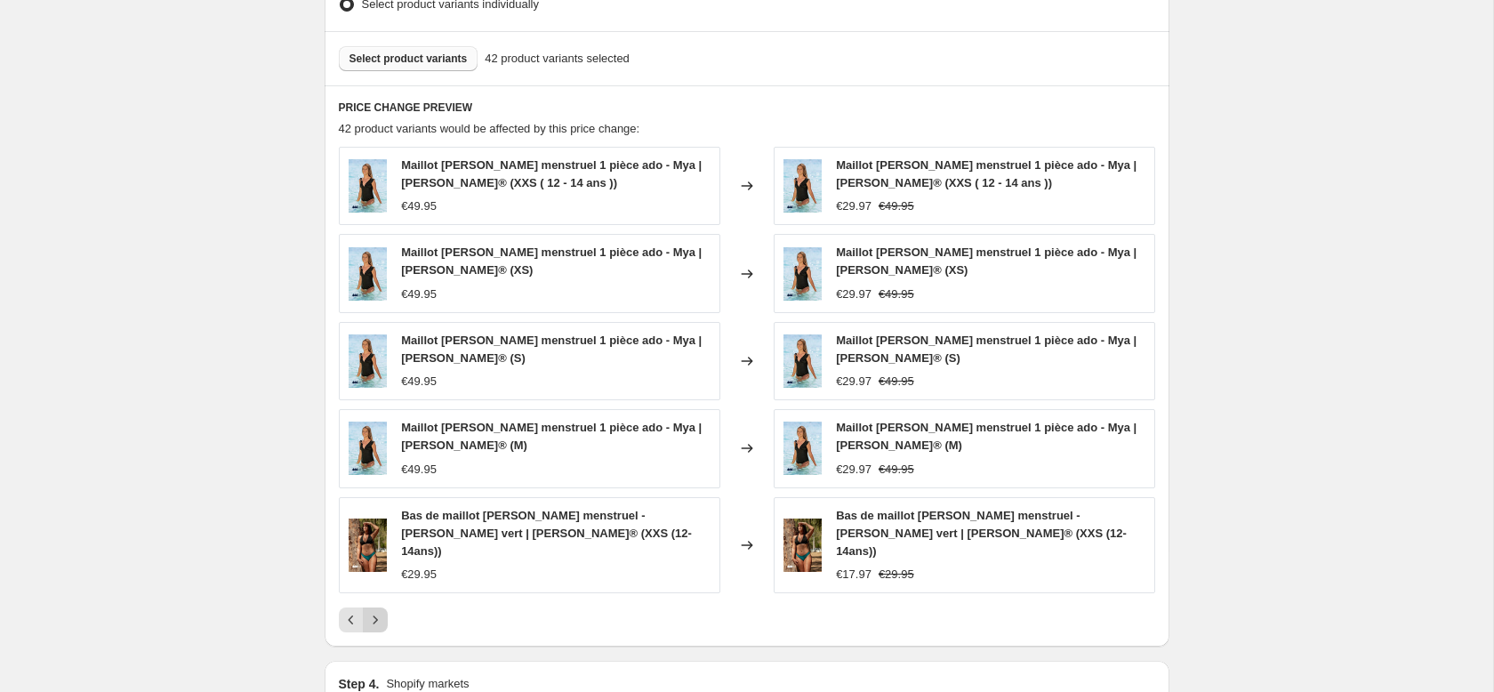
click at [382, 611] on icon "Next" at bounding box center [375, 620] width 18 height 18
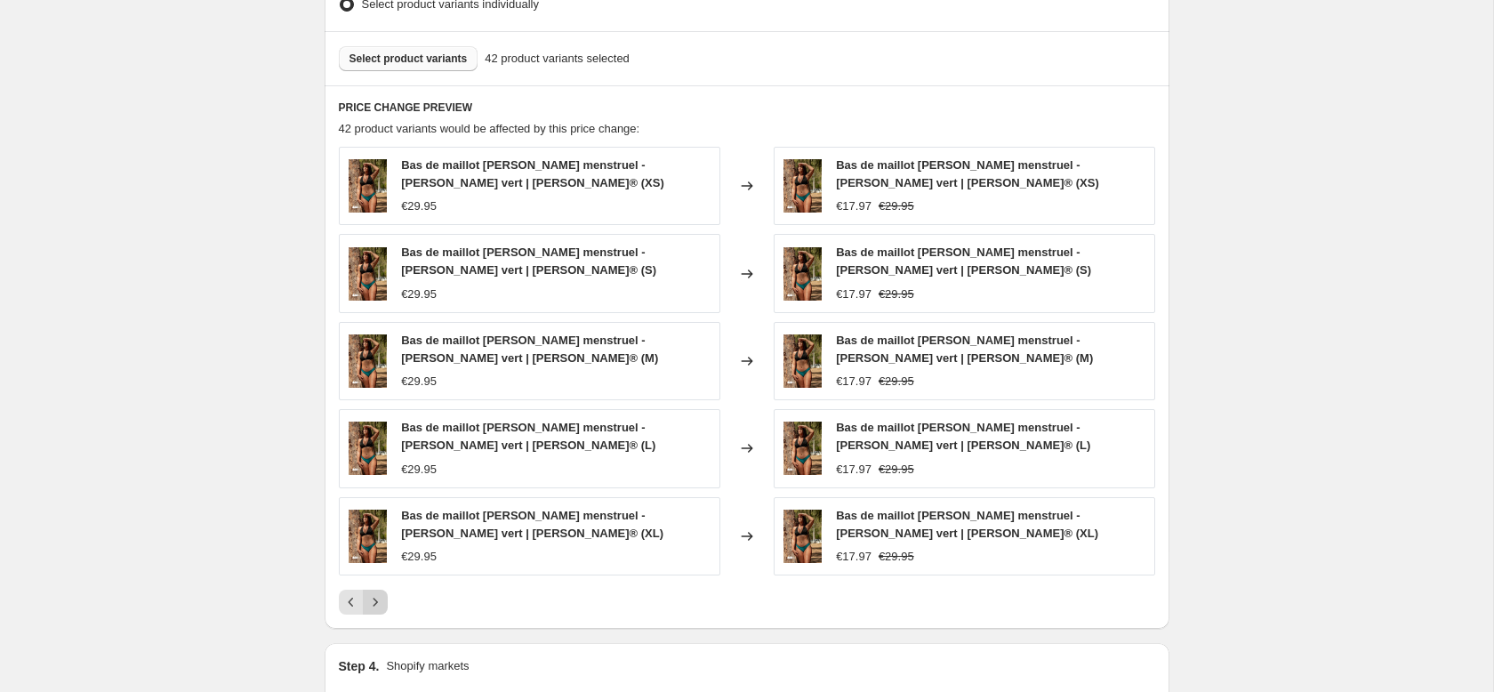
click at [382, 594] on icon "Next" at bounding box center [375, 602] width 18 height 18
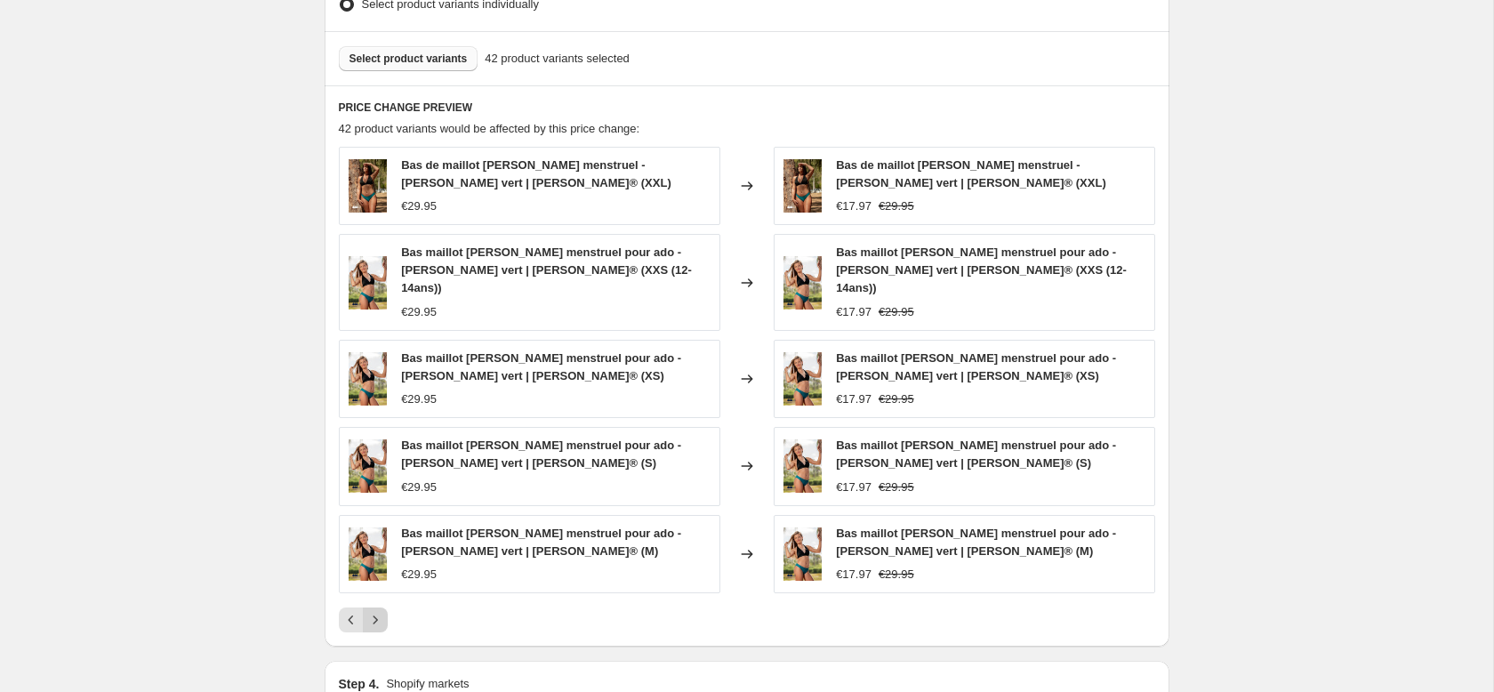
click at [382, 611] on icon "Next" at bounding box center [375, 620] width 18 height 18
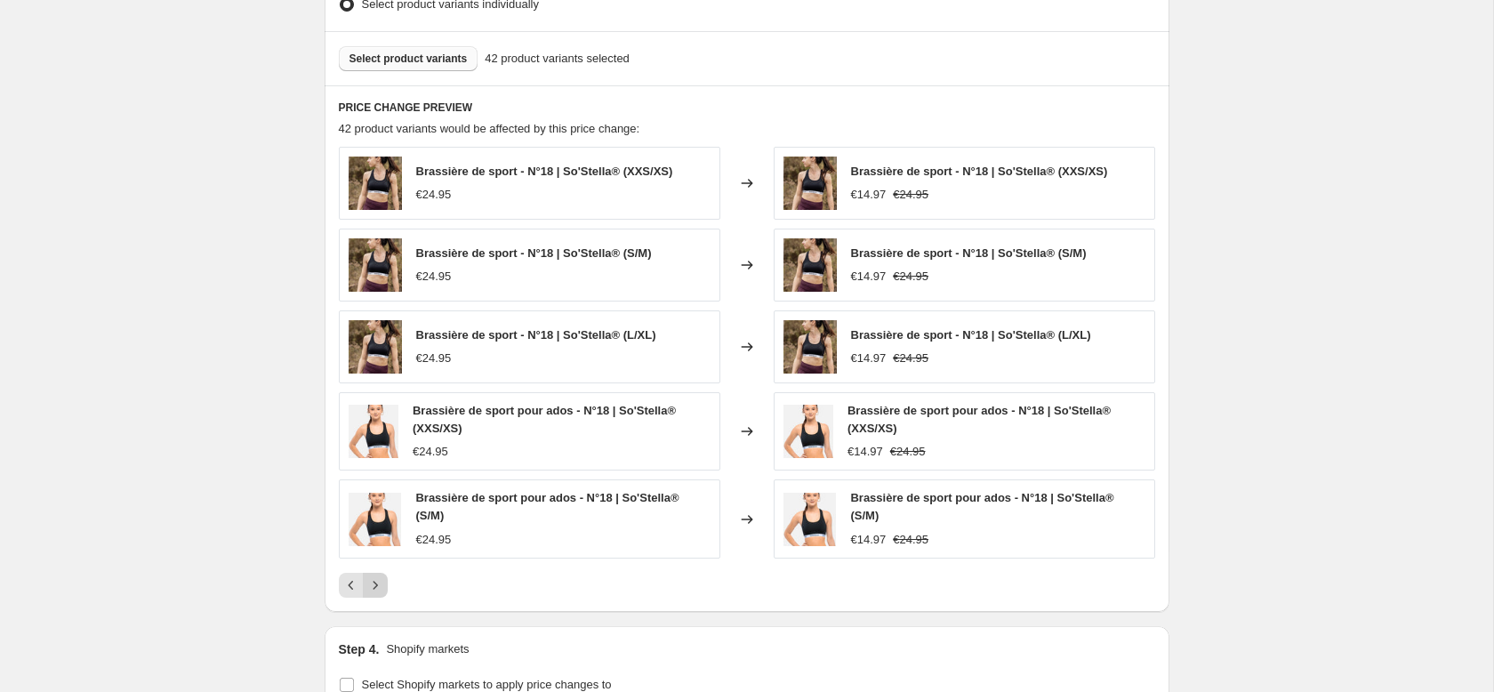
click at [382, 594] on button "Next" at bounding box center [375, 585] width 25 height 25
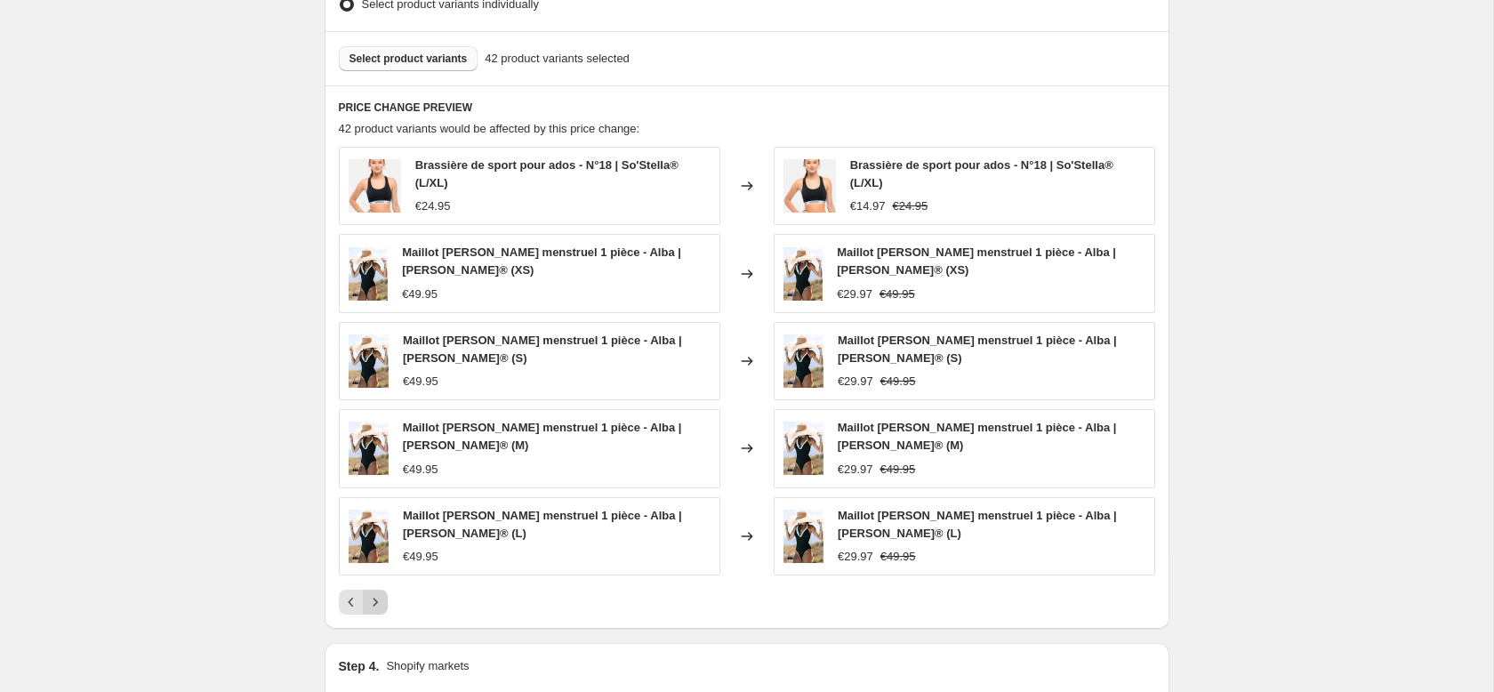
click at [382, 593] on icon "Next" at bounding box center [375, 602] width 18 height 18
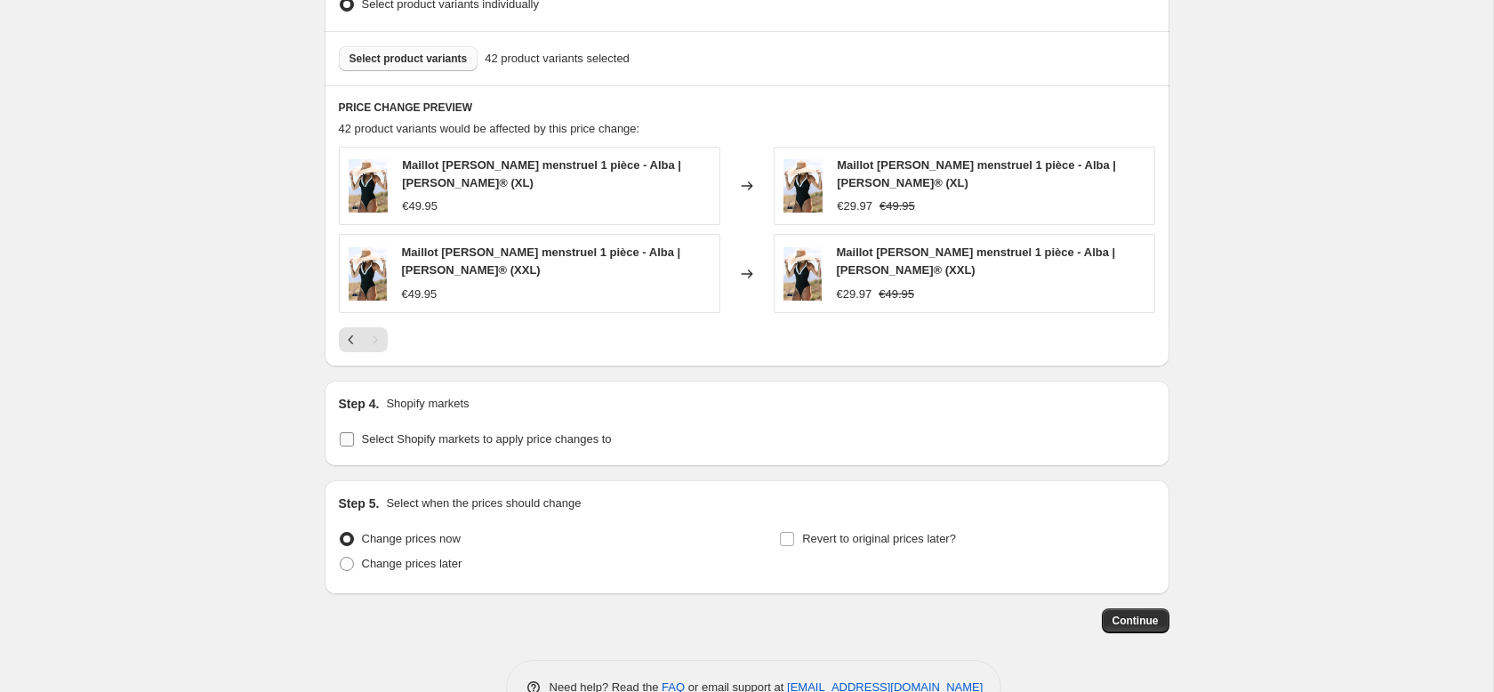
click at [406, 449] on label "Select Shopify markets to apply price changes to" at bounding box center [475, 439] width 273 height 25
click at [354, 446] on input "Select Shopify markets to apply price changes to" at bounding box center [347, 439] width 14 height 14
checkbox input "true"
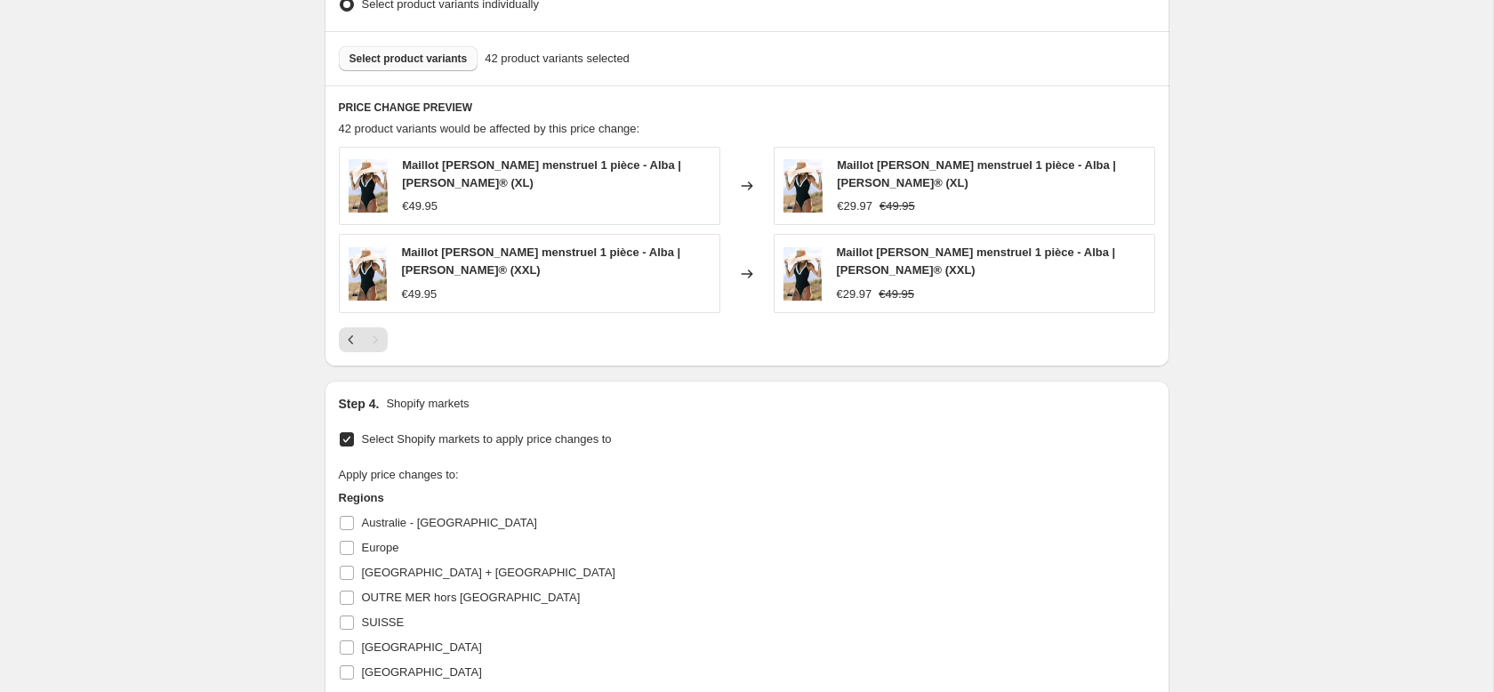
scroll to position [1164, 0]
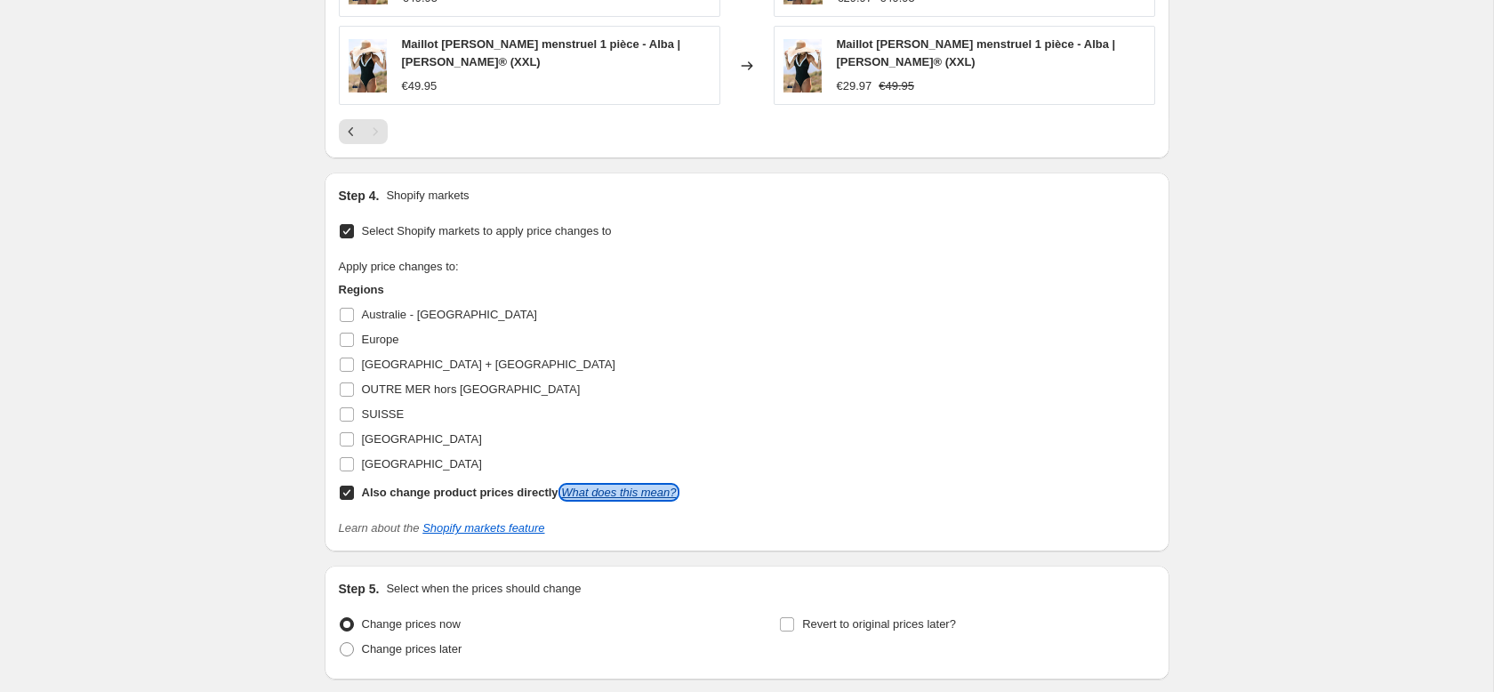
click at [585, 495] on link "What does this mean?" at bounding box center [618, 492] width 115 height 13
click at [366, 501] on div "Also change product prices directly What does this mean?" at bounding box center [519, 493] width 315 height 18
click at [354, 500] on input "Also change product prices directly What does this mean?" at bounding box center [347, 493] width 14 height 14
checkbox input "false"
click at [343, 414] on input "SUISSE" at bounding box center [347, 414] width 14 height 14
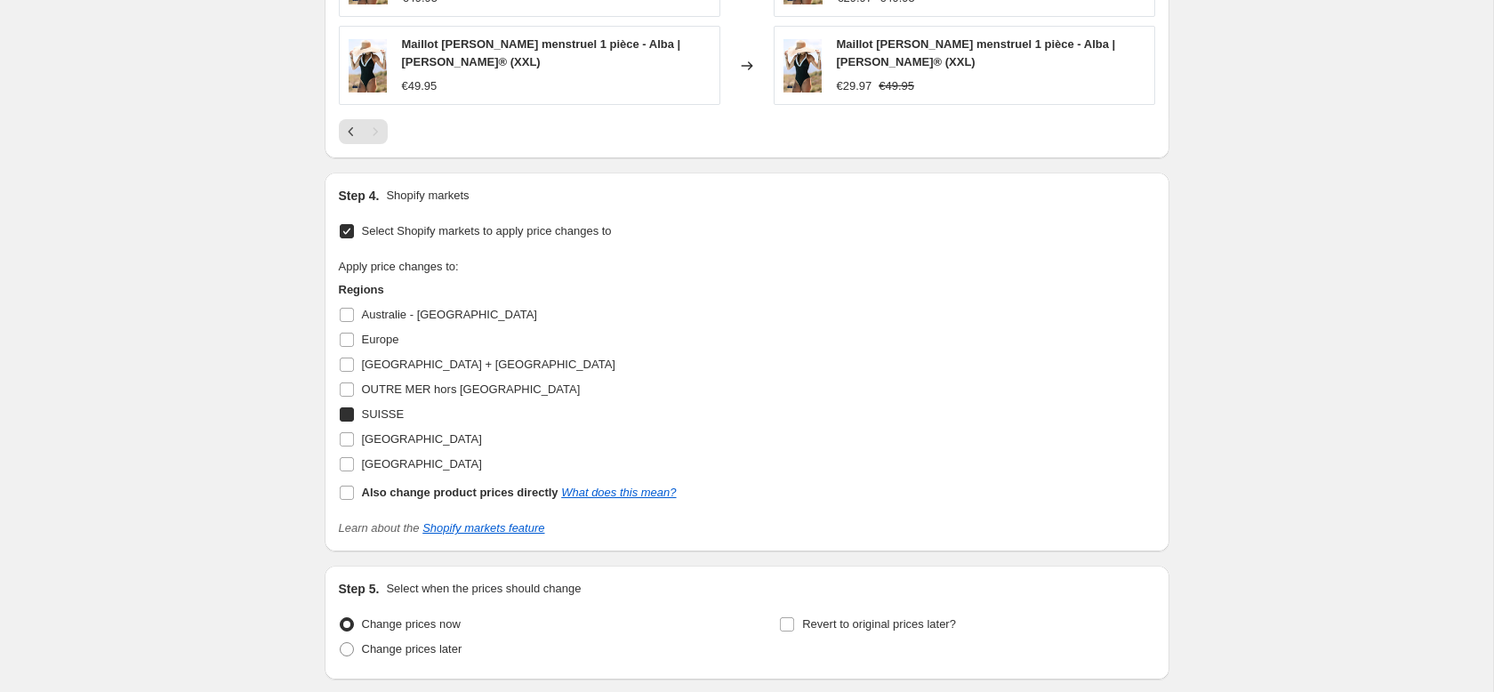
checkbox input "true"
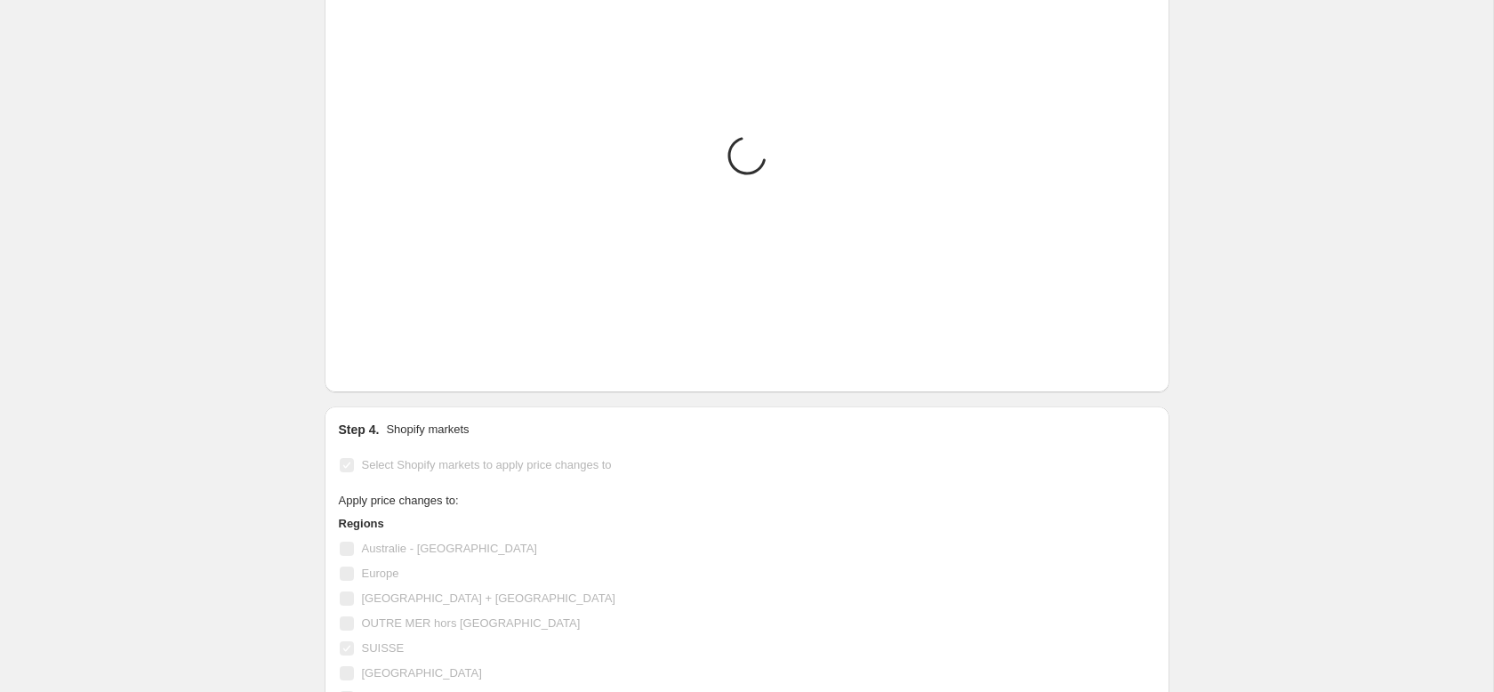
scroll to position [1368, 0]
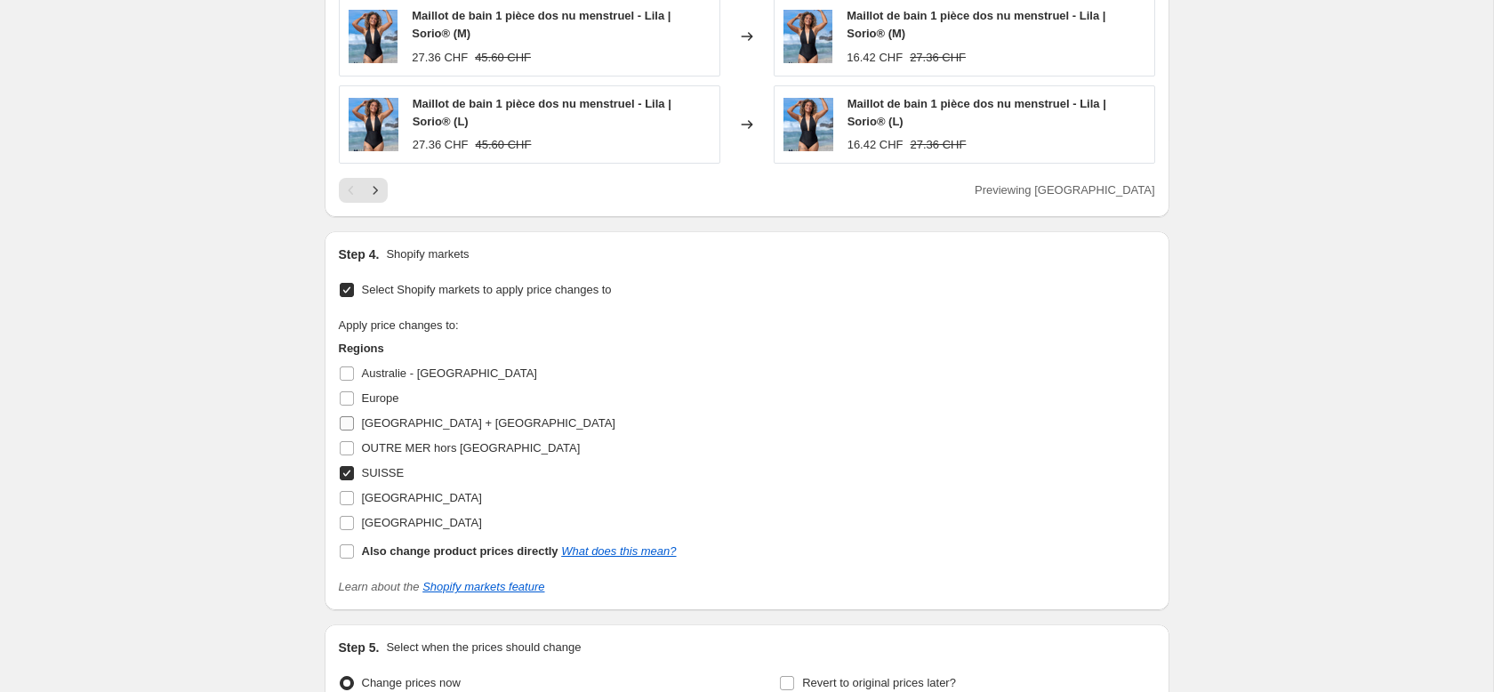
click at [343, 425] on input "[GEOGRAPHIC_DATA] + [GEOGRAPHIC_DATA]" at bounding box center [347, 423] width 14 height 14
checkbox input "true"
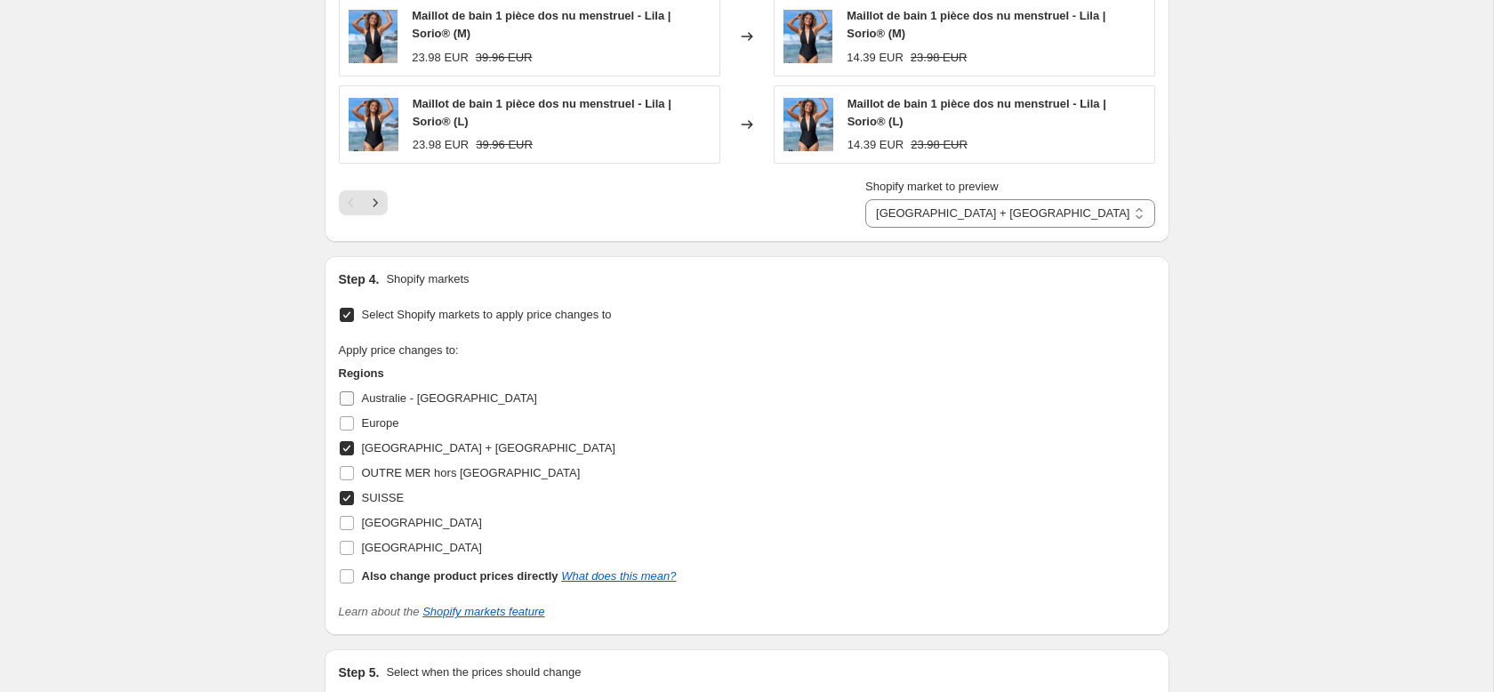
click at [353, 392] on input "Australie - [GEOGRAPHIC_DATA]" at bounding box center [347, 398] width 14 height 14
checkbox input "true"
select select "32099434596"
click at [348, 396] on input "Australie - [GEOGRAPHIC_DATA]" at bounding box center [347, 398] width 14 height 14
checkbox input "false"
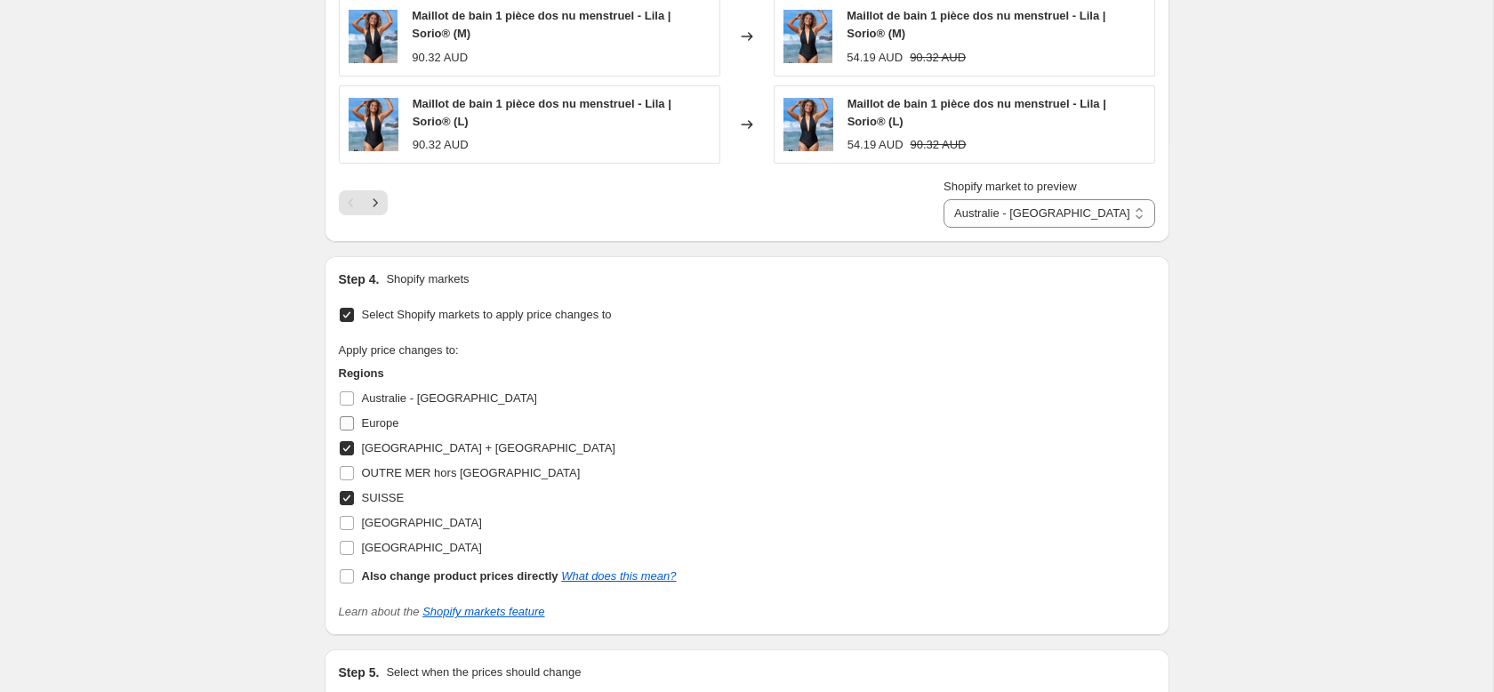
select select "32099401828"
click at [350, 437] on label "[GEOGRAPHIC_DATA] + [GEOGRAPHIC_DATA]" at bounding box center [477, 448] width 277 height 25
click at [350, 441] on input "[GEOGRAPHIC_DATA] + [GEOGRAPHIC_DATA]" at bounding box center [347, 448] width 14 height 14
checkbox input "false"
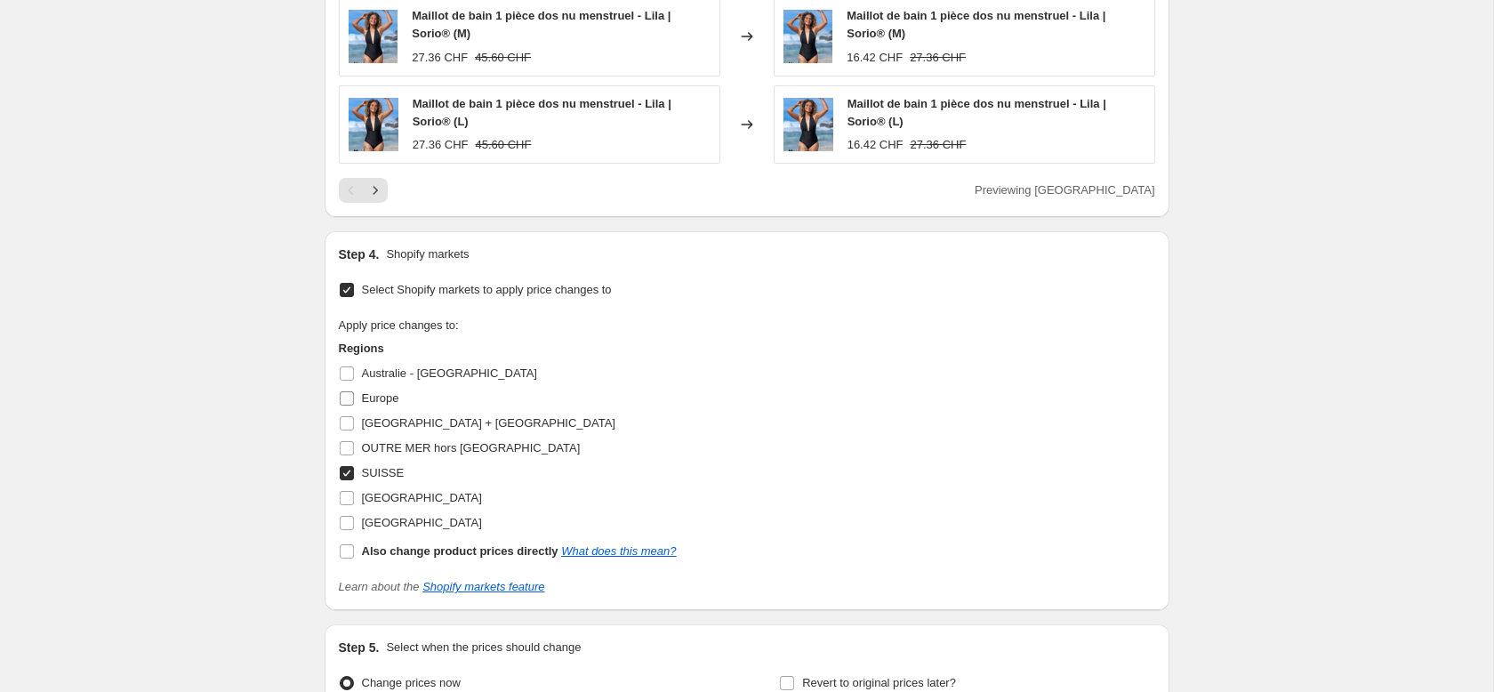
click at [342, 399] on input "Europe" at bounding box center [347, 398] width 14 height 14
checkbox input "true"
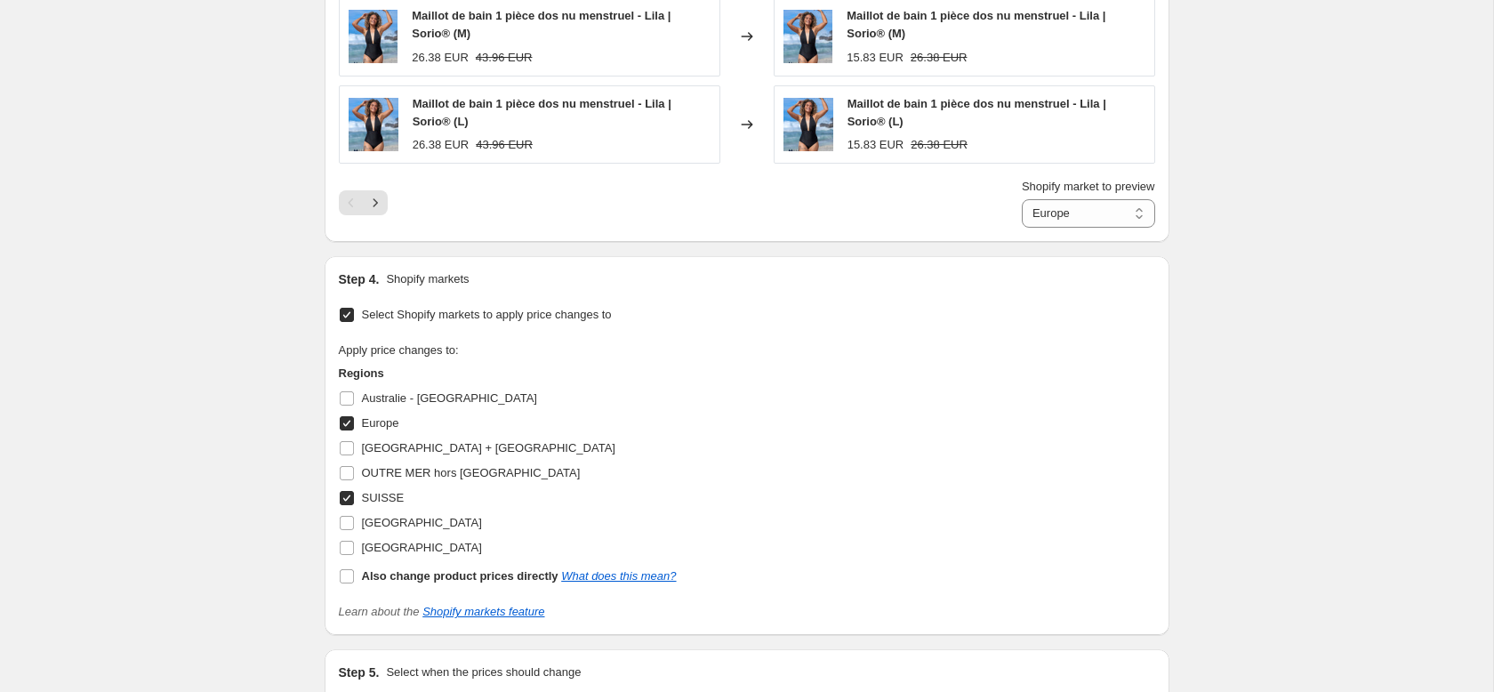
drag, startPoint x: 342, startPoint y: 442, endPoint x: 496, endPoint y: 450, distance: 154.1
click at [342, 442] on input "[GEOGRAPHIC_DATA] + [GEOGRAPHIC_DATA]" at bounding box center [347, 448] width 14 height 14
checkbox input "true"
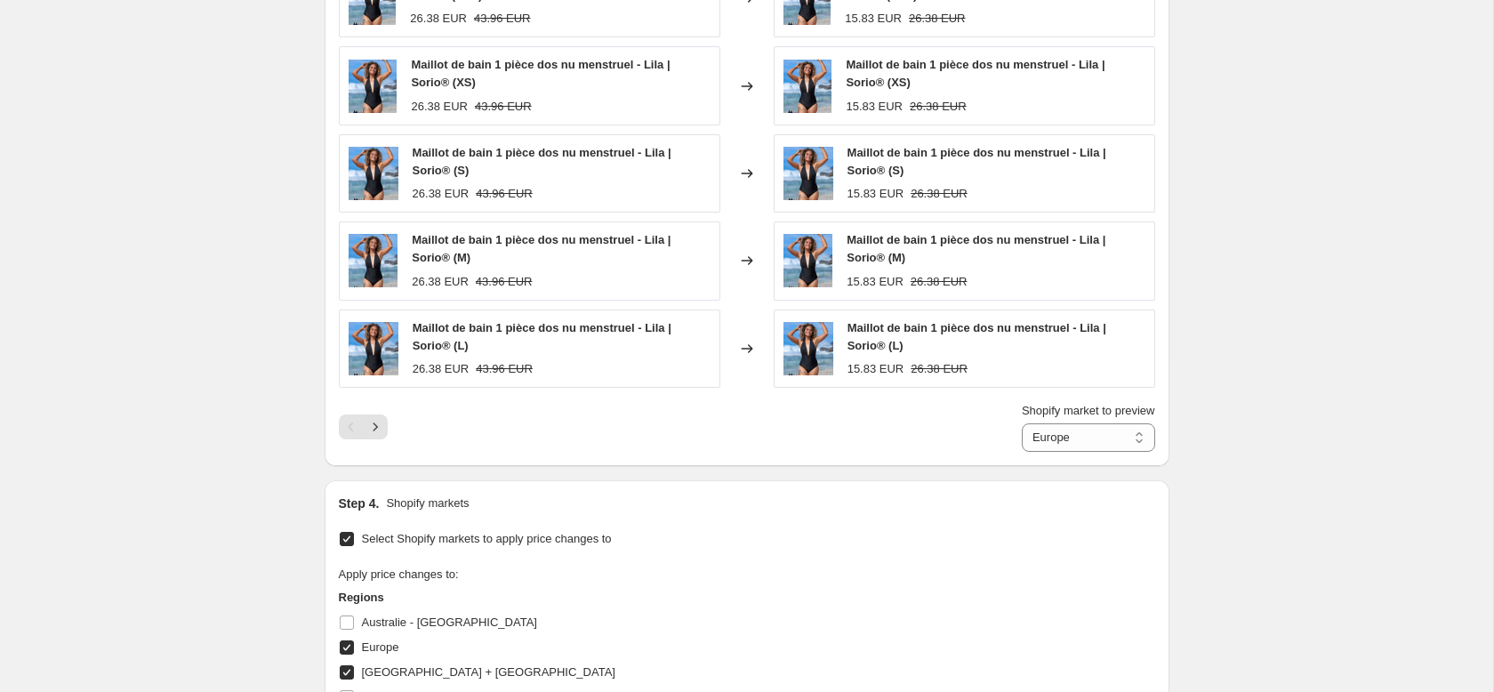
scroll to position [1136, 0]
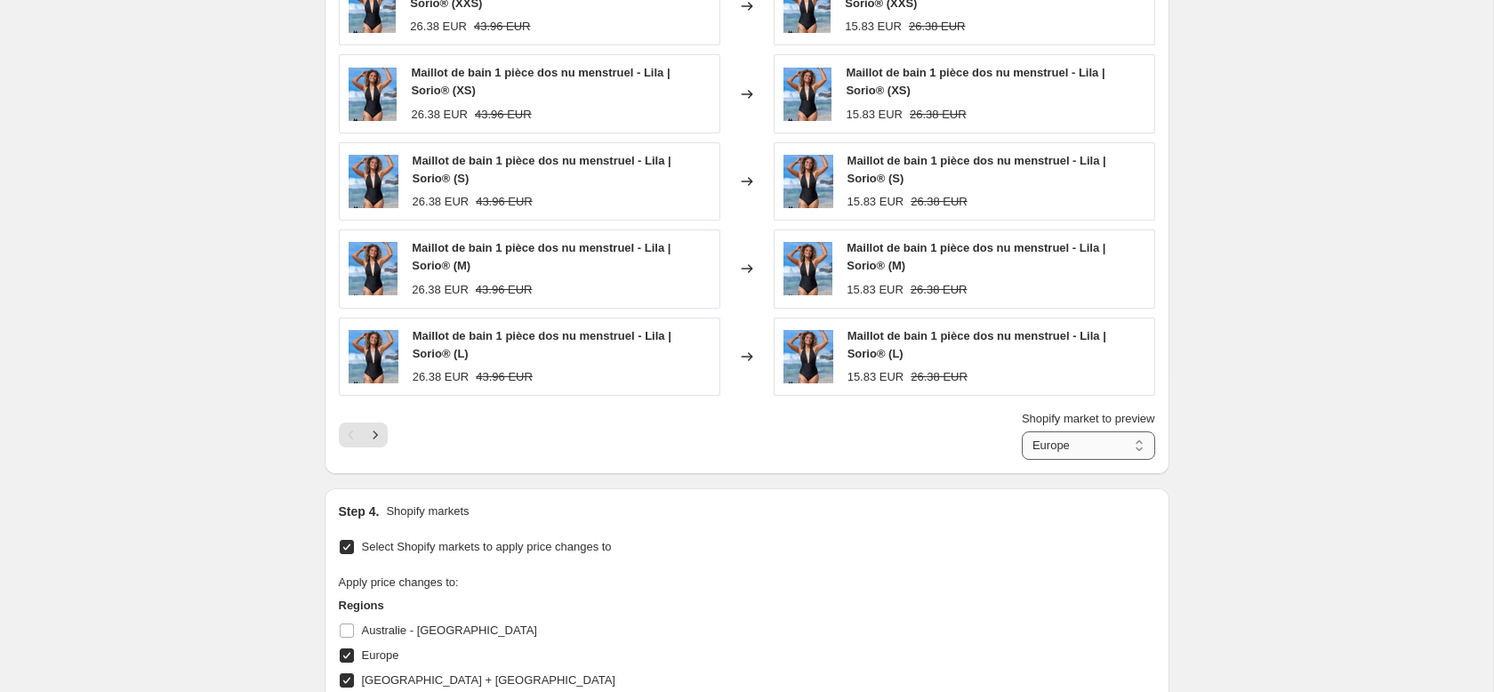
click at [1022, 442] on select "Europe France + La Réunion SUISSE" at bounding box center [1088, 445] width 133 height 28
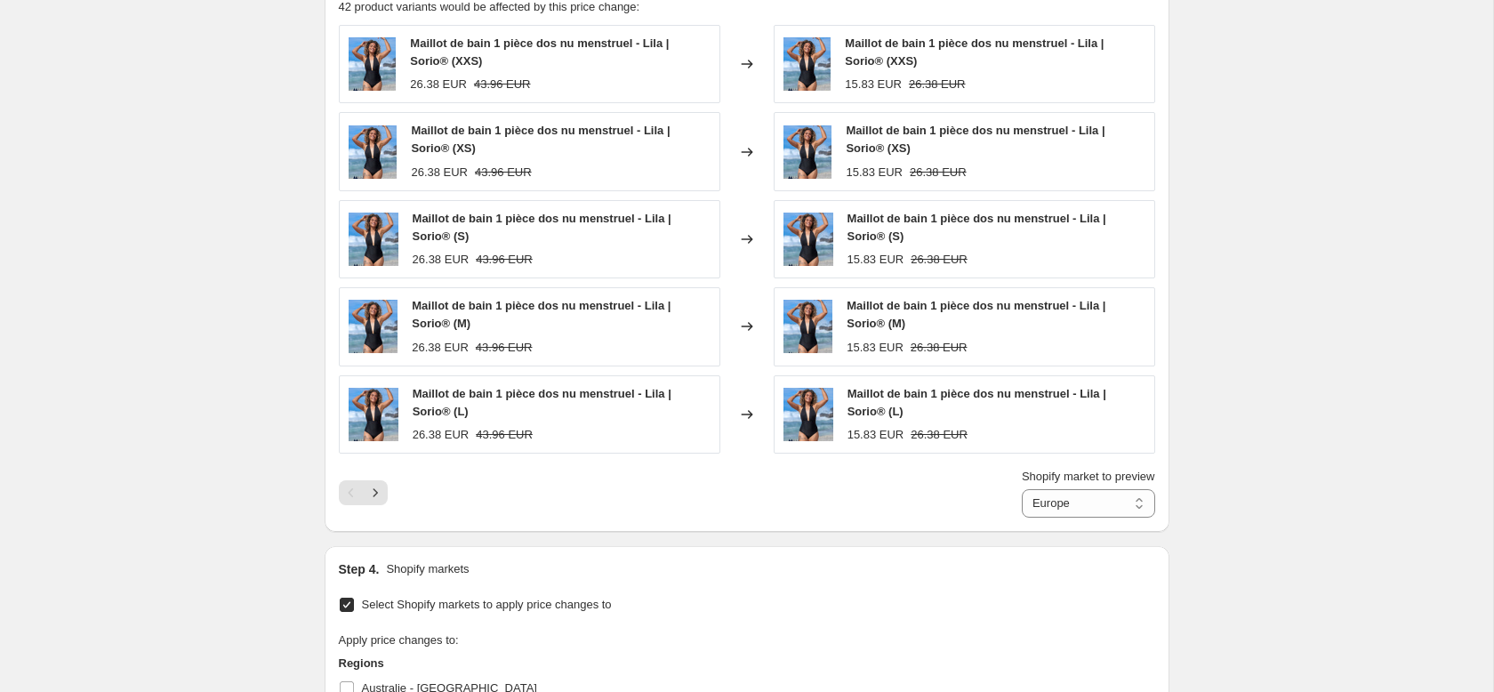
scroll to position [1052, 0]
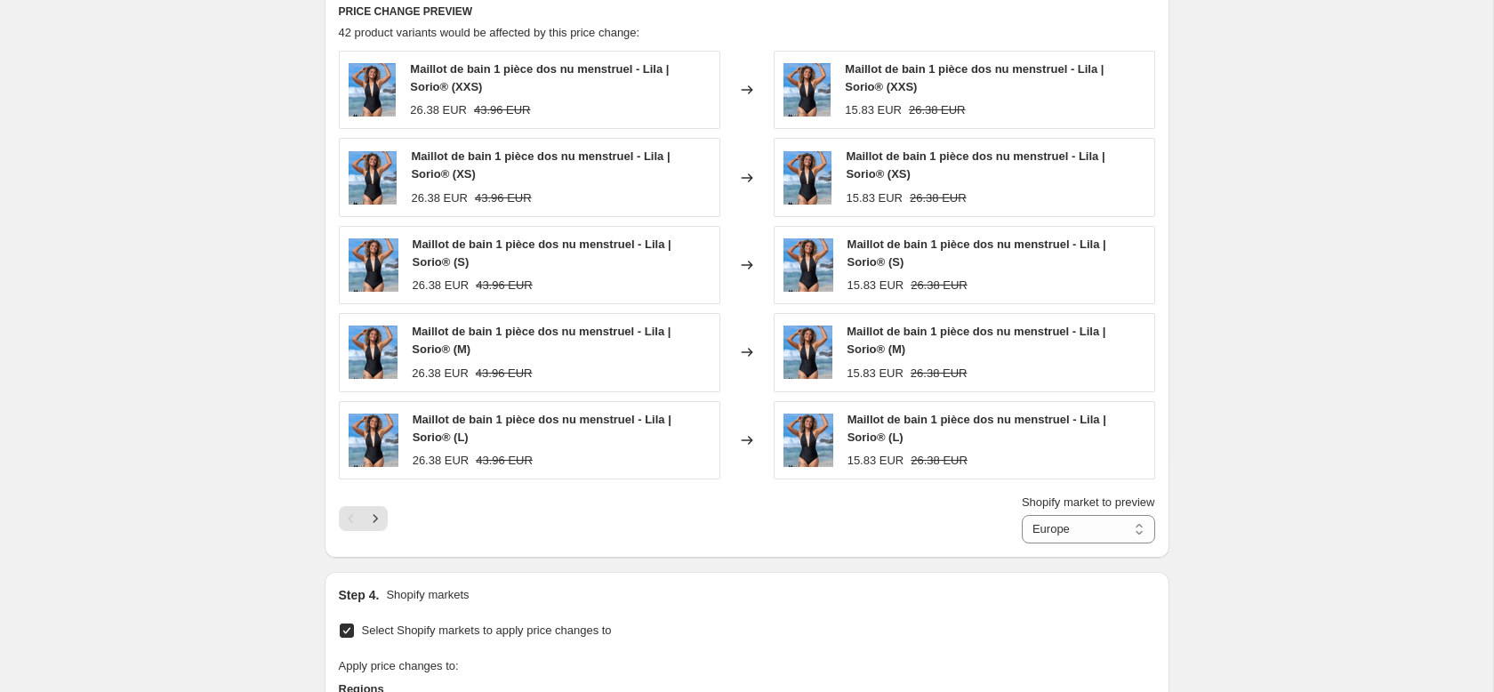
click at [388, 518] on div "Shopify market to preview Europe France + La Réunion SUISSE Europe" at bounding box center [747, 519] width 816 height 50
click at [375, 519] on icon "Next" at bounding box center [375, 518] width 4 height 8
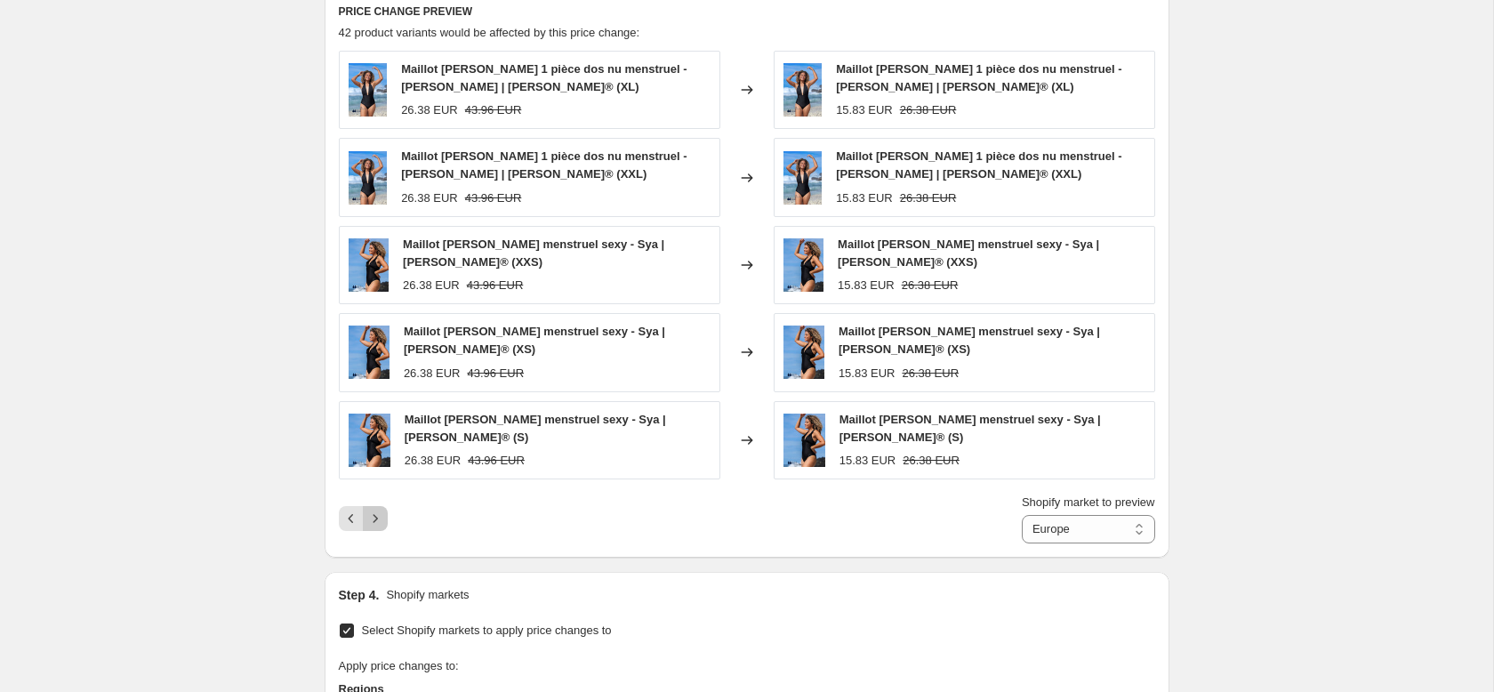
click at [374, 510] on icon "Next" at bounding box center [375, 519] width 18 height 18
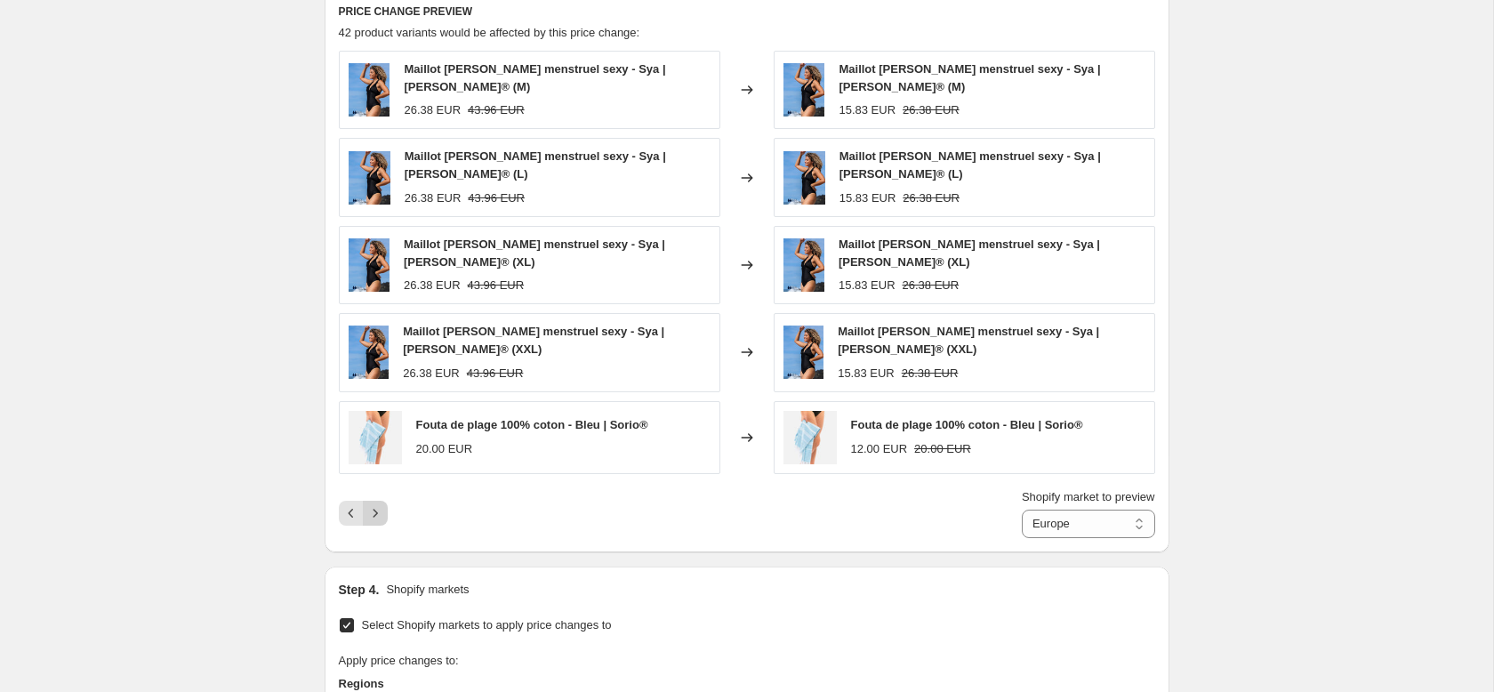
click at [374, 504] on icon "Next" at bounding box center [375, 513] width 18 height 18
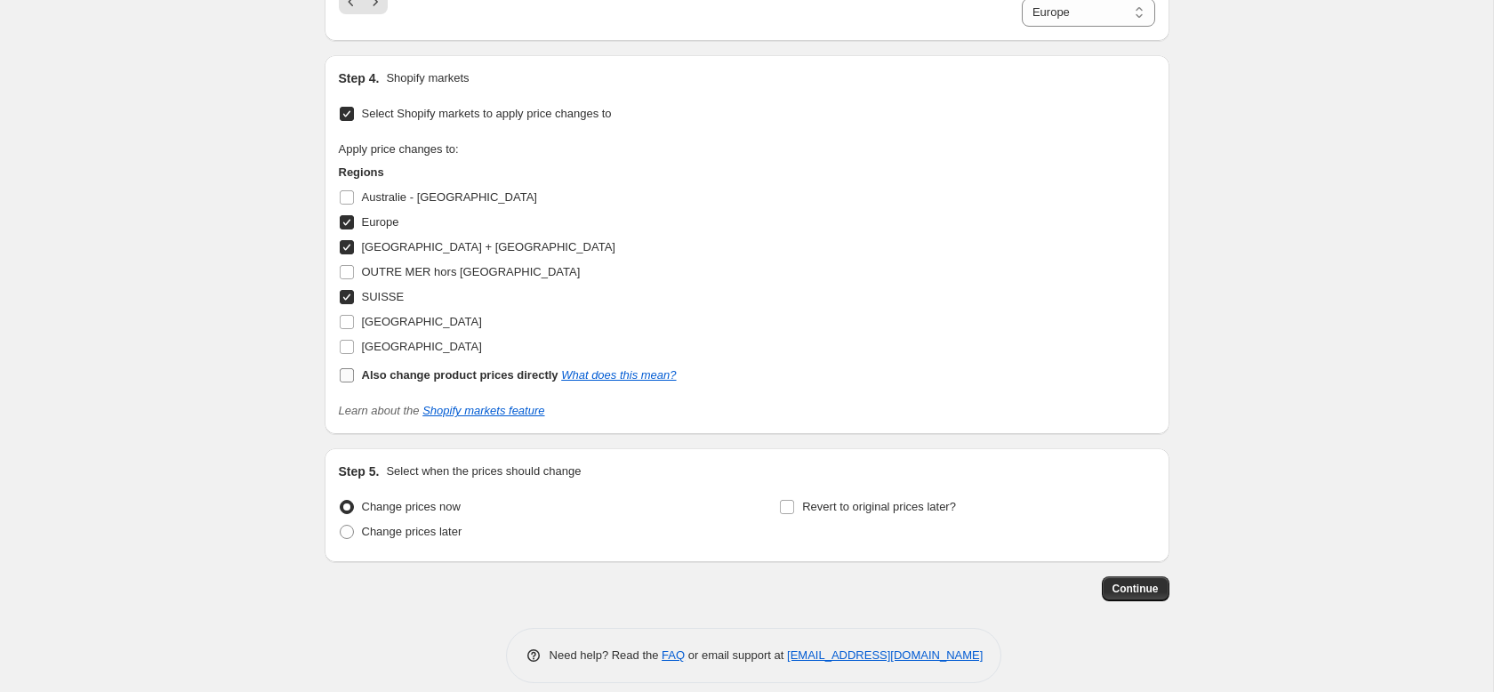
click at [405, 368] on b "Also change product prices directly" at bounding box center [460, 374] width 197 height 13
click at [354, 368] on input "Also change product prices directly What does this mean?" at bounding box center [347, 375] width 14 height 14
checkbox input "true"
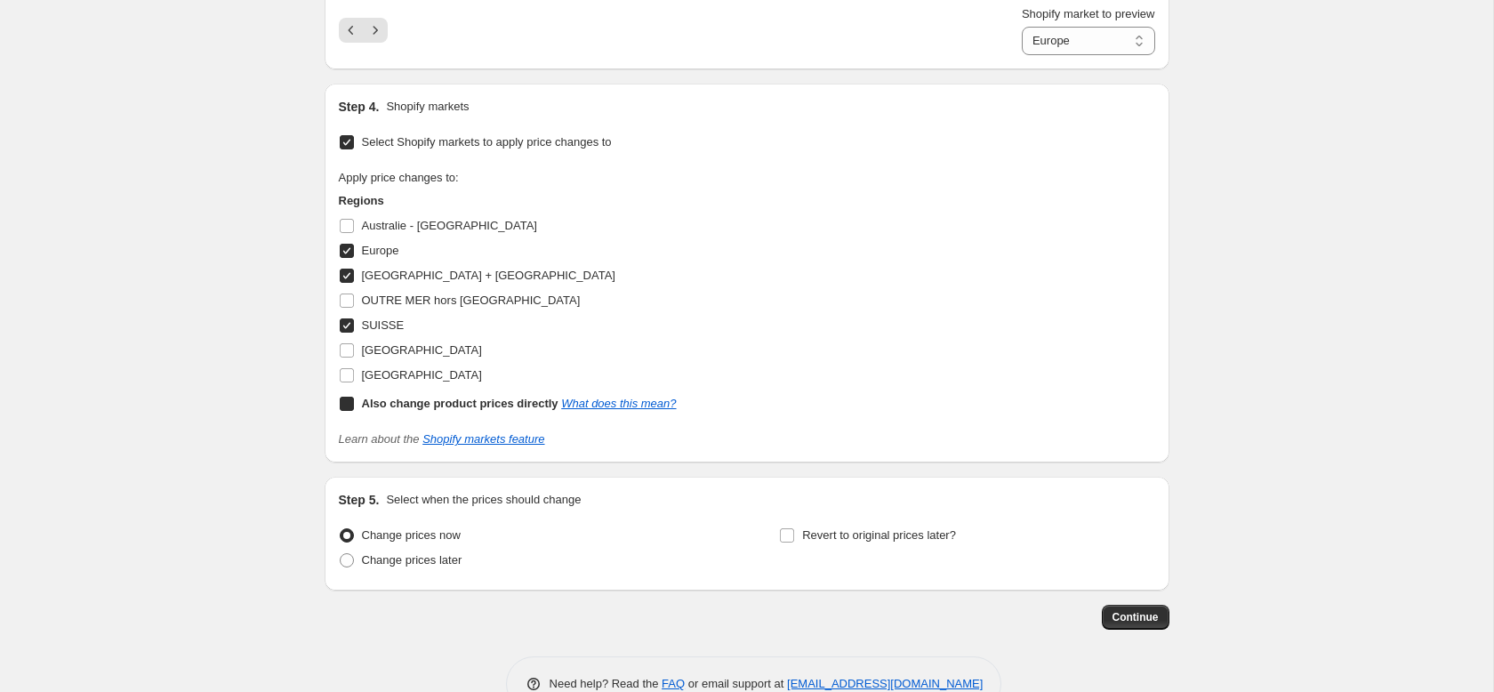
select select "direct"
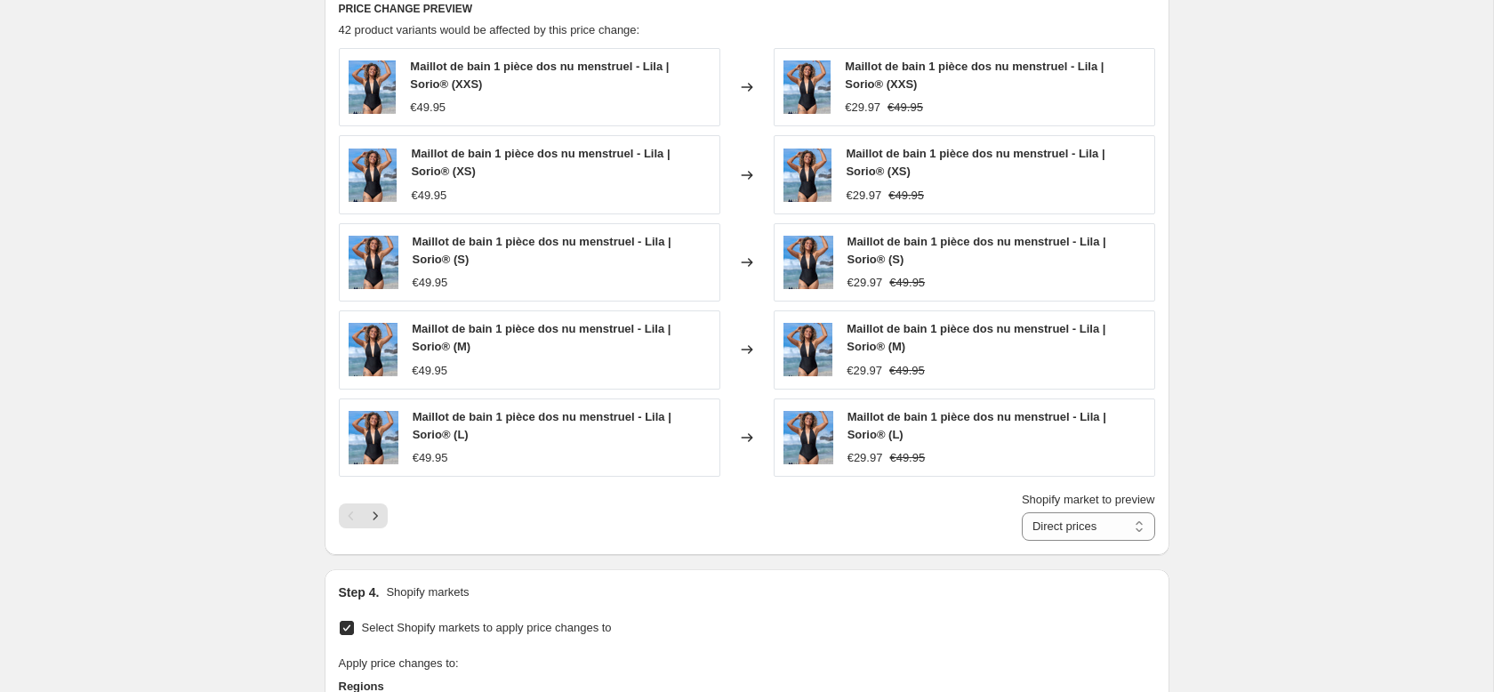
scroll to position [1054, 0]
click at [385, 514] on button "Next" at bounding box center [375, 516] width 25 height 25
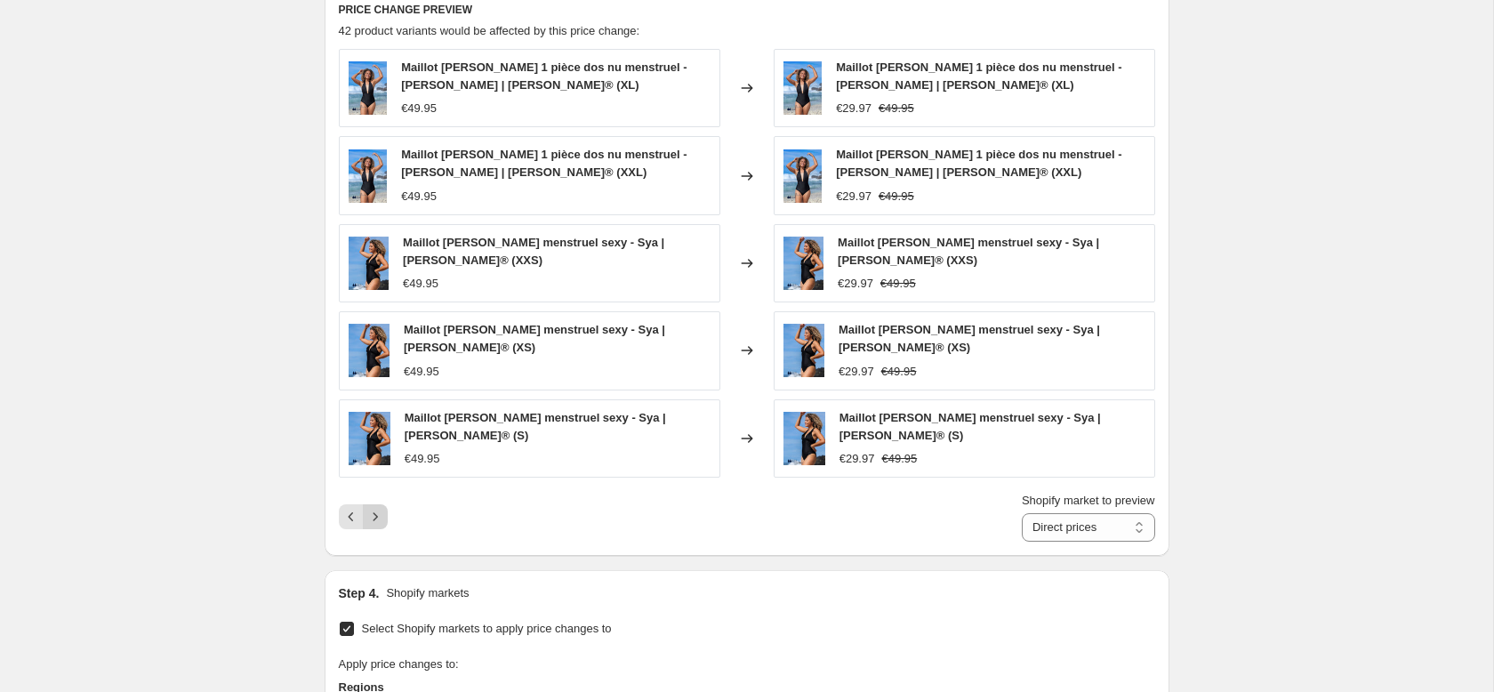
click at [379, 508] on button "Next" at bounding box center [375, 516] width 25 height 25
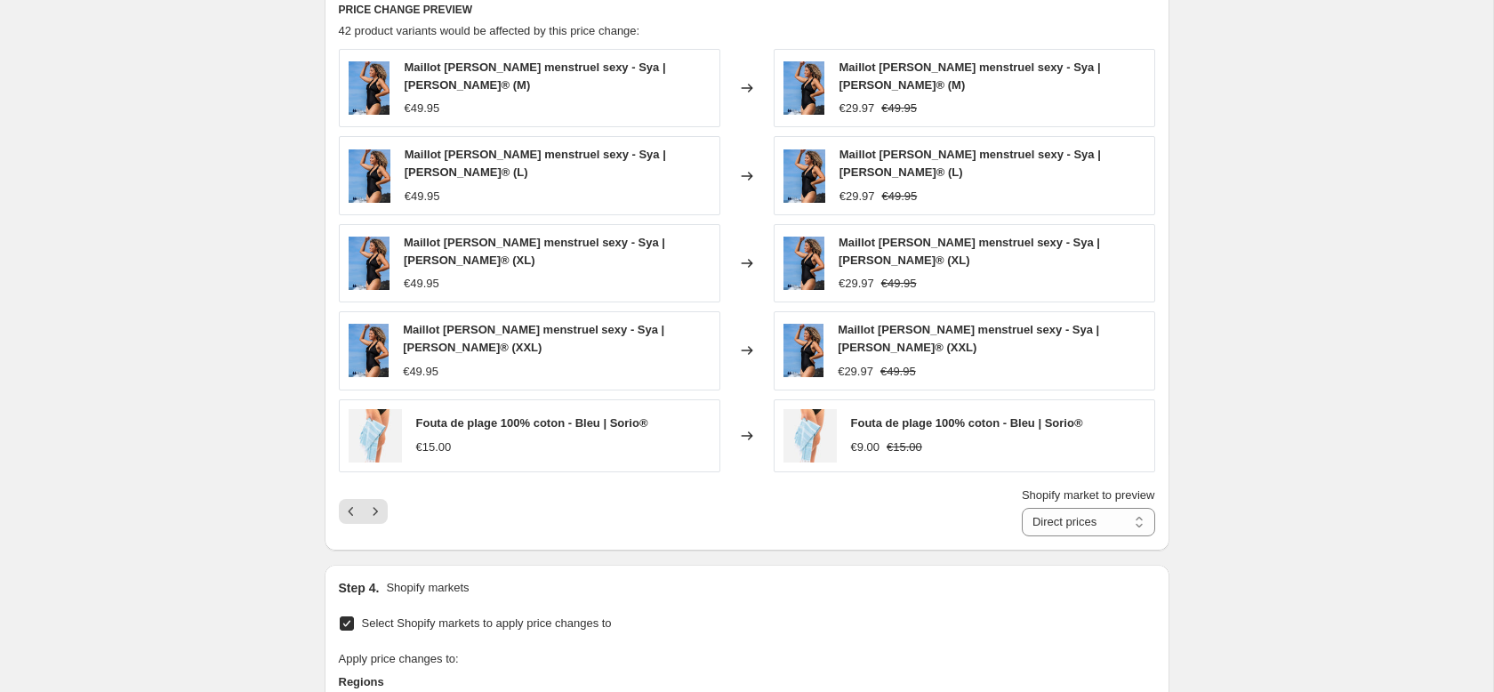
click at [379, 503] on div "Shopify market to preview Direct prices Europe France + La Réunion SUISSE Direc…" at bounding box center [747, 512] width 816 height 50
click at [378, 503] on icon "Next" at bounding box center [375, 512] width 18 height 18
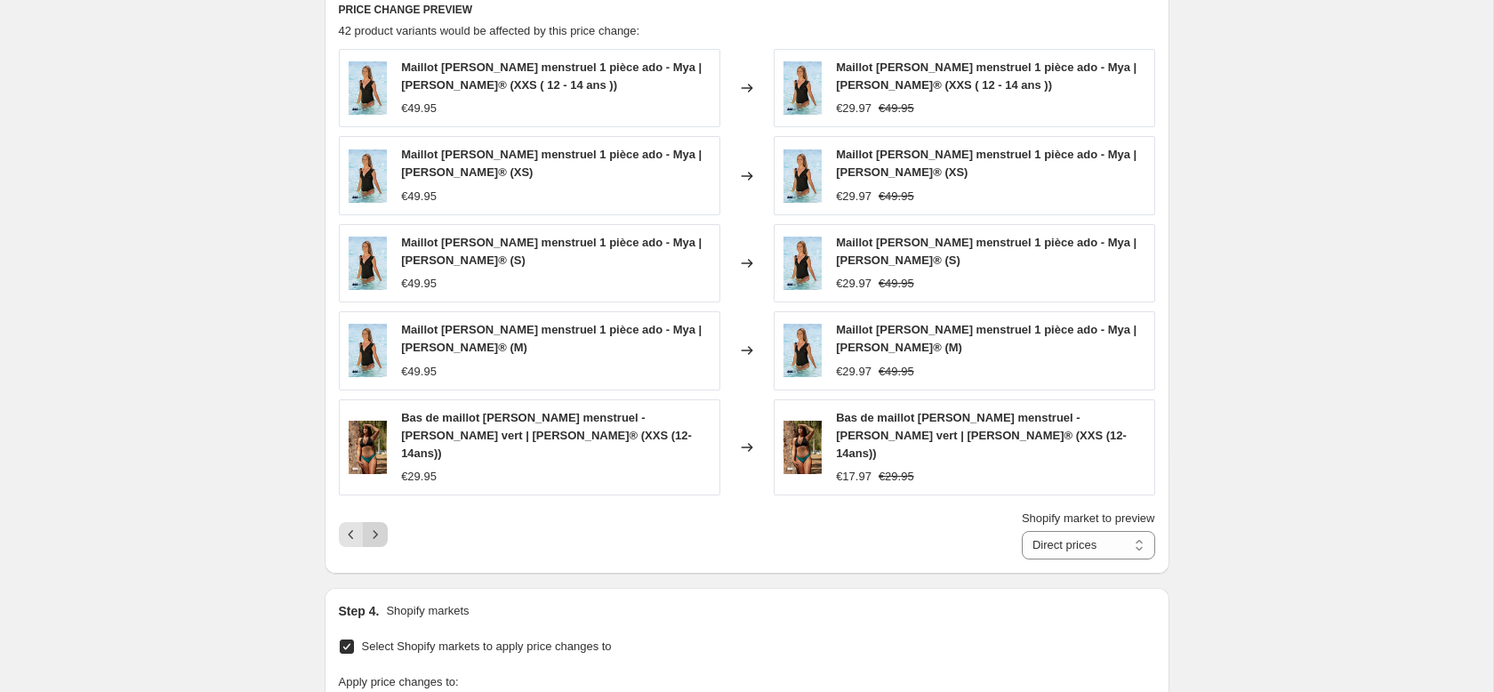
click at [375, 526] on icon "Next" at bounding box center [375, 535] width 18 height 18
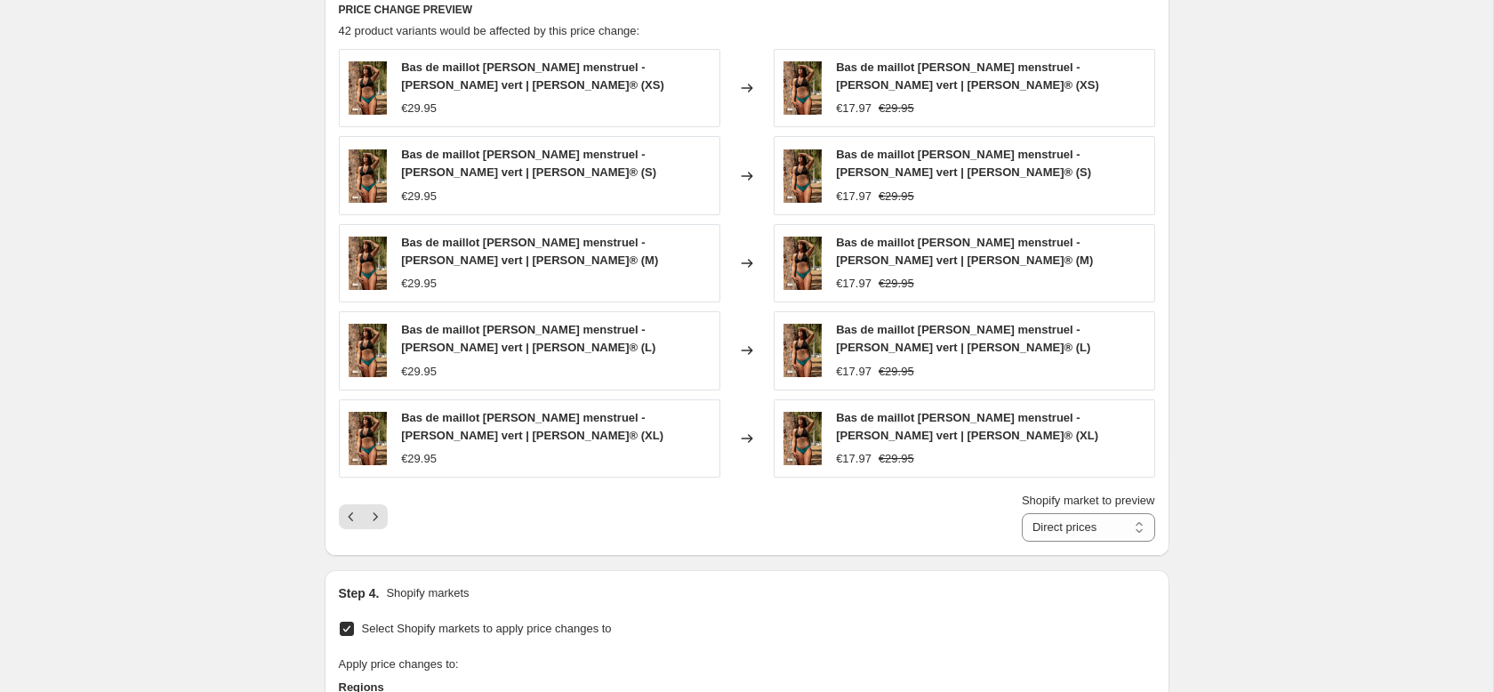
click at [376, 511] on icon "Next" at bounding box center [375, 517] width 18 height 18
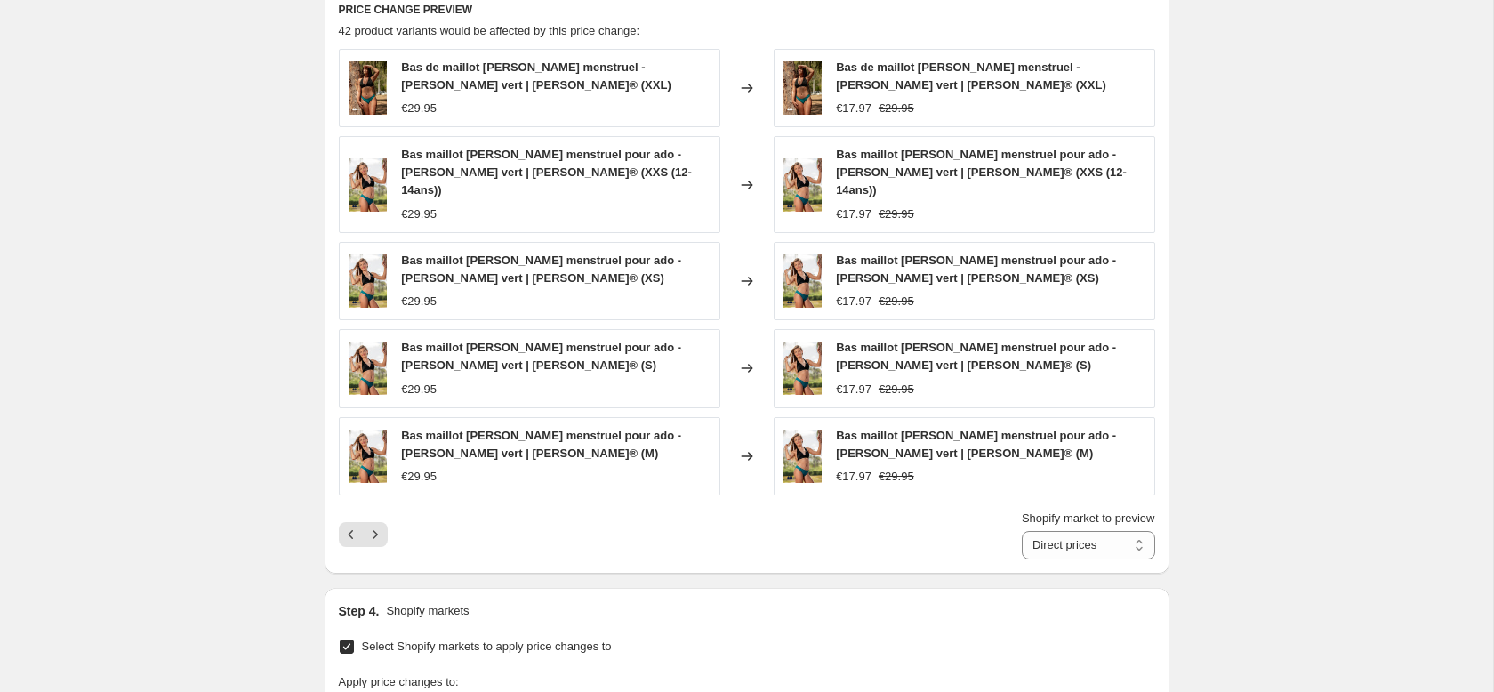
click at [375, 526] on icon "Next" at bounding box center [375, 535] width 18 height 18
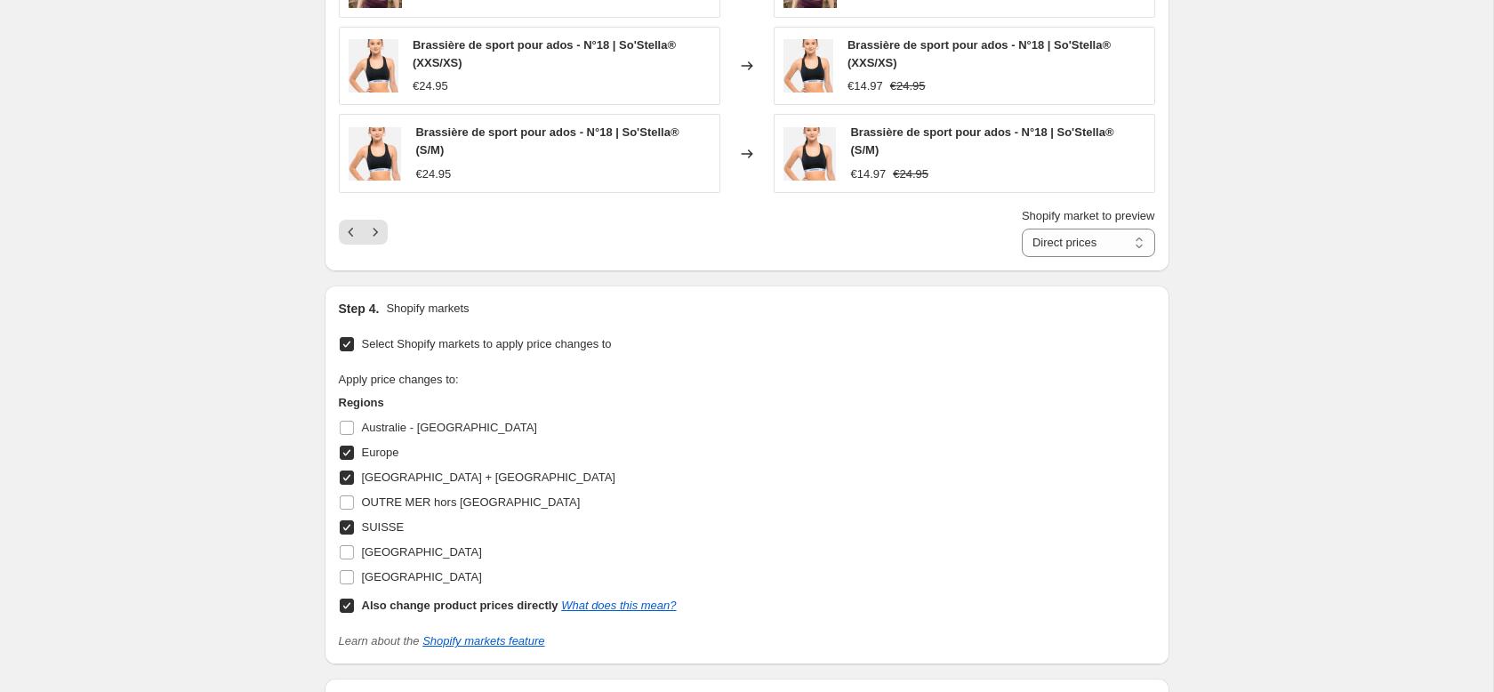
scroll to position [1570, 0]
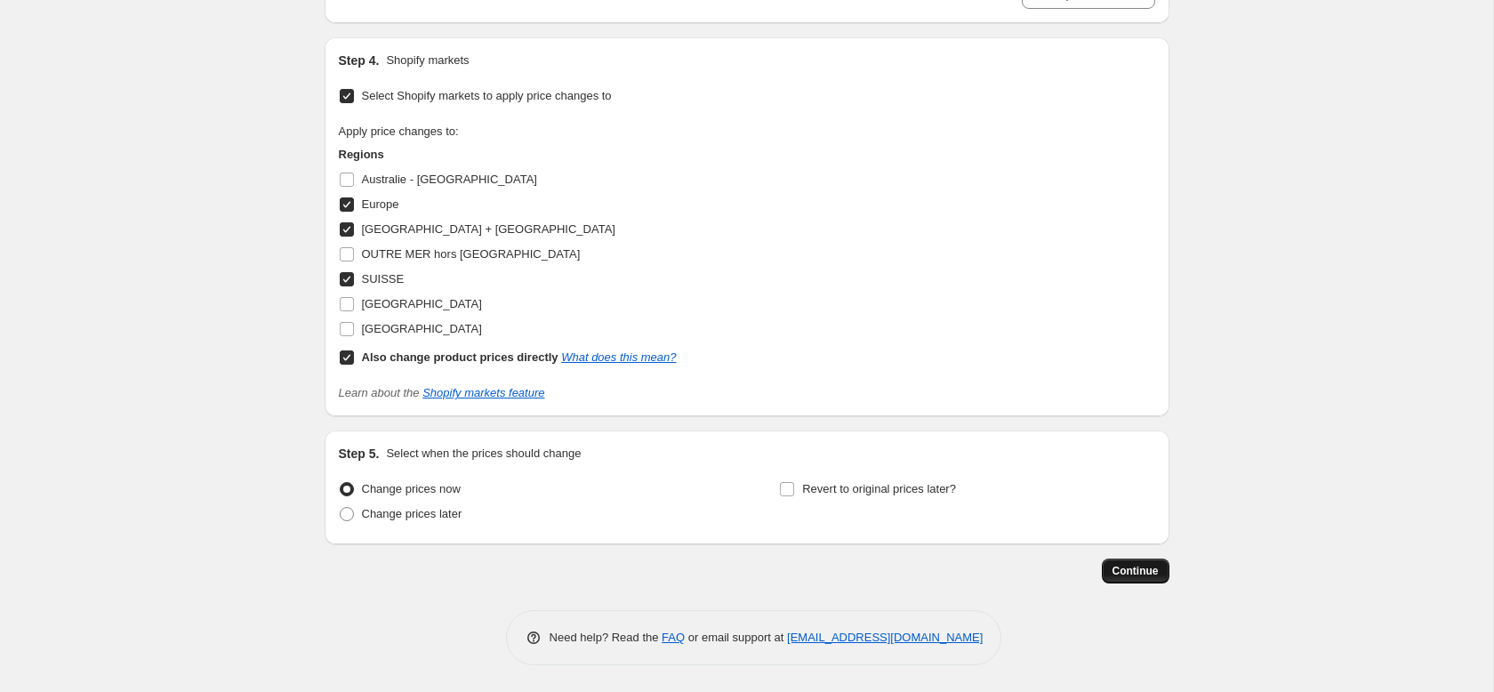
click at [1138, 569] on span "Continue" at bounding box center [1136, 571] width 46 height 14
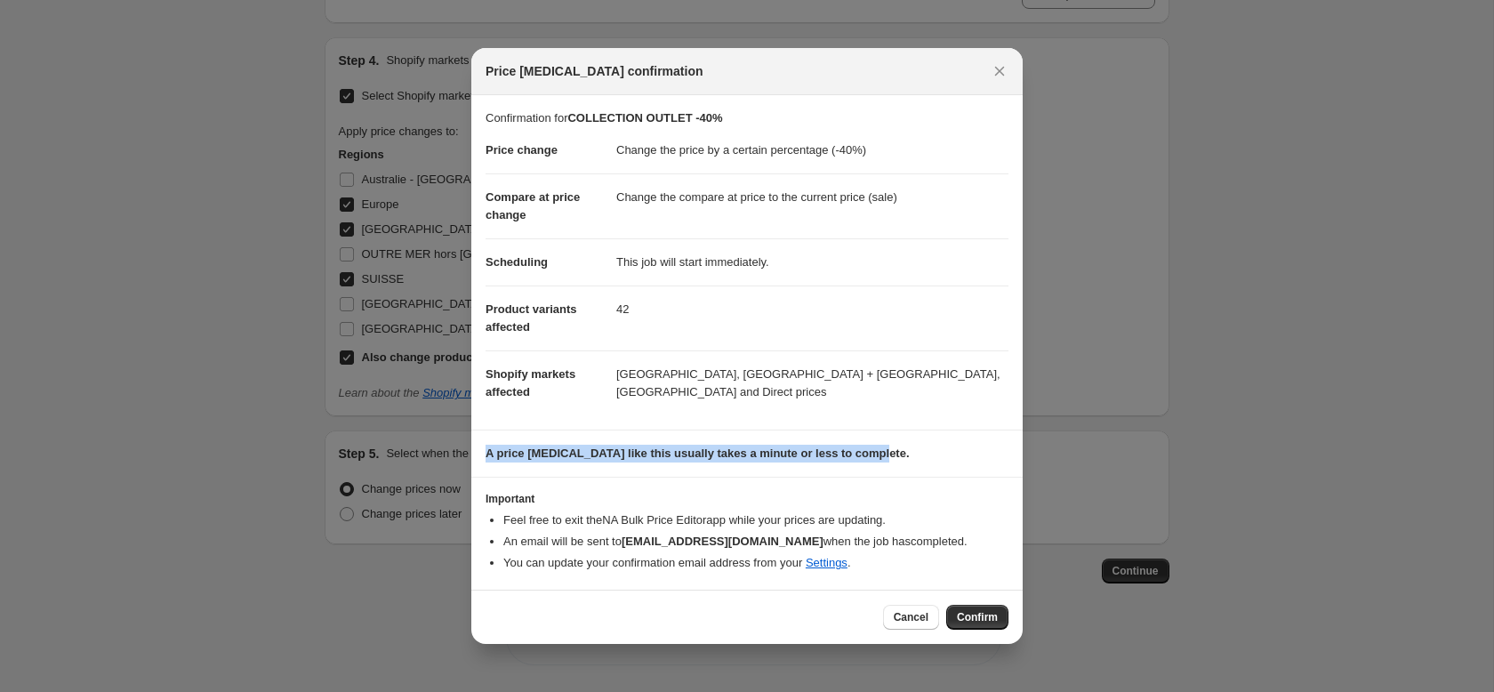
drag, startPoint x: 912, startPoint y: 462, endPoint x: 484, endPoint y: 451, distance: 427.9
click at [481, 451] on section "A price [MEDICAL_DATA] like this usually takes a minute or less to complete." at bounding box center [746, 453] width 551 height 46
click at [979, 623] on span "Confirm" at bounding box center [977, 617] width 41 height 14
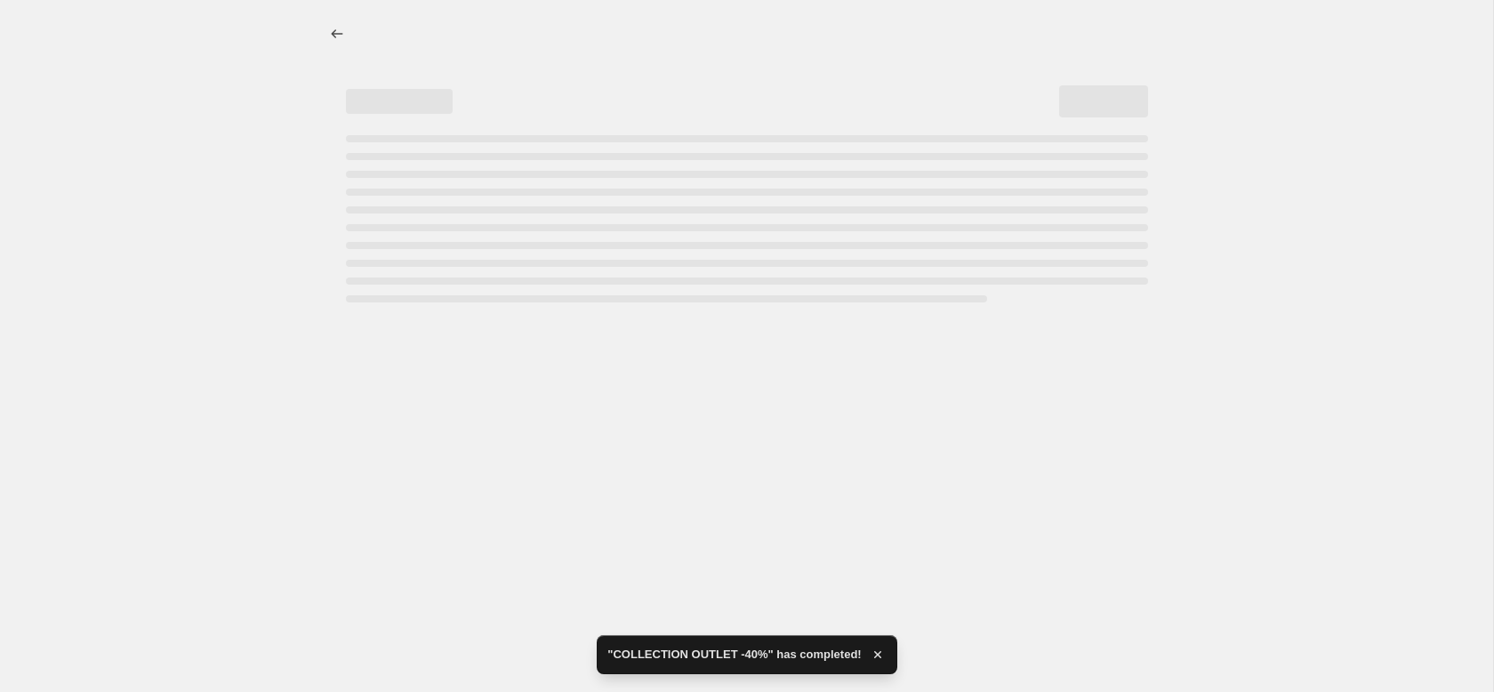
select select "percentage"
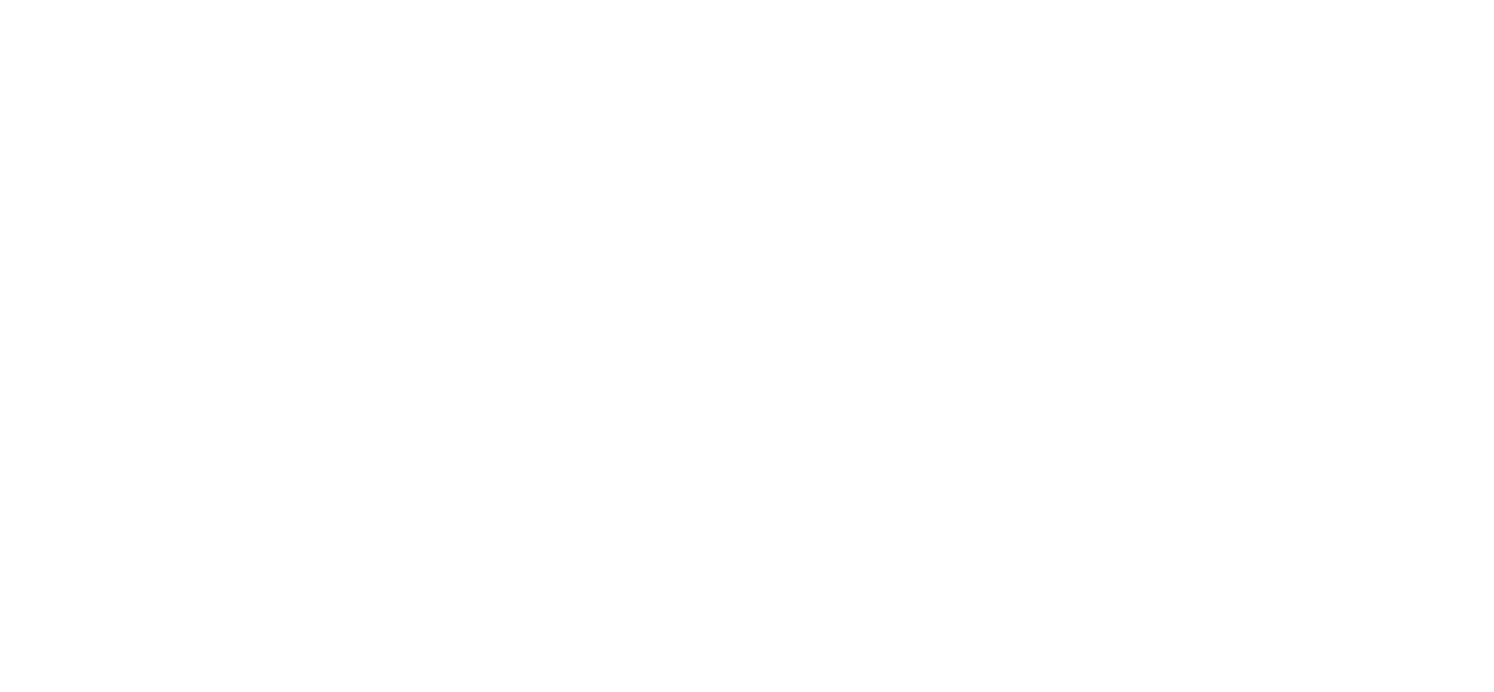
select select "percentage"
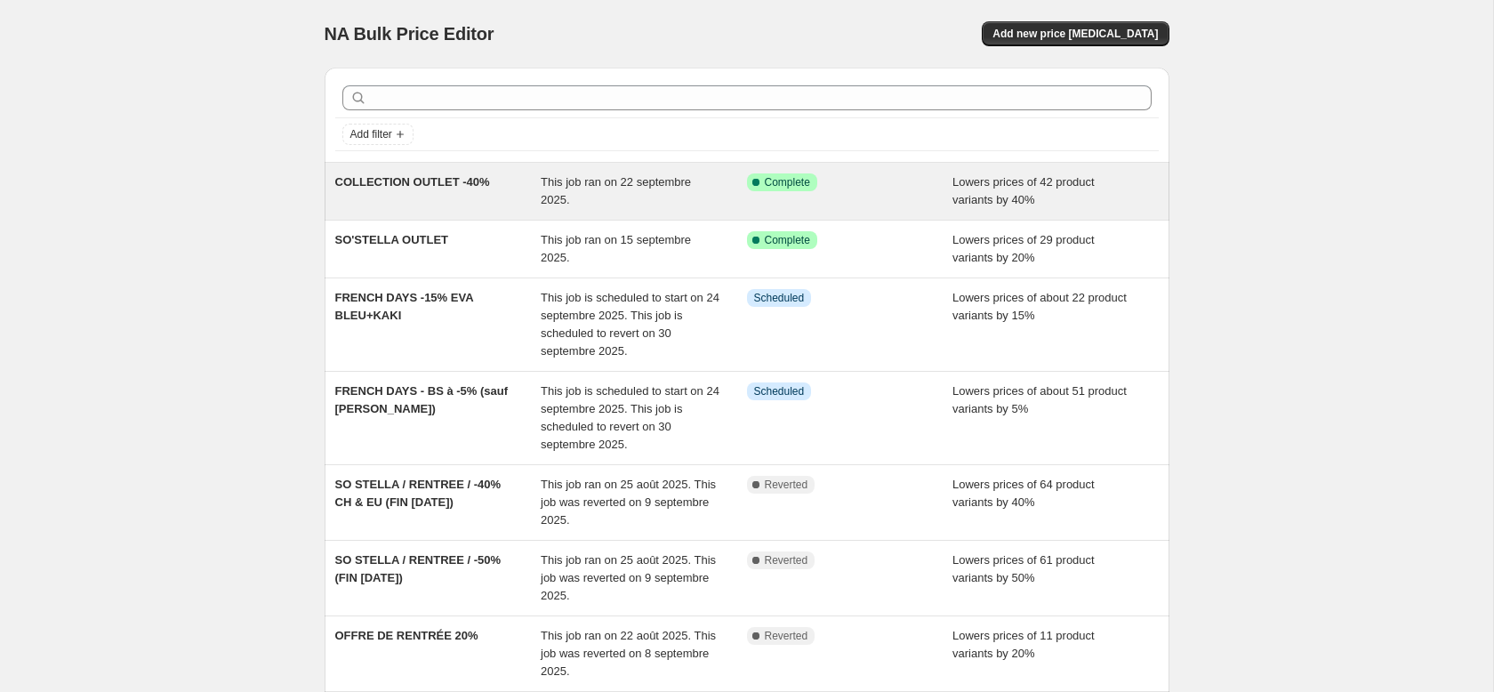
click at [555, 187] on span "This job ran on 22 septembre 2025." at bounding box center [616, 190] width 150 height 31
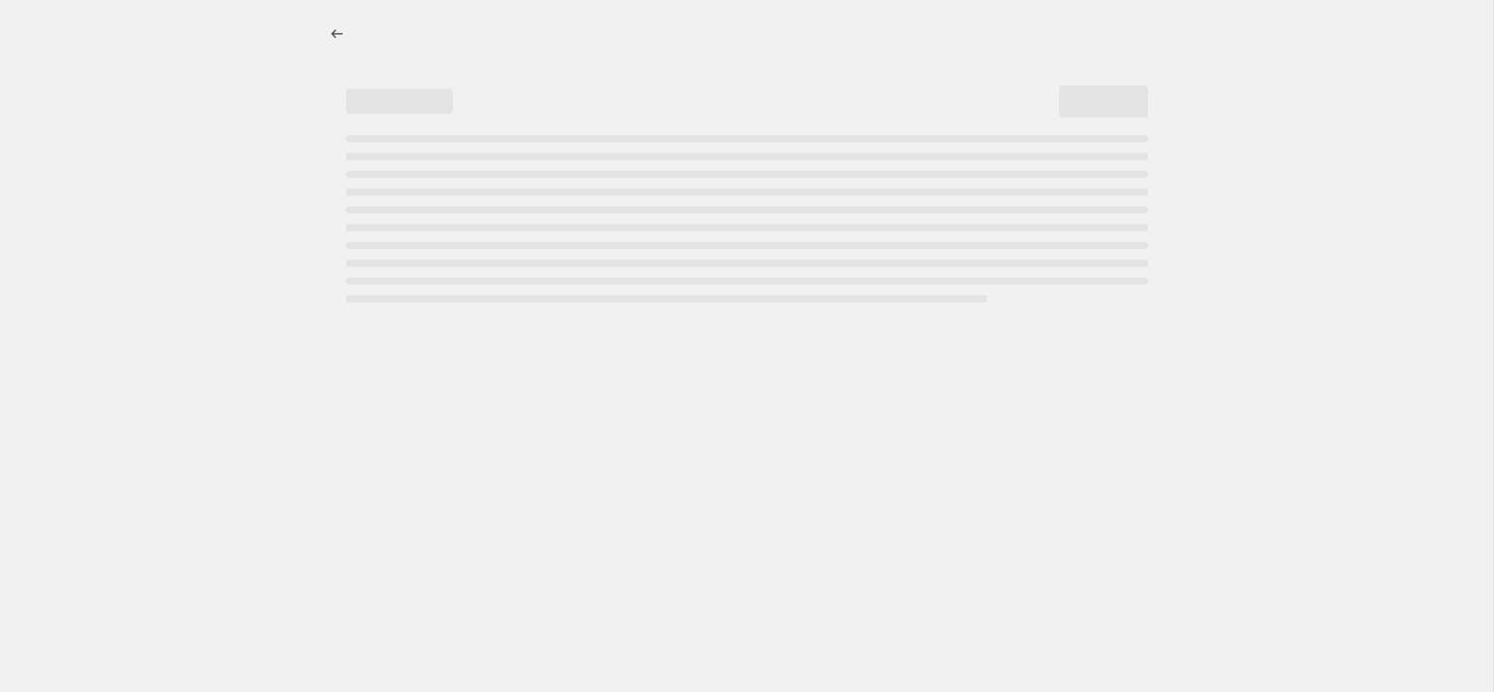
select select "percentage"
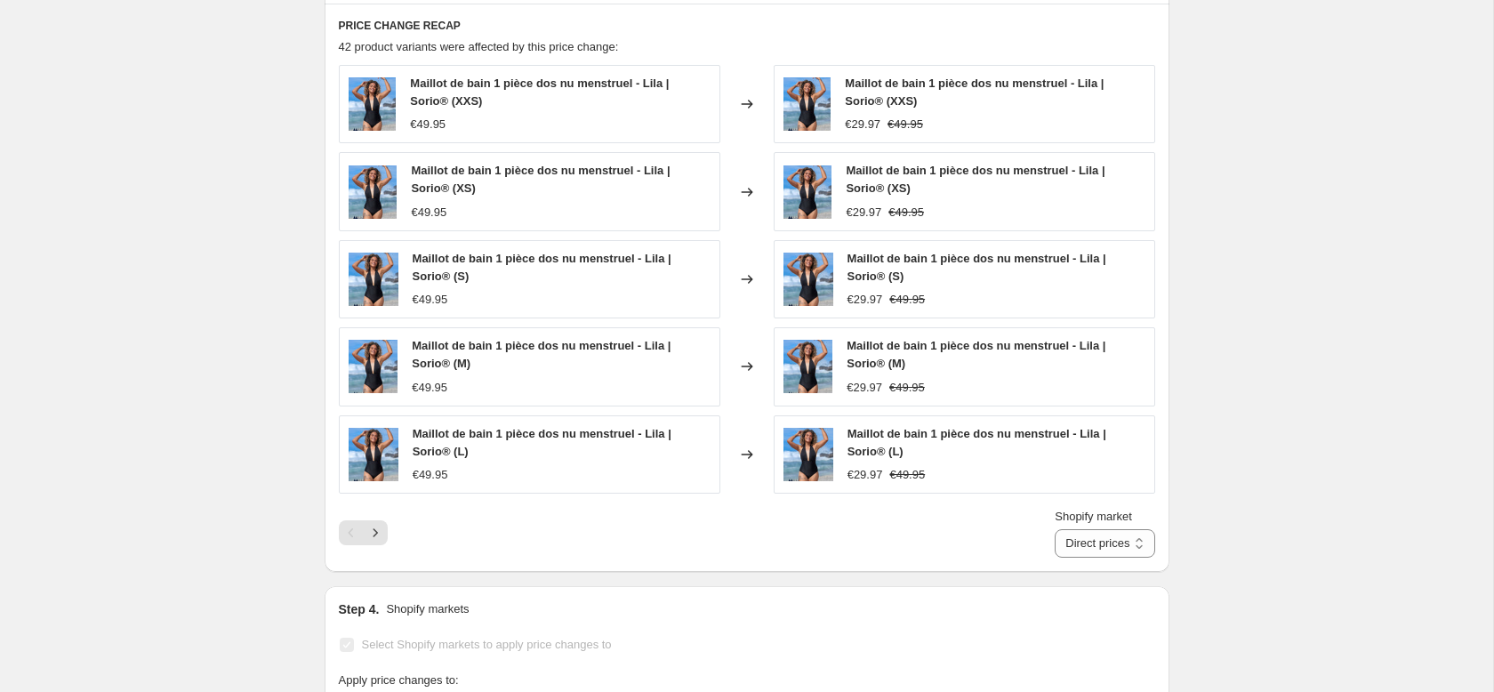
scroll to position [1430, 0]
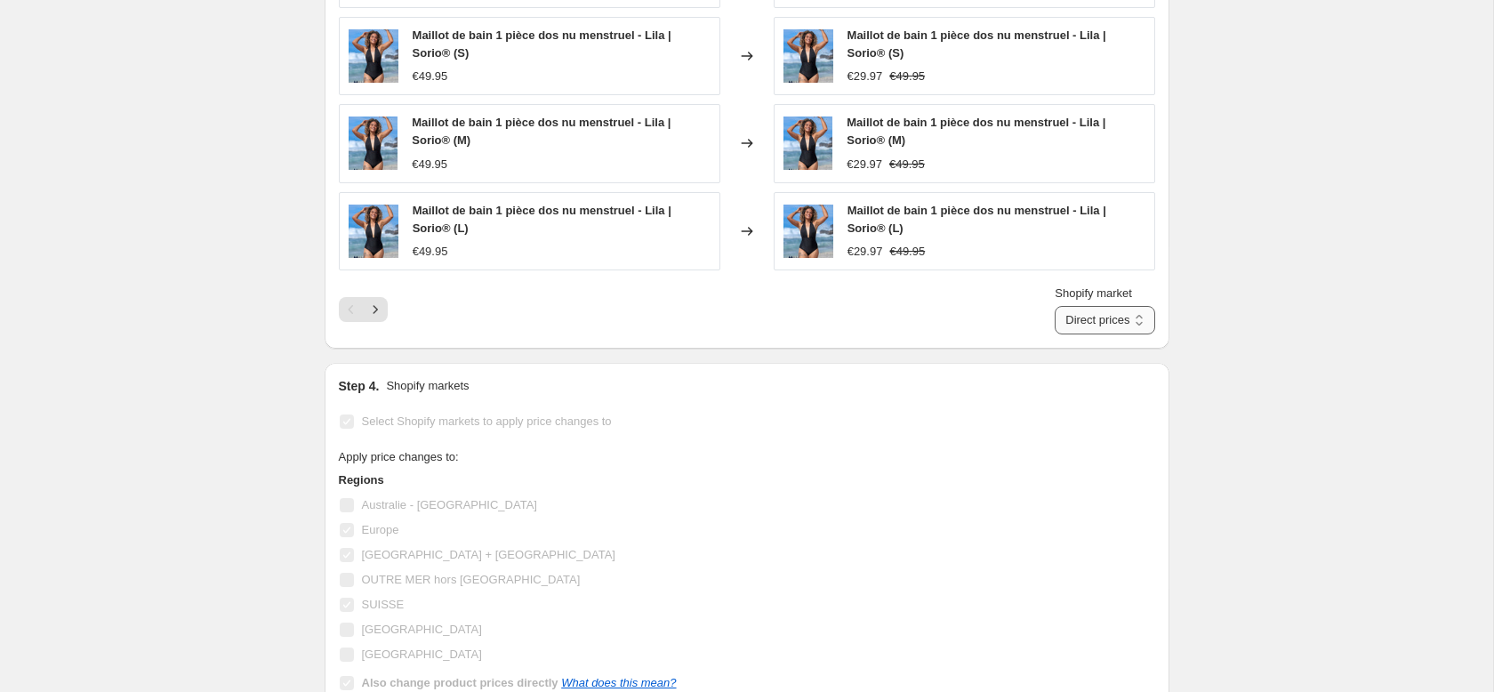
click at [1078, 315] on select "Direct prices Europe France + La Réunion SUISSE" at bounding box center [1105, 320] width 100 height 28
click at [1072, 306] on select "Direct prices Europe France + La Réunion SUISSE" at bounding box center [1105, 320] width 100 height 28
click at [1089, 320] on select "Direct prices Europe France + La Réunion SUISSE" at bounding box center [1116, 320] width 77 height 28
click at [1078, 306] on select "Direct prices Europe France + La Réunion SUISSE" at bounding box center [1116, 320] width 77 height 28
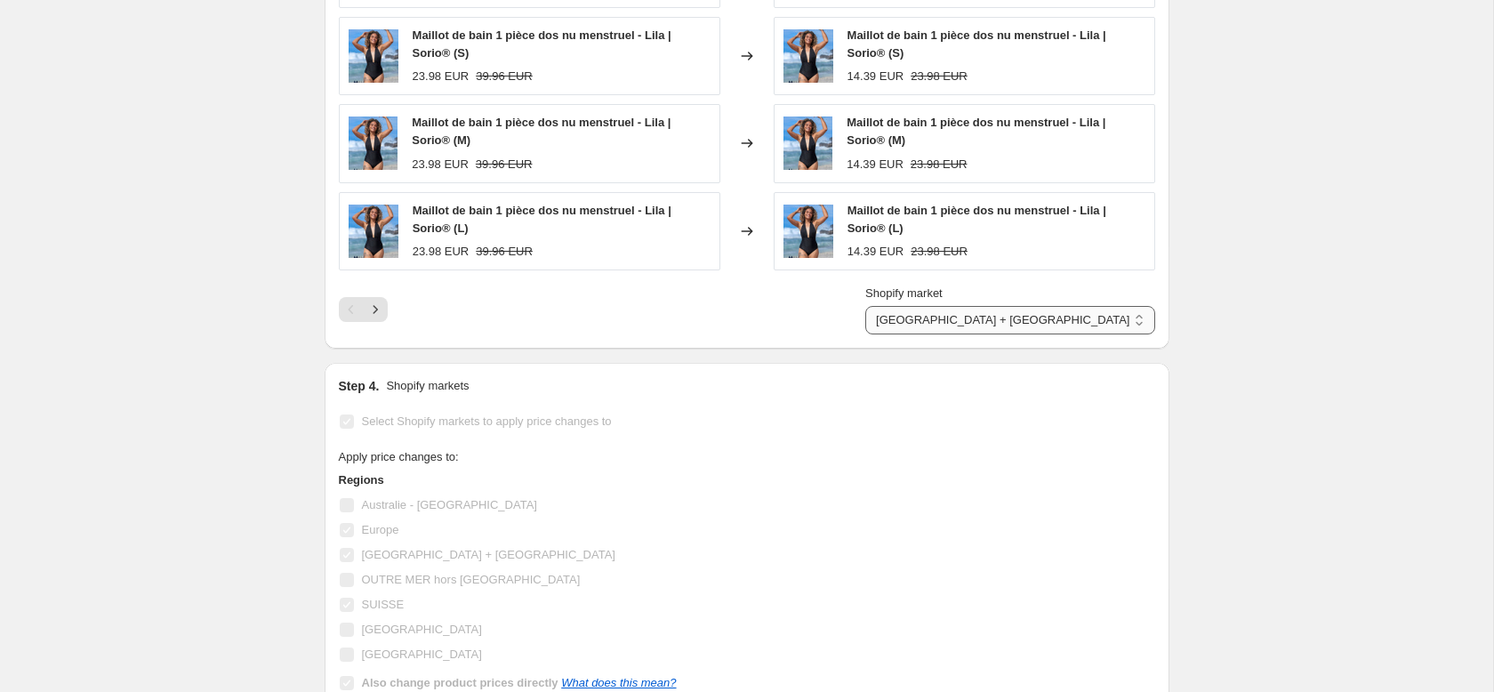
click at [1087, 320] on select "Direct prices Europe France + La Réunion SUISSE" at bounding box center [1009, 320] width 289 height 28
select select "60220768592"
click at [1072, 306] on select "Direct prices Europe France + La Réunion SUISSE" at bounding box center [1009, 320] width 289 height 28
click at [966, 318] on div "Shopify market Direct prices Europe France + La Réunion SUISSE SUISSE" at bounding box center [747, 310] width 816 height 50
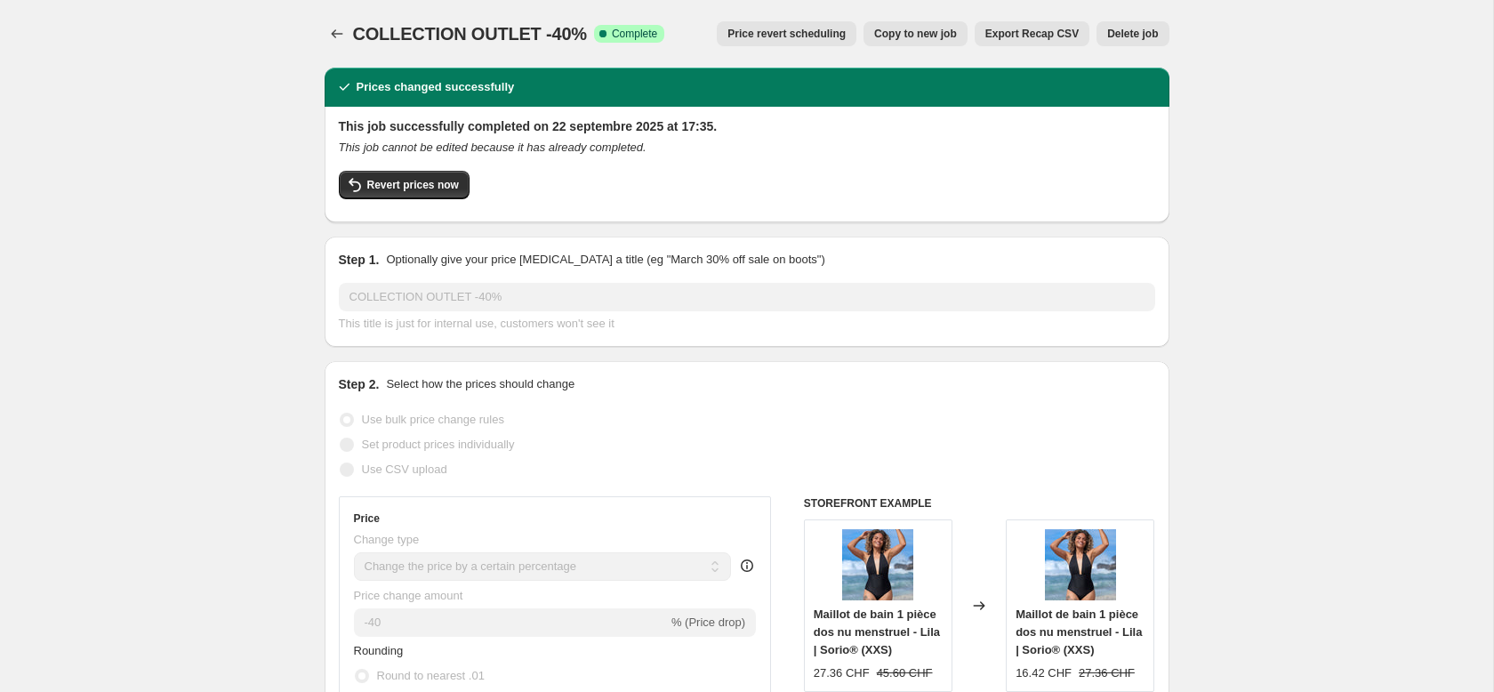
scroll to position [19, 0]
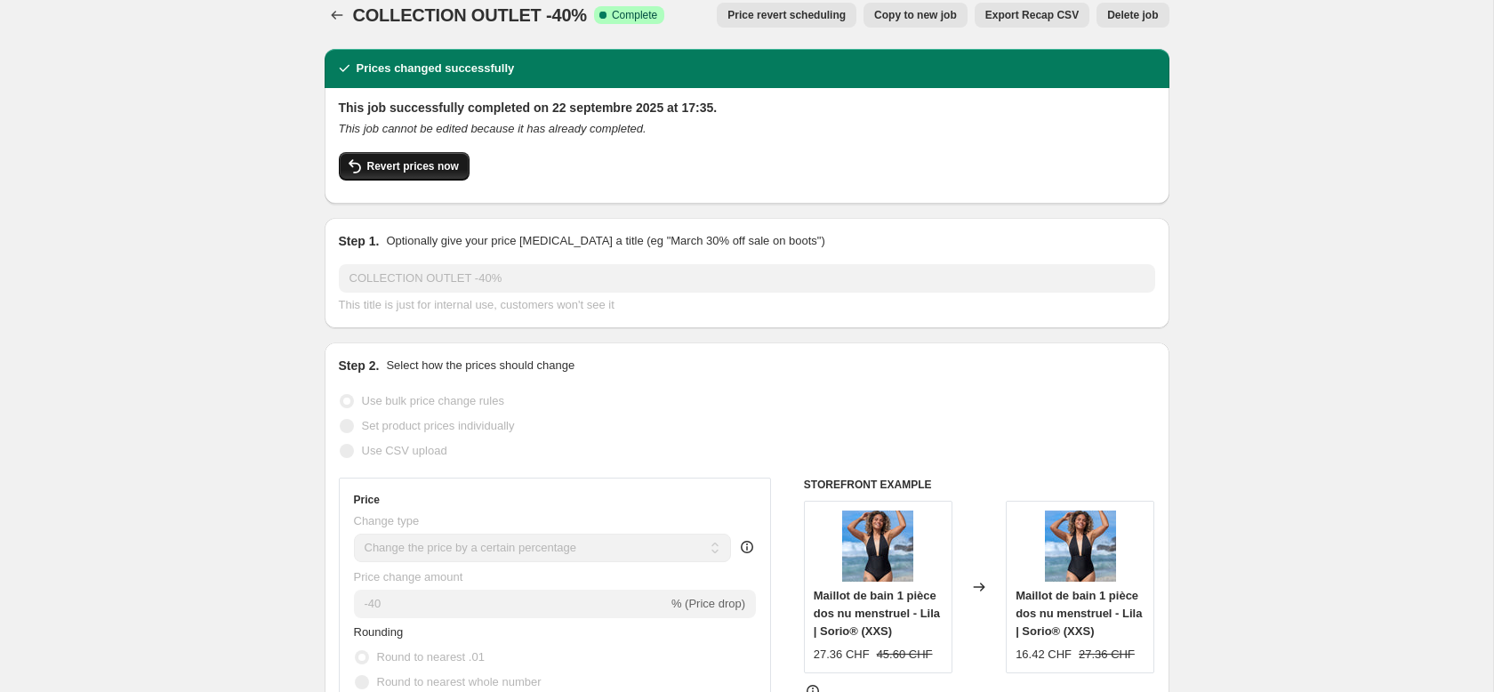
click at [428, 167] on span "Revert prices now" at bounding box center [413, 166] width 92 height 14
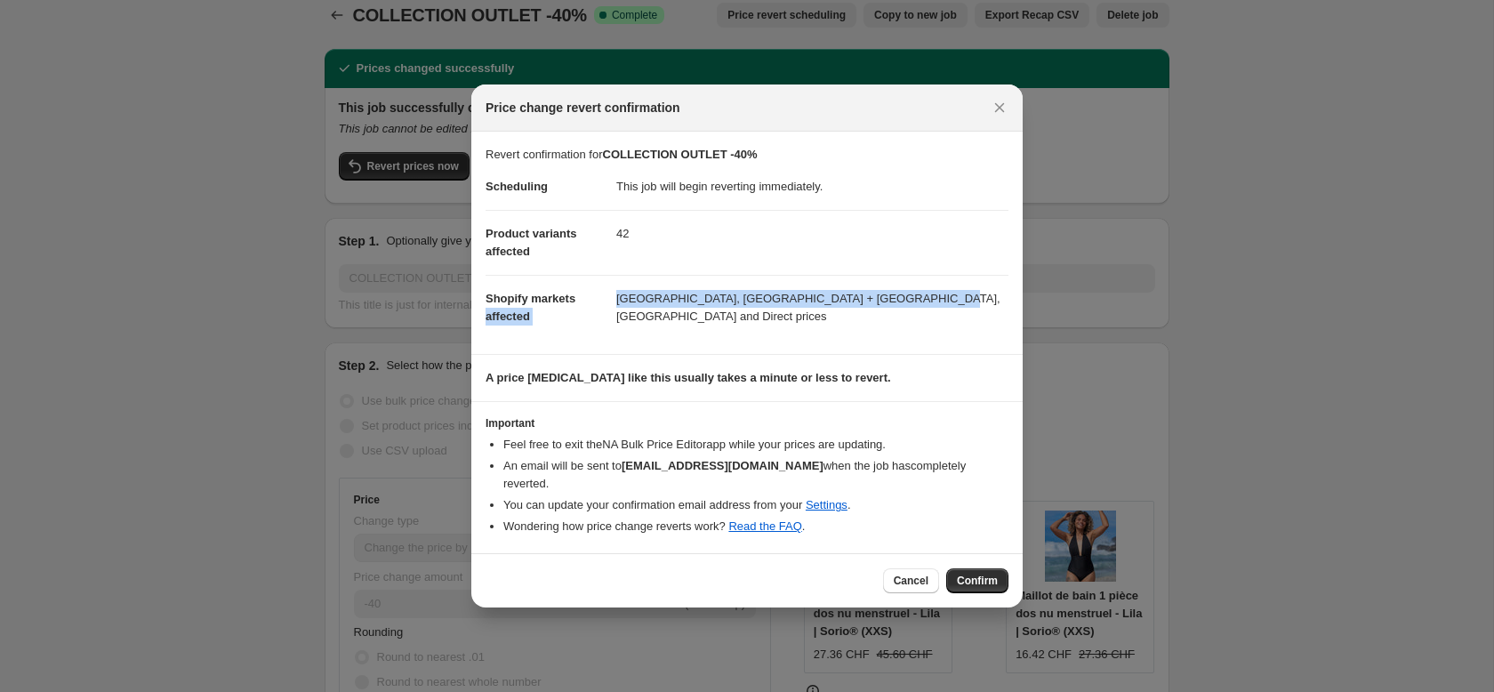
drag, startPoint x: 675, startPoint y: 306, endPoint x: 985, endPoint y: 308, distance: 309.5
click at [985, 308] on dl "Scheduling This job will begin reverting immediately. Product variants affected…" at bounding box center [747, 252] width 523 height 176
drag, startPoint x: 893, startPoint y: 317, endPoint x: 866, endPoint y: 342, distance: 36.5
click at [892, 317] on dd "[GEOGRAPHIC_DATA], [GEOGRAPHIC_DATA] + [GEOGRAPHIC_DATA], [GEOGRAPHIC_DATA] and…" at bounding box center [812, 307] width 392 height 65
click at [1004, 111] on icon "Close" at bounding box center [1000, 108] width 18 height 18
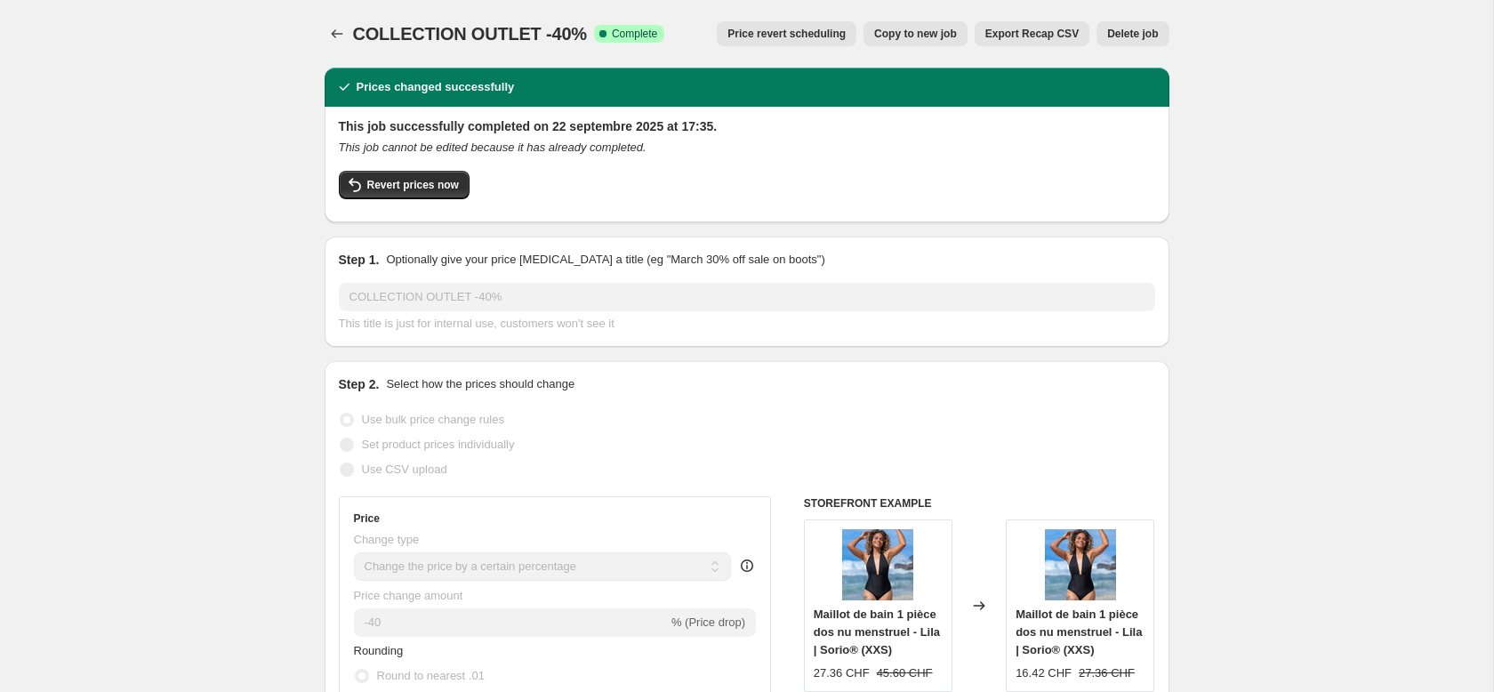
click at [1130, 36] on span "Delete job" at bounding box center [1132, 34] width 51 height 14
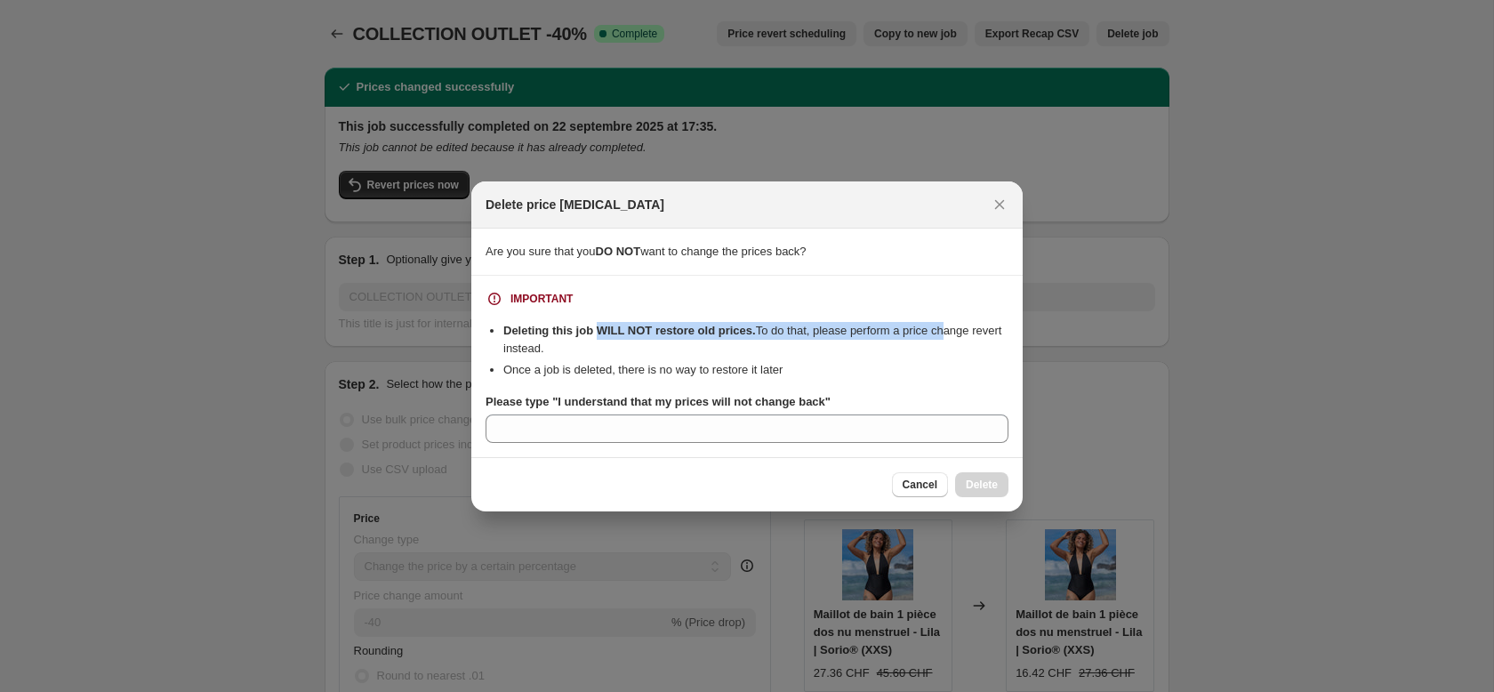
drag, startPoint x: 605, startPoint y: 339, endPoint x: 960, endPoint y: 334, distance: 354.9
click at [960, 334] on li "Deleting this job WILL NOT restore old prices. To do that, please perform a pri…" at bounding box center [755, 340] width 505 height 36
click at [912, 347] on li "Deleting this job WILL NOT restore old prices. To do that, please perform a pri…" at bounding box center [755, 340] width 505 height 36
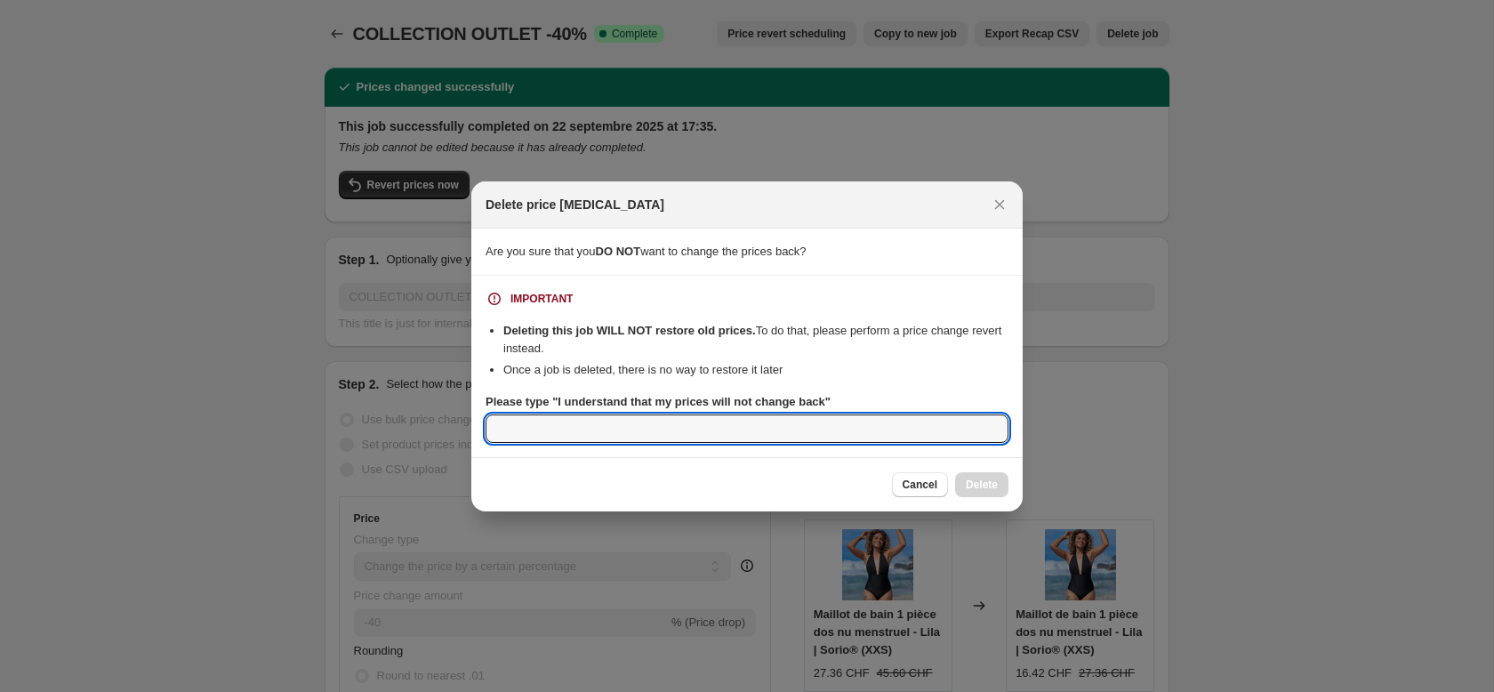
drag, startPoint x: 628, startPoint y: 415, endPoint x: 632, endPoint y: 407, distance: 9.2
click at [628, 415] on input "Please type "I understand that my prices will not change back"" at bounding box center [747, 428] width 523 height 28
click at [688, 380] on div "IMPORTANT Deleting this job WILL NOT restore old prices. To do that, please per…" at bounding box center [747, 366] width 523 height 153
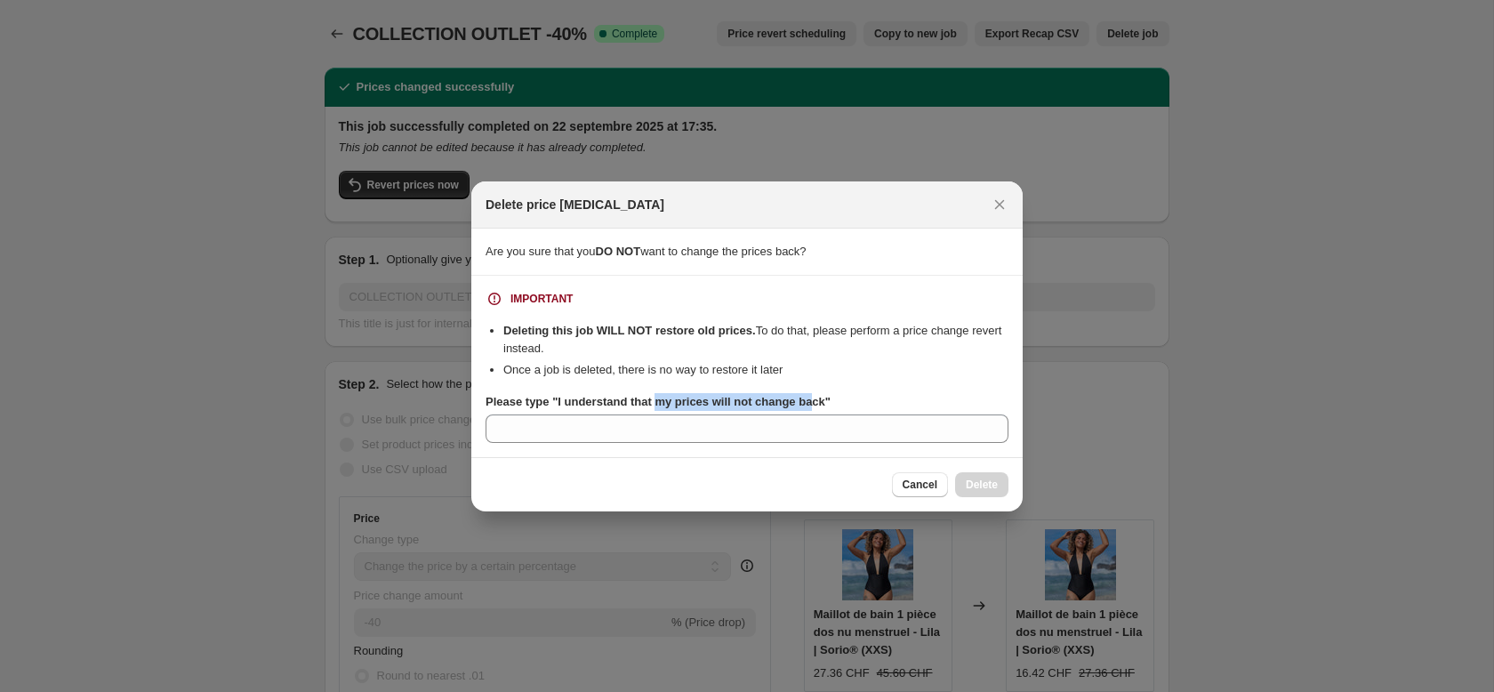
drag, startPoint x: 665, startPoint y: 398, endPoint x: 827, endPoint y: 404, distance: 162.0
click at [827, 404] on b "Please type "I understand that my prices will not change back"" at bounding box center [658, 401] width 345 height 13
drag, startPoint x: 776, startPoint y: 369, endPoint x: 763, endPoint y: 369, distance: 13.3
click at [776, 369] on li "Once a job is deleted, there is no way to restore it later" at bounding box center [755, 370] width 505 height 18
click at [903, 476] on button "Cancel" at bounding box center [920, 484] width 56 height 25
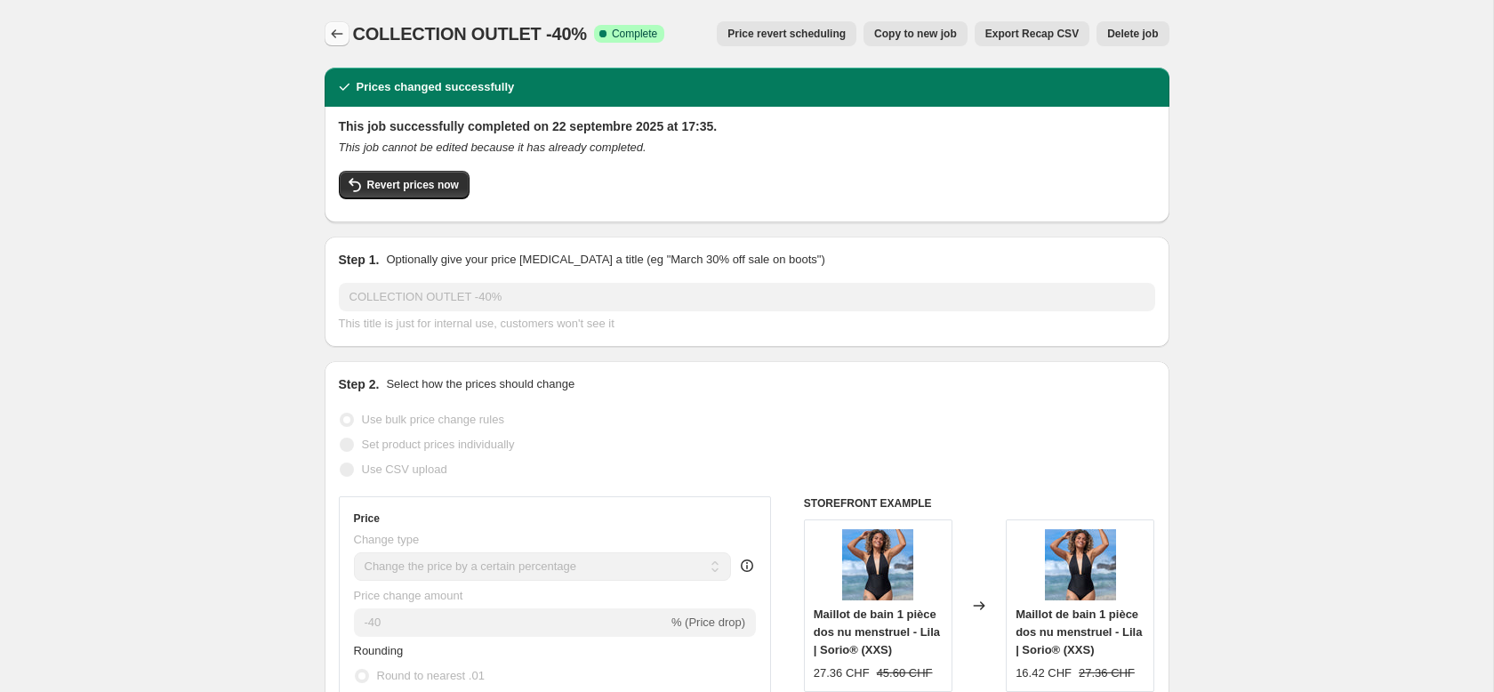
click at [338, 43] on button "Price change jobs" at bounding box center [337, 33] width 25 height 25
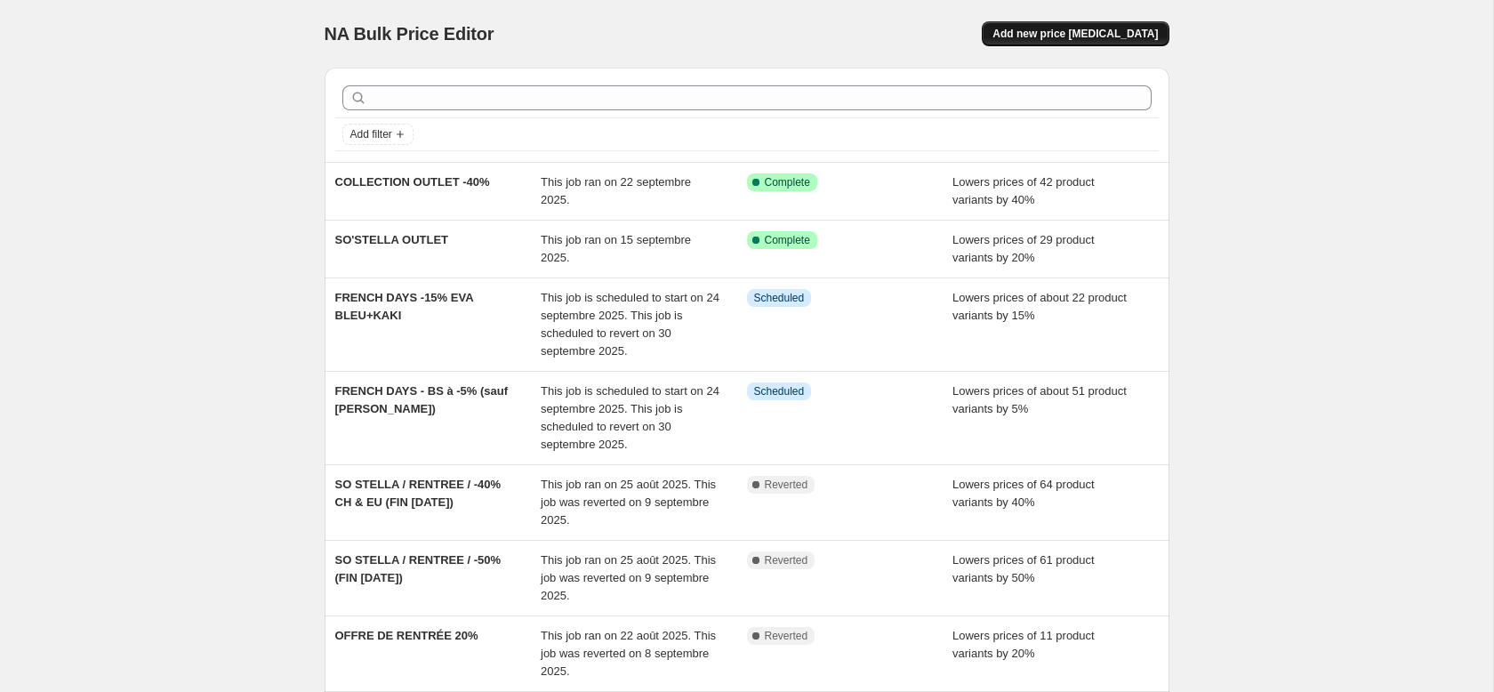
click at [1044, 37] on span "Add new price [MEDICAL_DATA]" at bounding box center [1075, 34] width 165 height 14
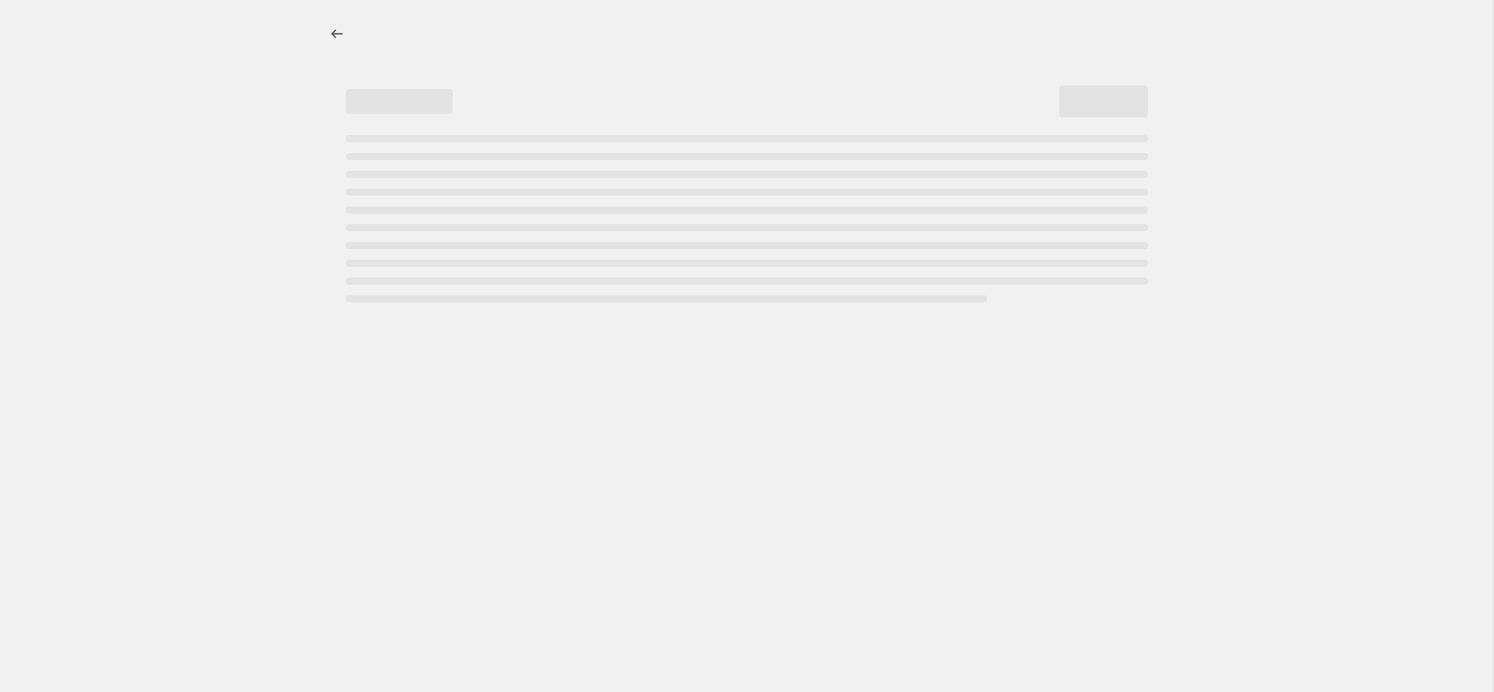
select select "percentage"
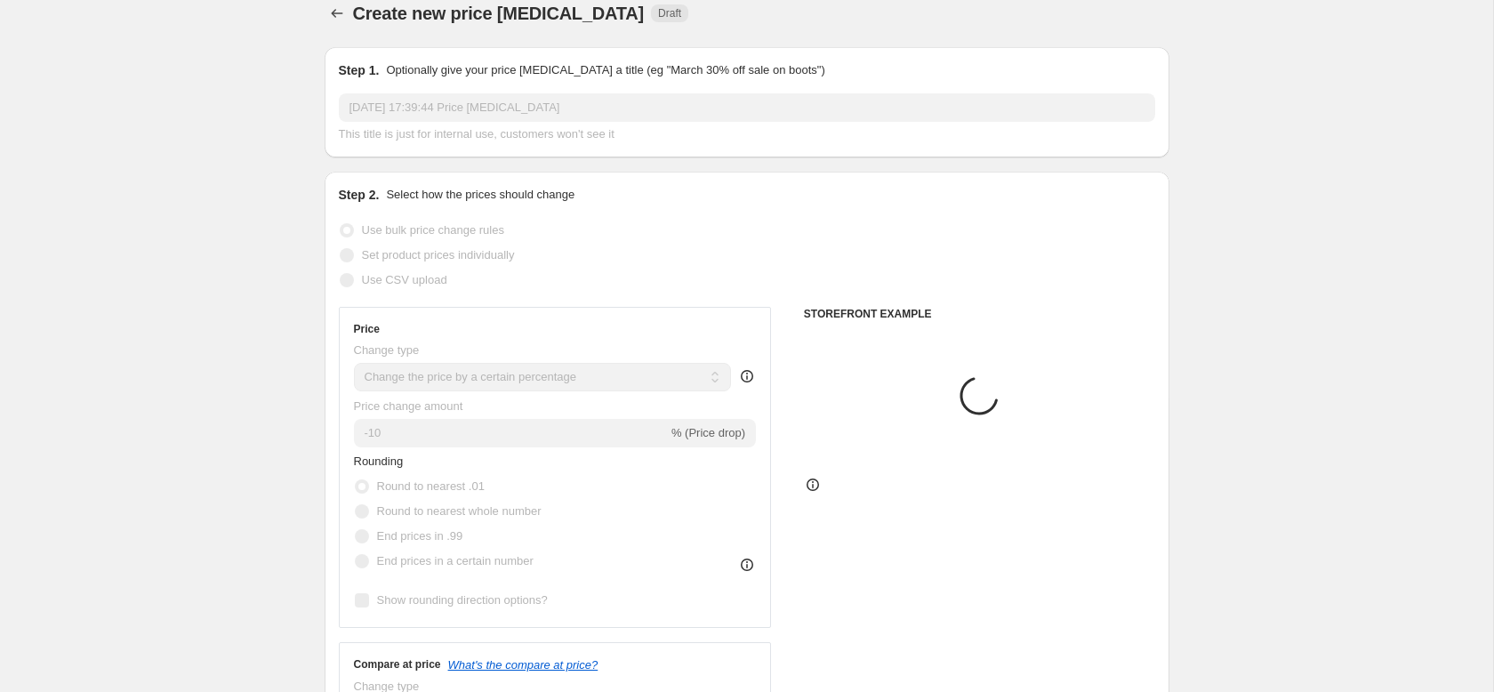
scroll to position [22, 0]
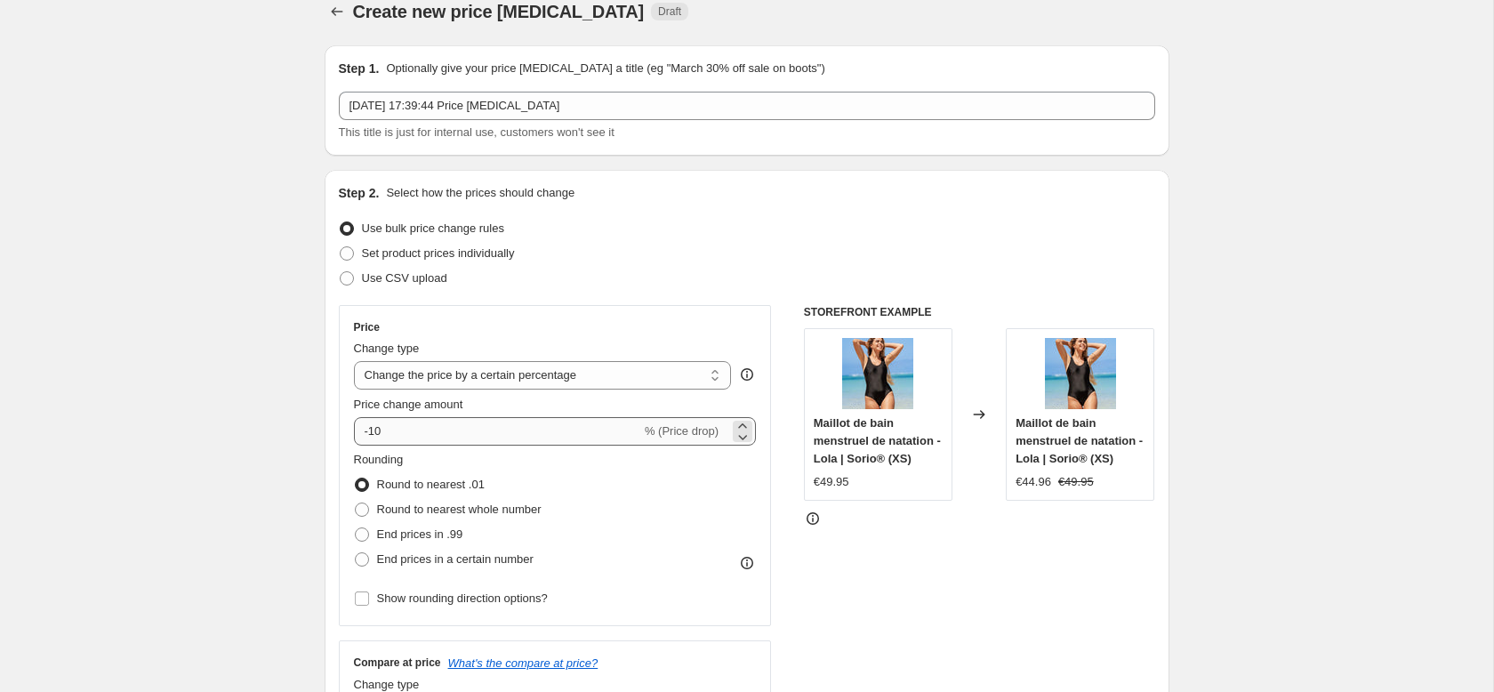
drag, startPoint x: 448, startPoint y: 411, endPoint x: 406, endPoint y: 429, distance: 46.3
click at [446, 412] on label "Price change amount" at bounding box center [408, 405] width 109 height 18
click at [403, 429] on input "-10" at bounding box center [497, 431] width 287 height 28
type input "-1"
drag, startPoint x: 406, startPoint y: 428, endPoint x: 370, endPoint y: 427, distance: 35.6
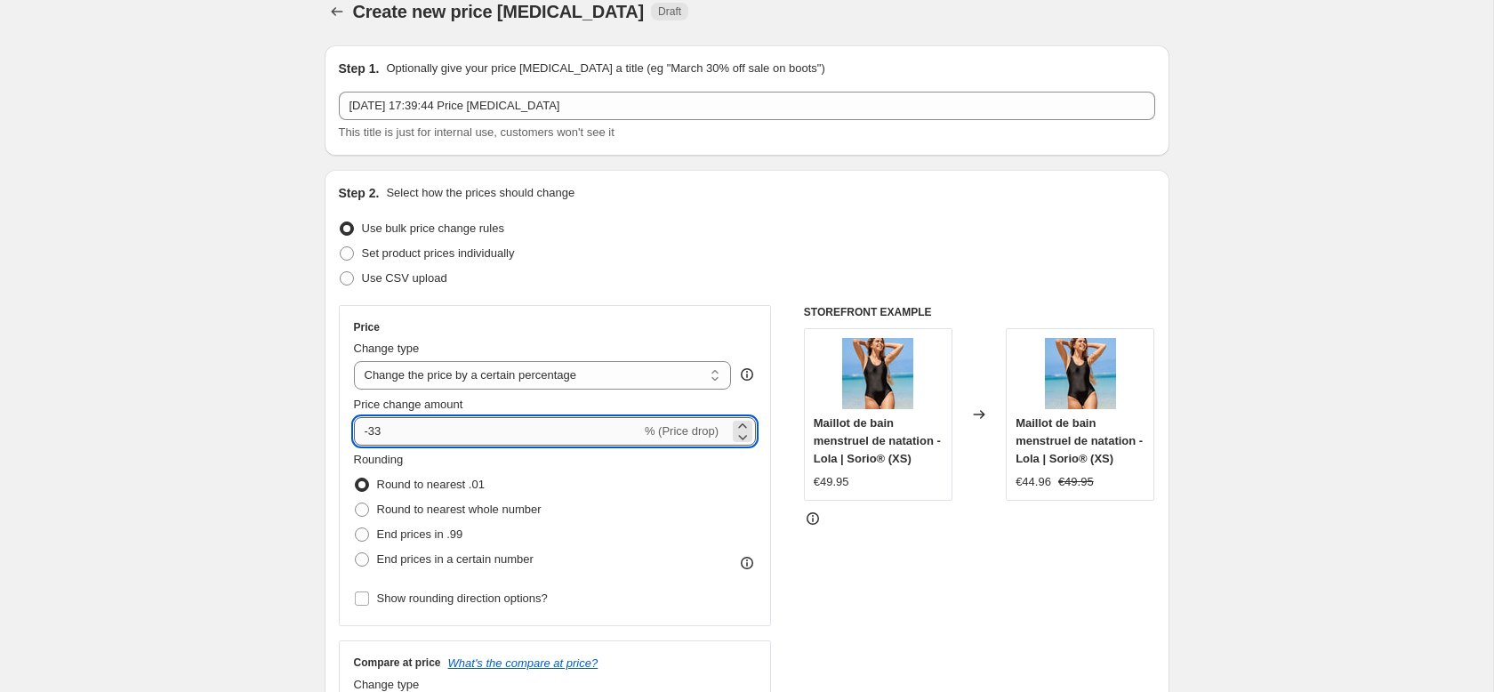
click at [370, 427] on input "-33" at bounding box center [497, 431] width 287 height 28
type input "-40"
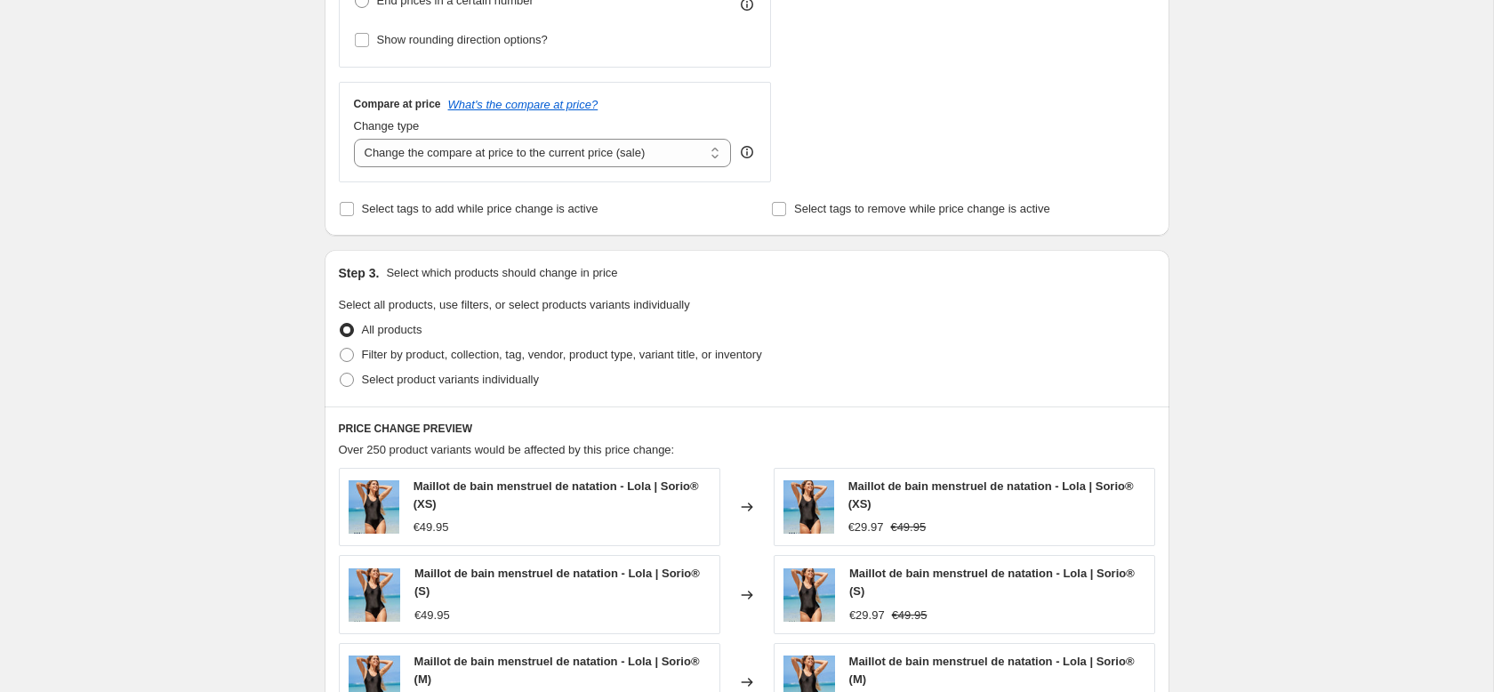
scroll to position [654, 0]
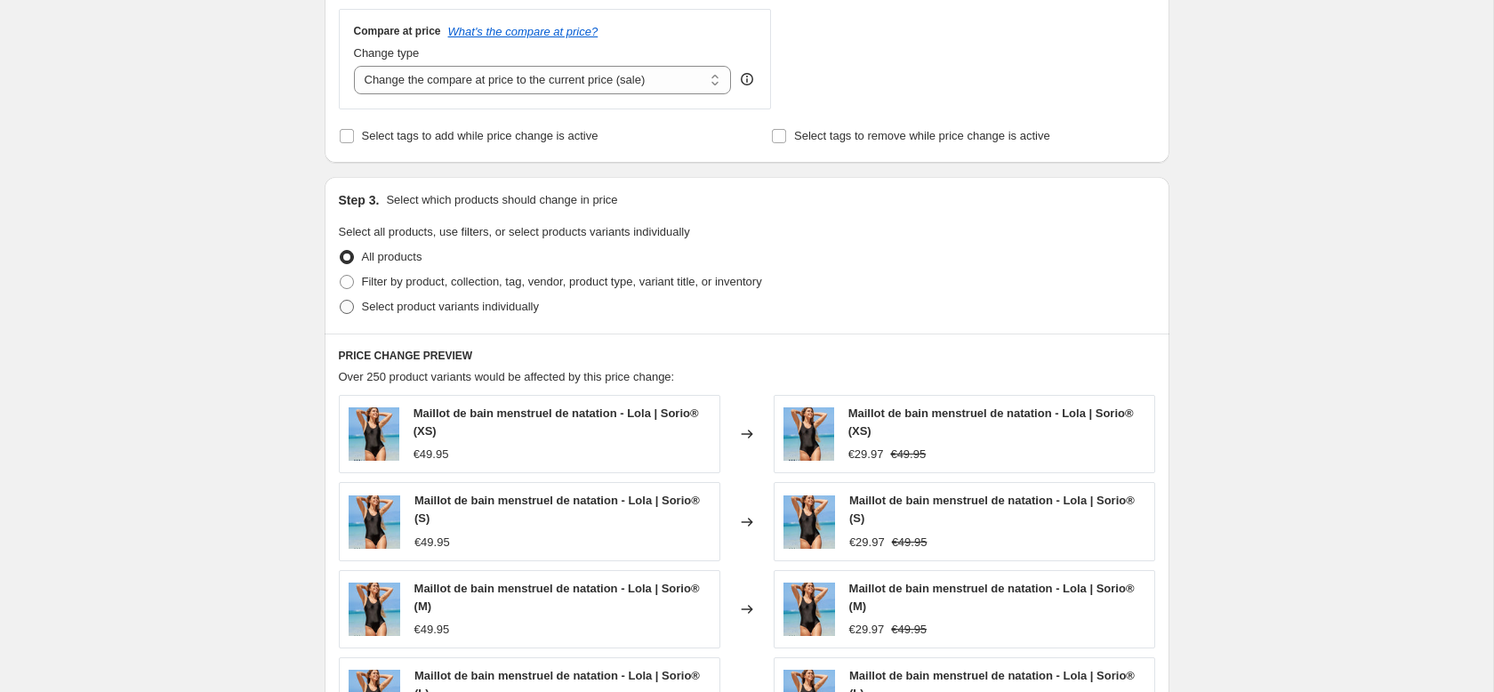
click at [404, 313] on span "Select product variants individually" at bounding box center [450, 307] width 177 height 18
click at [341, 301] on input "Select product variants individually" at bounding box center [340, 300] width 1 height 1
radio input "true"
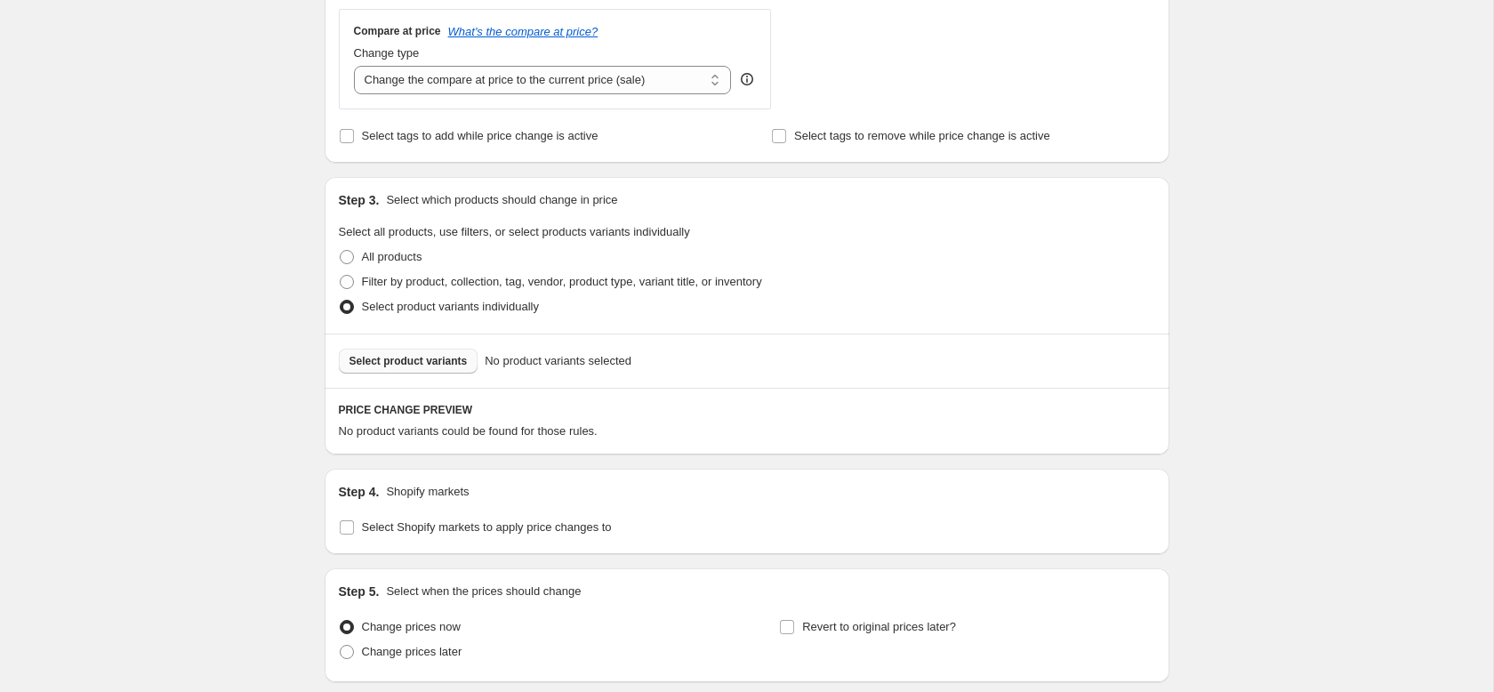
click at [404, 359] on span "Select product variants" at bounding box center [409, 361] width 118 height 14
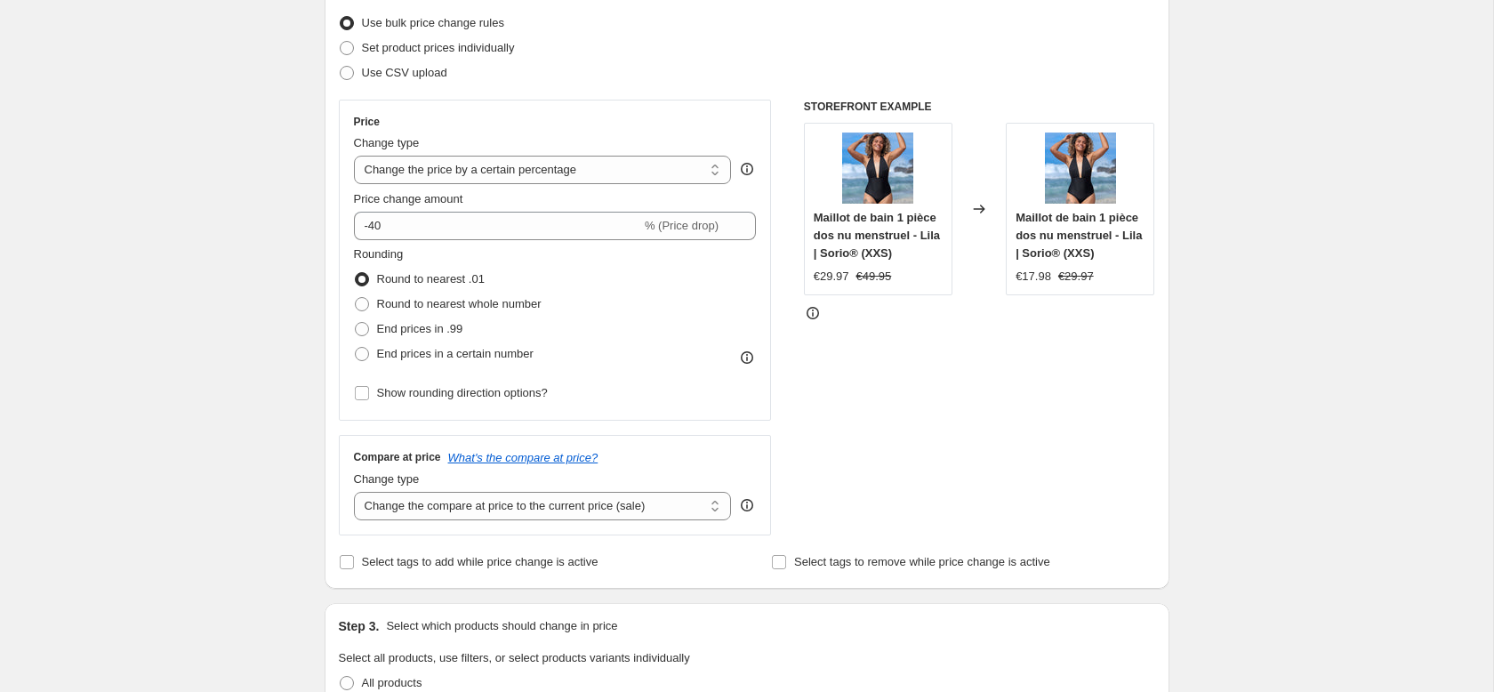
scroll to position [0, 0]
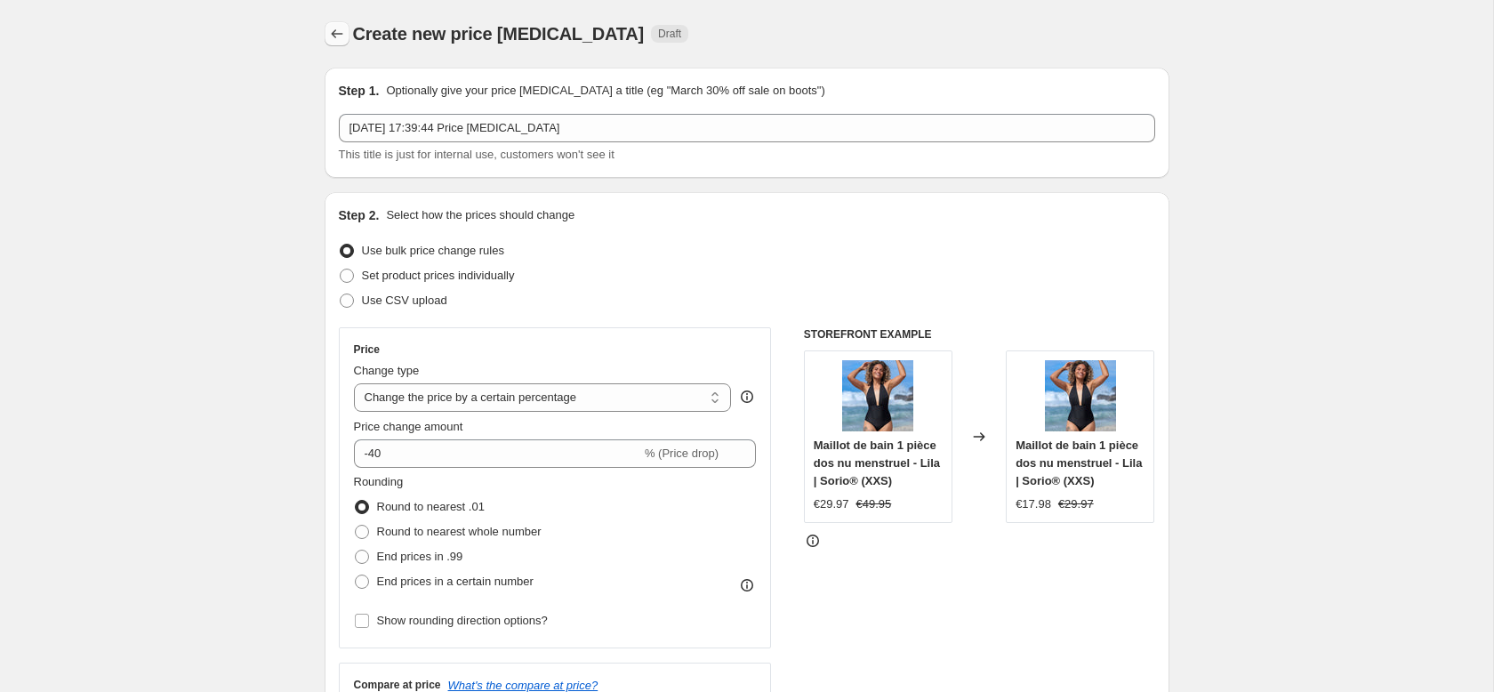
click at [344, 36] on icon "Price change jobs" at bounding box center [337, 34] width 18 height 18
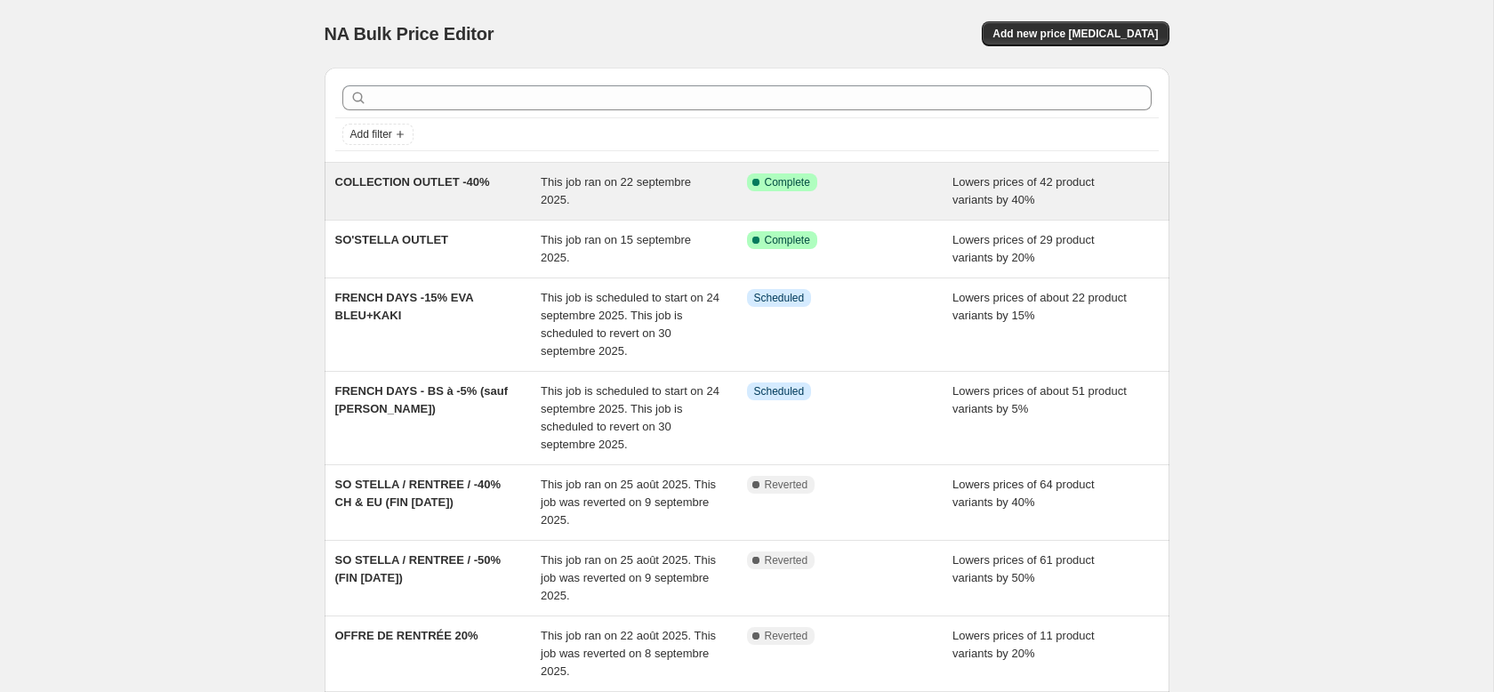
click at [452, 192] on div "COLLECTION OUTLET -40%" at bounding box center [438, 191] width 206 height 36
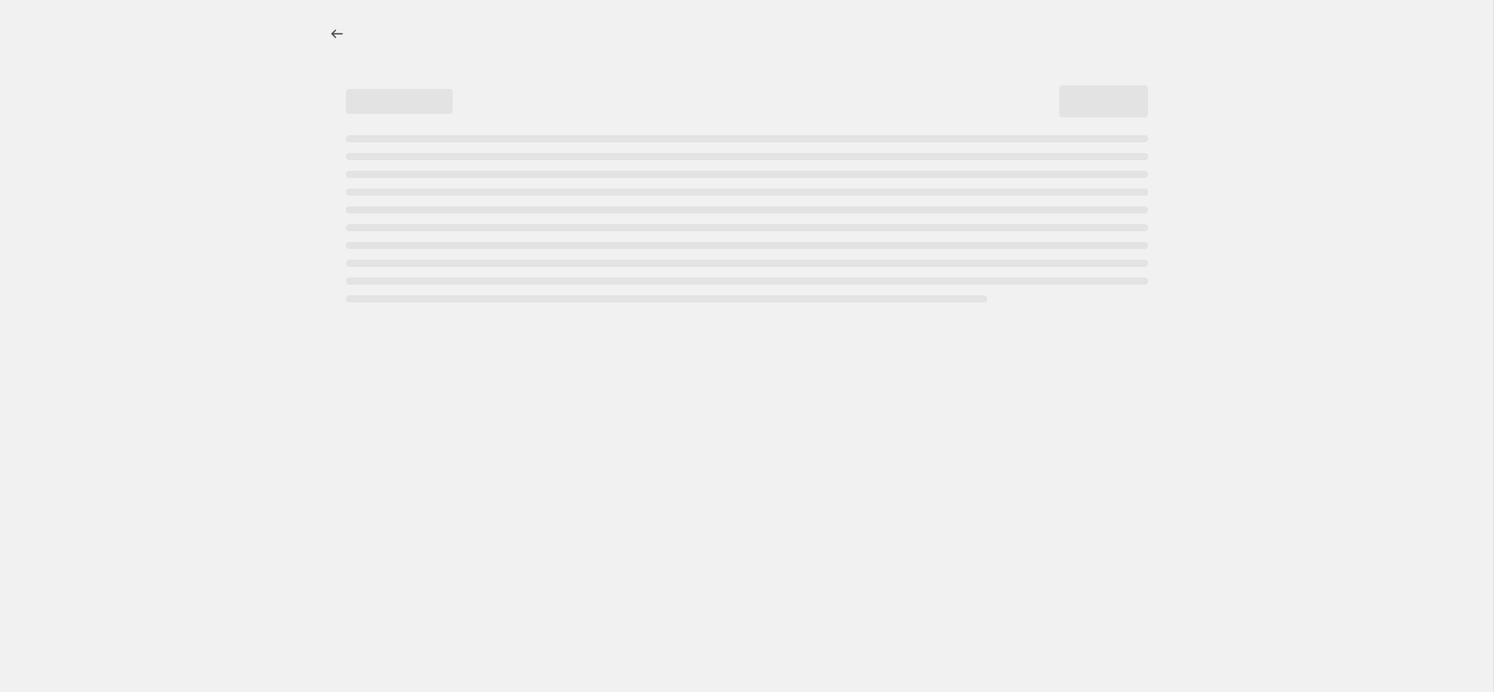
select select "percentage"
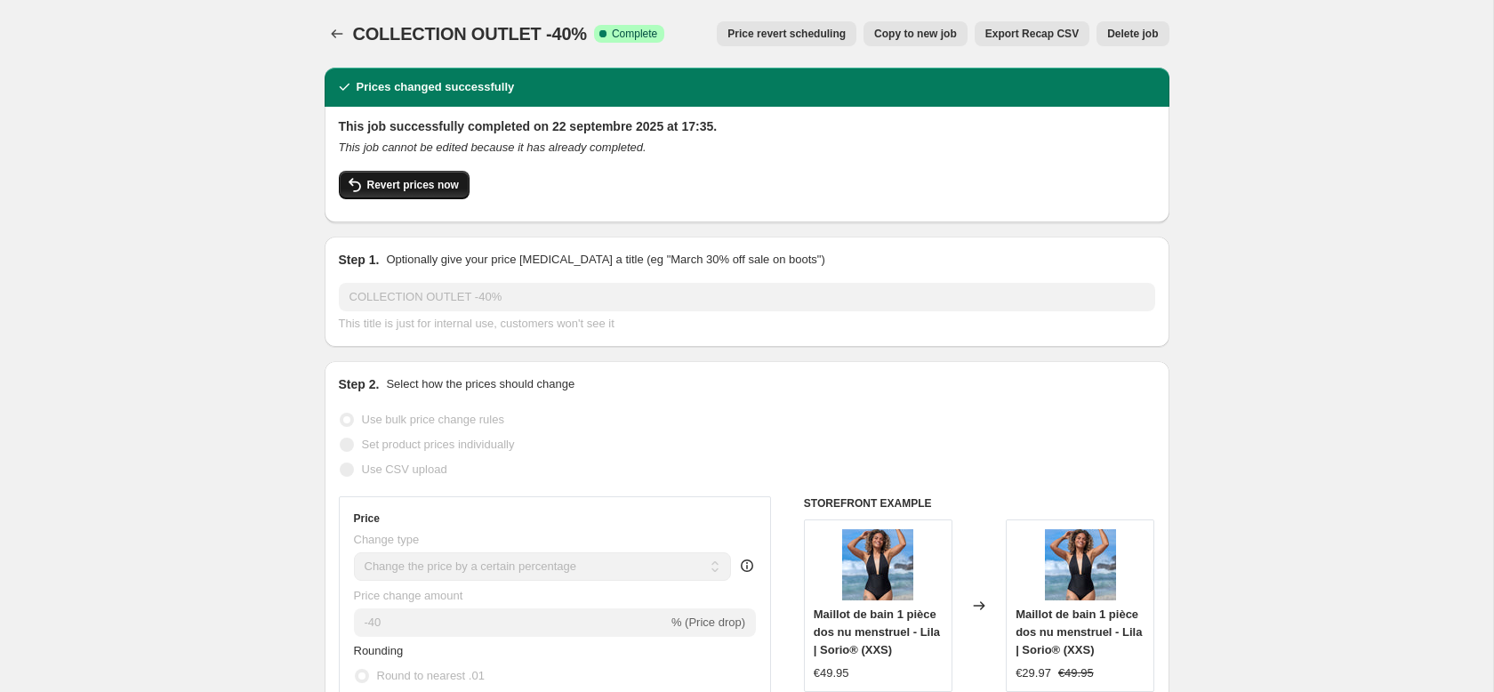
click at [419, 182] on span "Revert prices now" at bounding box center [413, 185] width 92 height 14
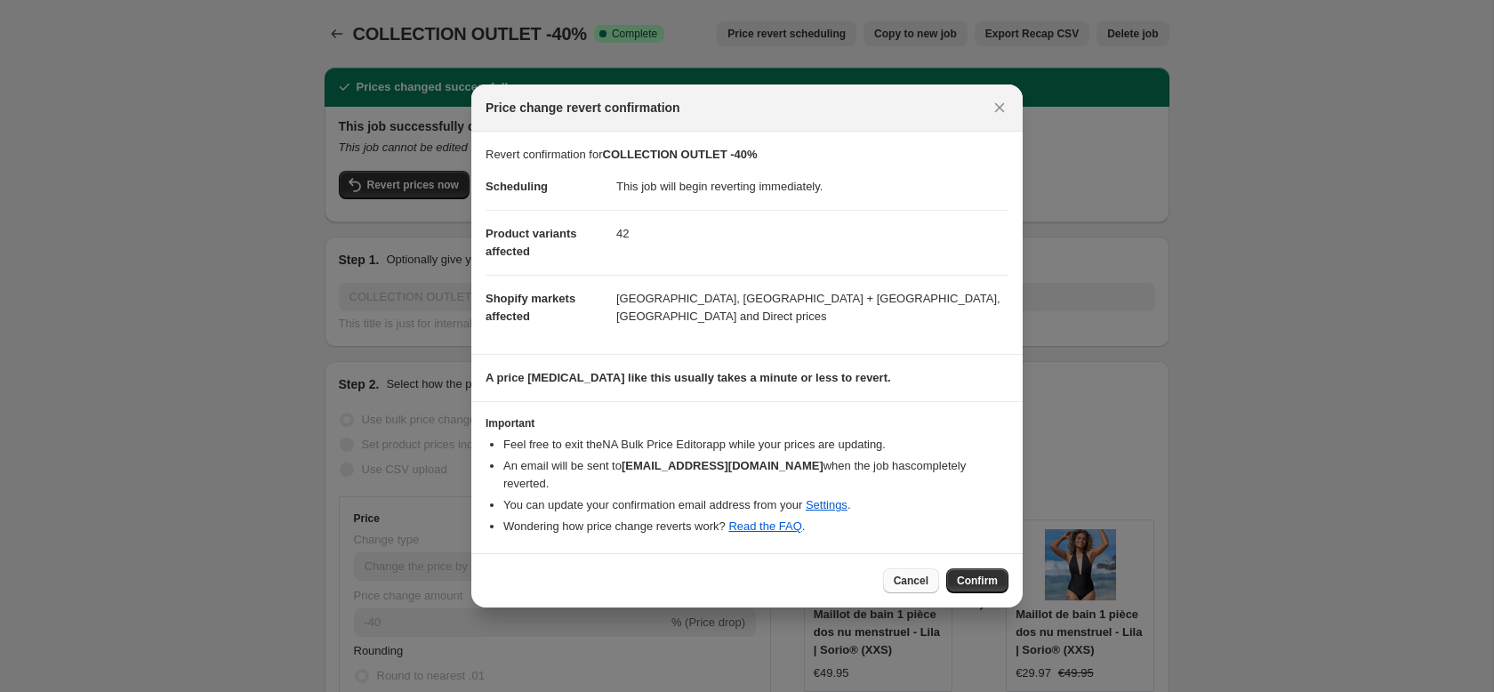
click at [901, 574] on span "Cancel" at bounding box center [911, 581] width 35 height 14
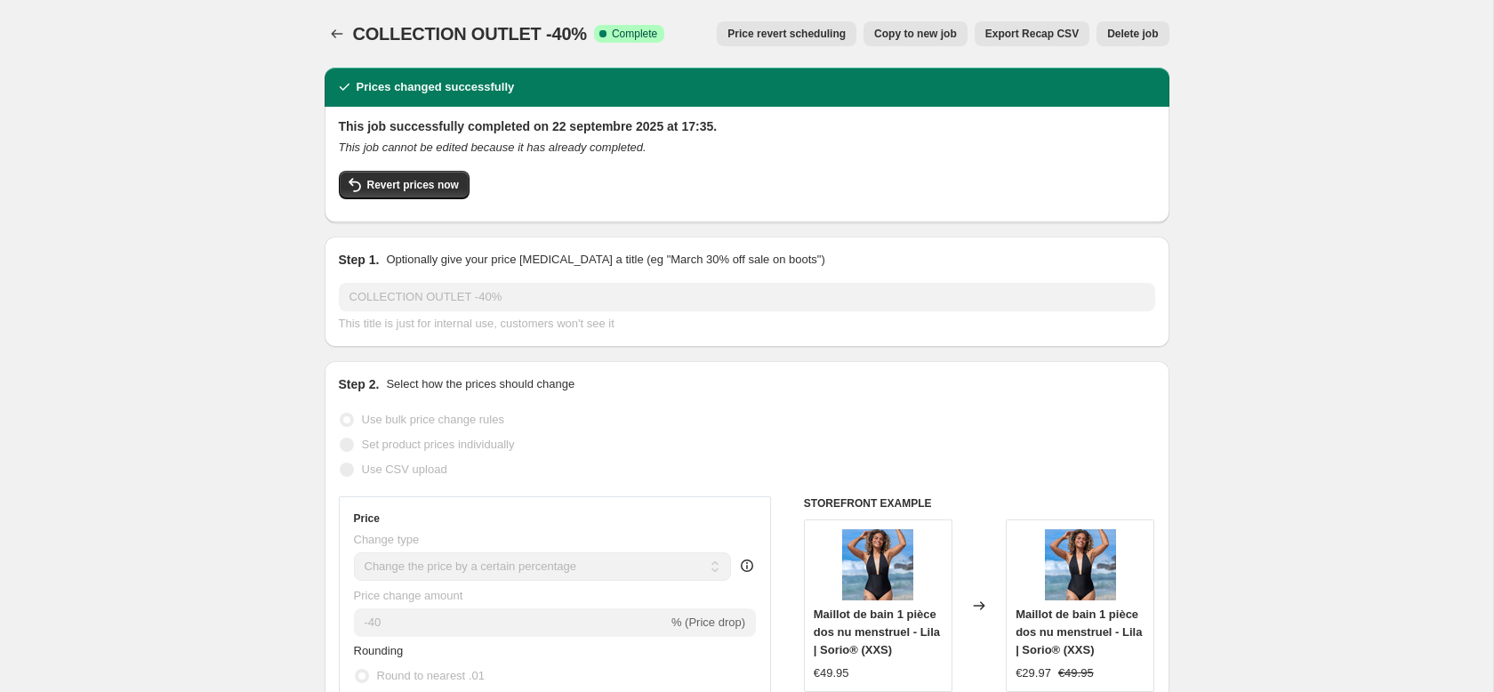
click at [1137, 31] on span "Delete job" at bounding box center [1132, 34] width 51 height 14
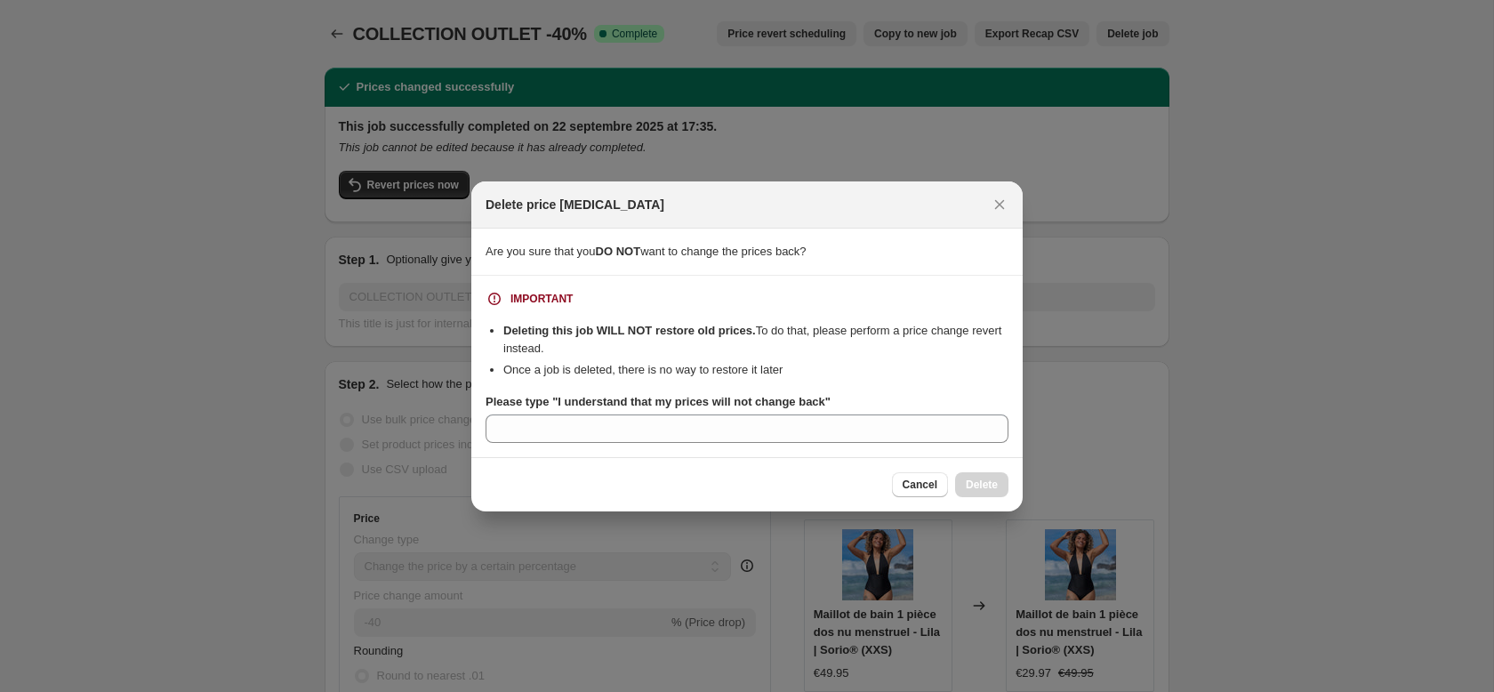
click at [670, 326] on b "Deleting this job WILL NOT restore old prices." at bounding box center [629, 330] width 253 height 13
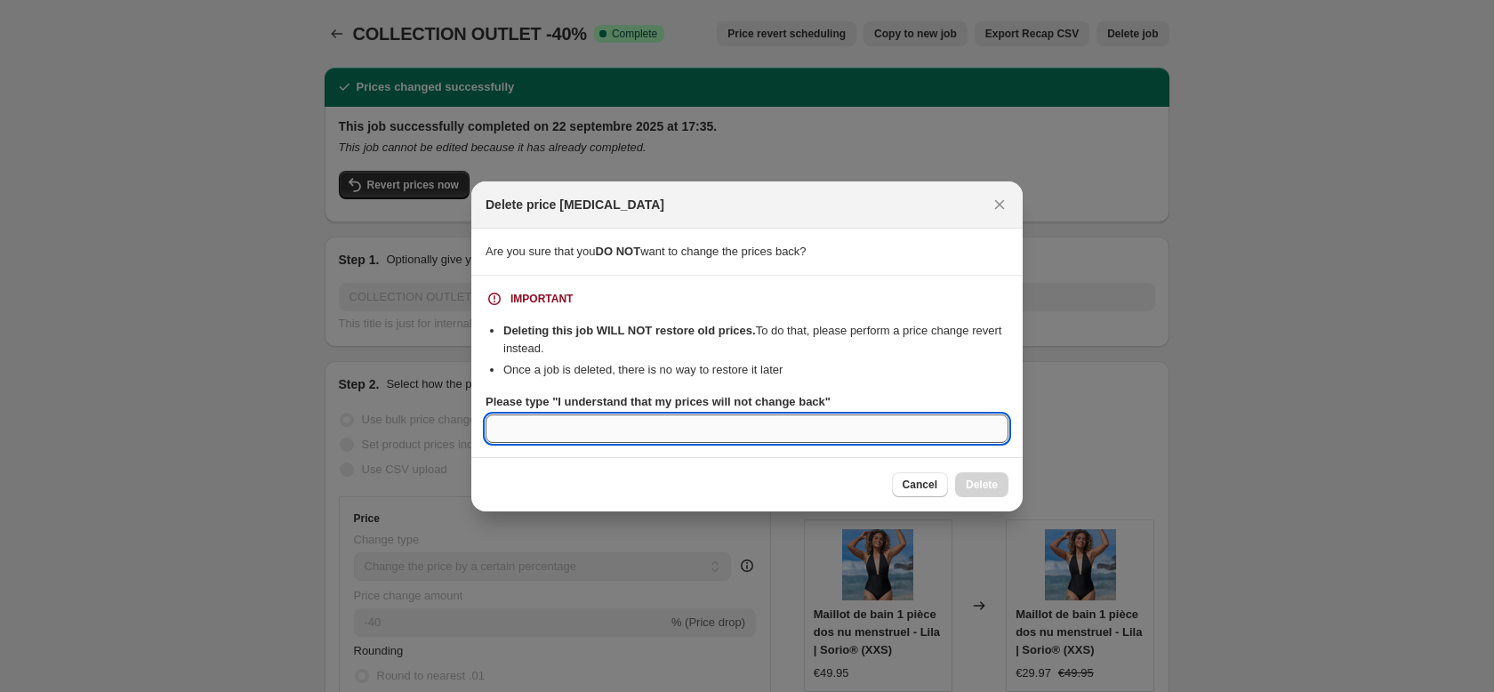
click at [615, 417] on input "Please type "I understand that my prices will not change back"" at bounding box center [747, 428] width 523 height 28
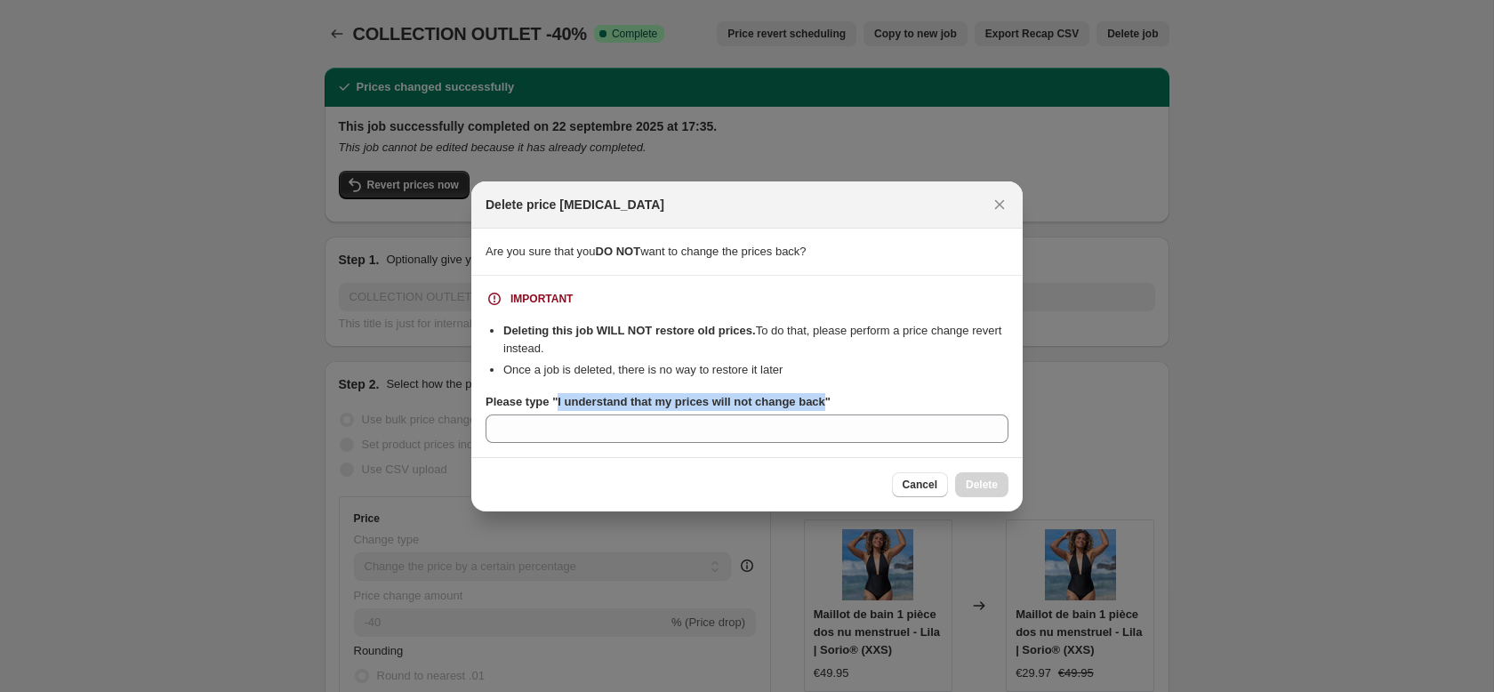
drag, startPoint x: 565, startPoint y: 405, endPoint x: 840, endPoint y: 402, distance: 274.8
click at [831, 402] on b "Please type "I understand that my prices will not change back"" at bounding box center [658, 401] width 345 height 13
copy b "I understand that my prices will not change back"
click at [734, 443] on section "IMPORTANT Deleting this job WILL NOT restore old prices. To do that, please per…" at bounding box center [746, 366] width 551 height 181
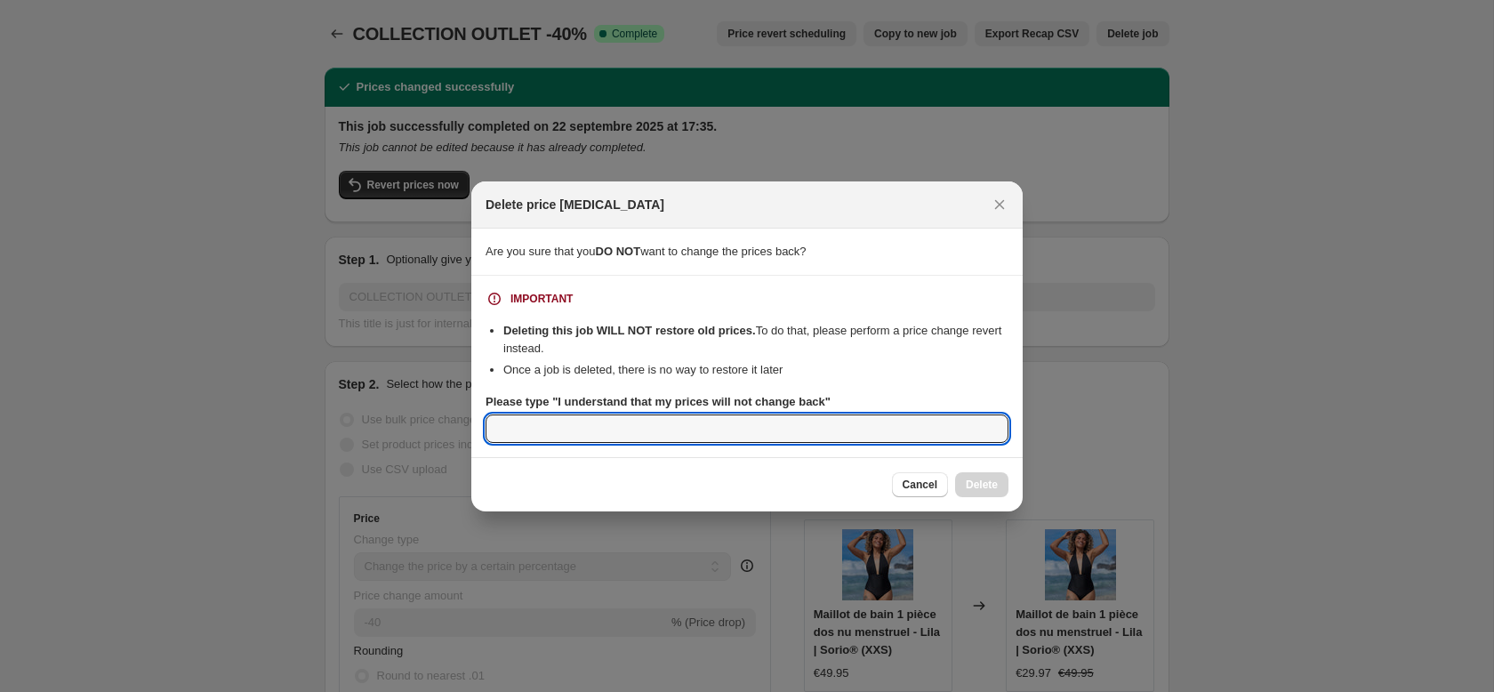
drag, startPoint x: 736, startPoint y: 423, endPoint x: 841, endPoint y: 442, distance: 105.7
click at [736, 423] on input "Please type "I understand that my prices will not change back"" at bounding box center [747, 428] width 523 height 28
paste input "I understand that my prices will not change back"
type input "I understand that my prices will not change back"
click at [981, 477] on button "Delete" at bounding box center [981, 484] width 53 height 25
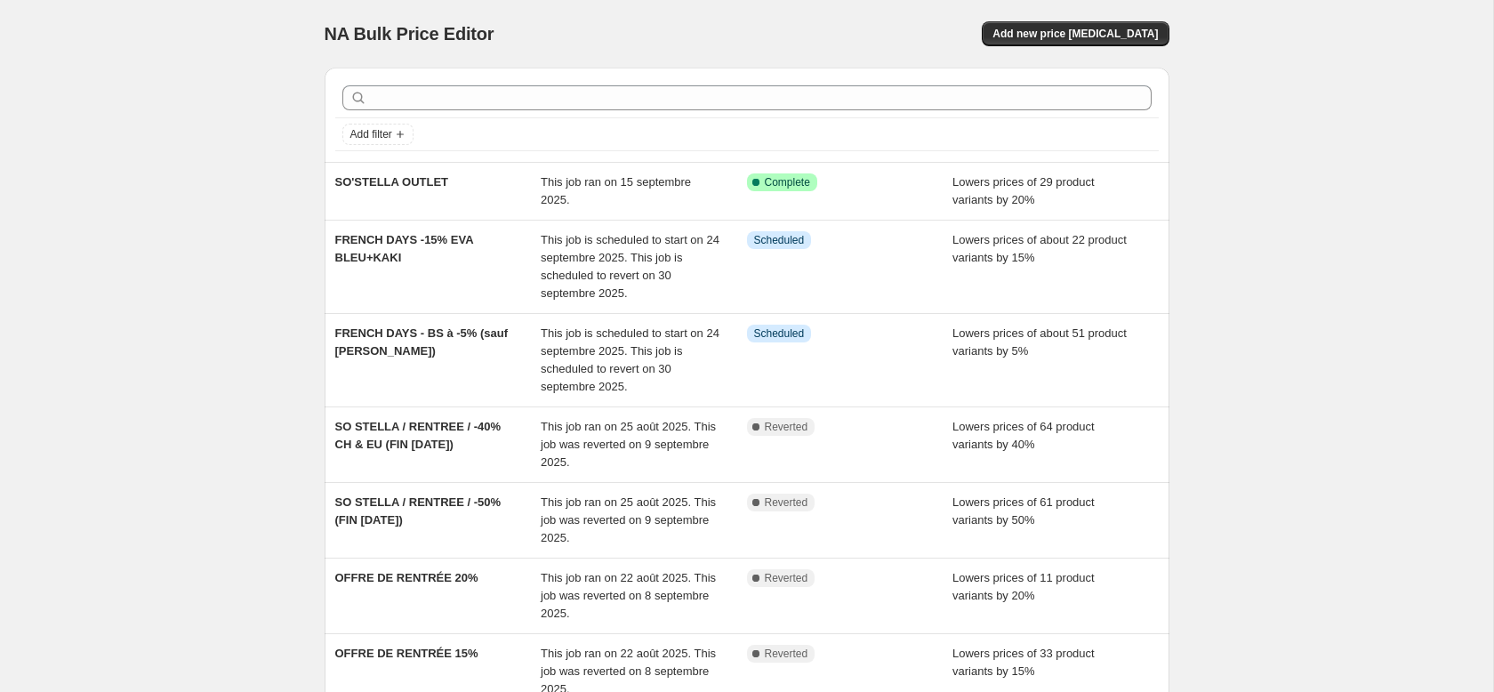
click at [1295, 93] on div "NA Bulk Price Editor. This page is ready NA Bulk Price Editor Add new price [ME…" at bounding box center [746, 538] width 1493 height 1076
click at [1072, 28] on span "Add new price [MEDICAL_DATA]" at bounding box center [1075, 34] width 165 height 14
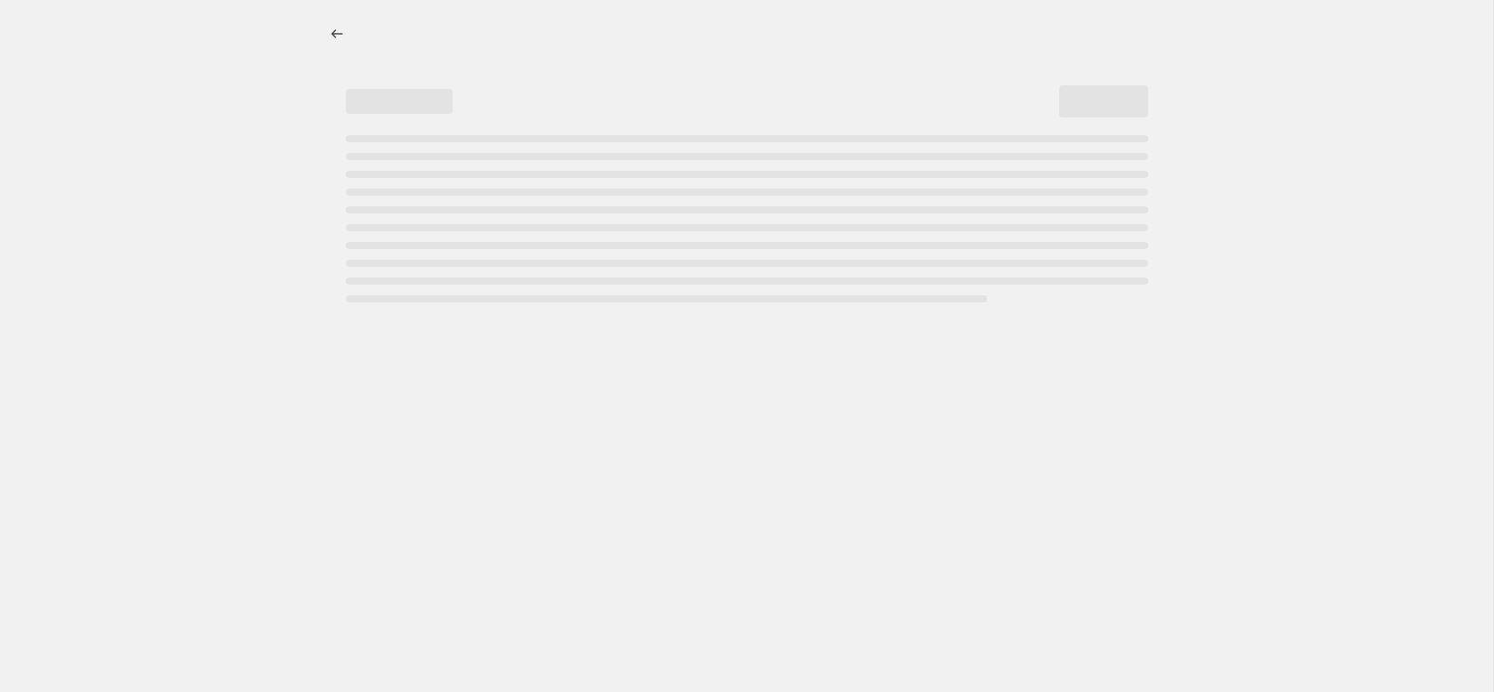
select select "percentage"
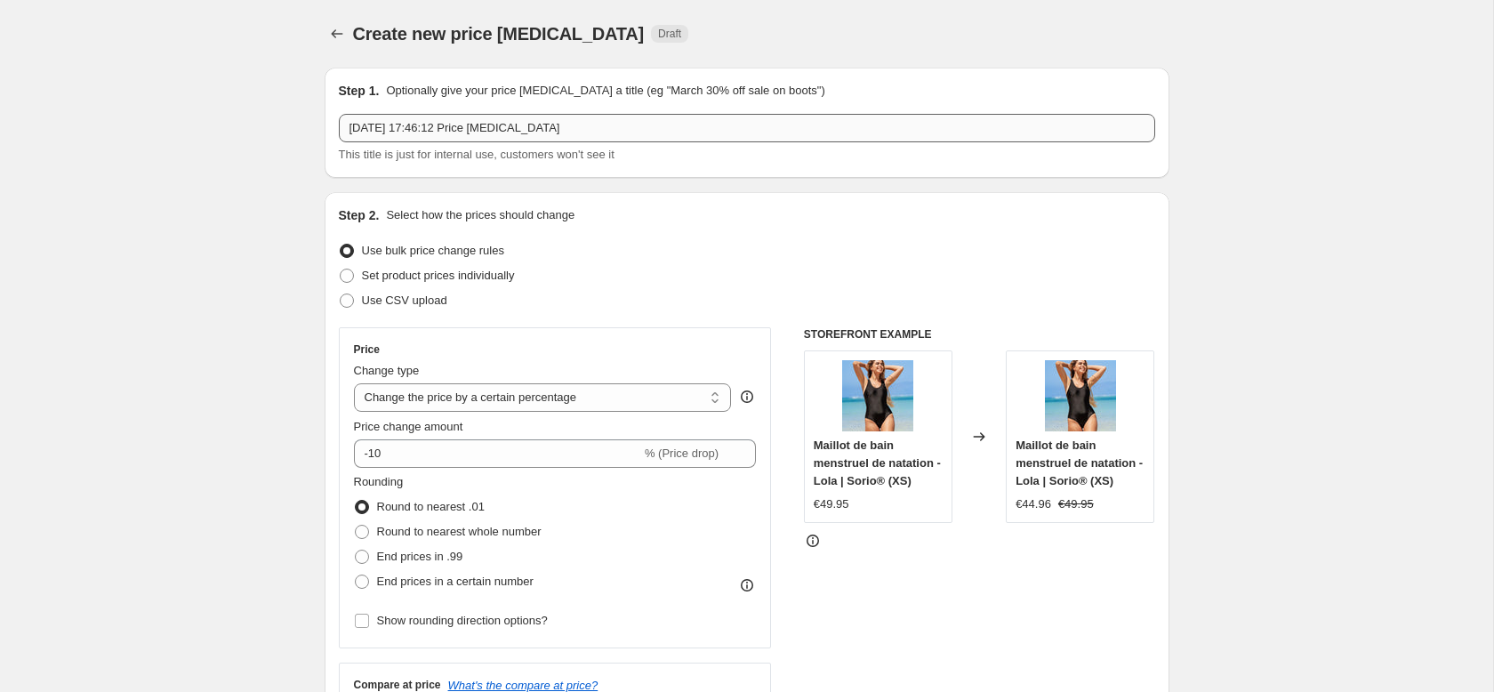
drag, startPoint x: 548, startPoint y: 112, endPoint x: 567, endPoint y: 122, distance: 21.1
click at [548, 112] on div "Step 1. Optionally give your price [MEDICAL_DATA] a title (eg "March 30% off sa…" at bounding box center [747, 123] width 816 height 82
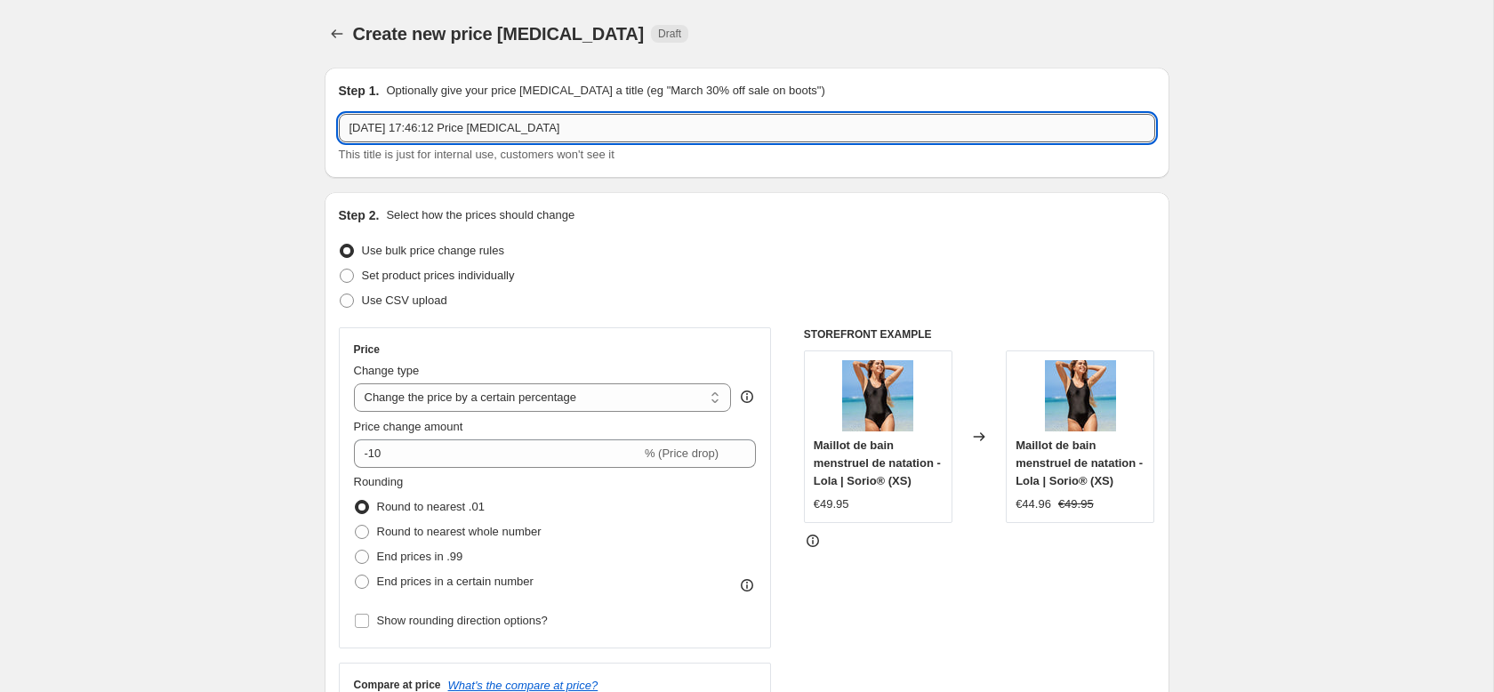
click at [594, 122] on input "[DATE] 17:46:12 Price [MEDICAL_DATA]" at bounding box center [747, 128] width 816 height 28
type input "OUTLET -40%"
click at [663, 266] on div "Set product prices individually" at bounding box center [747, 275] width 816 height 25
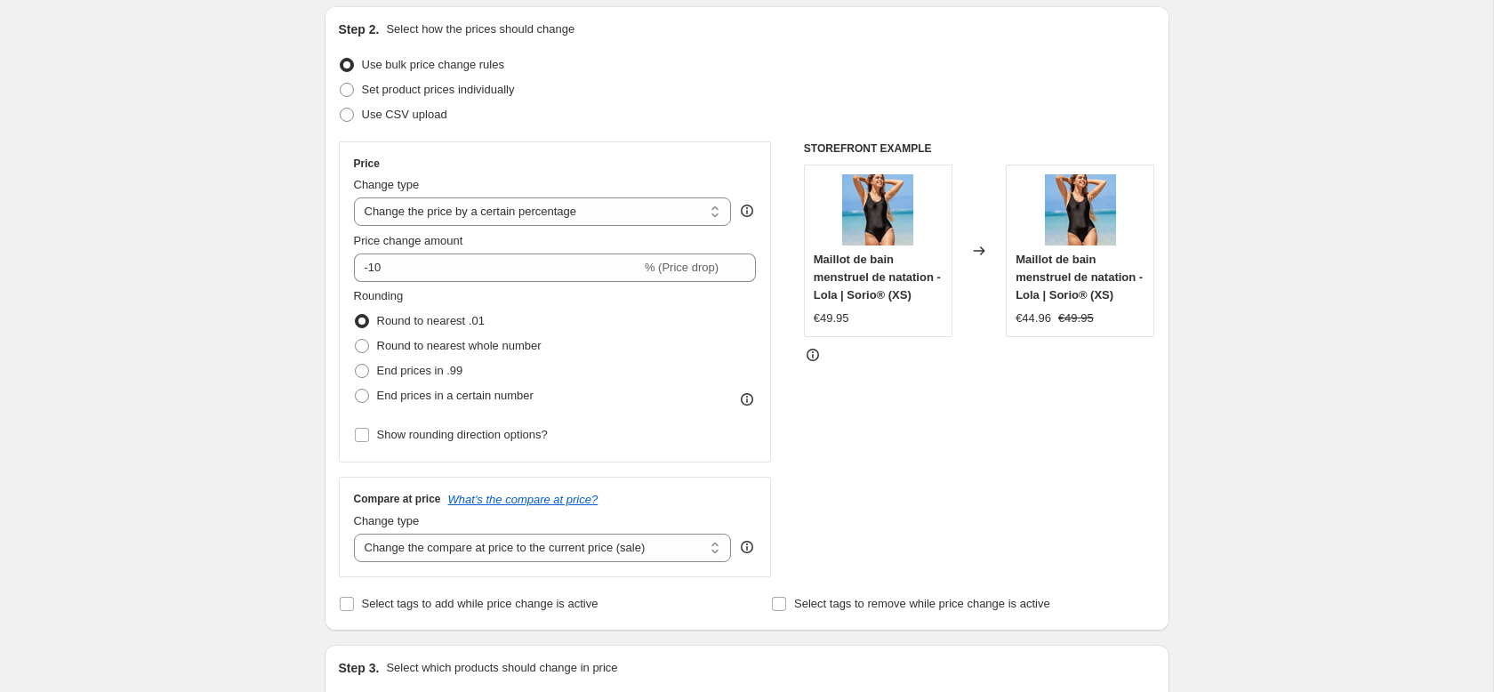
scroll to position [205, 0]
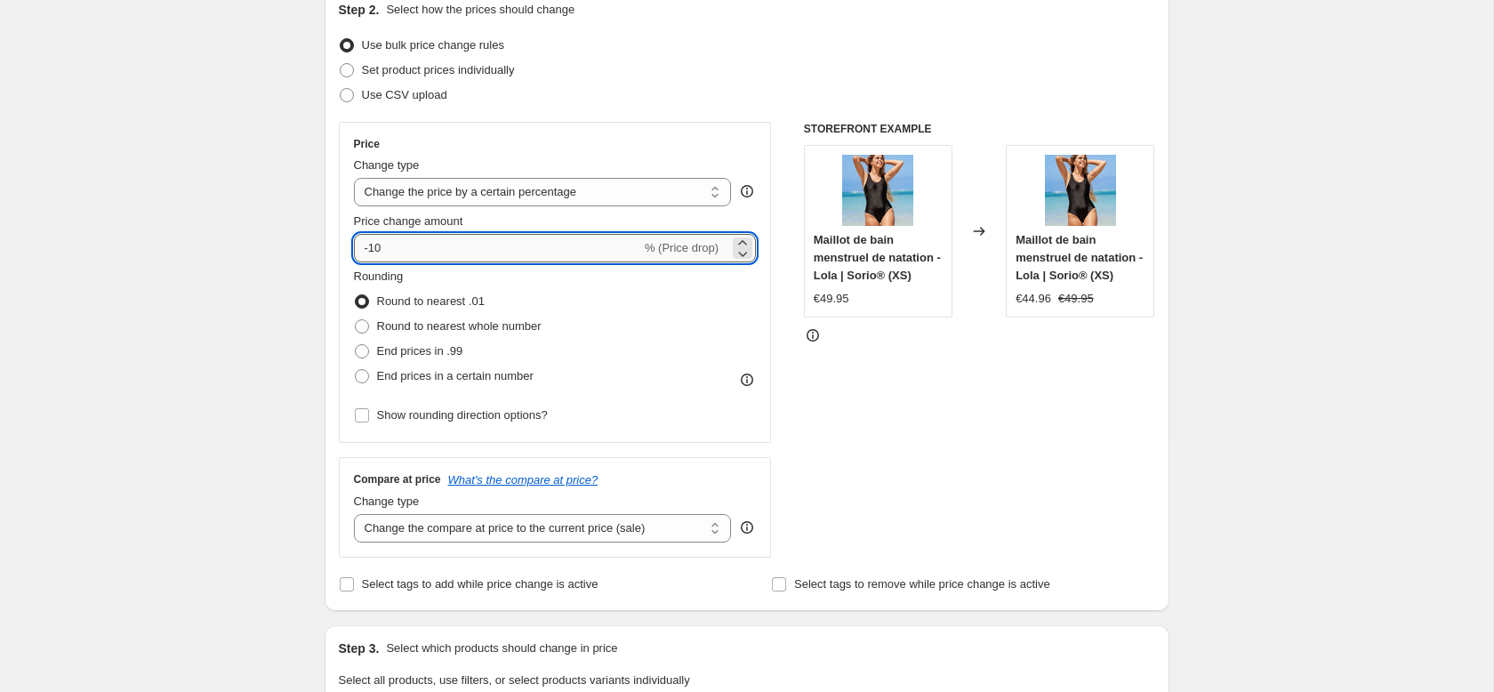
drag, startPoint x: 429, startPoint y: 250, endPoint x: 420, endPoint y: 251, distance: 8.9
click at [428, 250] on input "-10" at bounding box center [497, 248] width 287 height 28
type input "-1"
type input "-40"
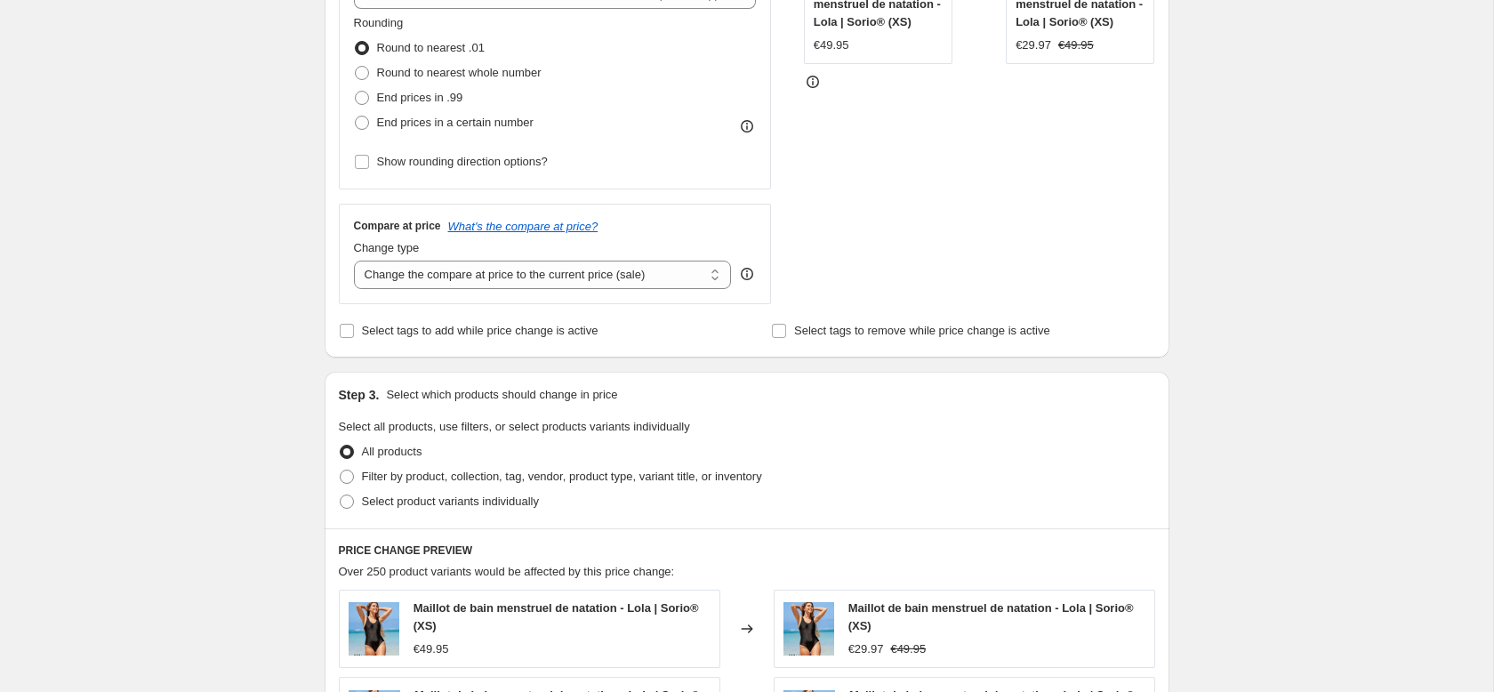
scroll to position [468, 0]
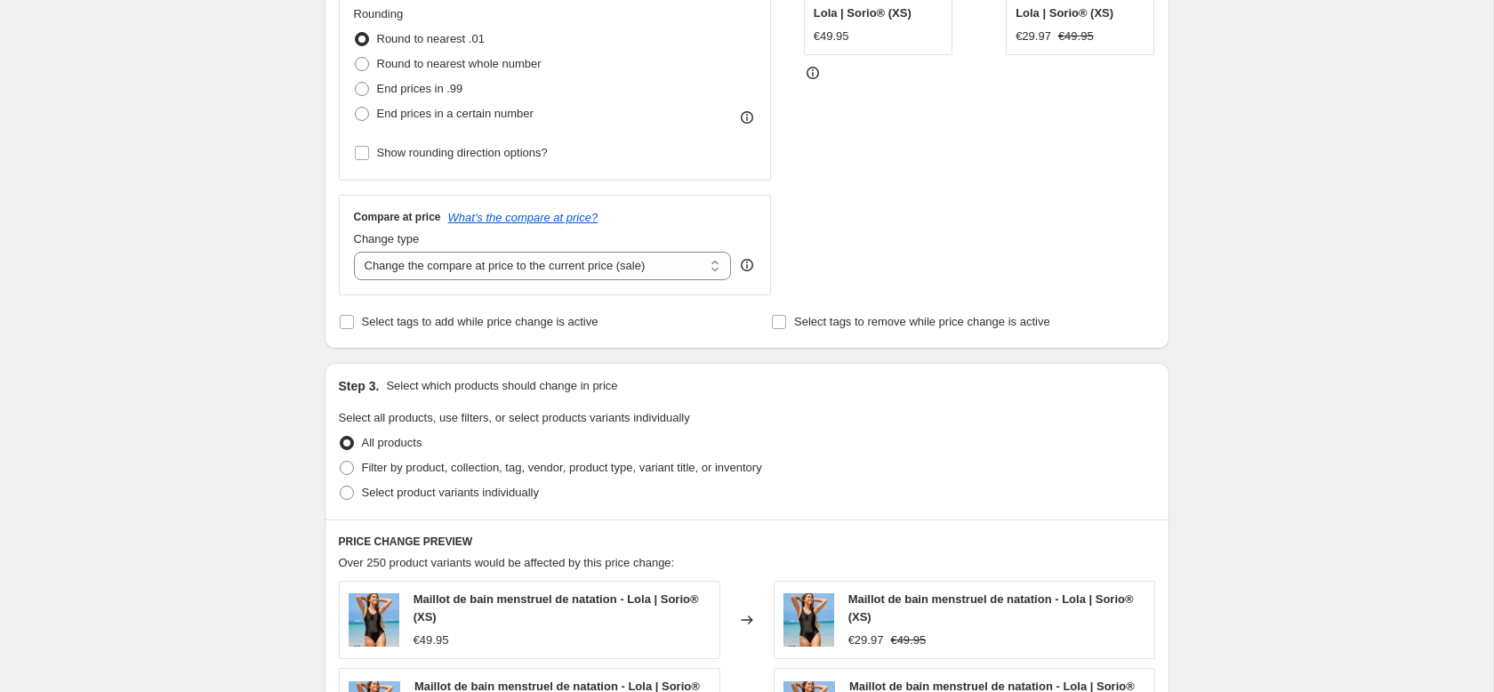
click at [358, 347] on div "Step 2. Select how the prices should change Use bulk price change rules Set pro…" at bounding box center [747, 36] width 845 height 624
click at [372, 318] on span "Select tags to add while price change is active" at bounding box center [480, 321] width 237 height 13
click at [354, 318] on input "Select tags to add while price change is active" at bounding box center [347, 322] width 14 height 14
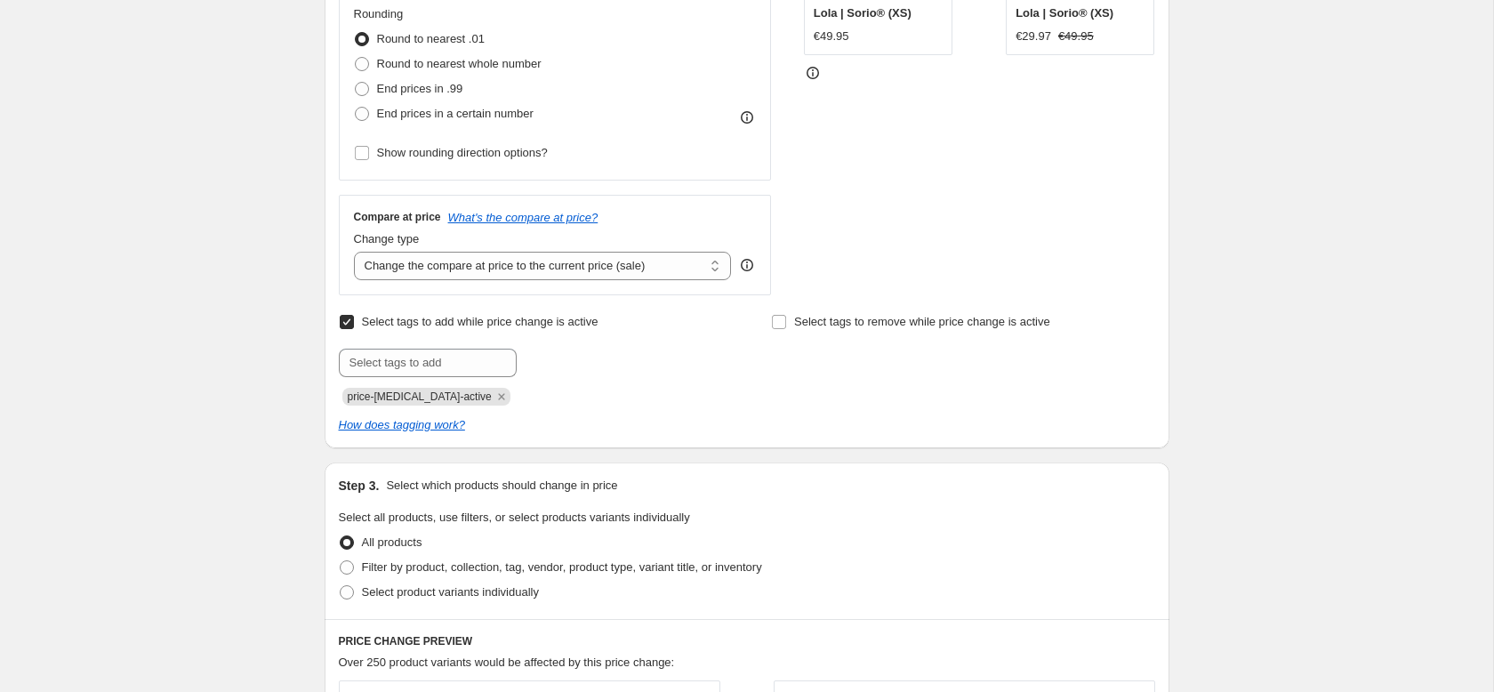
click at [372, 318] on span "Select tags to add while price change is active" at bounding box center [480, 321] width 237 height 13
click at [354, 318] on input "Select tags to add while price change is active" at bounding box center [347, 322] width 14 height 14
checkbox input "false"
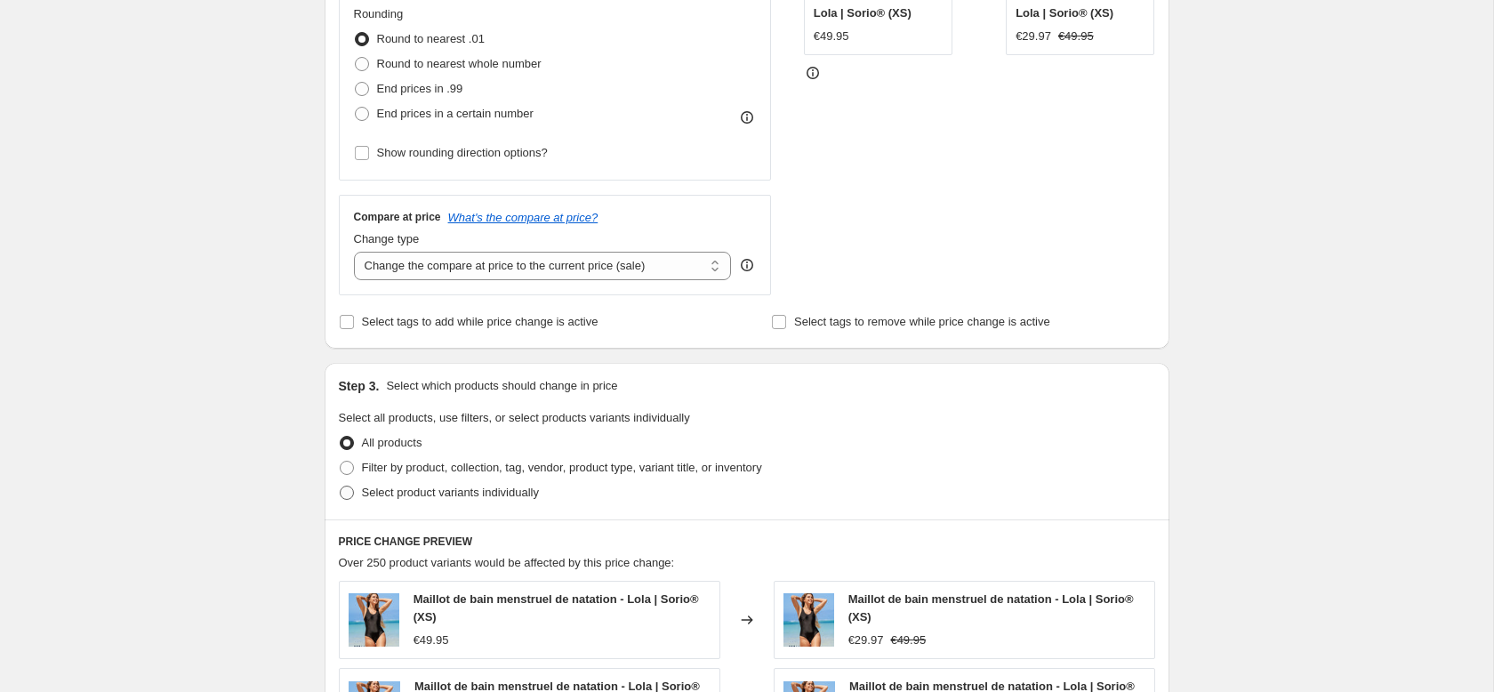
click at [384, 492] on span "Select product variants individually" at bounding box center [450, 492] width 177 height 13
click at [341, 487] on input "Select product variants individually" at bounding box center [340, 486] width 1 height 1
radio input "true"
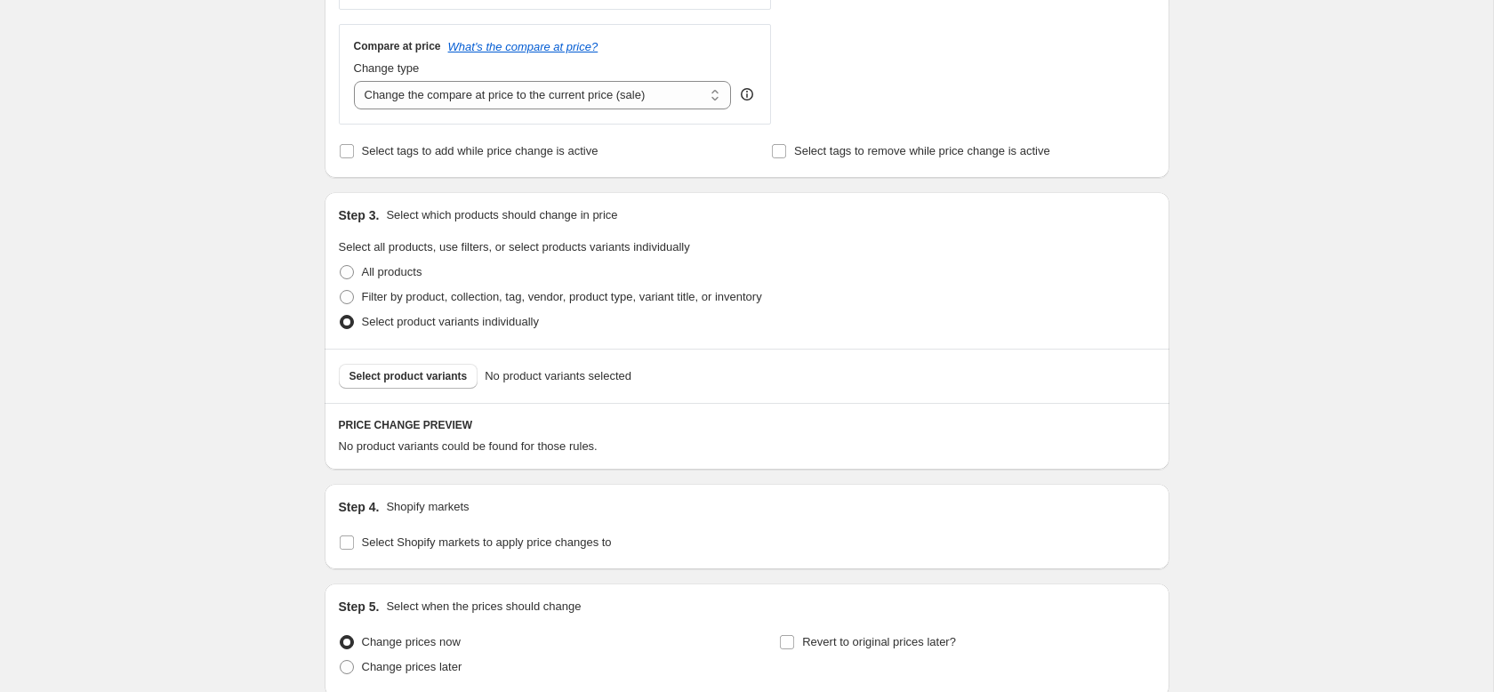
scroll to position [662, 0]
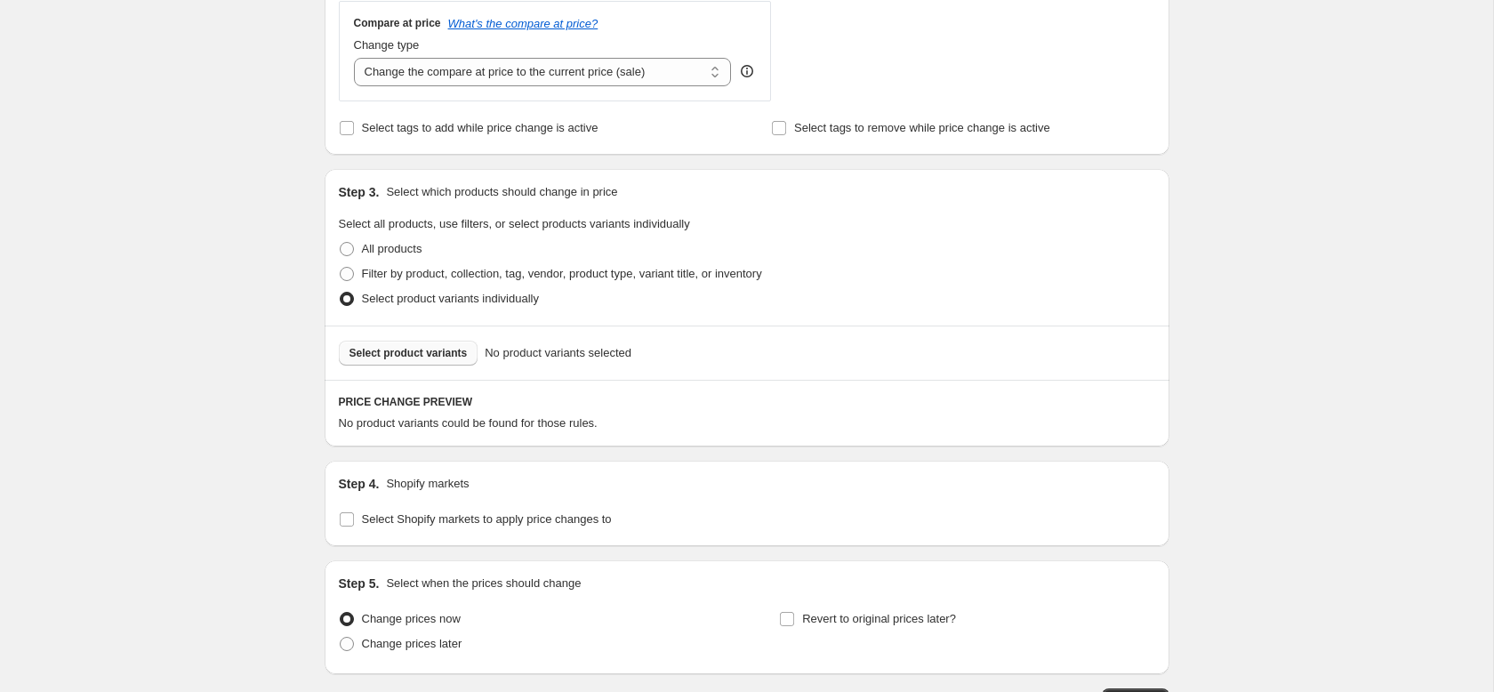
click at [402, 357] on span "Select product variants" at bounding box center [409, 353] width 118 height 14
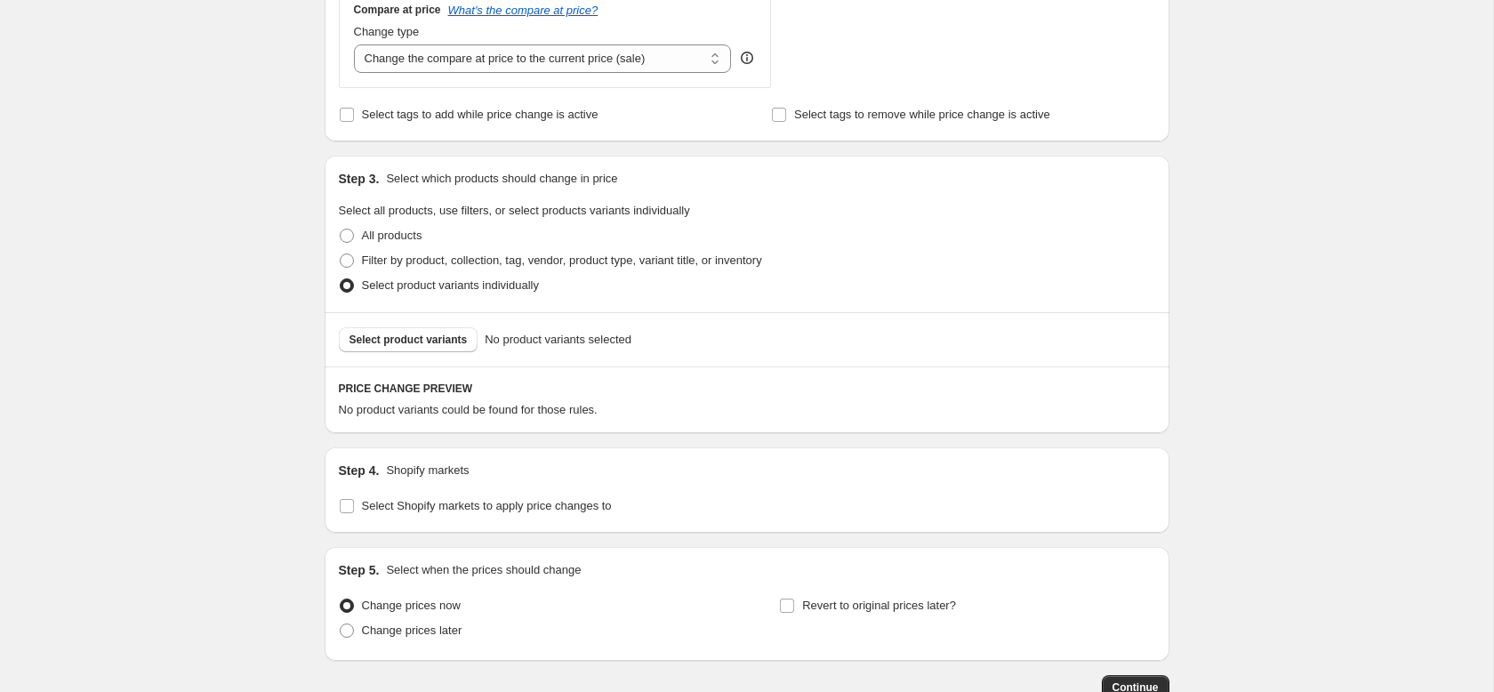
scroll to position [678, 0]
click at [435, 339] on span "Select product variants" at bounding box center [409, 337] width 118 height 14
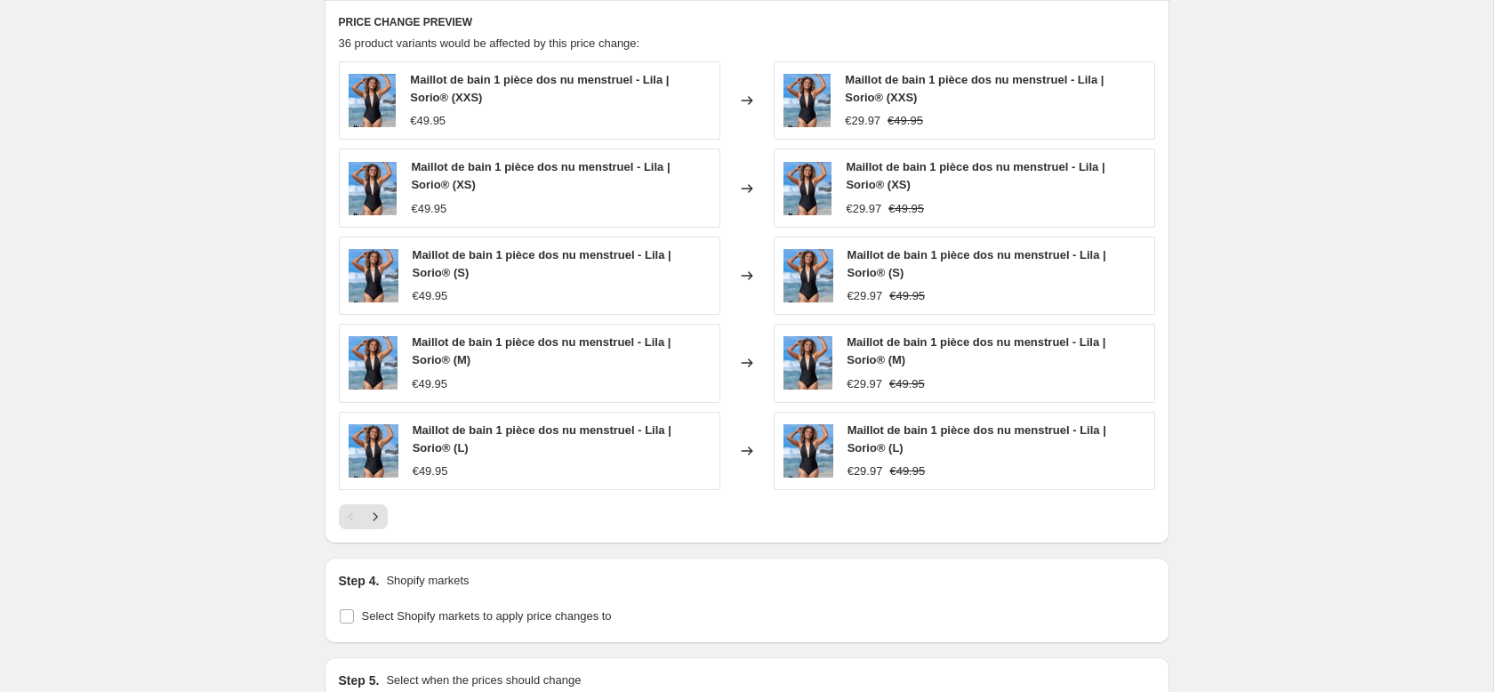
scroll to position [1067, 0]
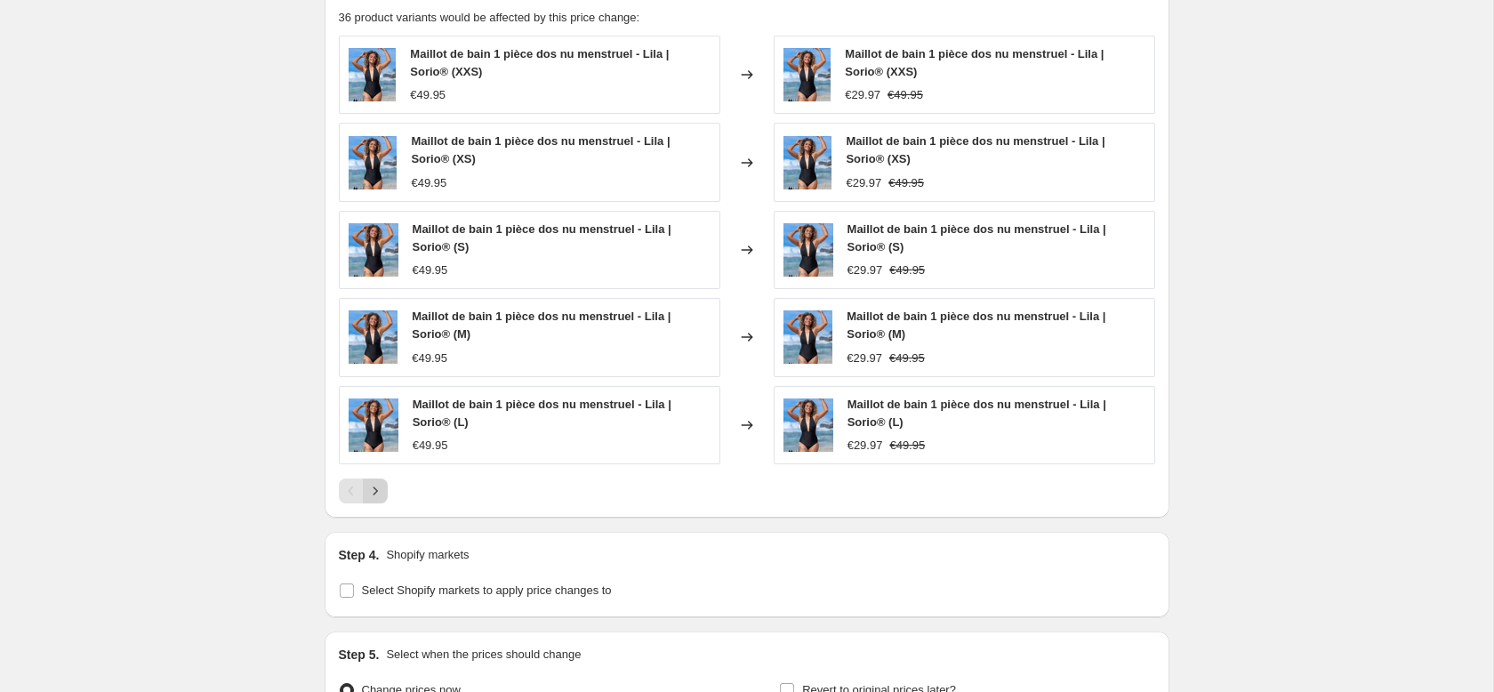
click at [373, 486] on icon "Next" at bounding box center [375, 491] width 18 height 18
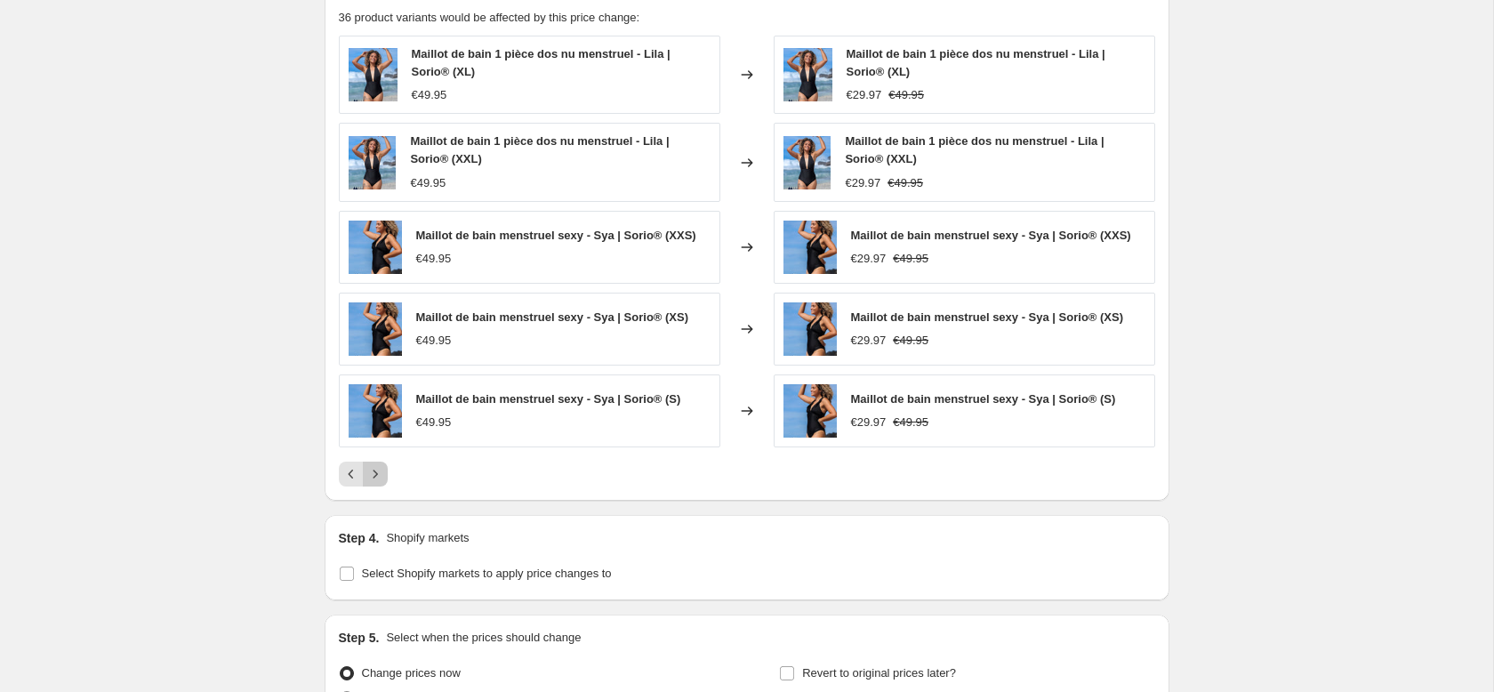
click at [374, 485] on button "Next" at bounding box center [375, 474] width 25 height 25
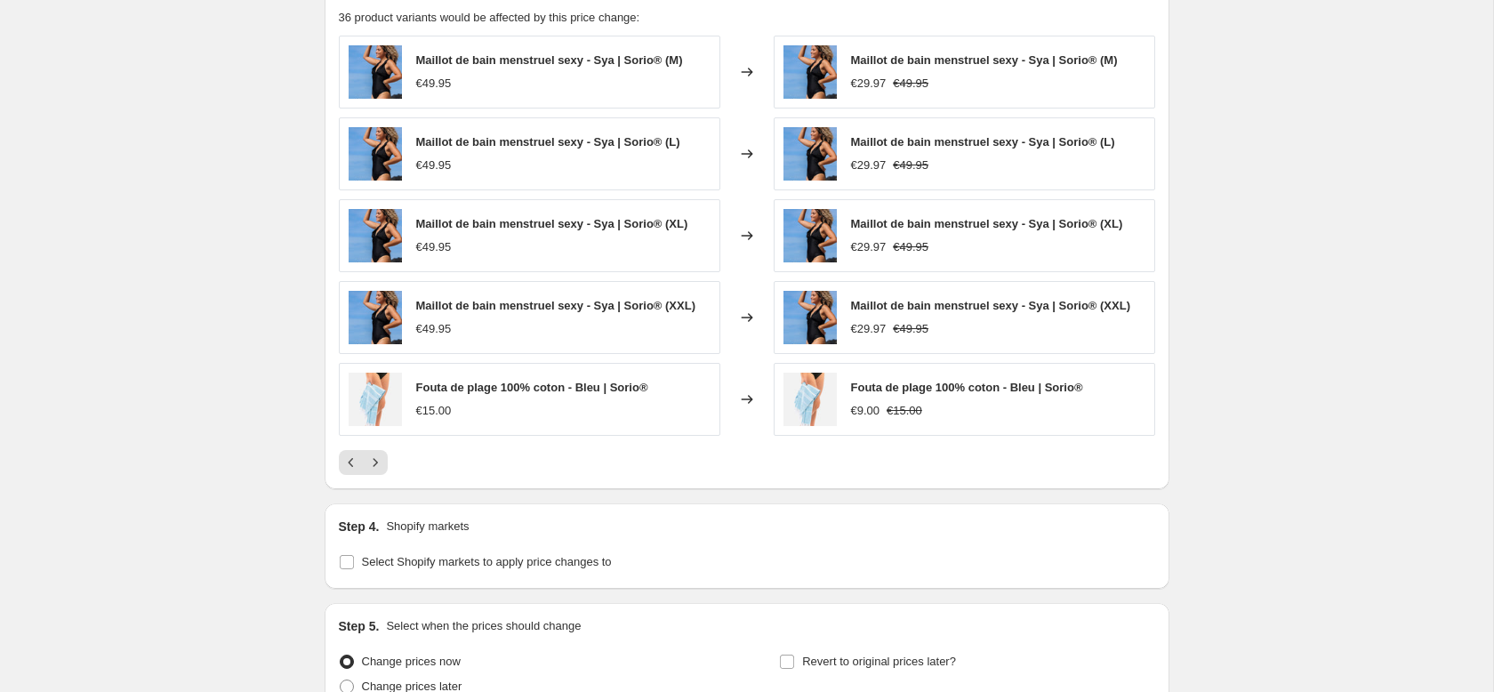
click at [374, 484] on div "PRICE CHANGE PREVIEW 36 product variants would be affected by this price change…" at bounding box center [747, 231] width 845 height 515
click at [374, 470] on icon "Next" at bounding box center [375, 463] width 18 height 18
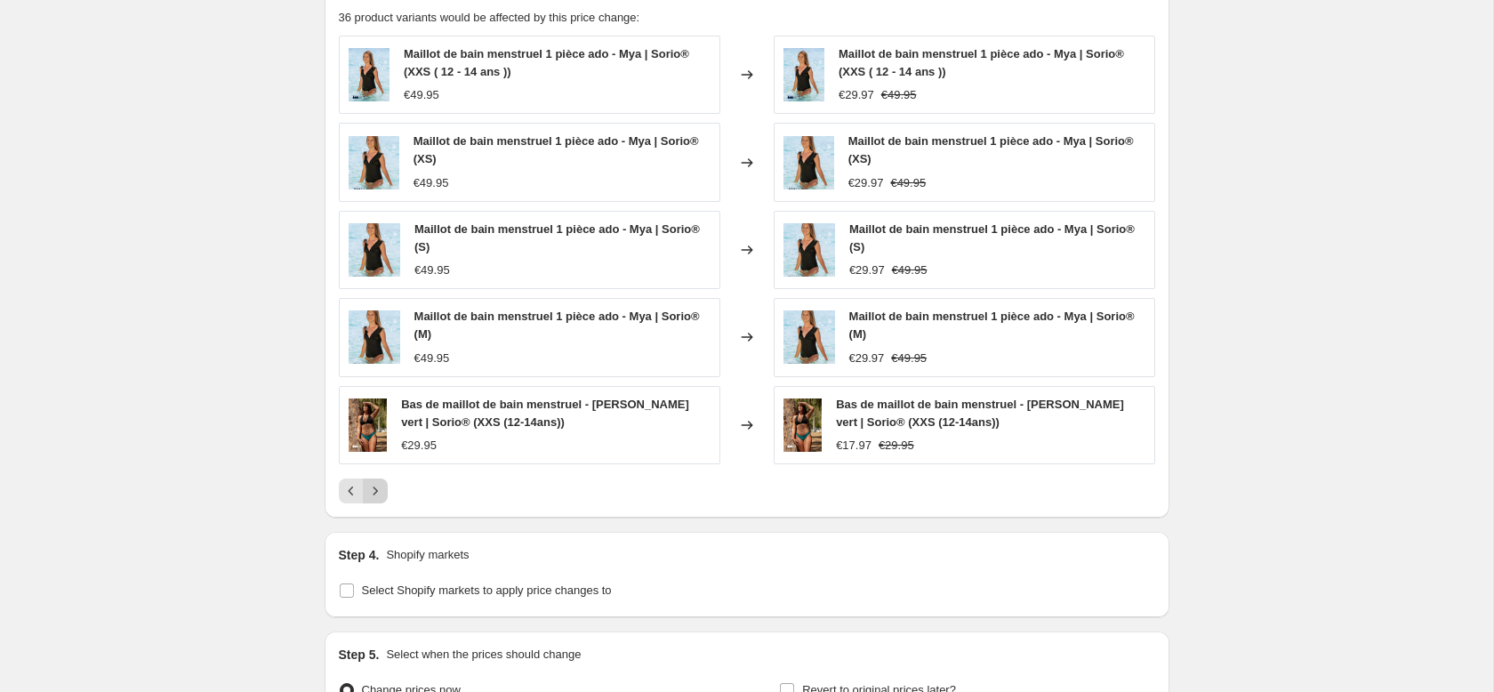
drag, startPoint x: 378, startPoint y: 465, endPoint x: 376, endPoint y: 482, distance: 17.0
click at [375, 467] on div "Maillot de bain menstruel 1 pièce ado - Mya | Sorio® (XXS ( 12 - 14 ans )) €49.…" at bounding box center [747, 270] width 816 height 468
click at [377, 493] on icon "Next" at bounding box center [375, 491] width 18 height 18
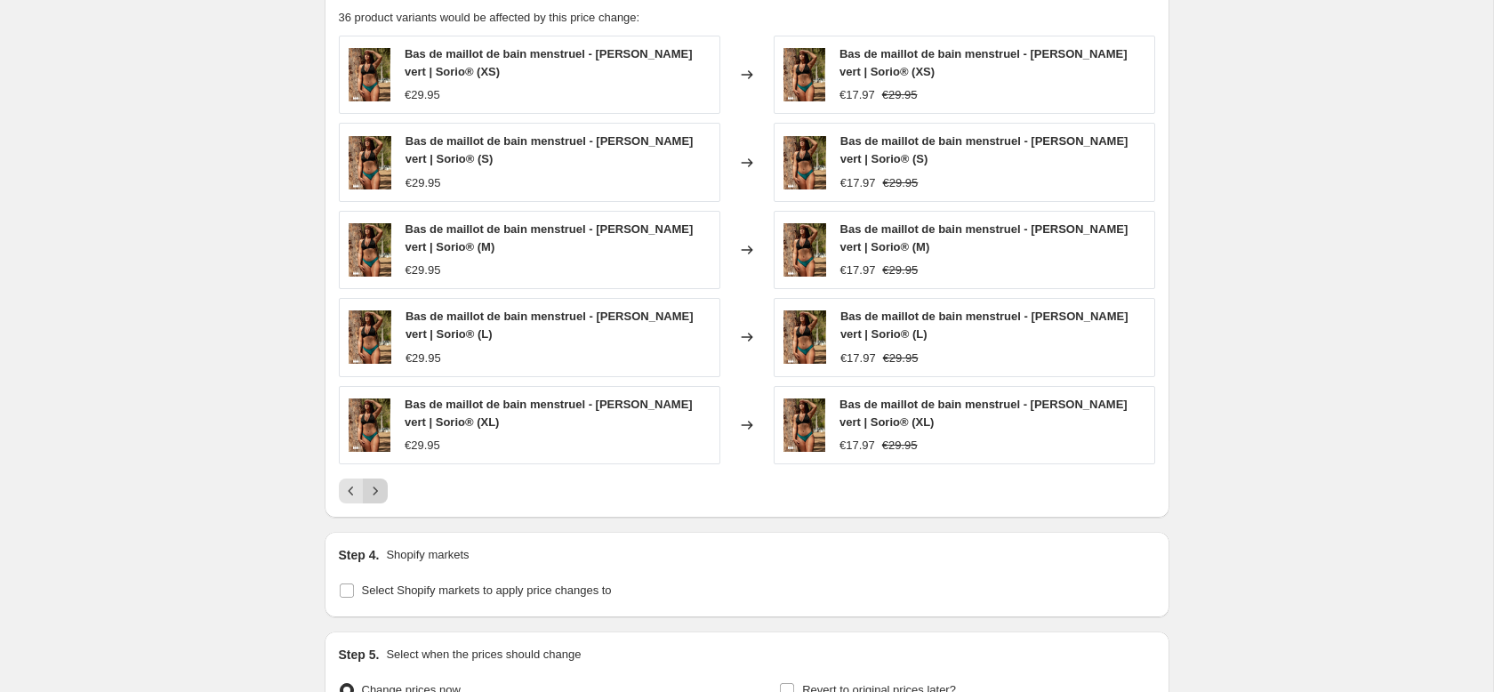
click at [381, 486] on icon "Next" at bounding box center [375, 491] width 18 height 18
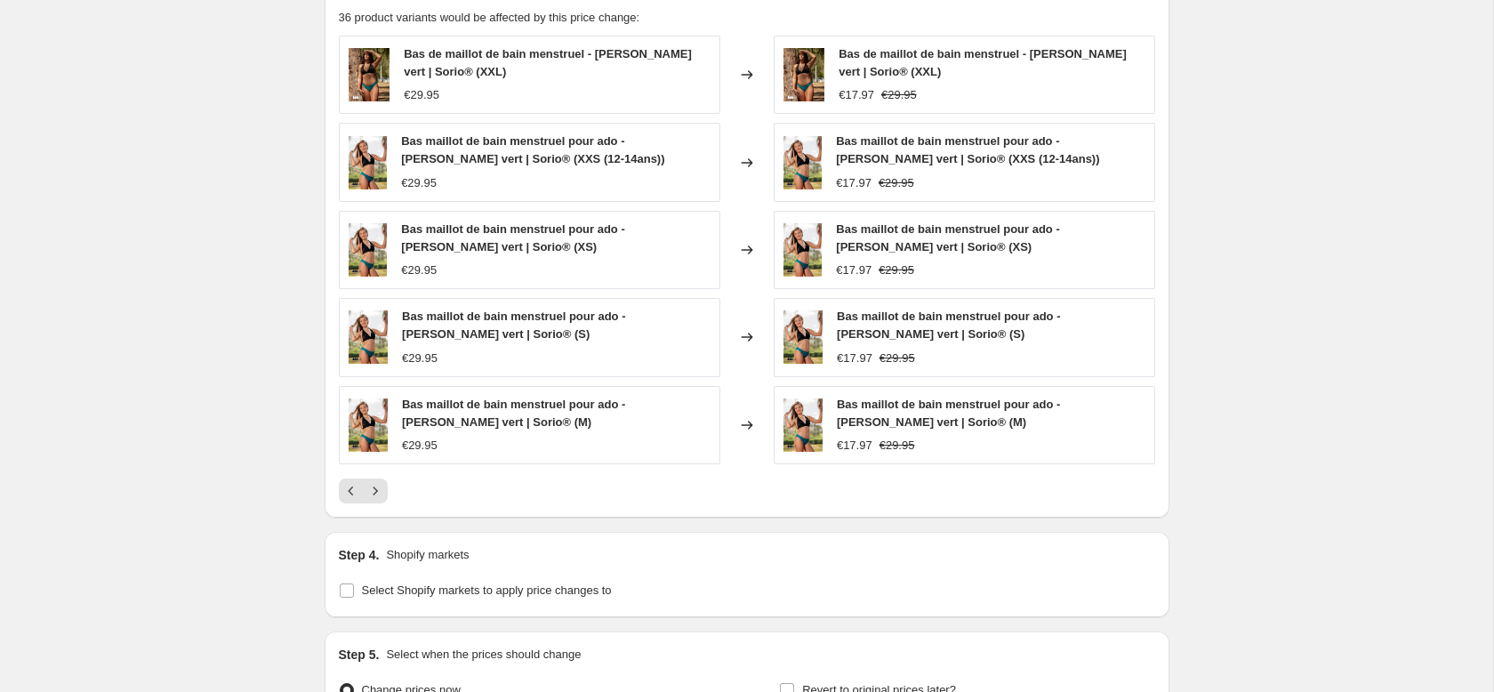
click at [380, 486] on icon "Next" at bounding box center [375, 491] width 18 height 18
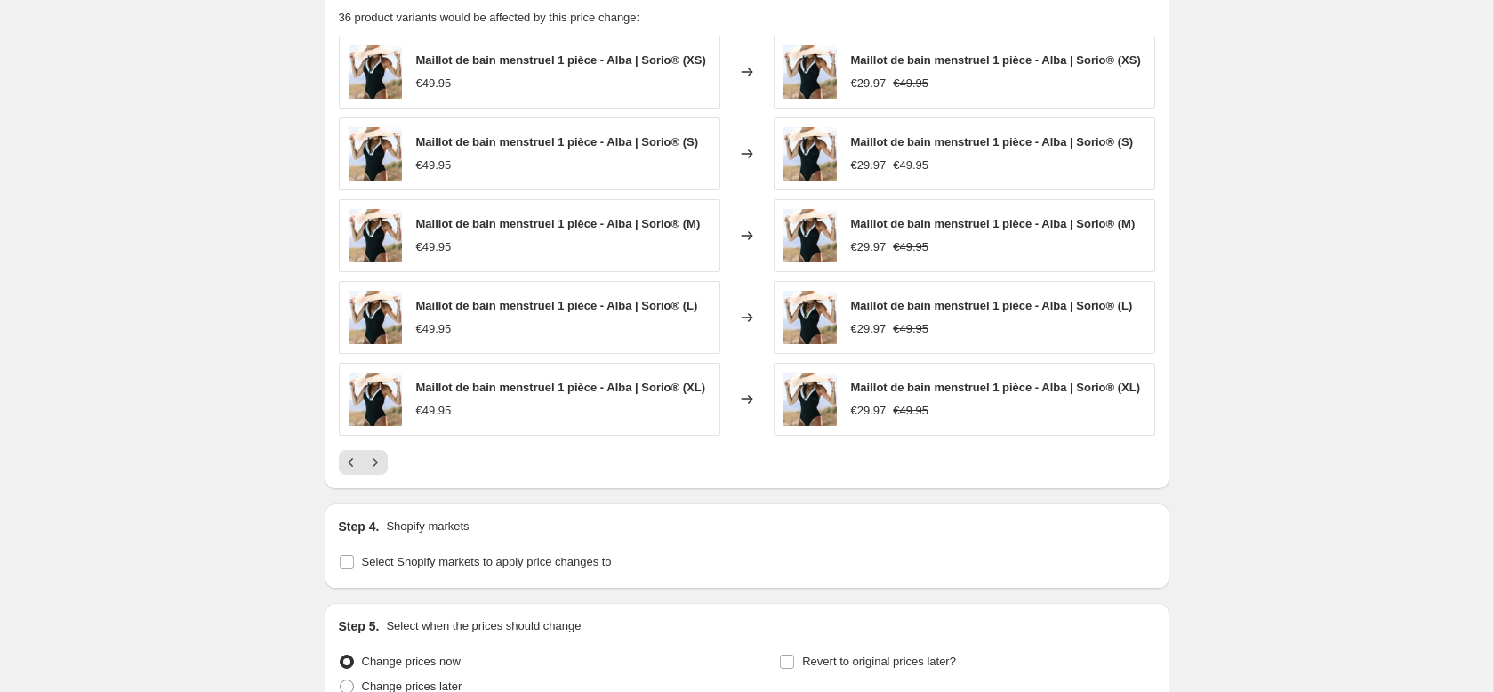
click at [381, 475] on button "Next" at bounding box center [375, 462] width 25 height 25
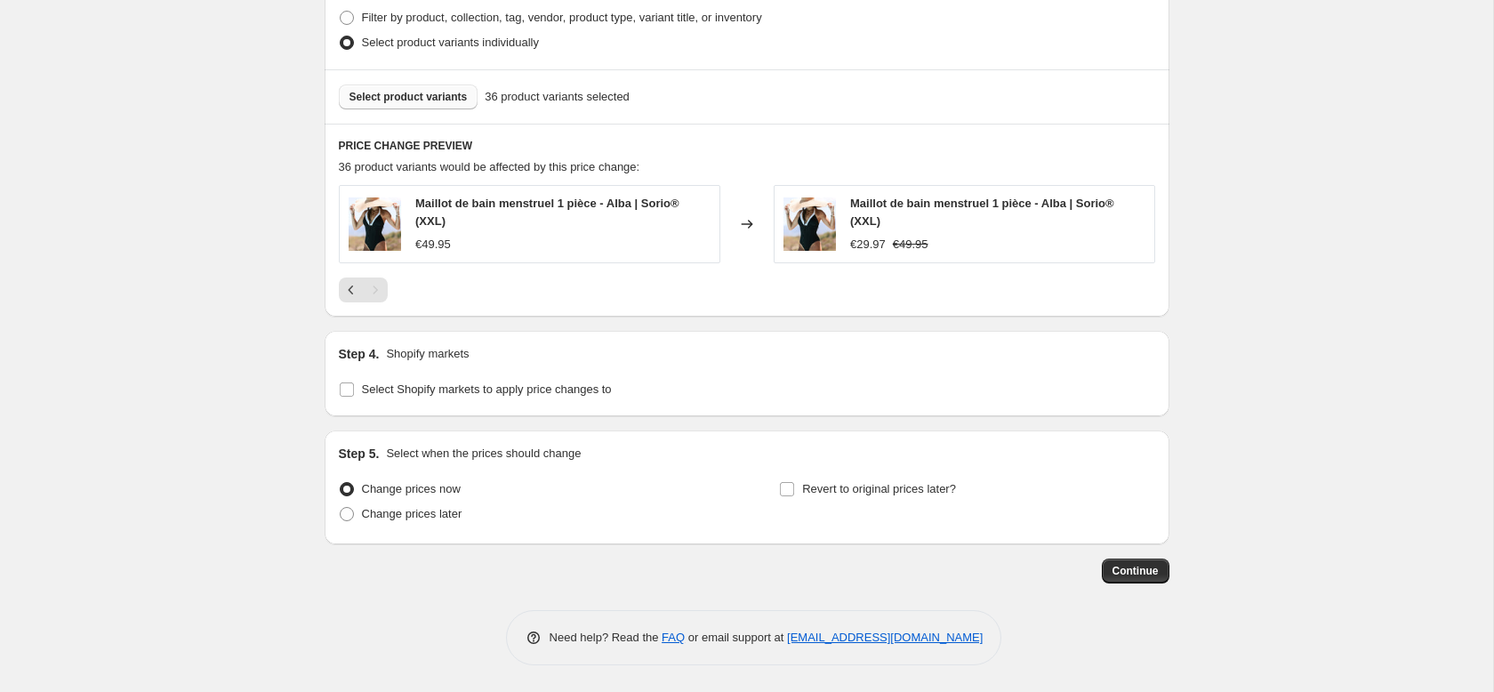
scroll to position [736, 0]
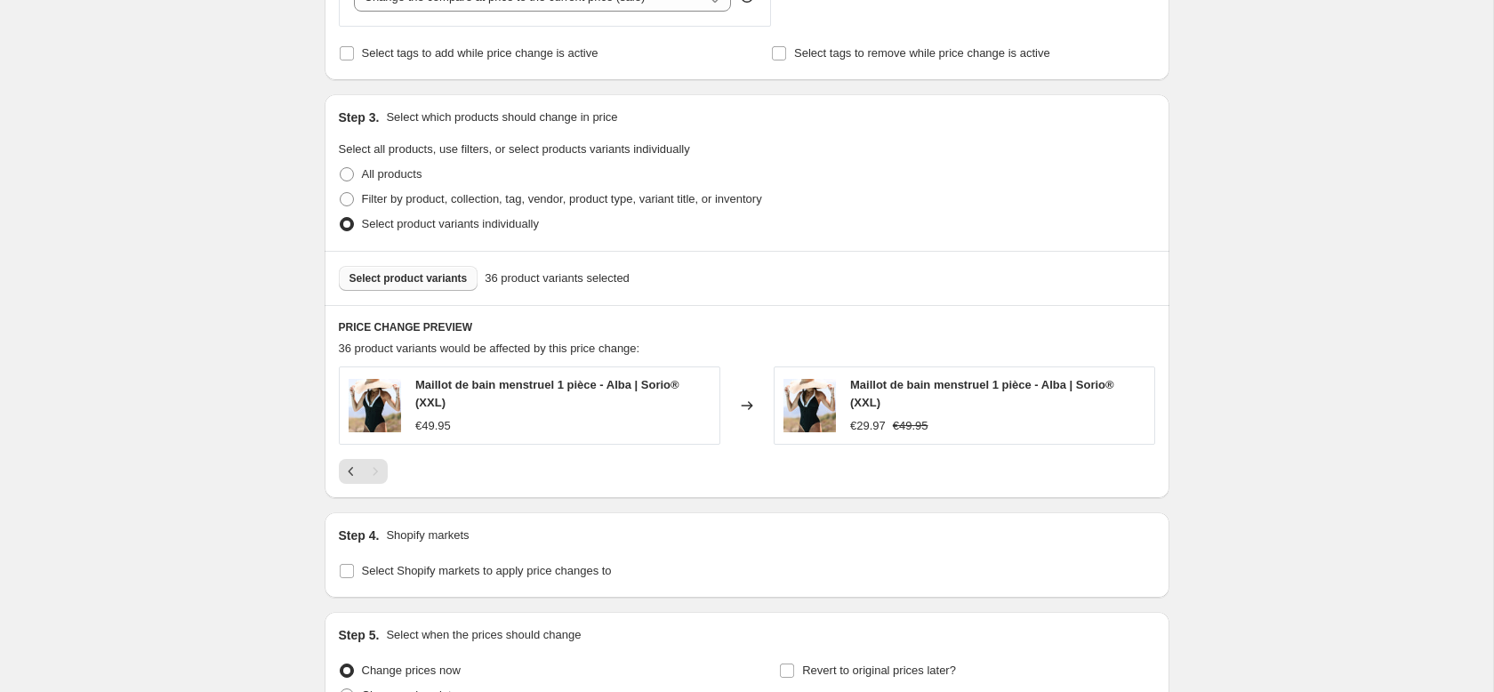
click at [390, 284] on span "Select product variants" at bounding box center [409, 278] width 118 height 14
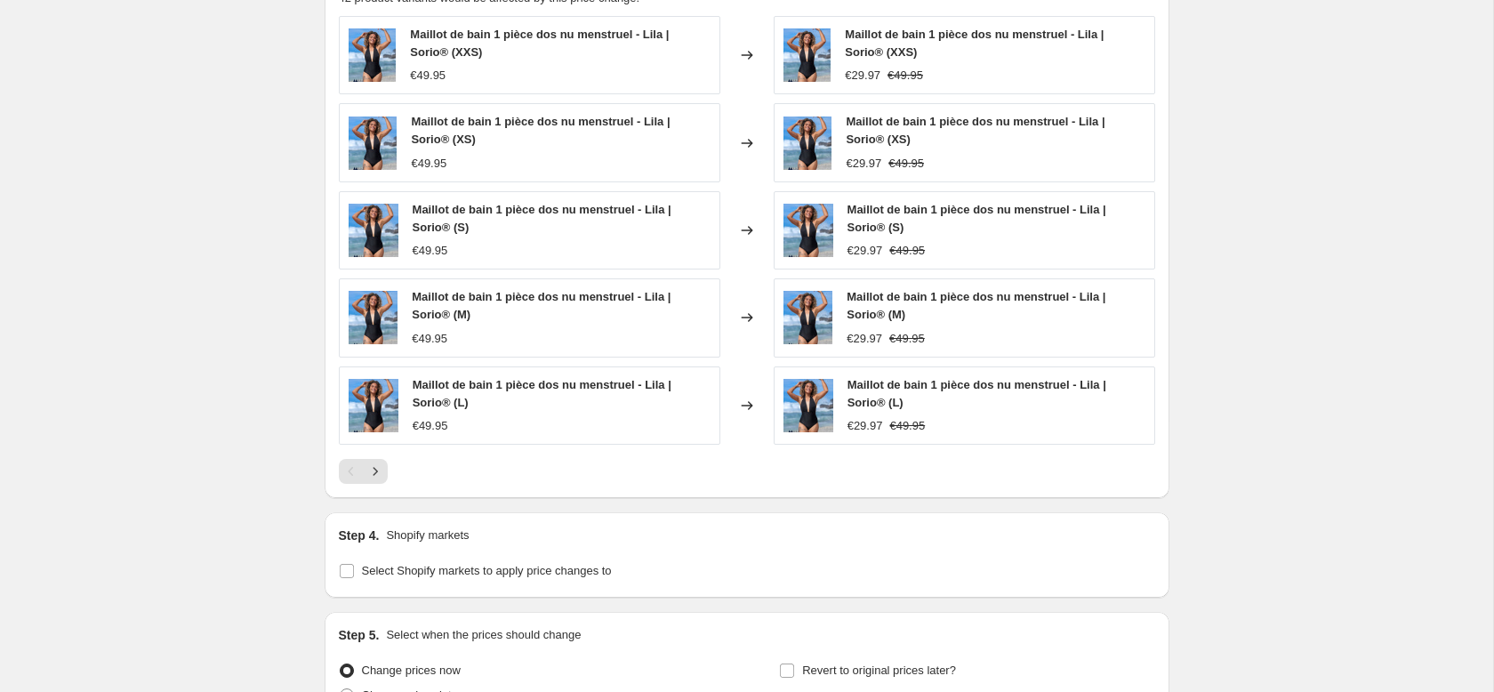
scroll to position [1089, 0]
click at [384, 464] on button "Next" at bounding box center [375, 469] width 25 height 25
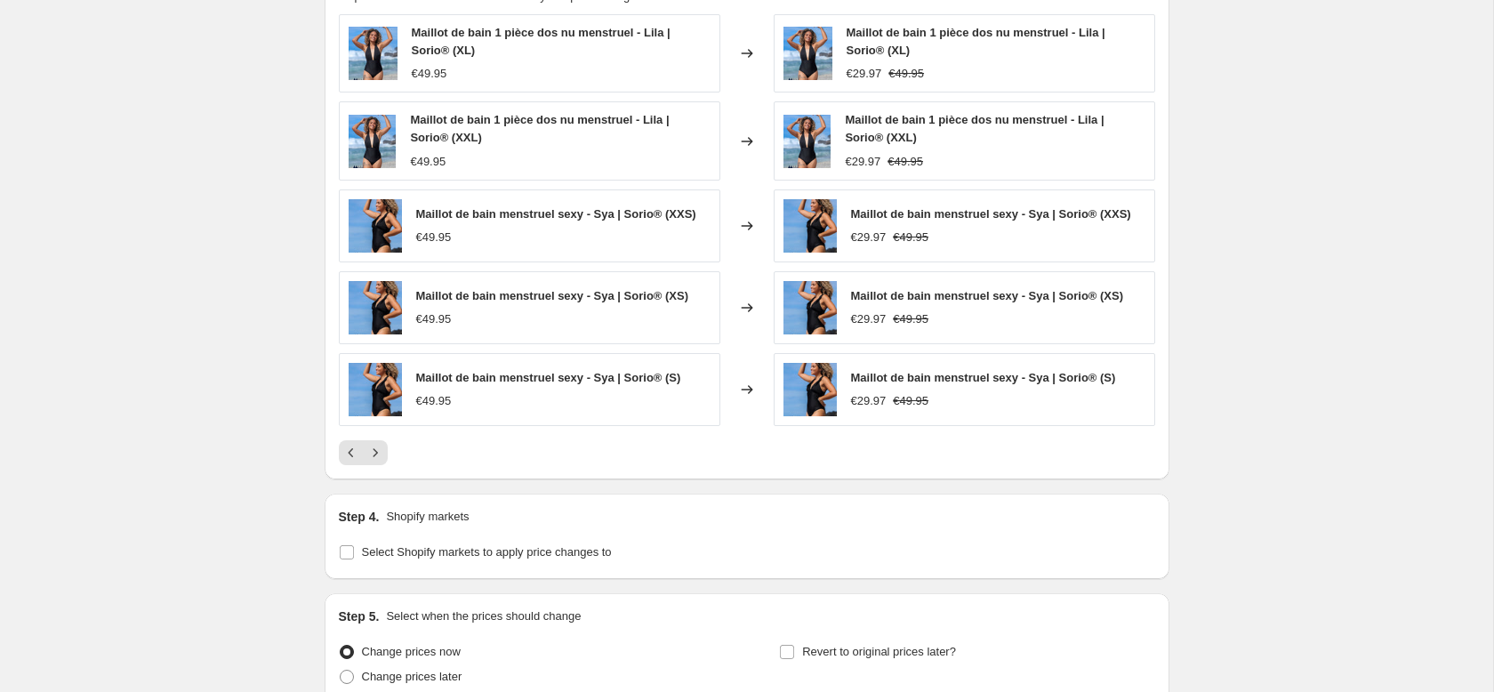
click at [383, 455] on button "Next" at bounding box center [375, 452] width 25 height 25
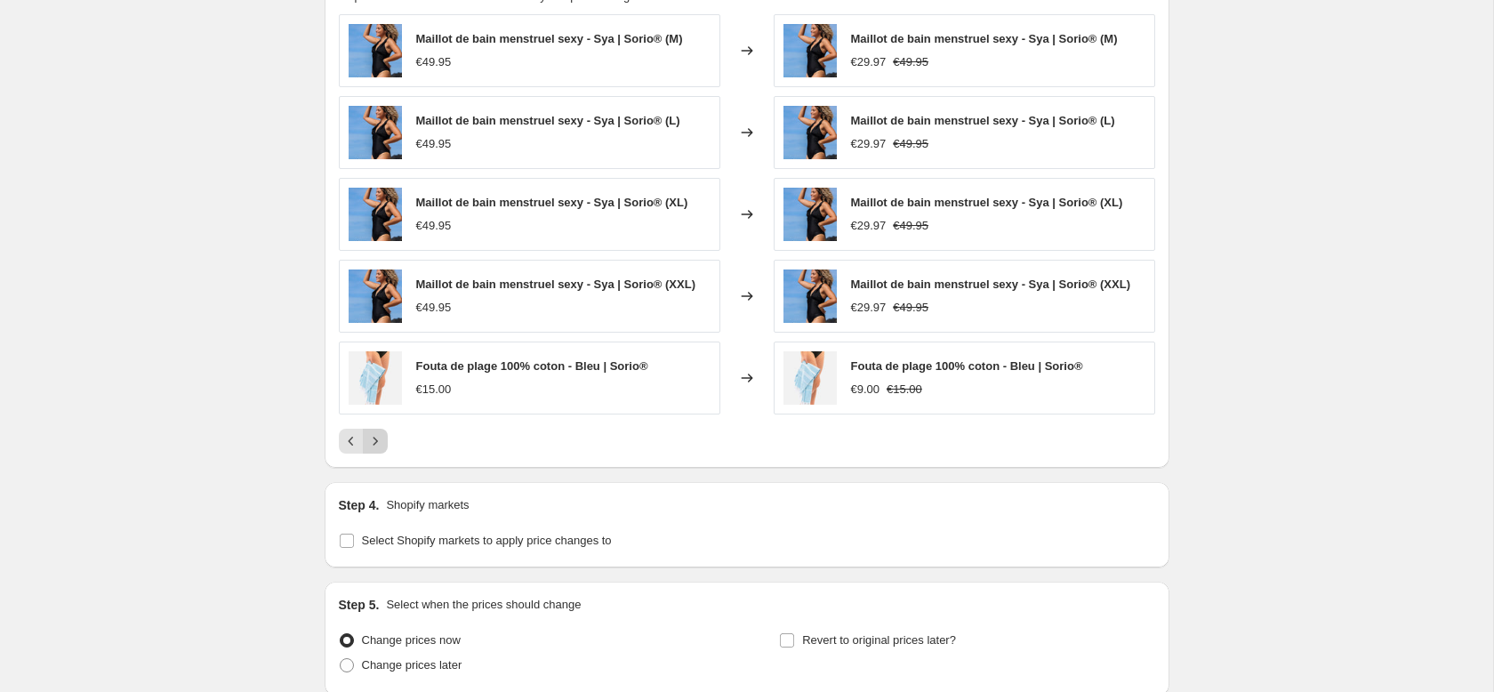
click at [385, 448] on button "Next" at bounding box center [375, 441] width 25 height 25
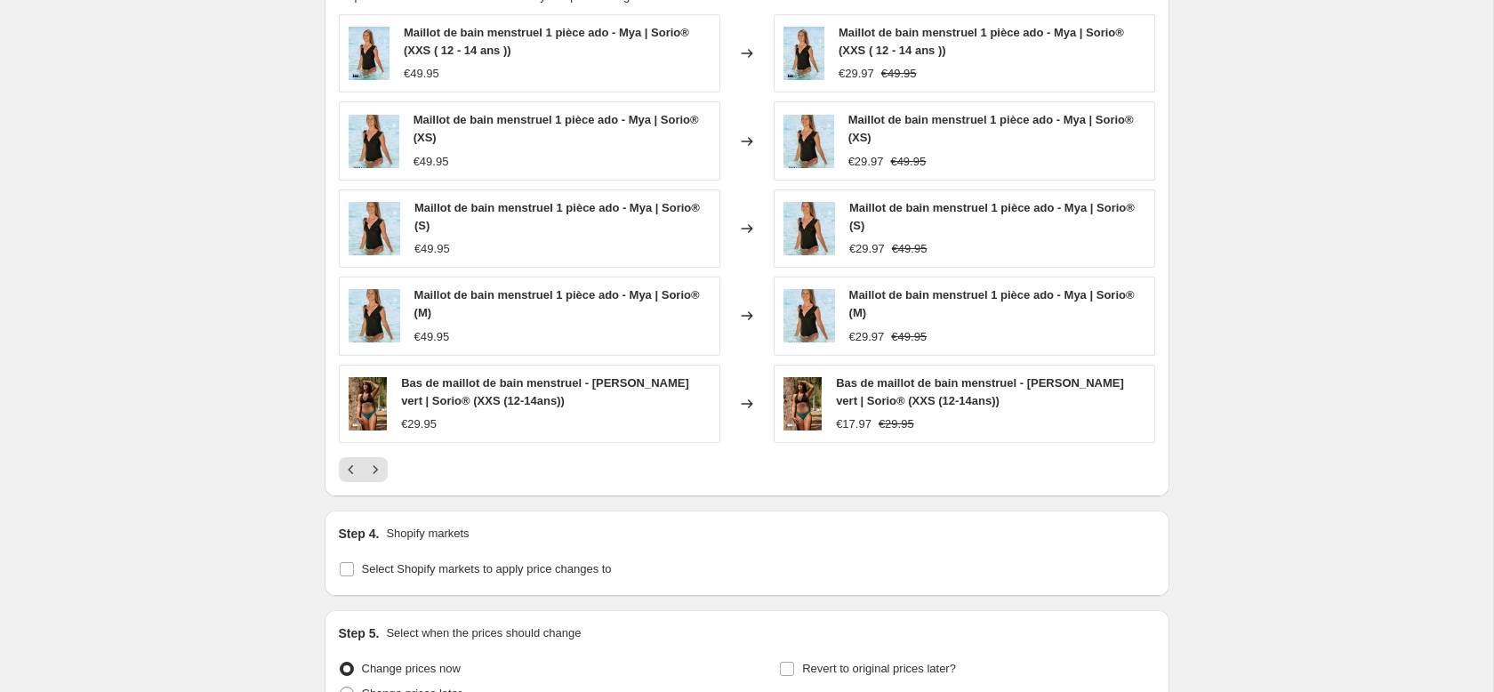
click at [382, 454] on div "Maillot de bain menstruel 1 pièce ado - Mya | Sorio® (XXS ( 12 - 14 ans )) €49.…" at bounding box center [747, 248] width 816 height 468
click at [373, 480] on button "Next" at bounding box center [375, 469] width 25 height 25
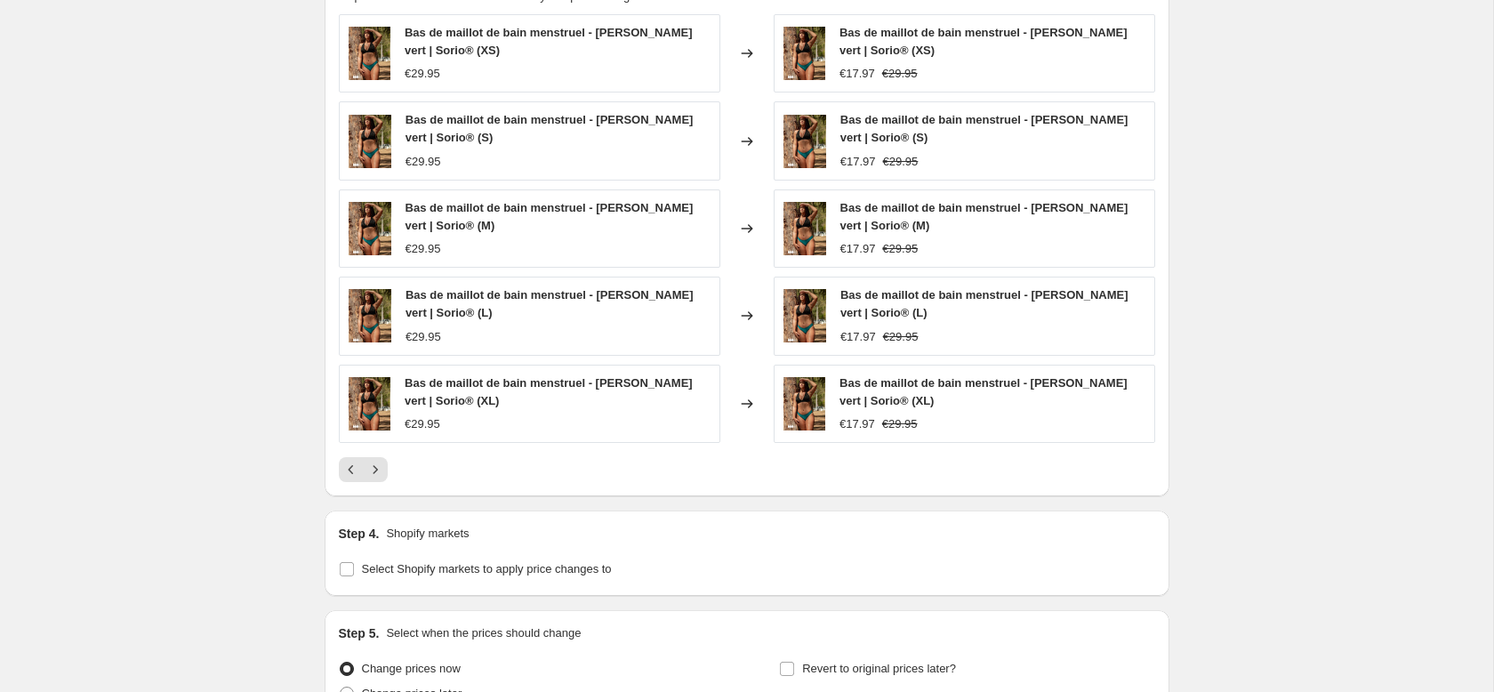
click at [376, 454] on div "Bas de maillot de bain menstruel - [PERSON_NAME] vert | Sorio® (XS) €29.95 Chan…" at bounding box center [747, 248] width 816 height 468
click at [374, 461] on icon "Next" at bounding box center [375, 470] width 18 height 18
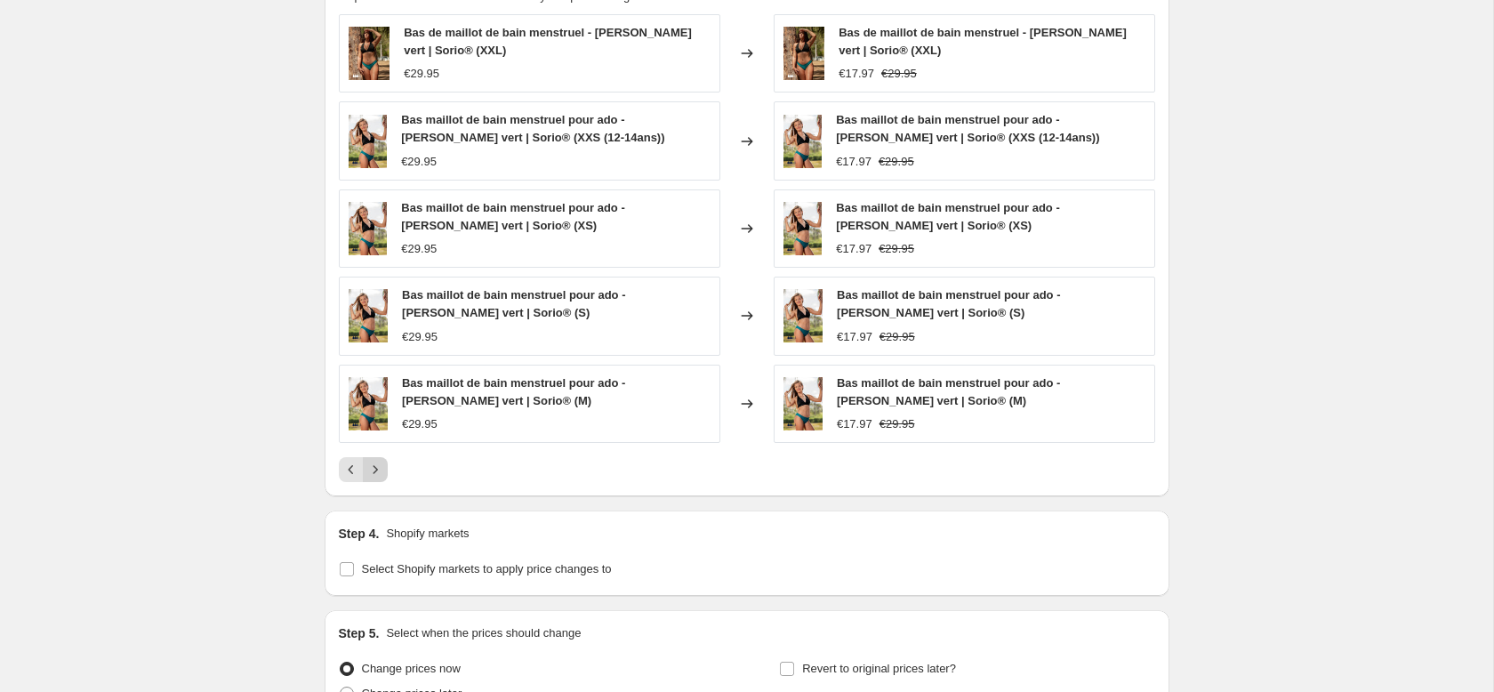
click at [381, 465] on icon "Next" at bounding box center [375, 470] width 18 height 18
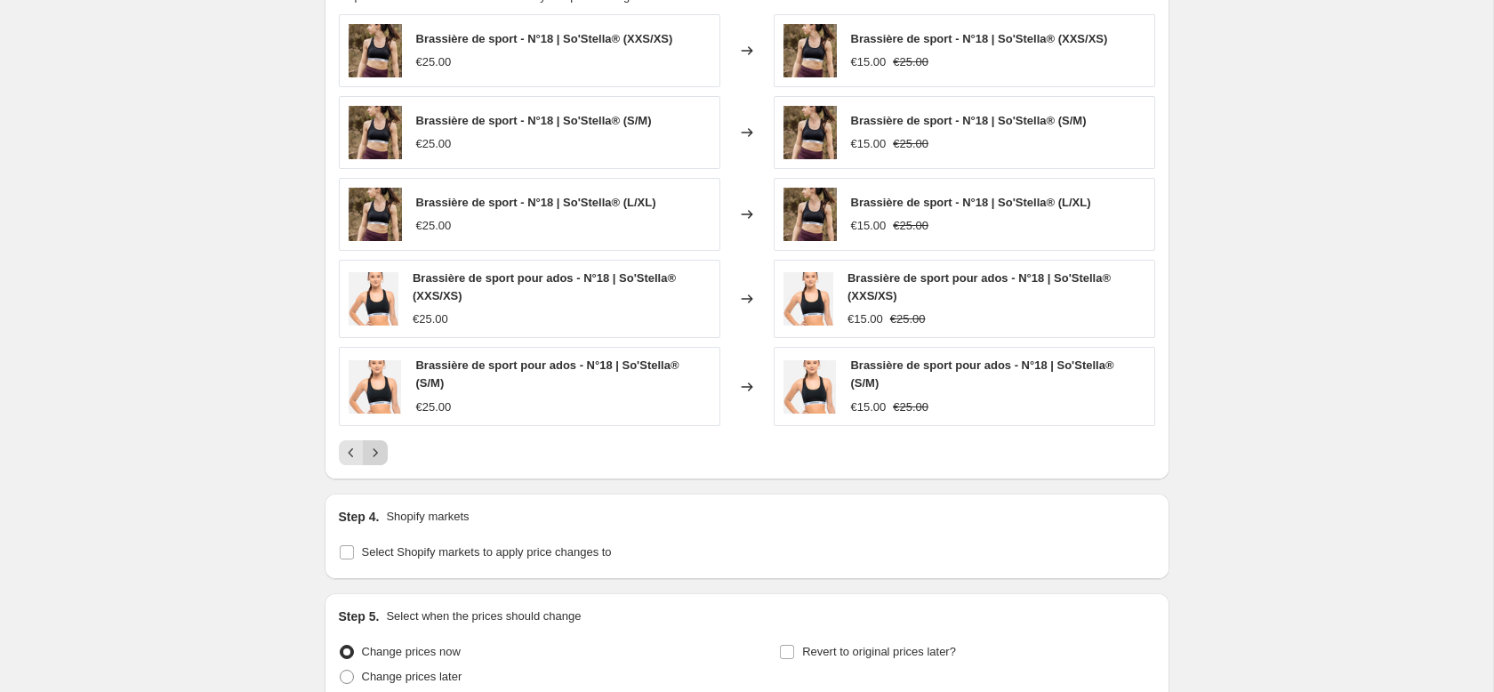
click at [380, 454] on icon "Next" at bounding box center [375, 453] width 18 height 18
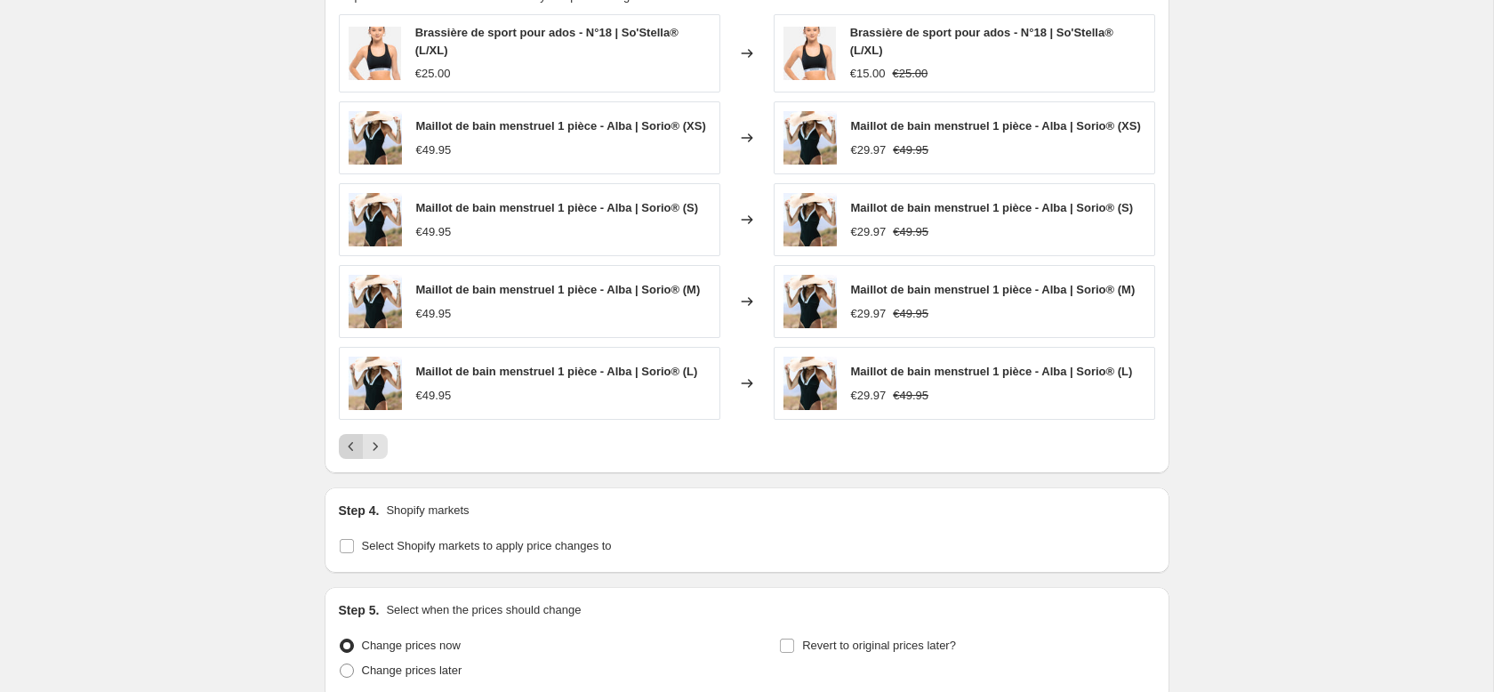
click at [351, 449] on icon "Previous" at bounding box center [350, 446] width 5 height 9
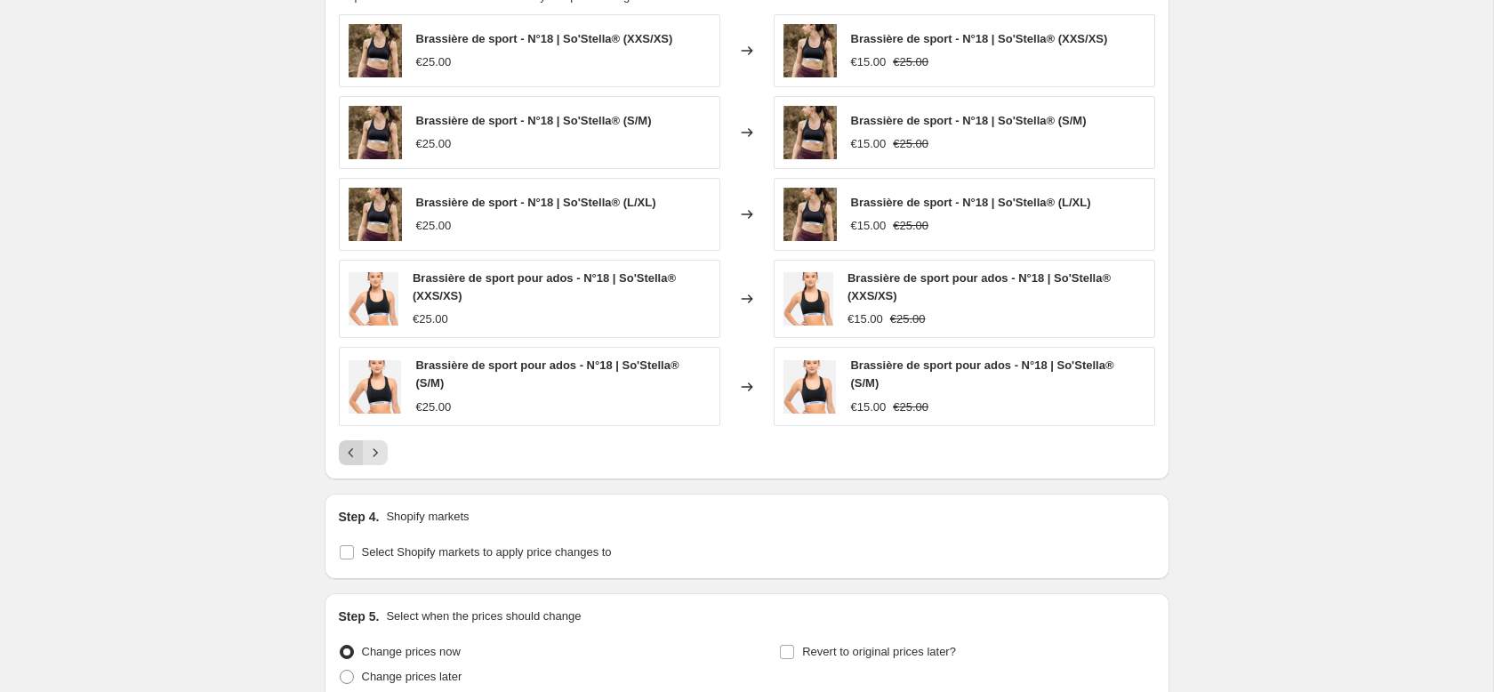
scroll to position [1251, 0]
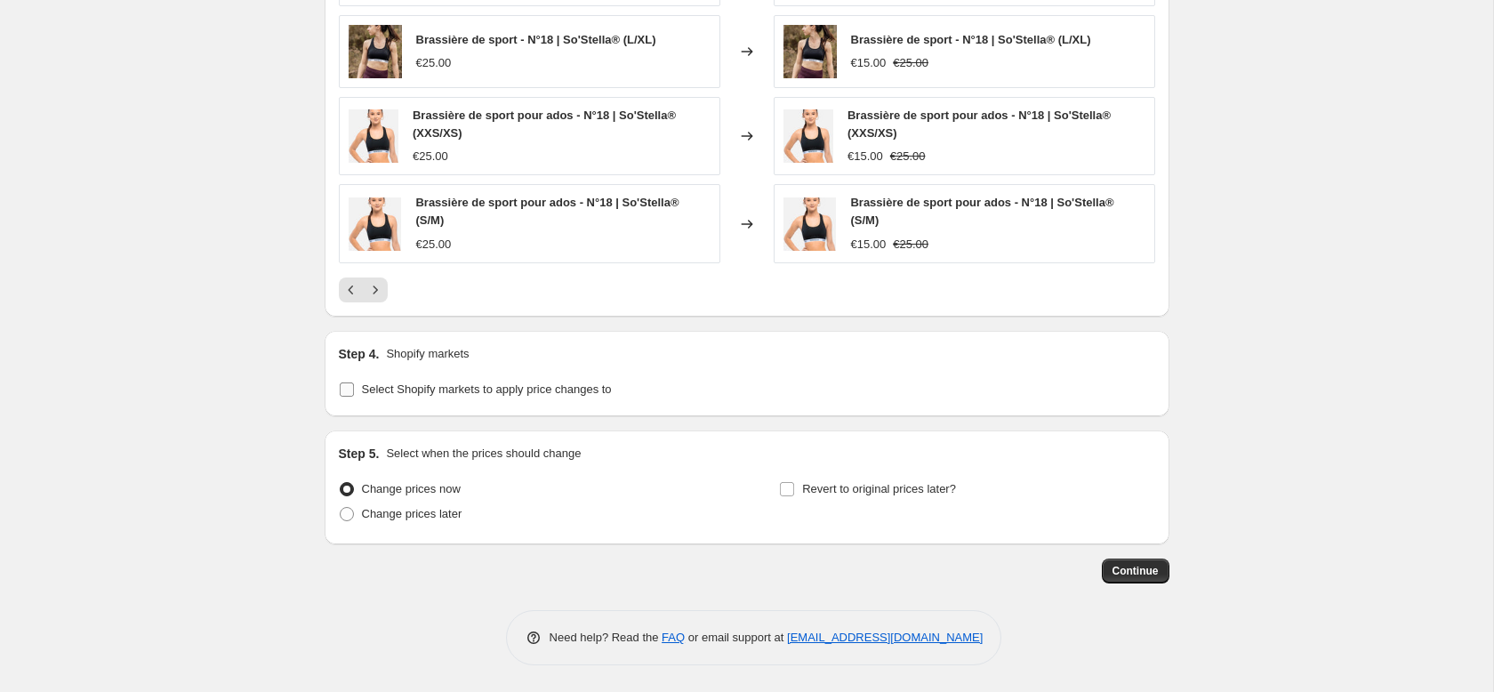
click at [390, 391] on span "Select Shopify markets to apply price changes to" at bounding box center [487, 388] width 250 height 13
click at [354, 391] on input "Select Shopify markets to apply price changes to" at bounding box center [347, 389] width 14 height 14
checkbox input "true"
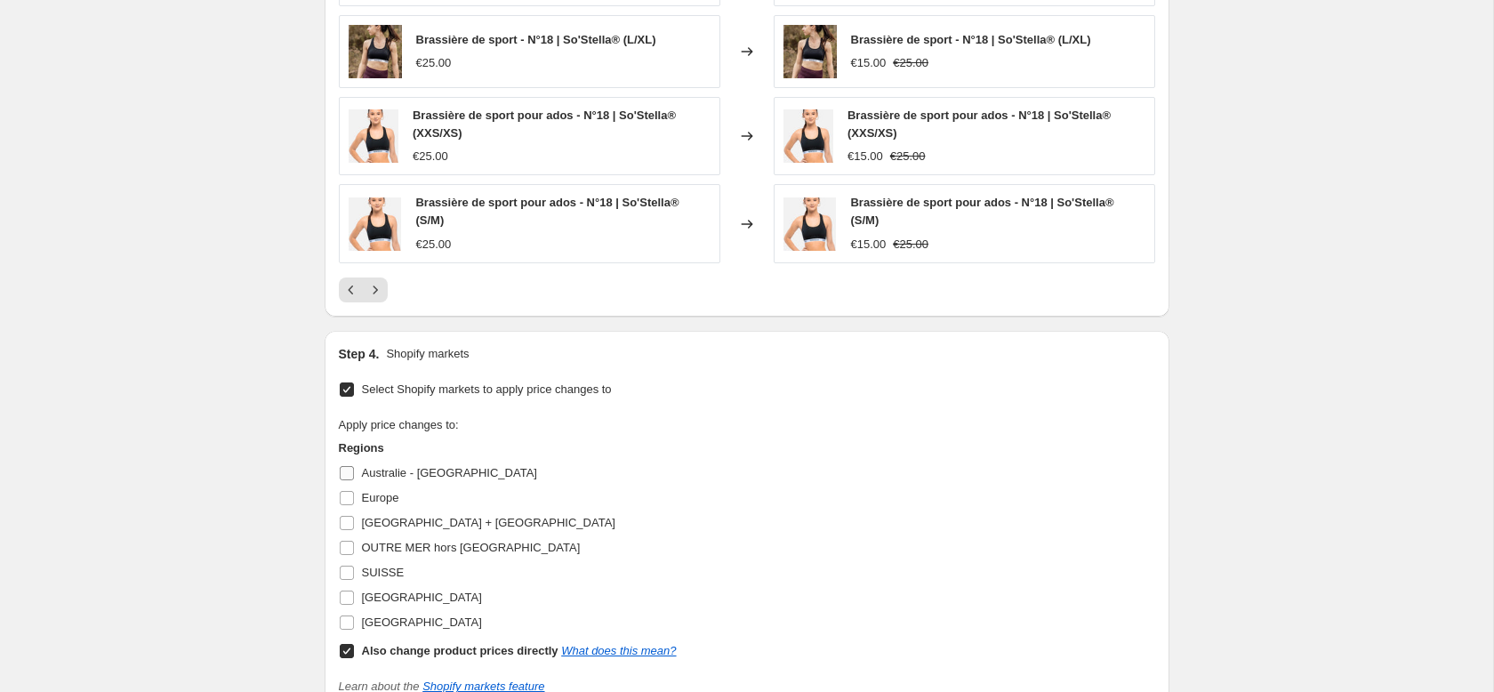
click at [394, 494] on span "Europe" at bounding box center [380, 497] width 37 height 13
click at [354, 494] on input "Europe" at bounding box center [347, 498] width 14 height 14
checkbox input "true"
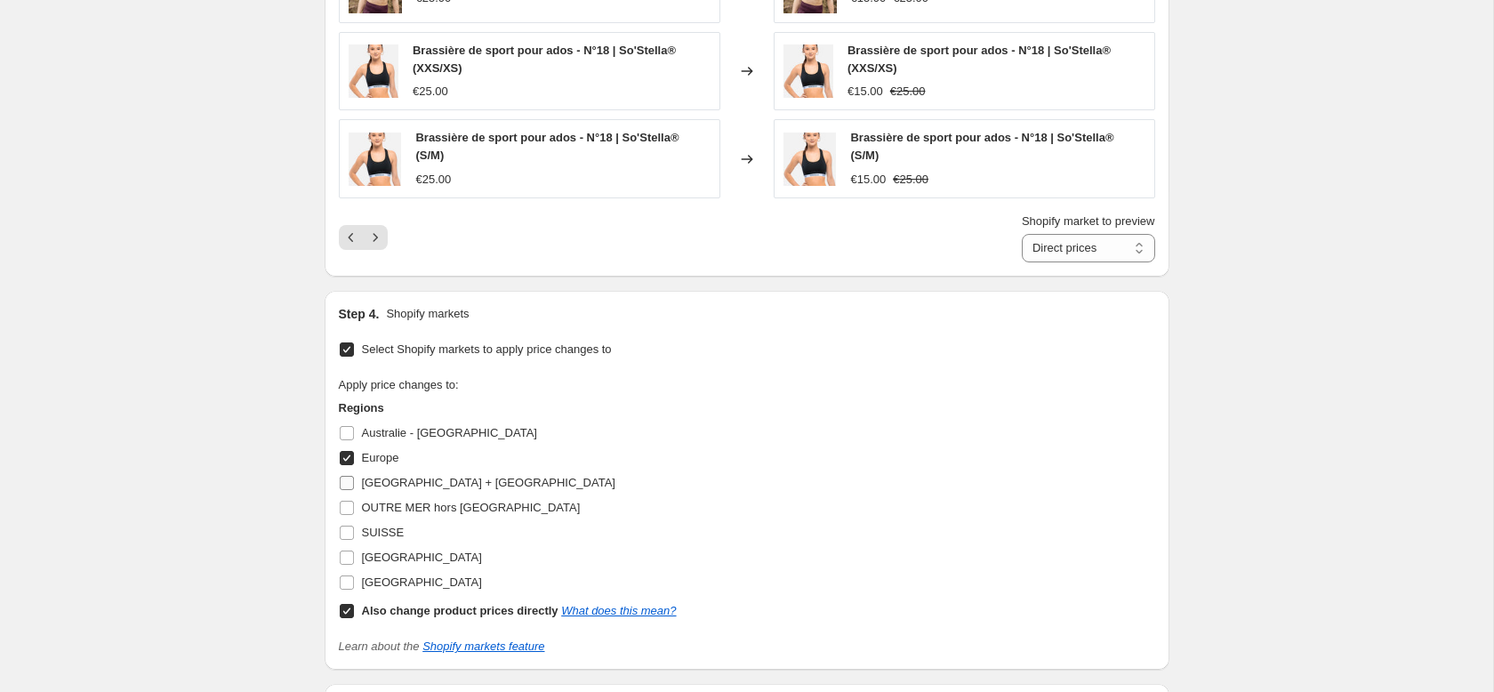
scroll to position [1317, 0]
click at [405, 486] on span "[GEOGRAPHIC_DATA] + [GEOGRAPHIC_DATA]" at bounding box center [488, 481] width 253 height 13
click at [354, 486] on input "[GEOGRAPHIC_DATA] + [GEOGRAPHIC_DATA]" at bounding box center [347, 482] width 14 height 14
checkbox input "true"
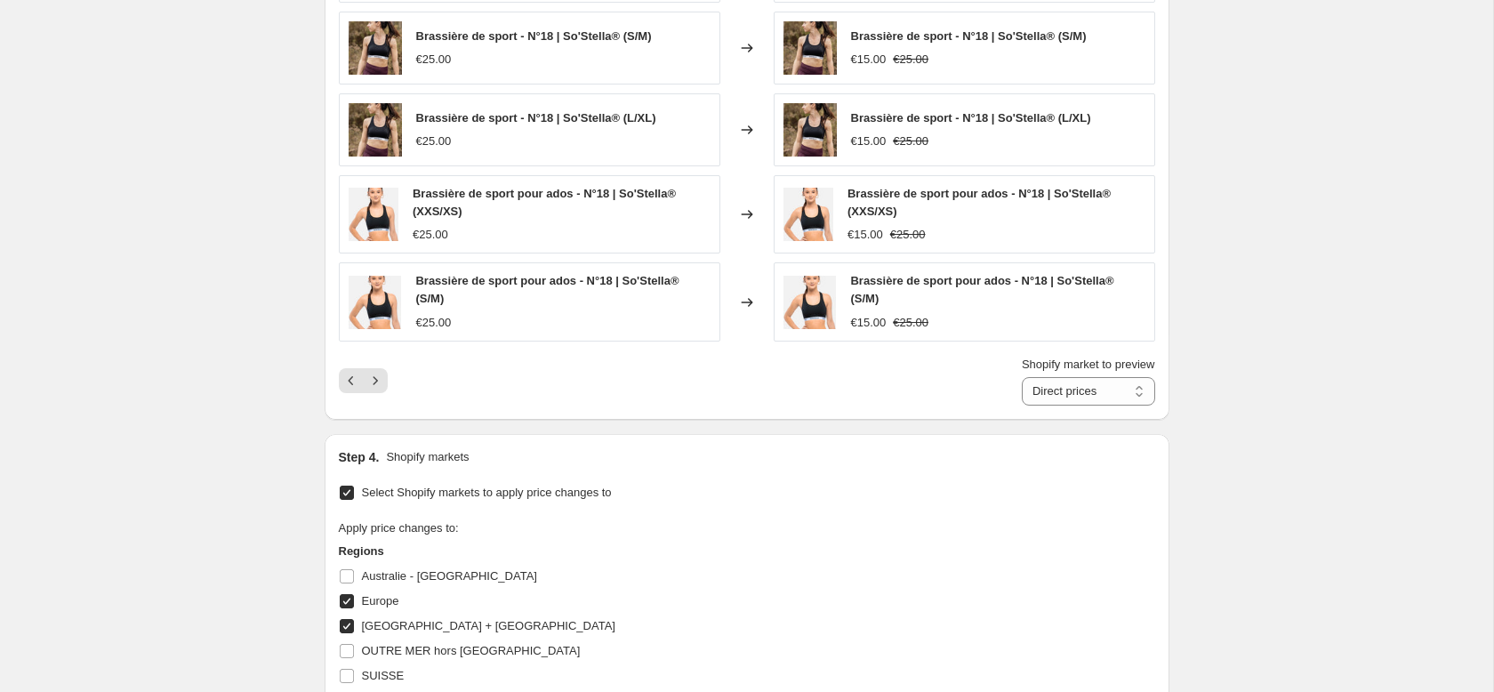
scroll to position [1153, 0]
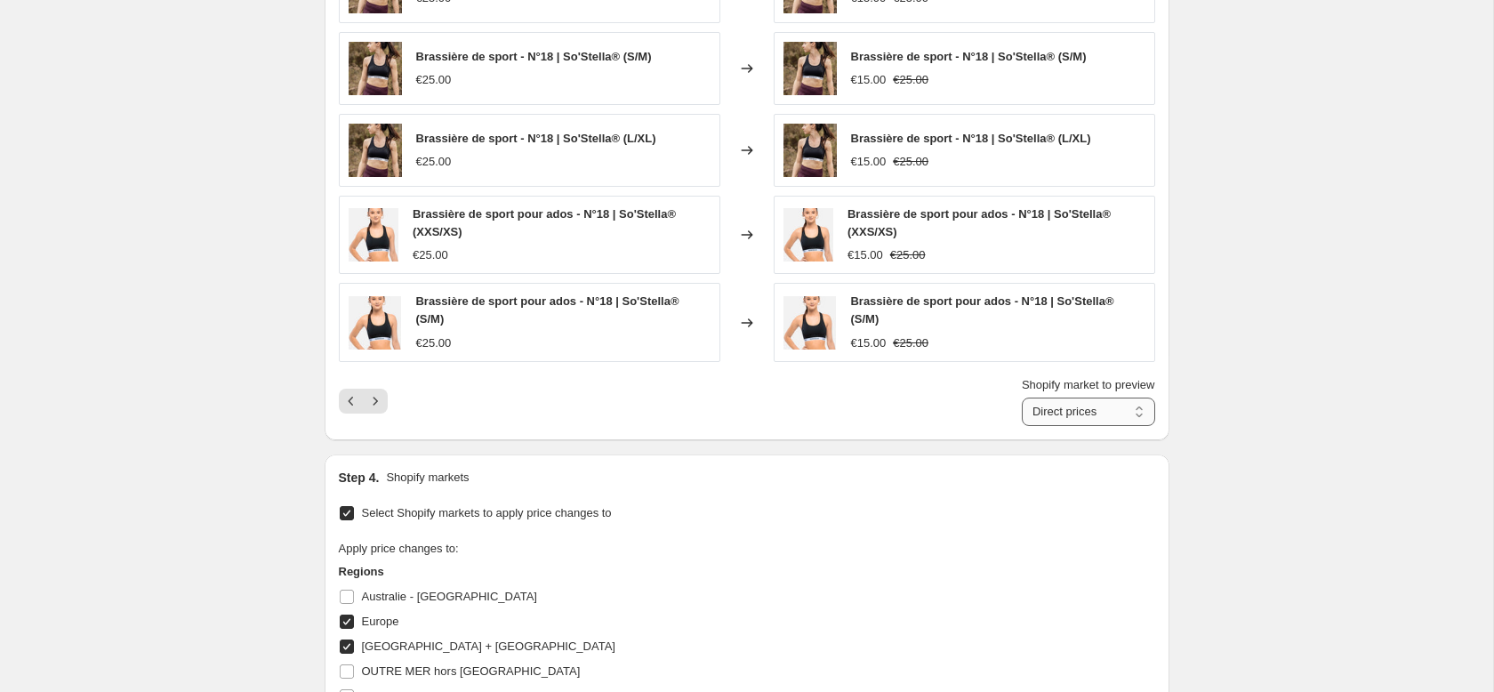
click at [1079, 410] on select "Direct prices [GEOGRAPHIC_DATA] [GEOGRAPHIC_DATA] + [GEOGRAPHIC_DATA]" at bounding box center [1088, 412] width 133 height 28
click at [1022, 398] on select "Direct prices [GEOGRAPHIC_DATA] [GEOGRAPHIC_DATA] + [GEOGRAPHIC_DATA]" at bounding box center [1088, 412] width 133 height 28
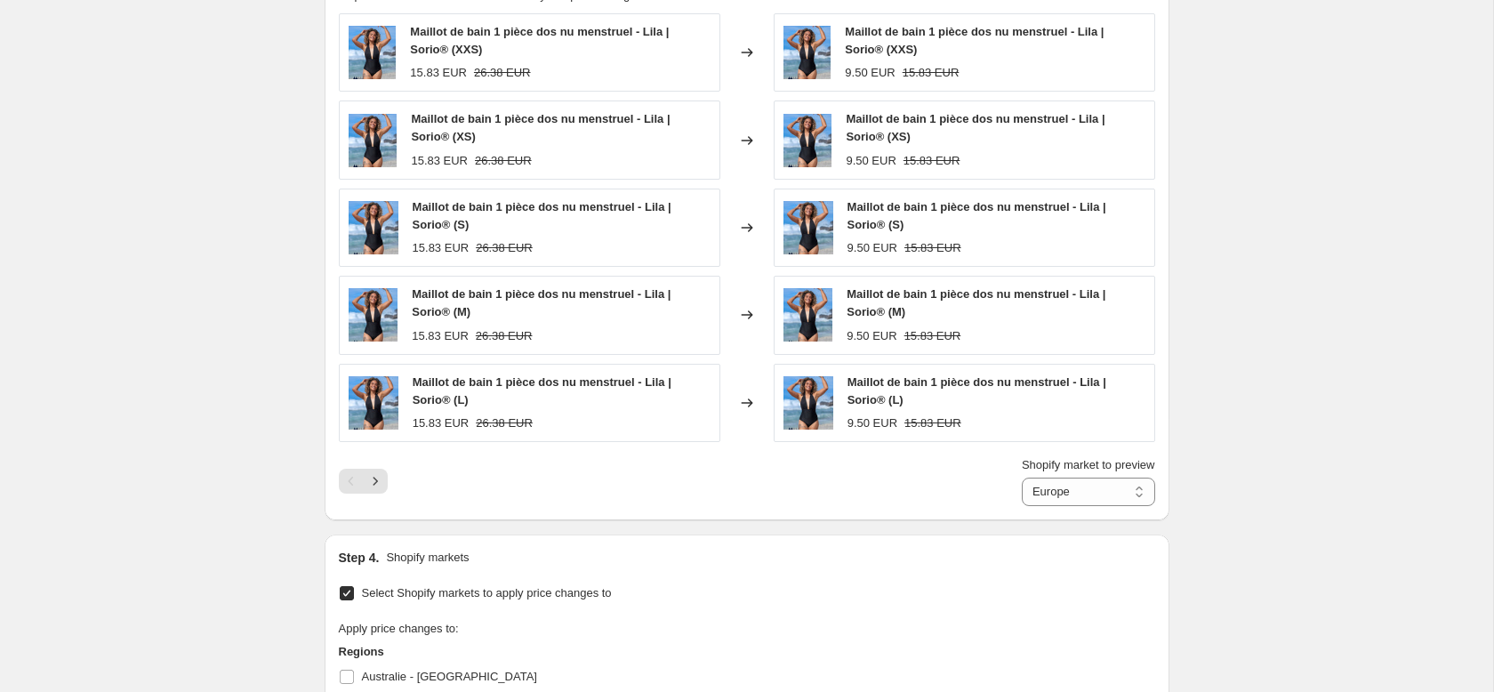
scroll to position [1083, 0]
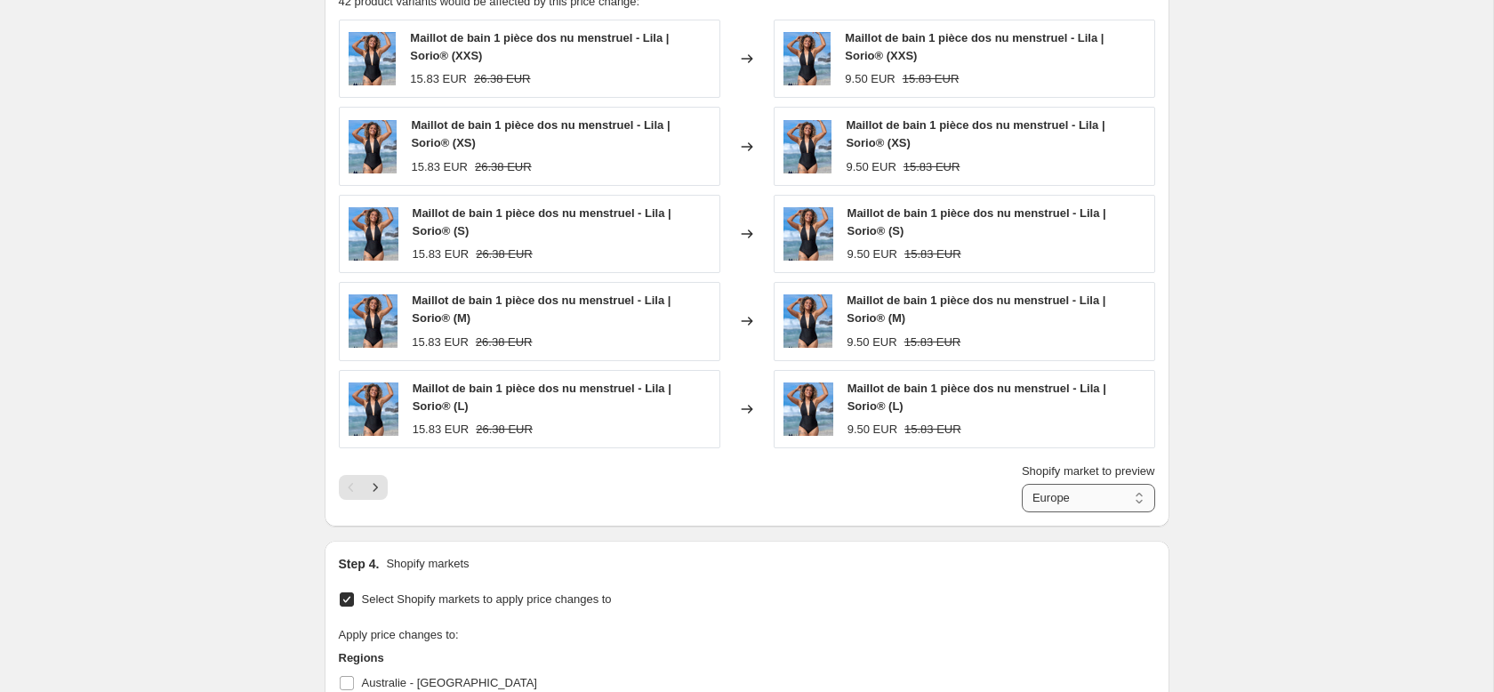
click at [1028, 495] on select "Direct prices [GEOGRAPHIC_DATA] [GEOGRAPHIC_DATA] + [GEOGRAPHIC_DATA]" at bounding box center [1088, 498] width 133 height 28
click at [1022, 484] on select "Direct prices [GEOGRAPHIC_DATA] [GEOGRAPHIC_DATA] + [GEOGRAPHIC_DATA]" at bounding box center [1088, 498] width 133 height 28
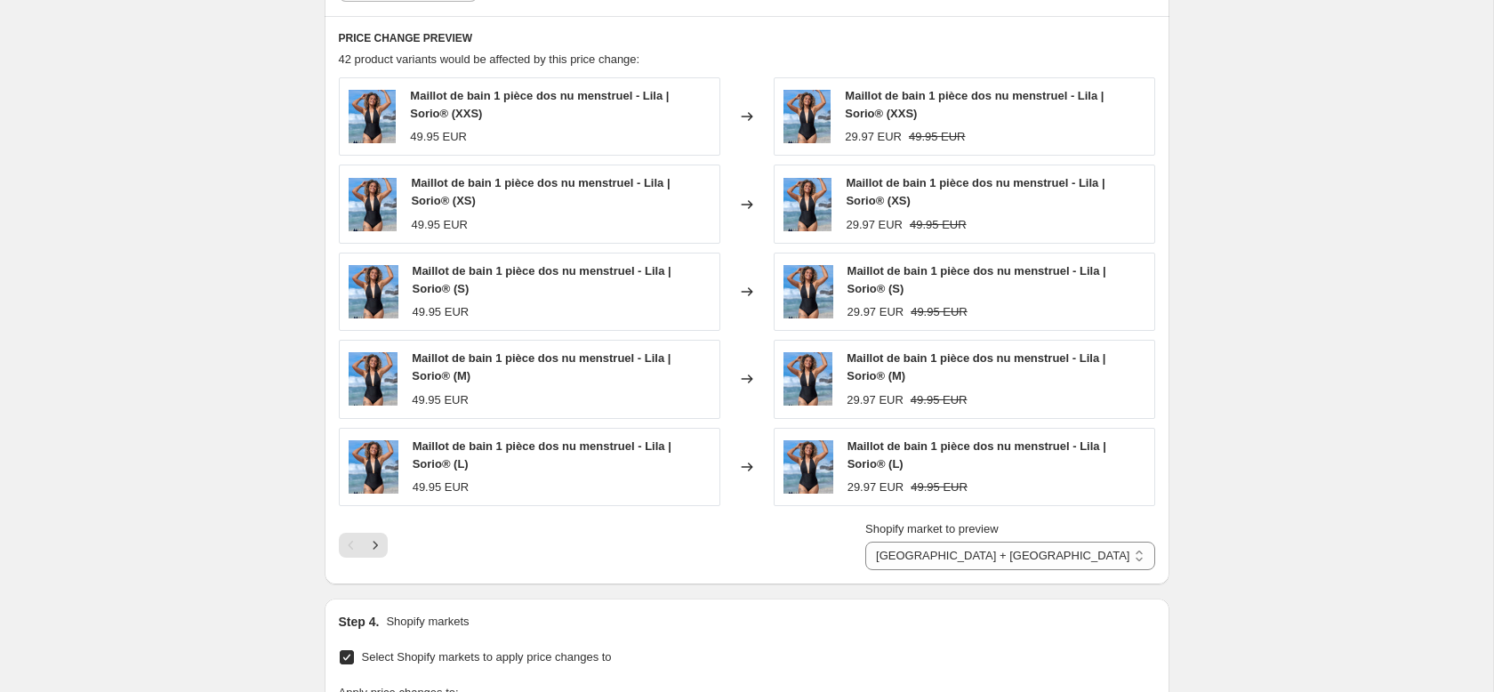
scroll to position [1029, 0]
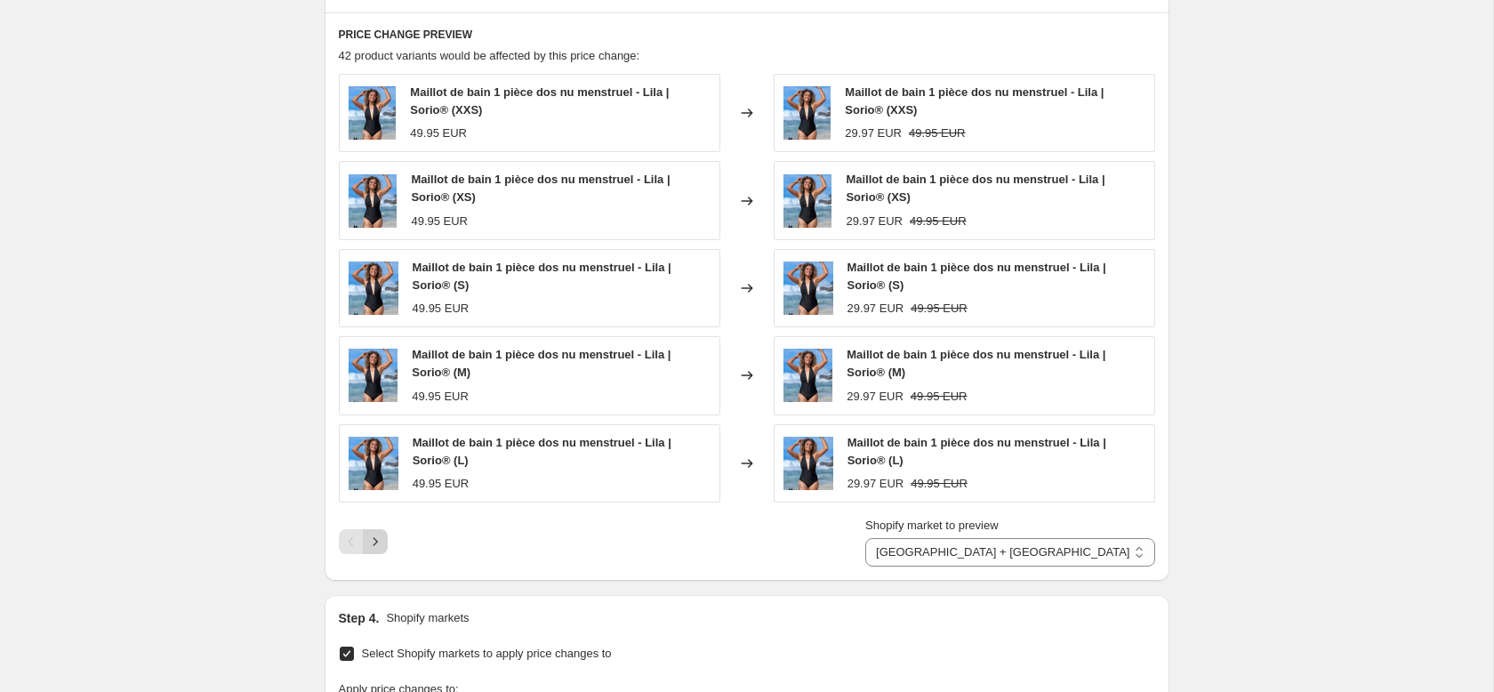
drag, startPoint x: 392, startPoint y: 543, endPoint x: 373, endPoint y: 543, distance: 19.6
click at [389, 543] on div "Shopify market to preview Direct prices [GEOGRAPHIC_DATA] [GEOGRAPHIC_DATA] + […" at bounding box center [747, 542] width 816 height 50
click at [373, 543] on icon "Next" at bounding box center [375, 542] width 18 height 18
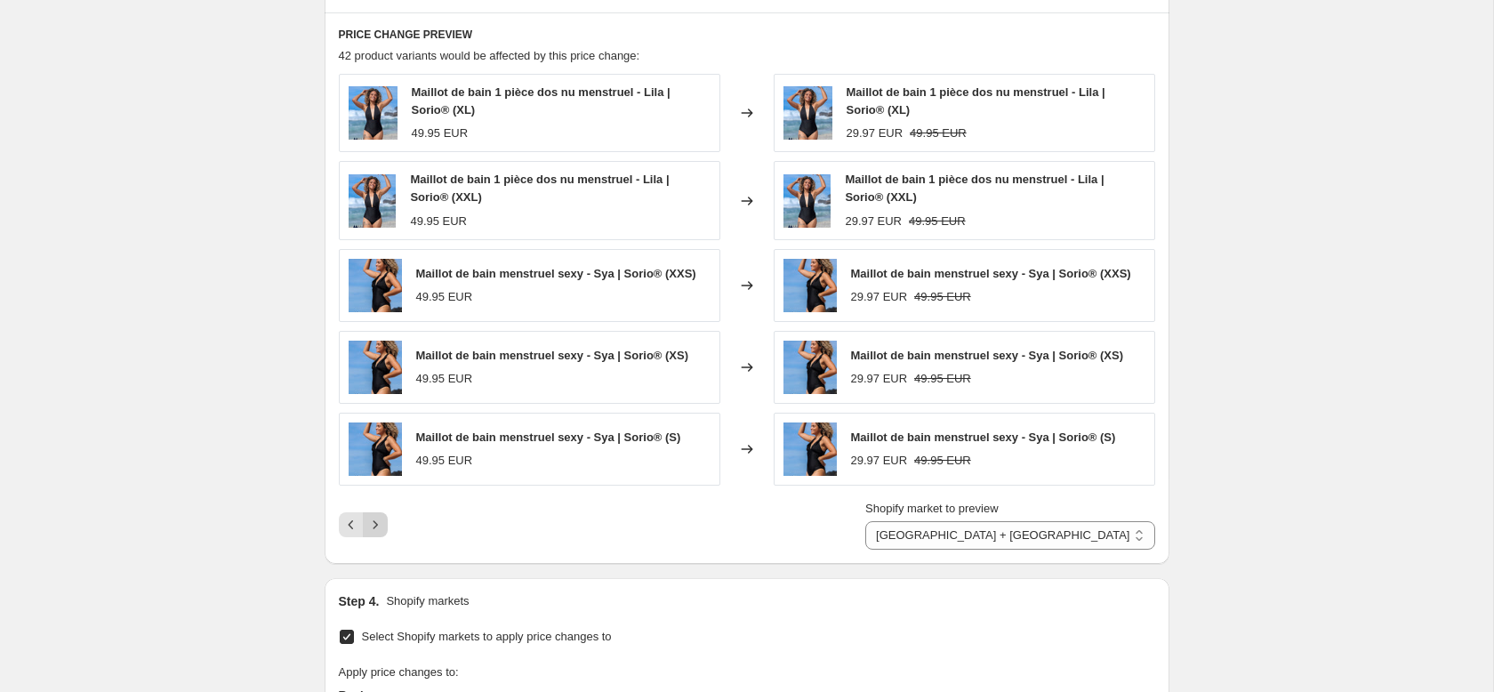
click at [374, 530] on icon "Next" at bounding box center [375, 525] width 18 height 18
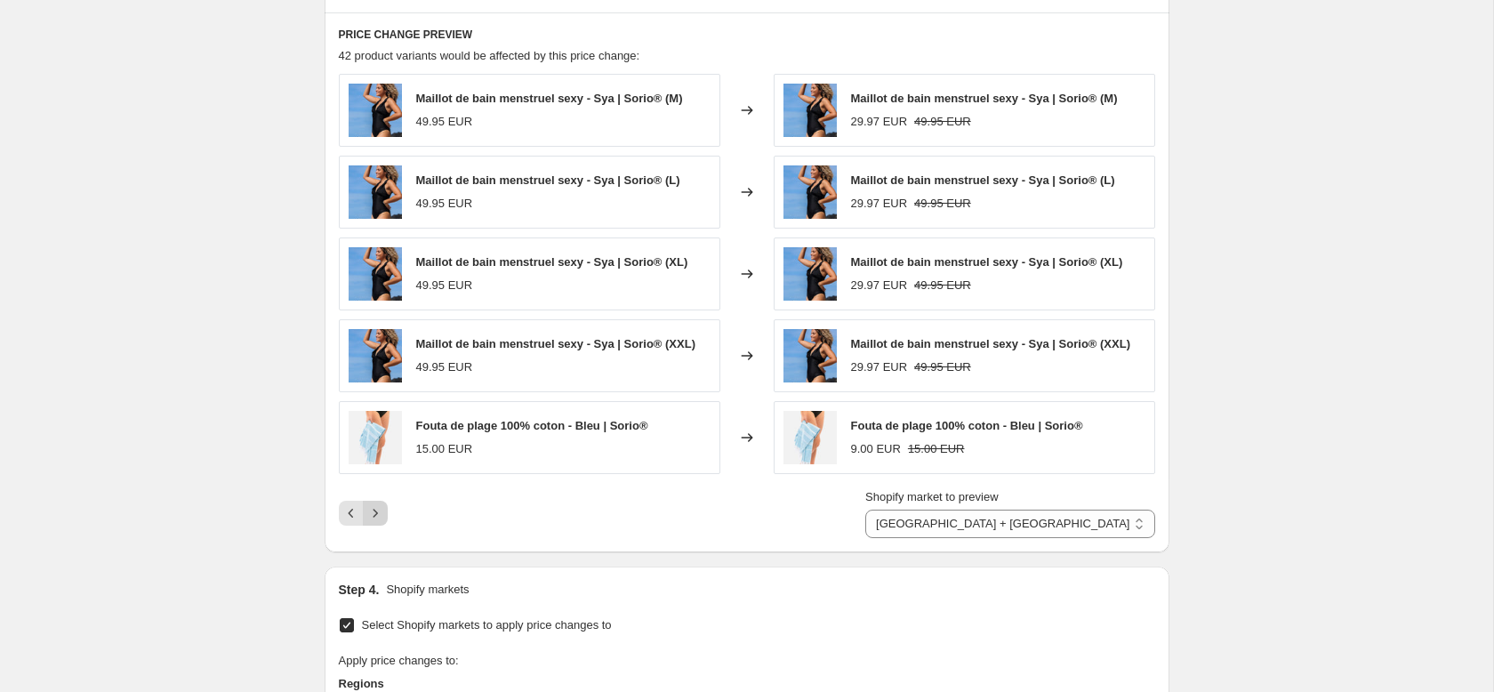
click at [374, 517] on icon "Next" at bounding box center [375, 513] width 18 height 18
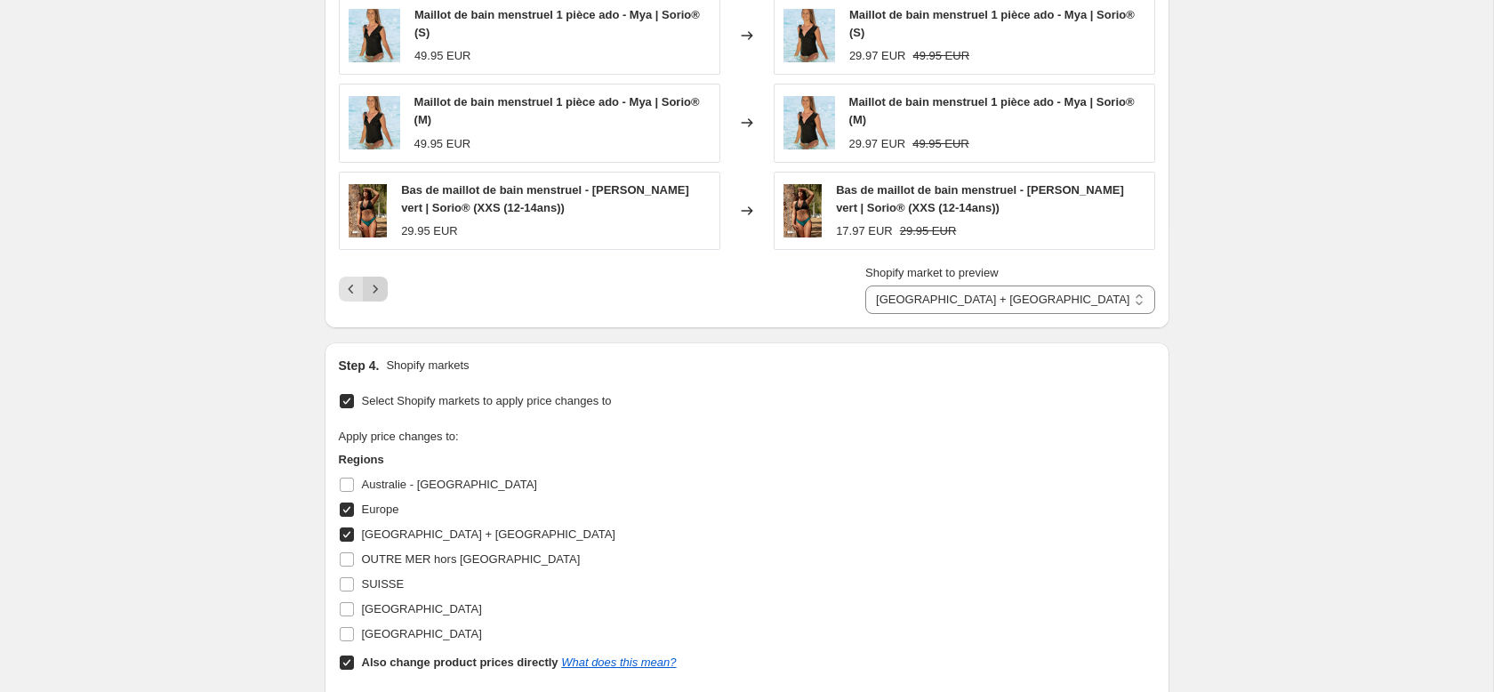
scroll to position [1290, 0]
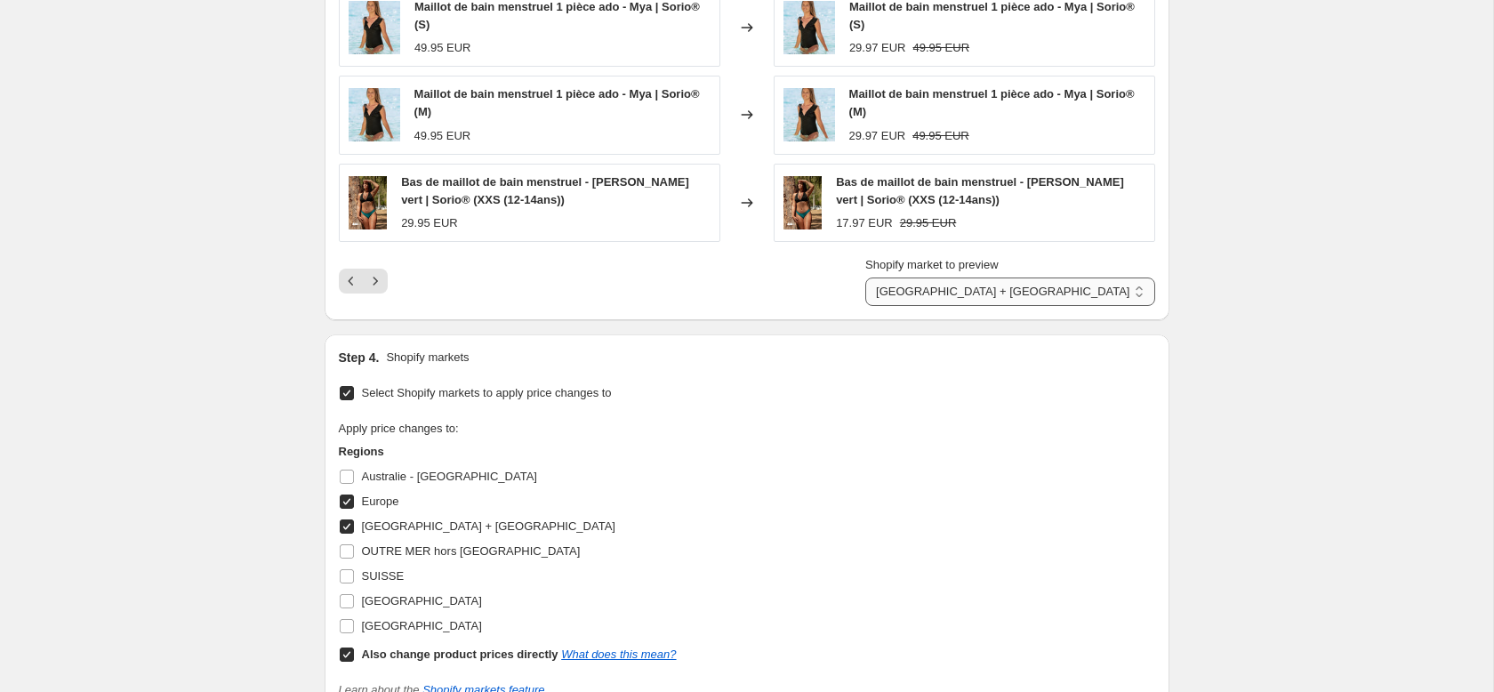
click at [1097, 286] on select "Direct prices [GEOGRAPHIC_DATA] [GEOGRAPHIC_DATA] + [GEOGRAPHIC_DATA]" at bounding box center [1009, 292] width 289 height 28
click at [377, 277] on icon "Next" at bounding box center [375, 281] width 18 height 18
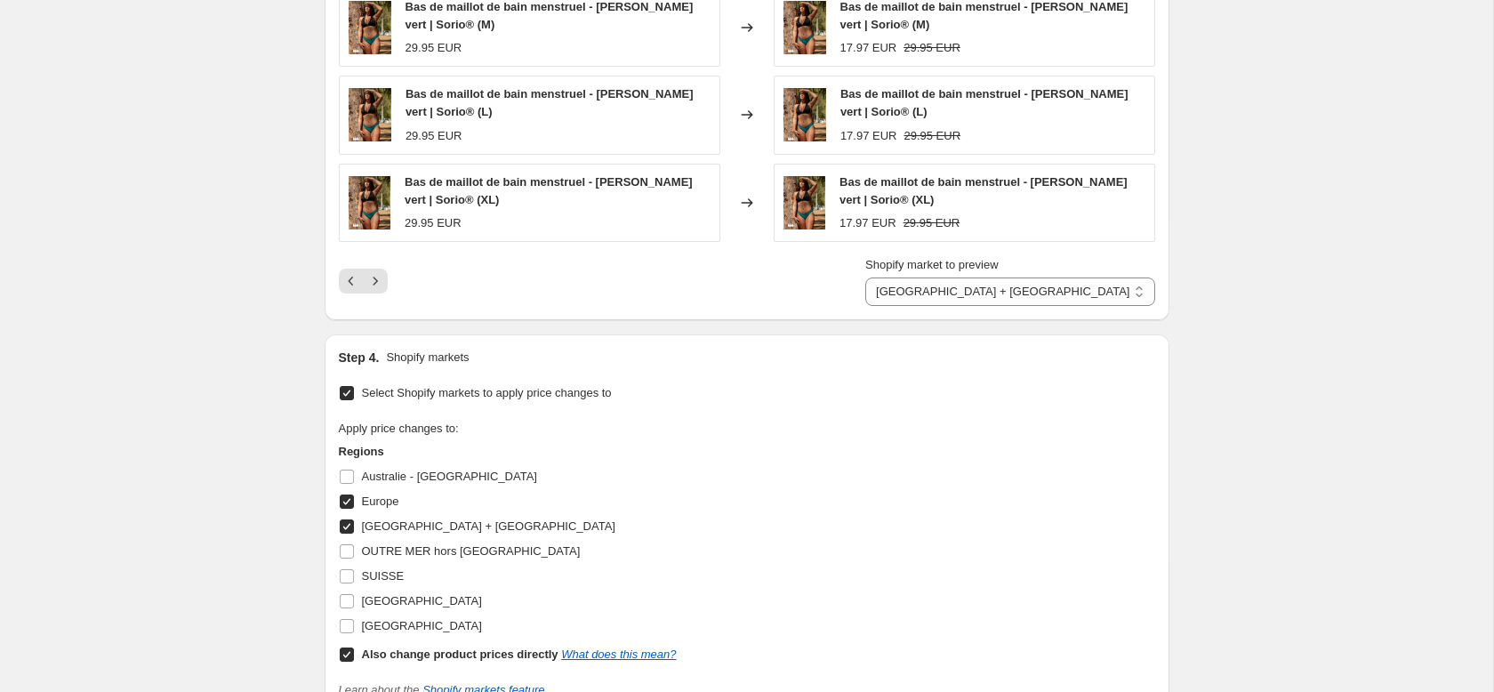
click at [999, 272] on label "Shopify market to preview" at bounding box center [931, 265] width 133 height 18
click at [1040, 278] on select "Direct prices [GEOGRAPHIC_DATA] [GEOGRAPHIC_DATA] + [GEOGRAPHIC_DATA]" at bounding box center [1009, 292] width 289 height 28
click at [1040, 287] on select "Direct prices [GEOGRAPHIC_DATA] [GEOGRAPHIC_DATA] + [GEOGRAPHIC_DATA]" at bounding box center [1009, 292] width 289 height 28
select select "direct"
click at [1012, 278] on select "Direct prices [GEOGRAPHIC_DATA] [GEOGRAPHIC_DATA] + [GEOGRAPHIC_DATA]" at bounding box center [1009, 292] width 289 height 28
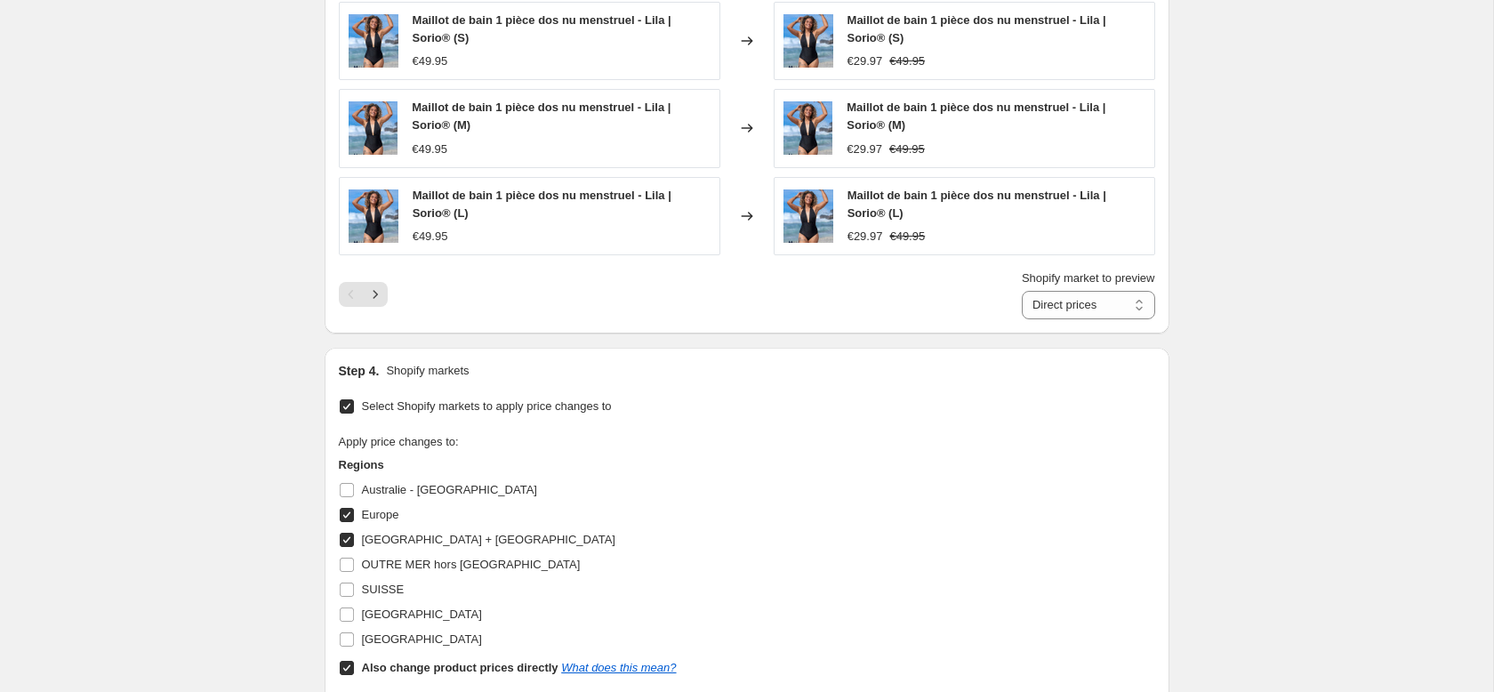
scroll to position [1278, 0]
click at [381, 293] on icon "Next" at bounding box center [375, 293] width 18 height 18
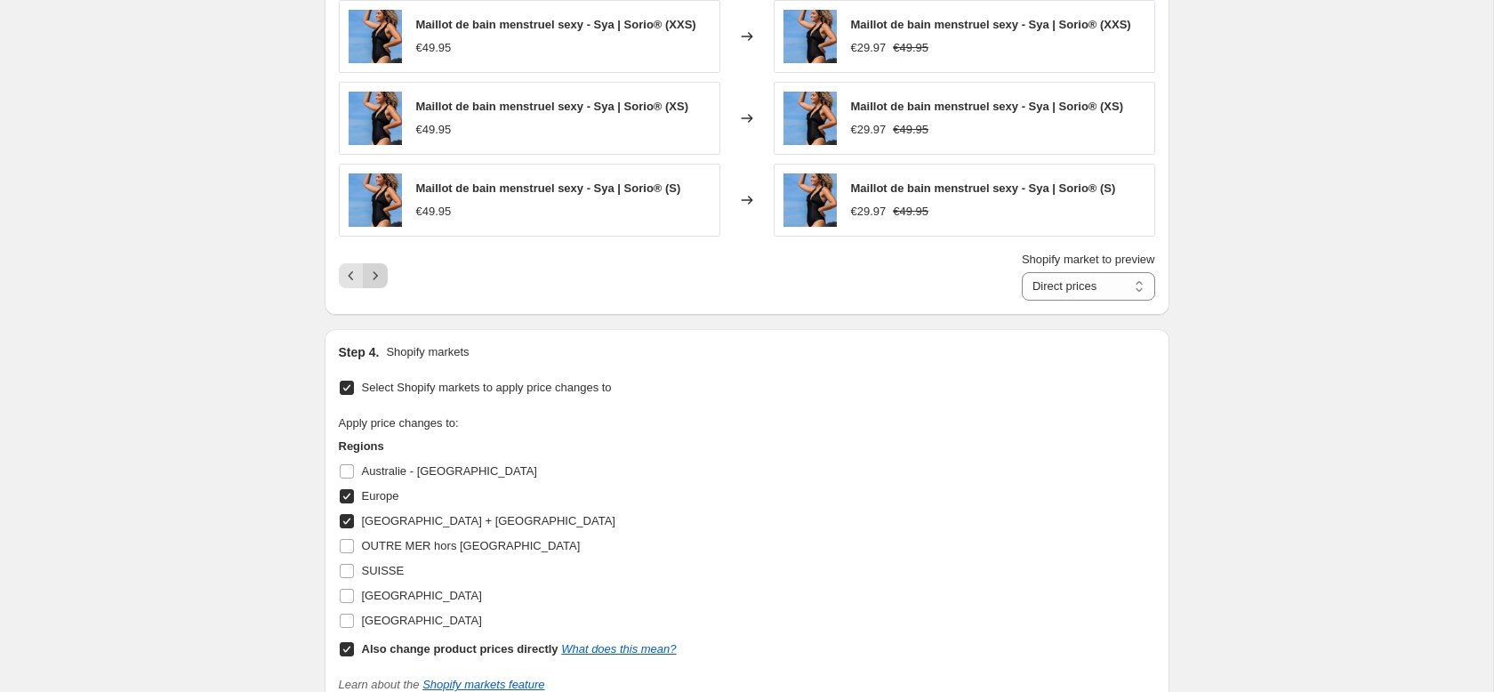
click at [379, 279] on icon "Next" at bounding box center [375, 276] width 18 height 18
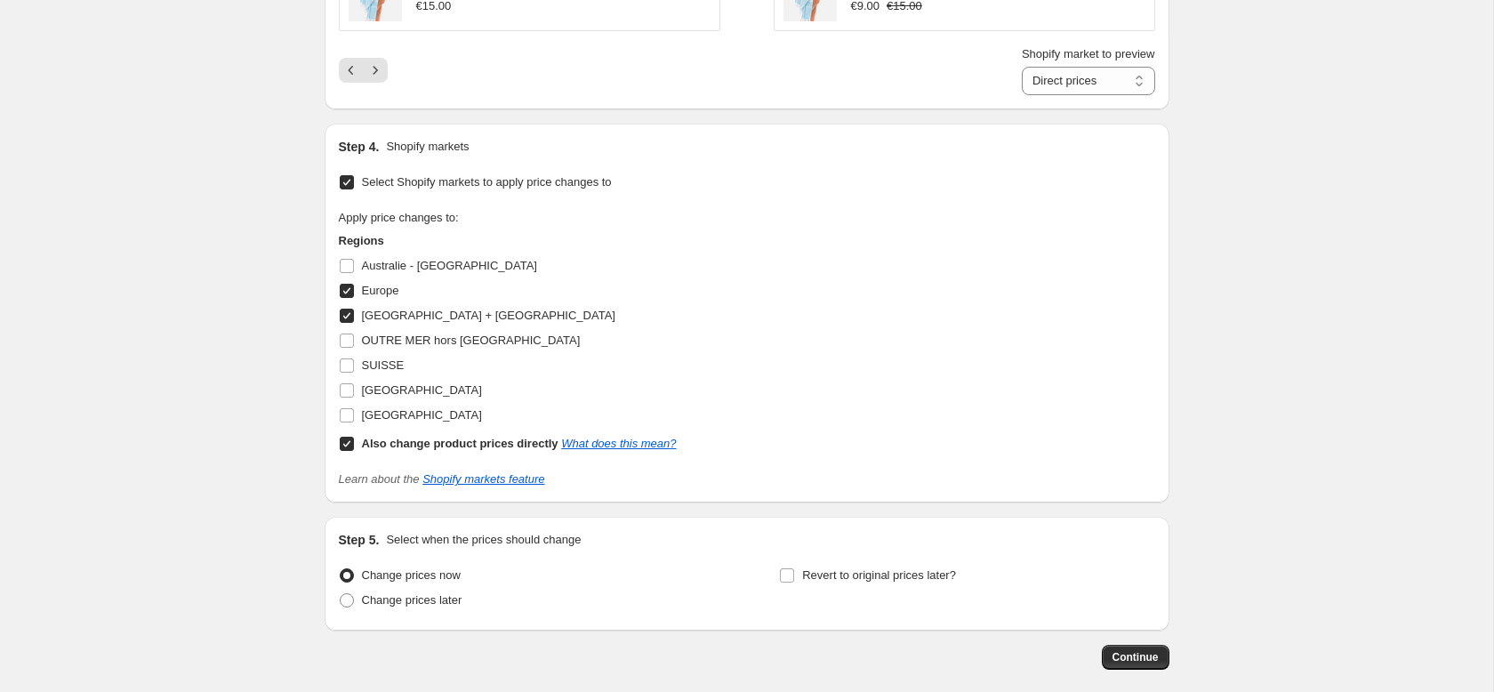
scroll to position [1473, 0]
click at [358, 365] on label "SUISSE" at bounding box center [372, 364] width 66 height 25
click at [354, 365] on input "SUISSE" at bounding box center [347, 365] width 14 height 14
checkbox input "true"
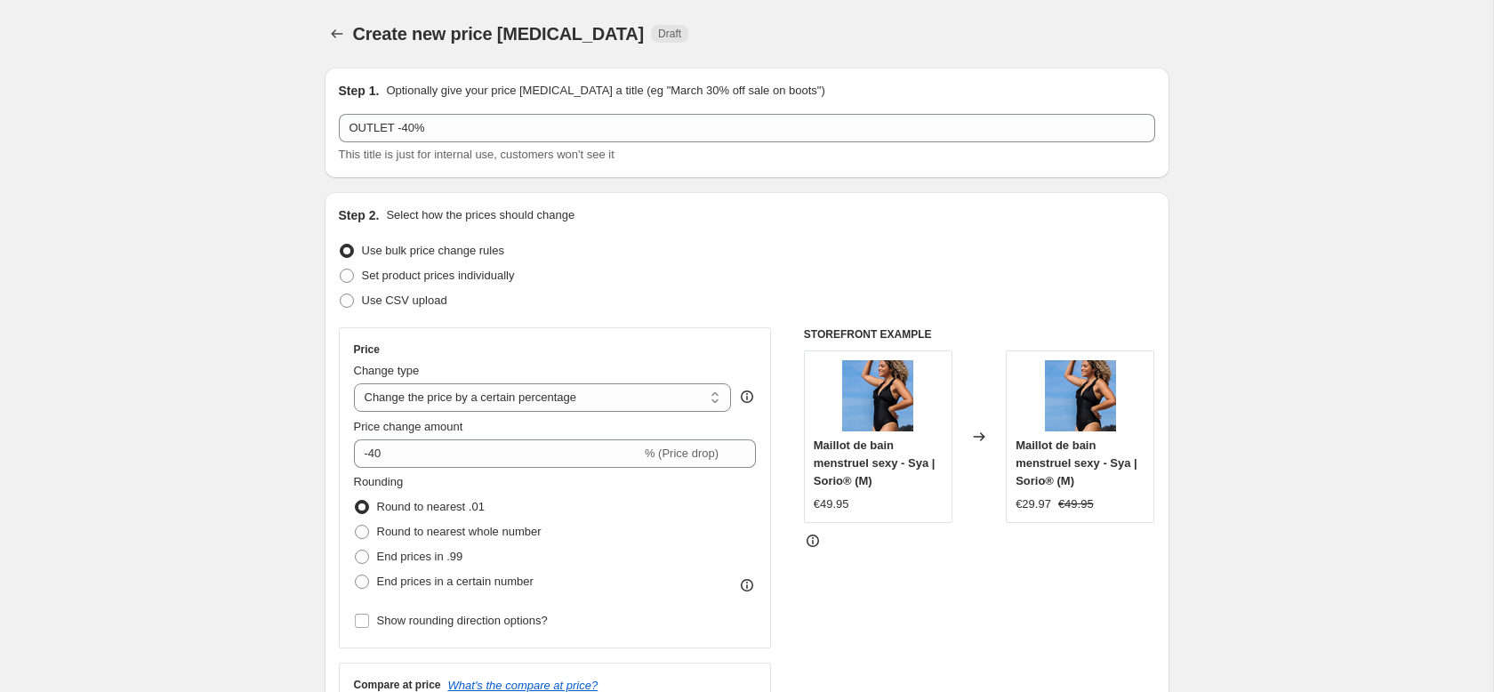
scroll to position [1558, 0]
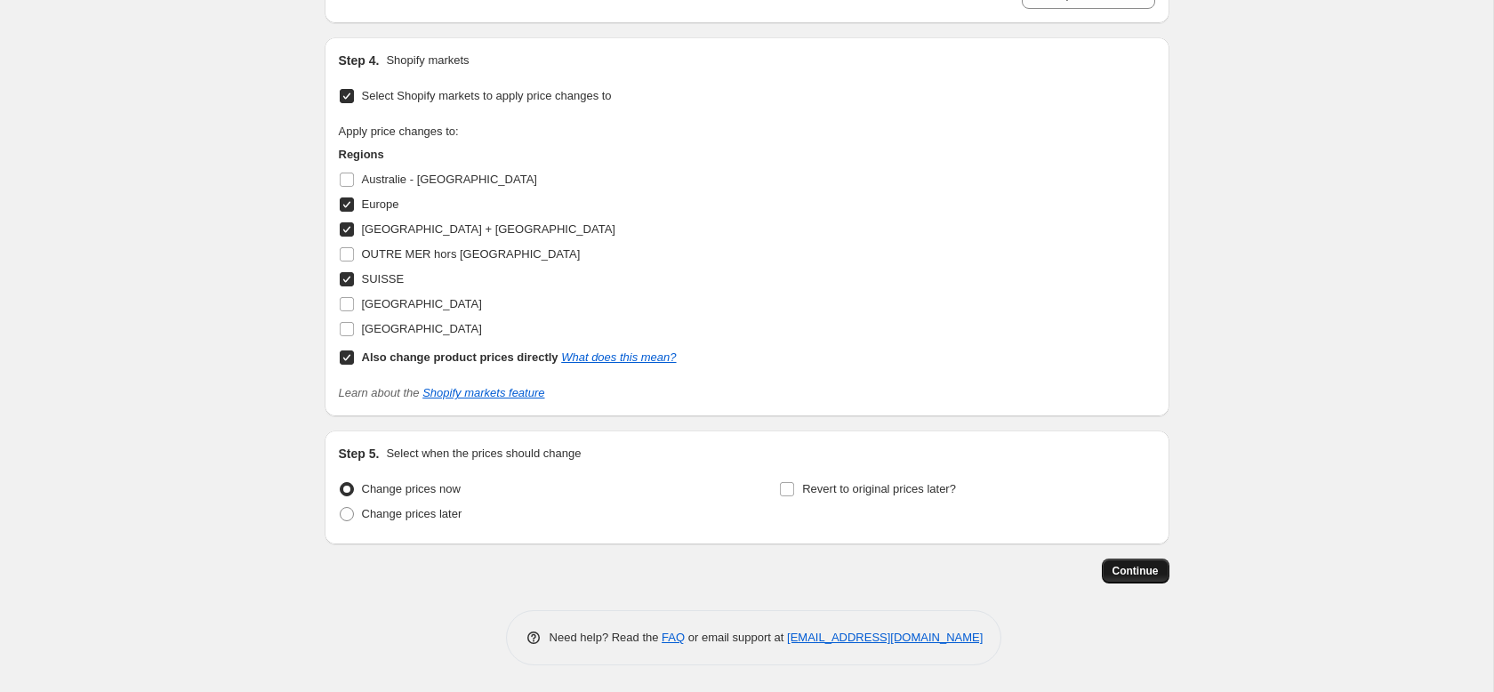
click at [1154, 569] on span "Continue" at bounding box center [1136, 571] width 46 height 14
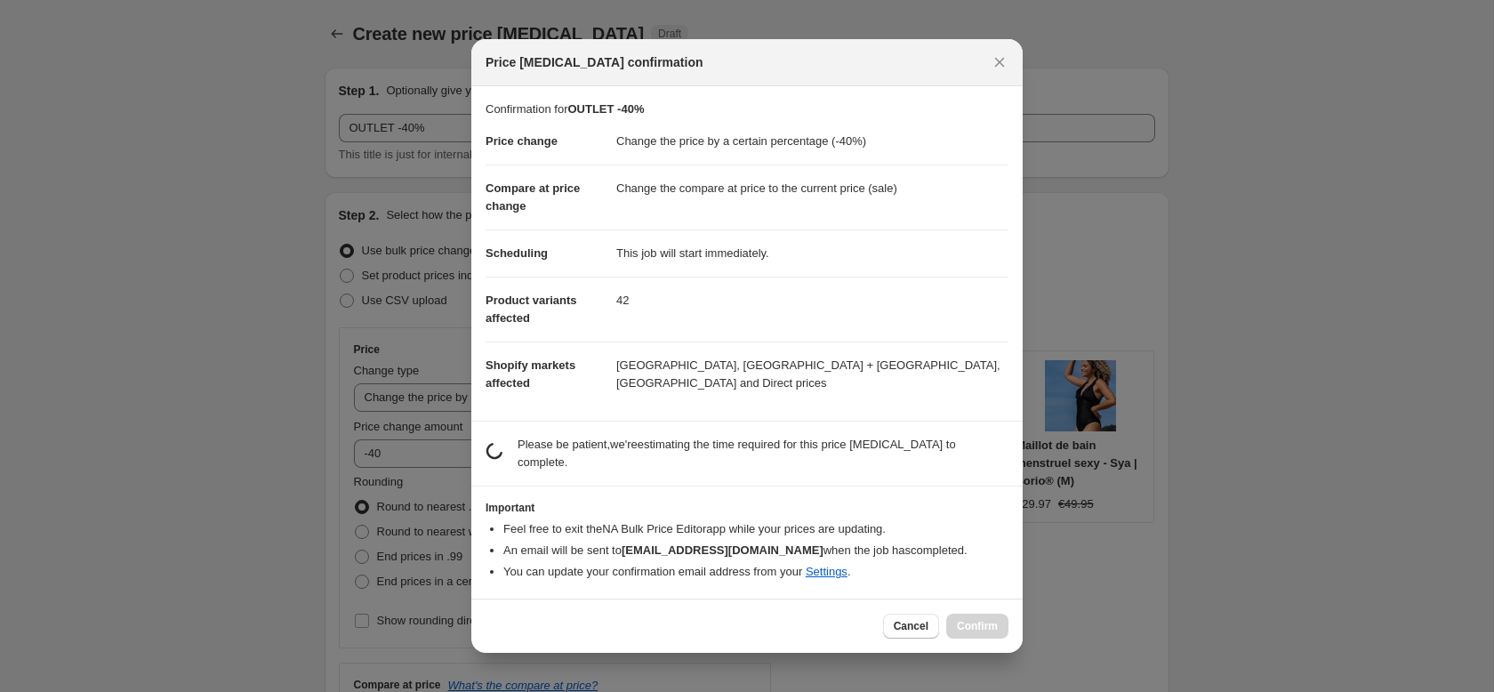
scroll to position [0, 0]
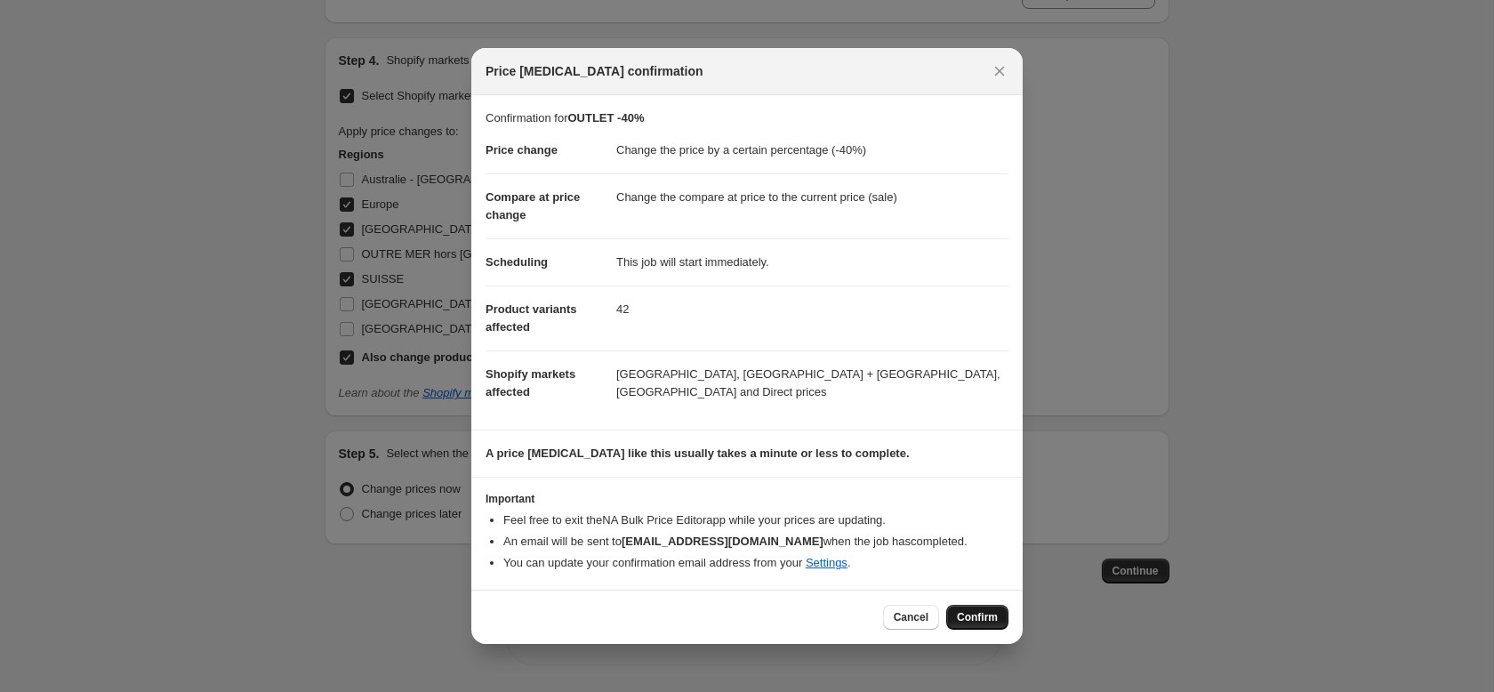
click at [969, 613] on span "Confirm" at bounding box center [977, 617] width 41 height 14
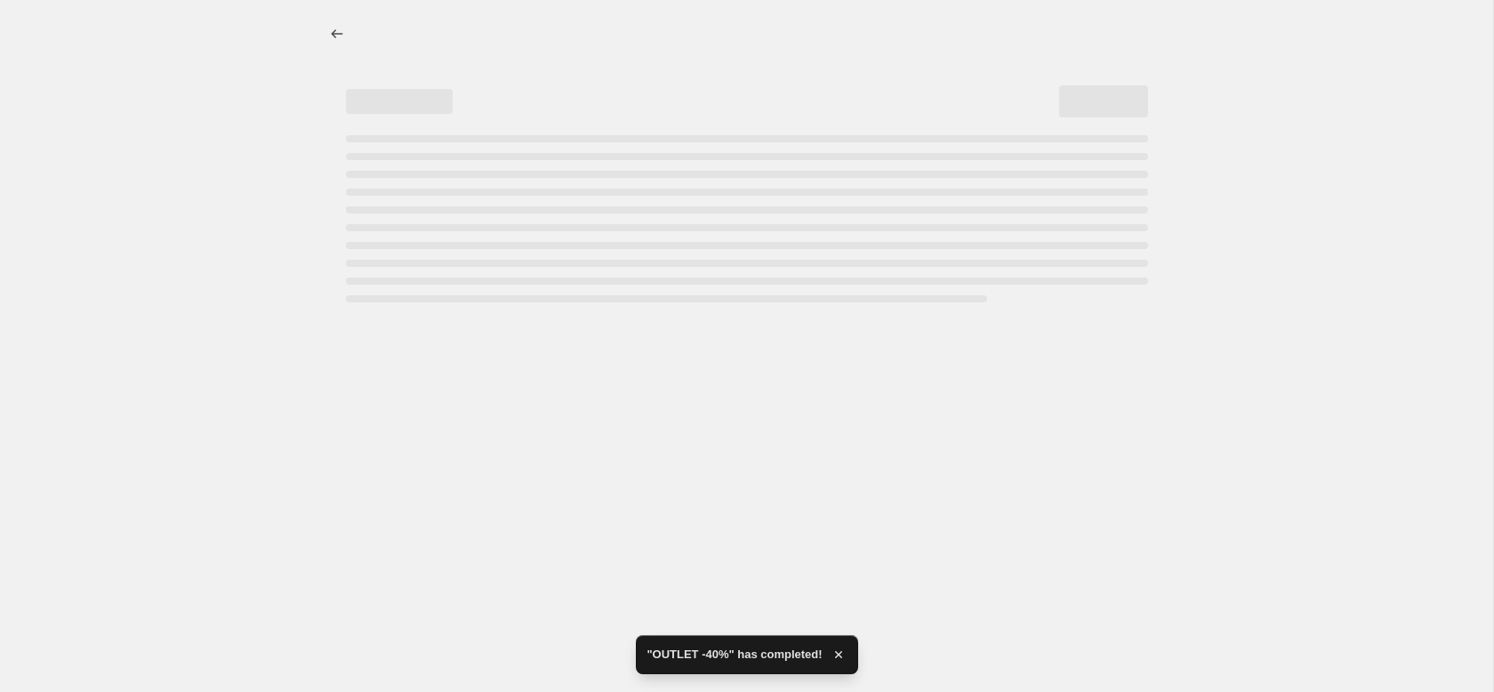
select select "percentage"
